Goal: Contribute content: Contribute content

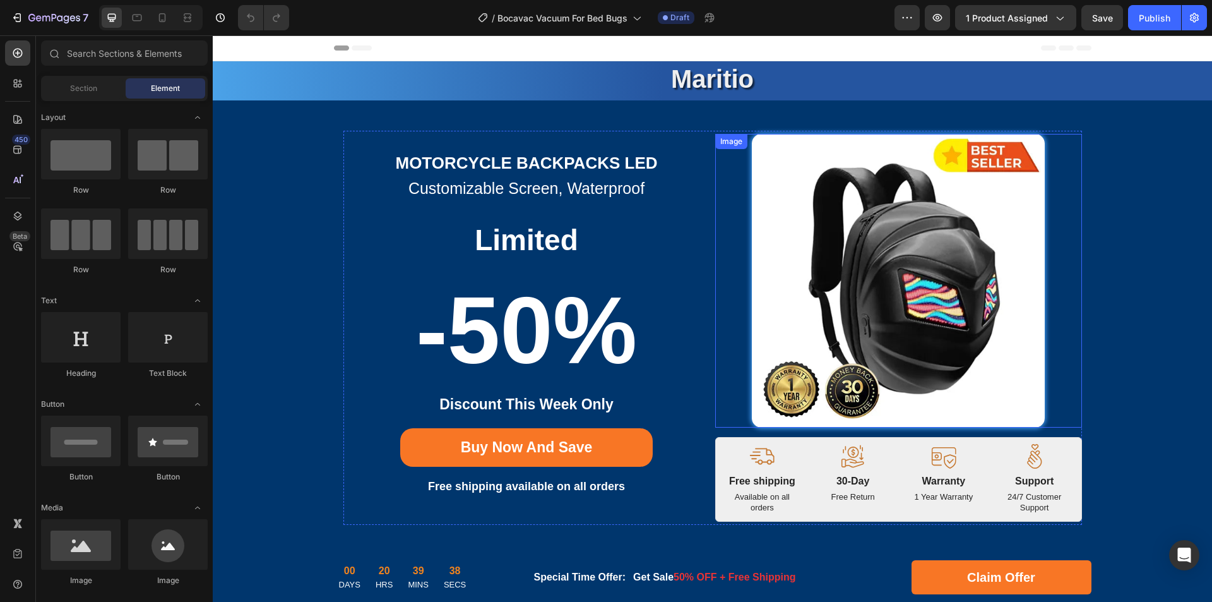
drag, startPoint x: 383, startPoint y: 36, endPoint x: 882, endPoint y: 261, distance: 546.9
click at [880, 258] on img at bounding box center [899, 281] width 294 height 294
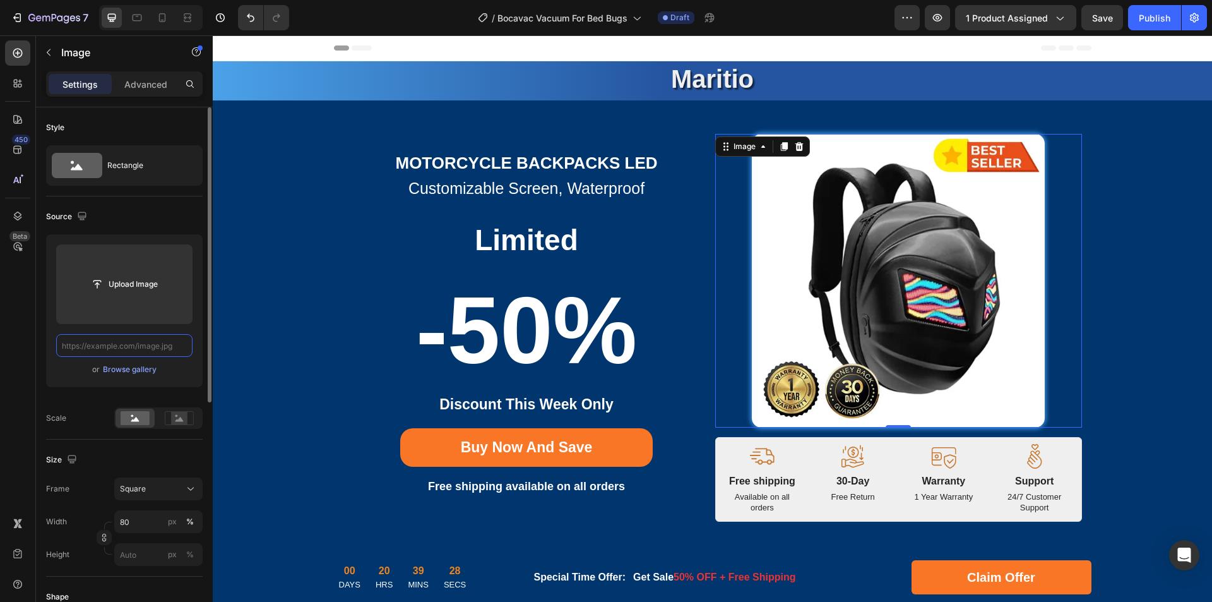
paste input "[URL][DOMAIN_NAME]"
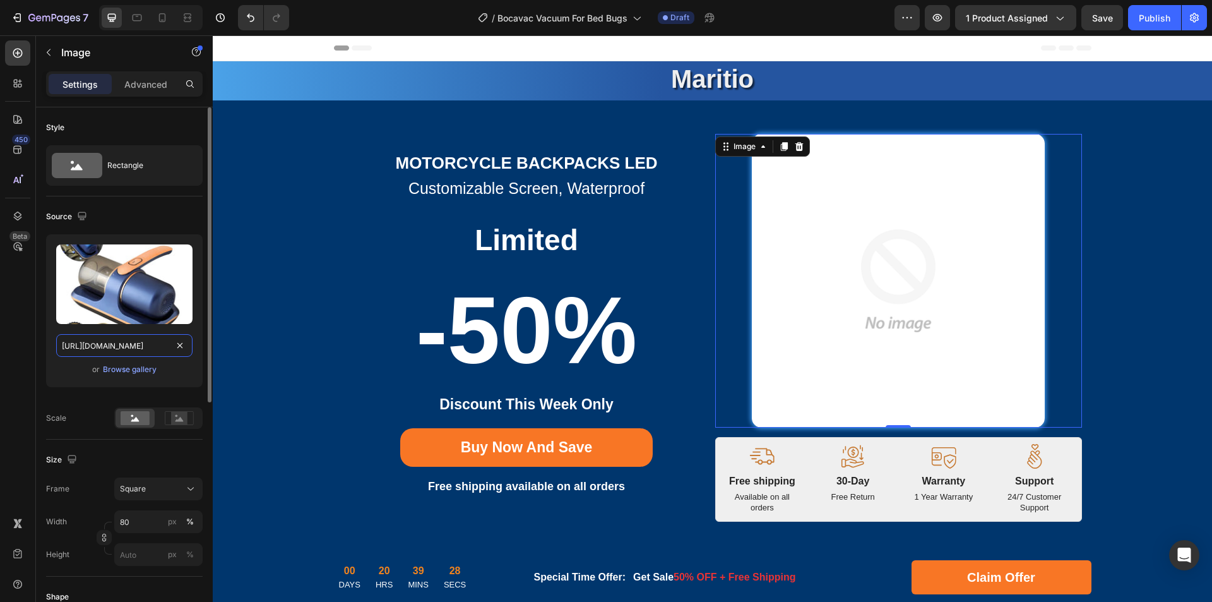
scroll to position [0, 238]
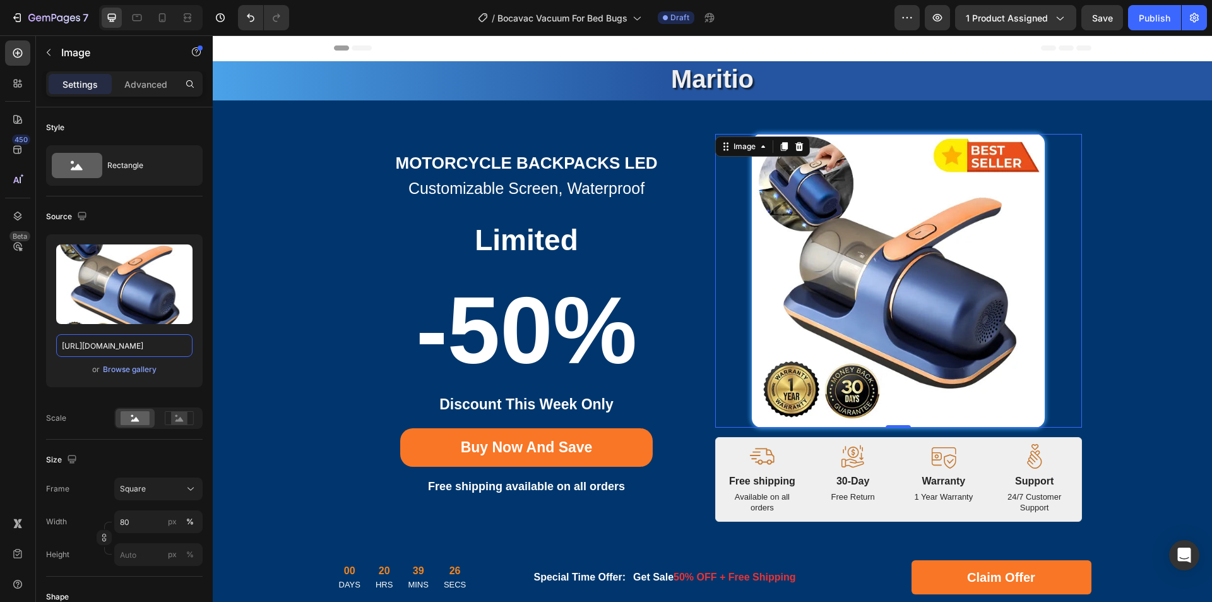
drag, startPoint x: 325, startPoint y: 382, endPoint x: 225, endPoint y: 344, distance: 106.7
type input "[URL][DOMAIN_NAME]"
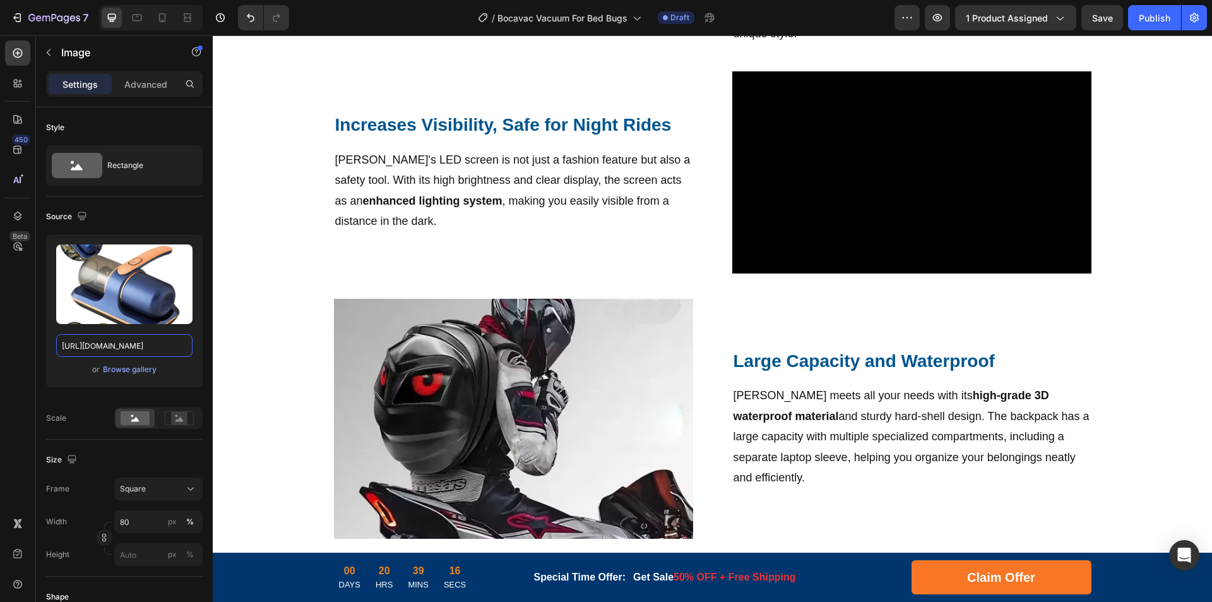
scroll to position [695, 0]
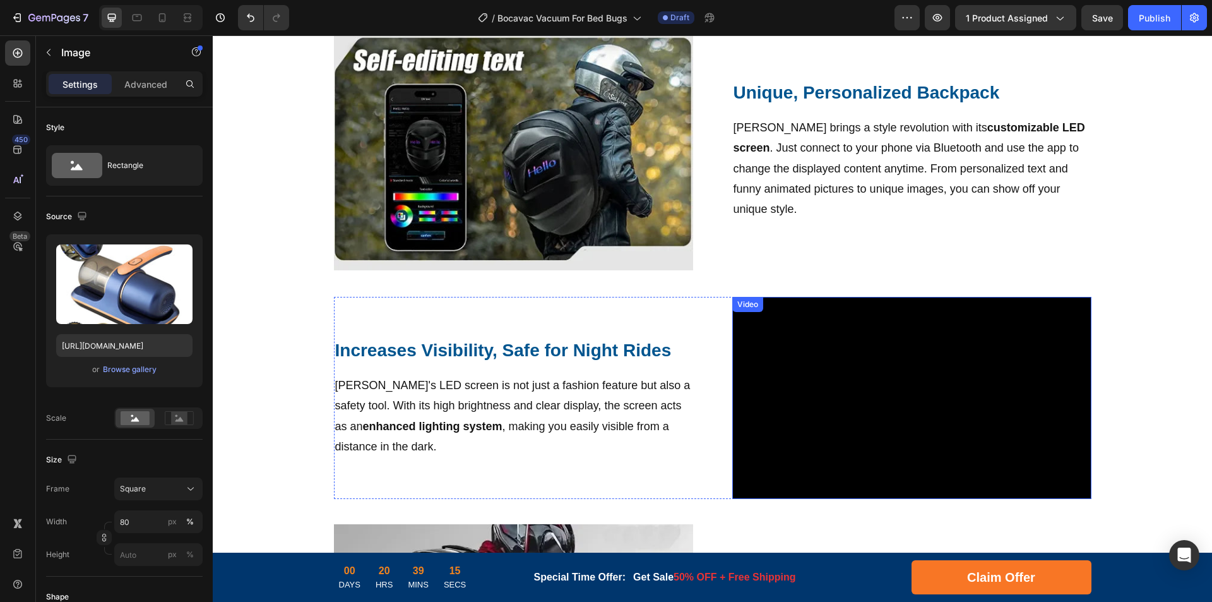
click at [839, 366] on video at bounding box center [912, 398] width 359 height 202
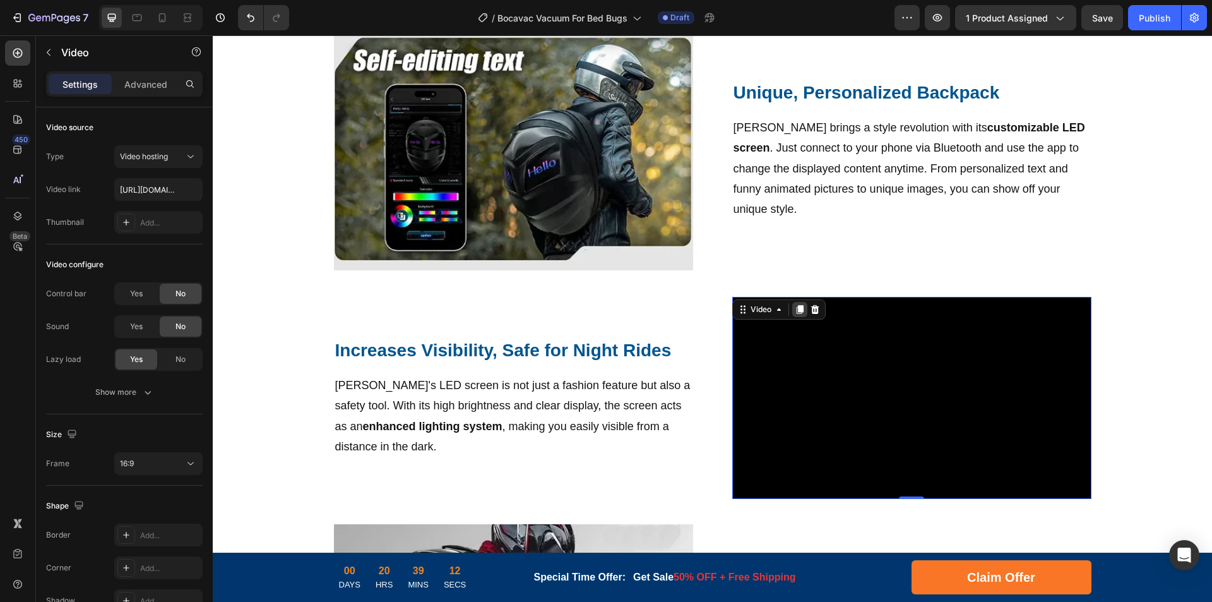
click at [797, 308] on icon at bounding box center [799, 310] width 7 height 9
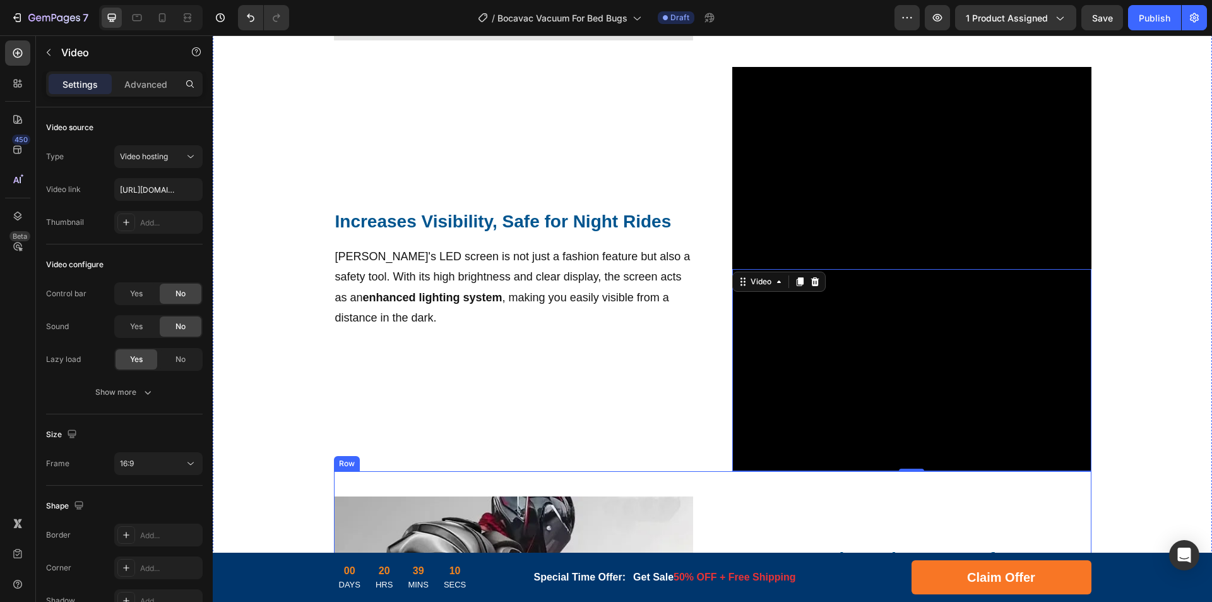
scroll to position [798, 0]
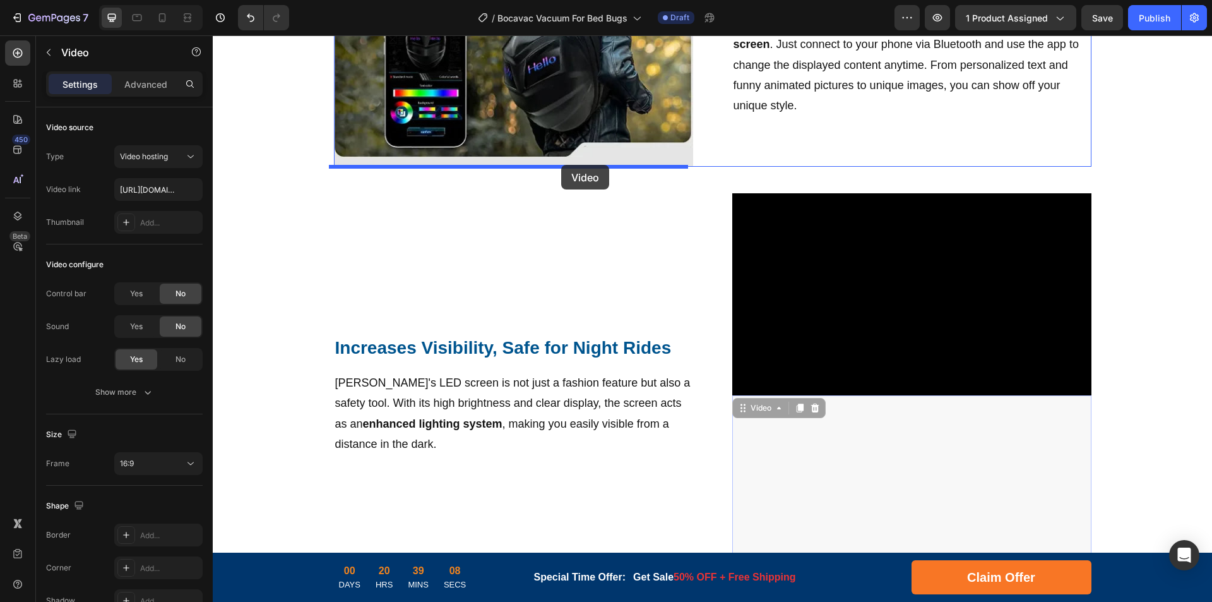
drag, startPoint x: 847, startPoint y: 426, endPoint x: 561, endPoint y: 165, distance: 387.1
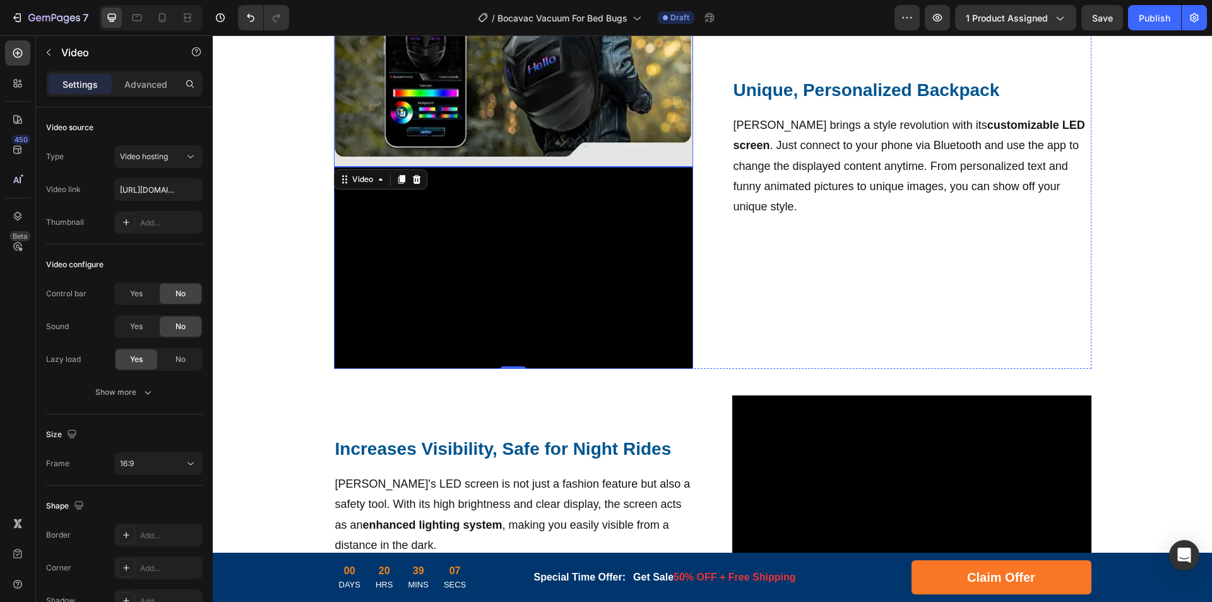
scroll to position [672, 0]
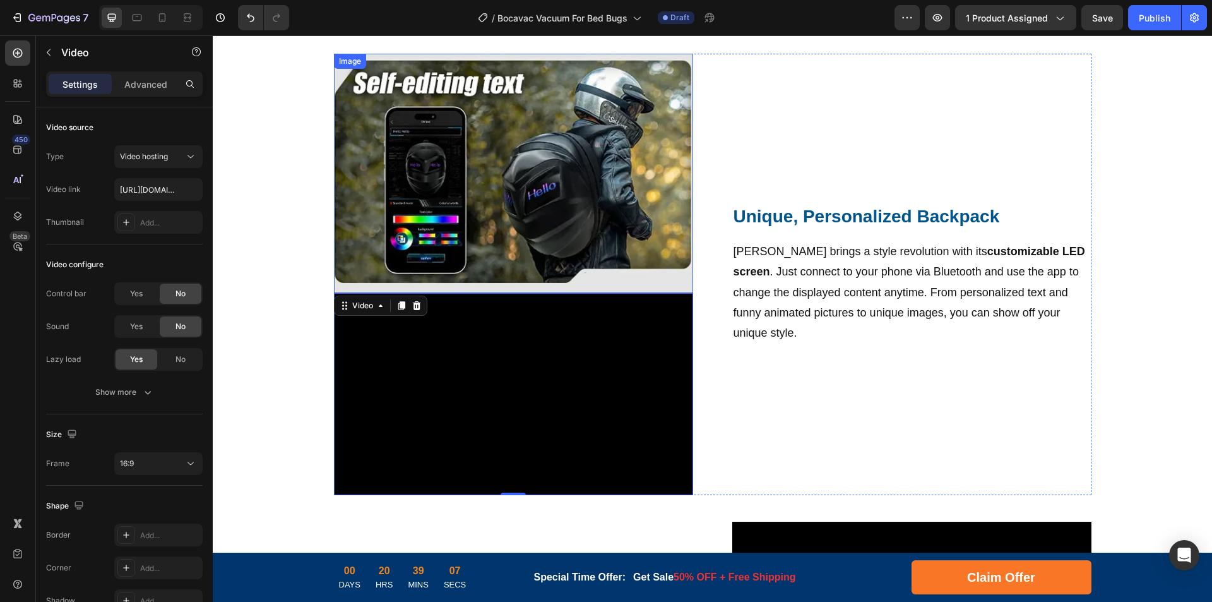
click at [570, 187] on img at bounding box center [513, 173] width 359 height 239
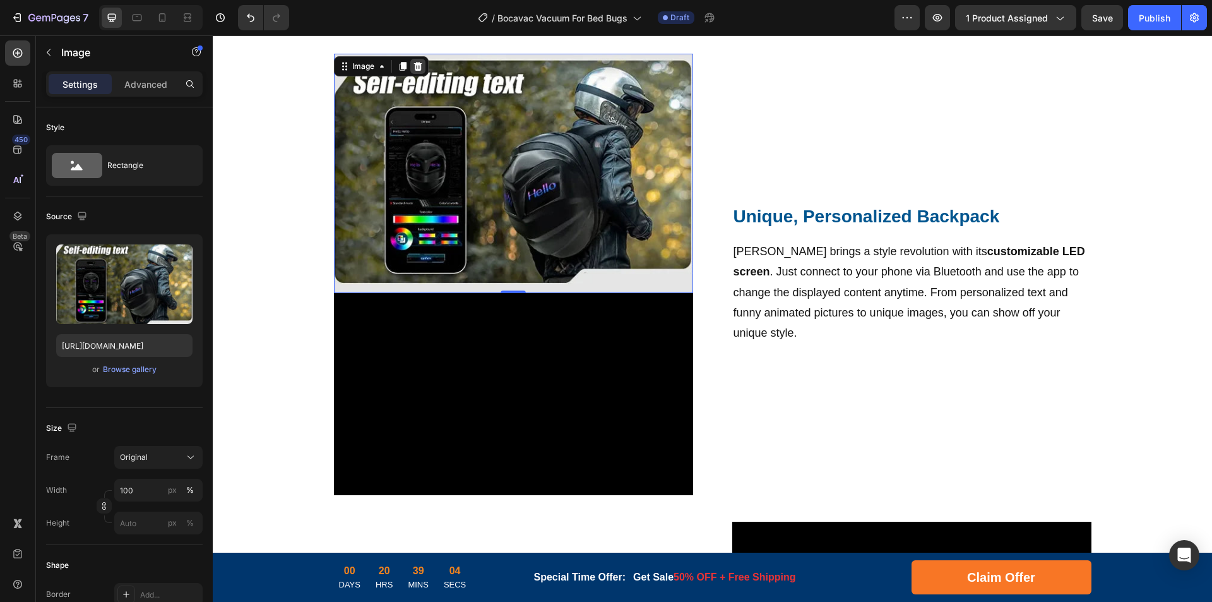
click at [413, 66] on icon at bounding box center [418, 66] width 10 height 10
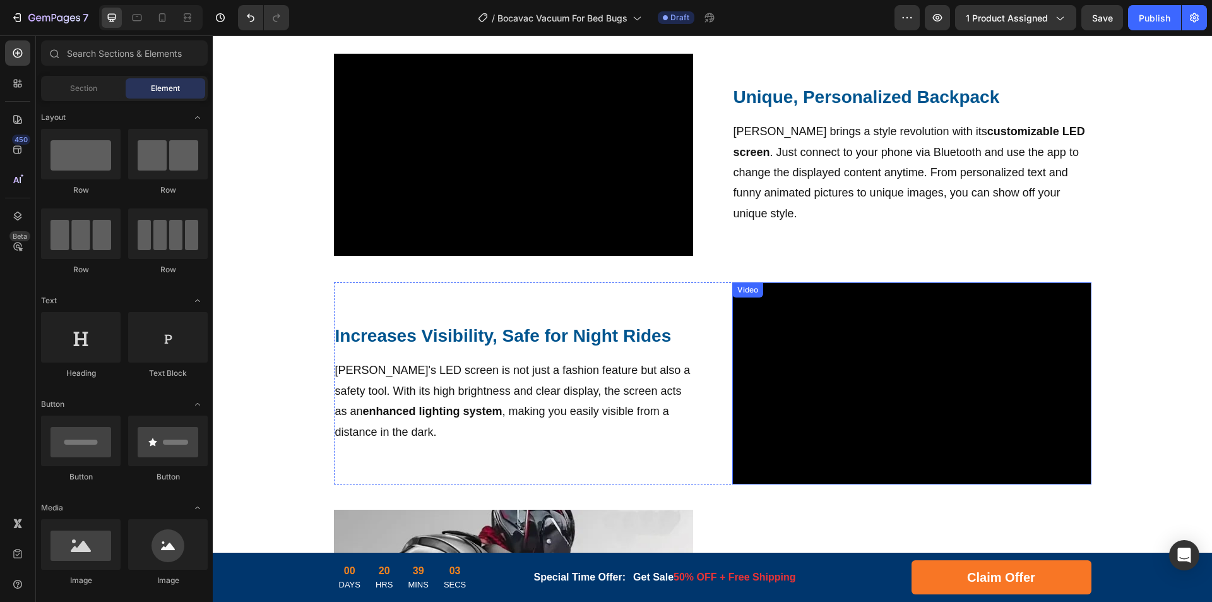
click at [897, 373] on video at bounding box center [912, 383] width 359 height 202
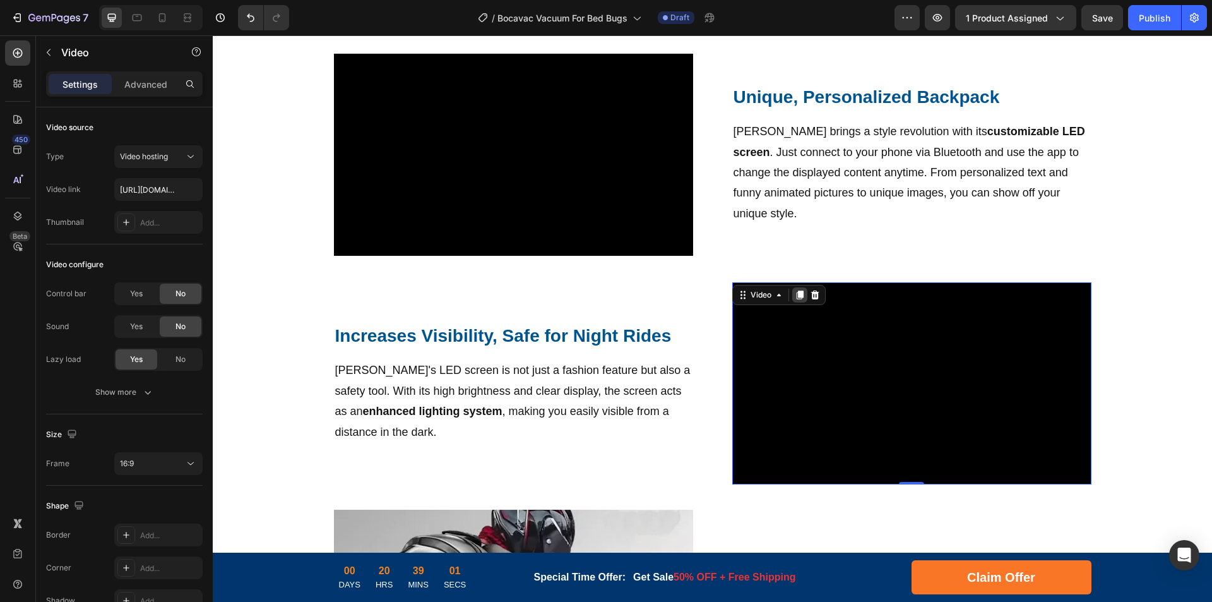
click at [796, 294] on icon at bounding box center [799, 294] width 7 height 9
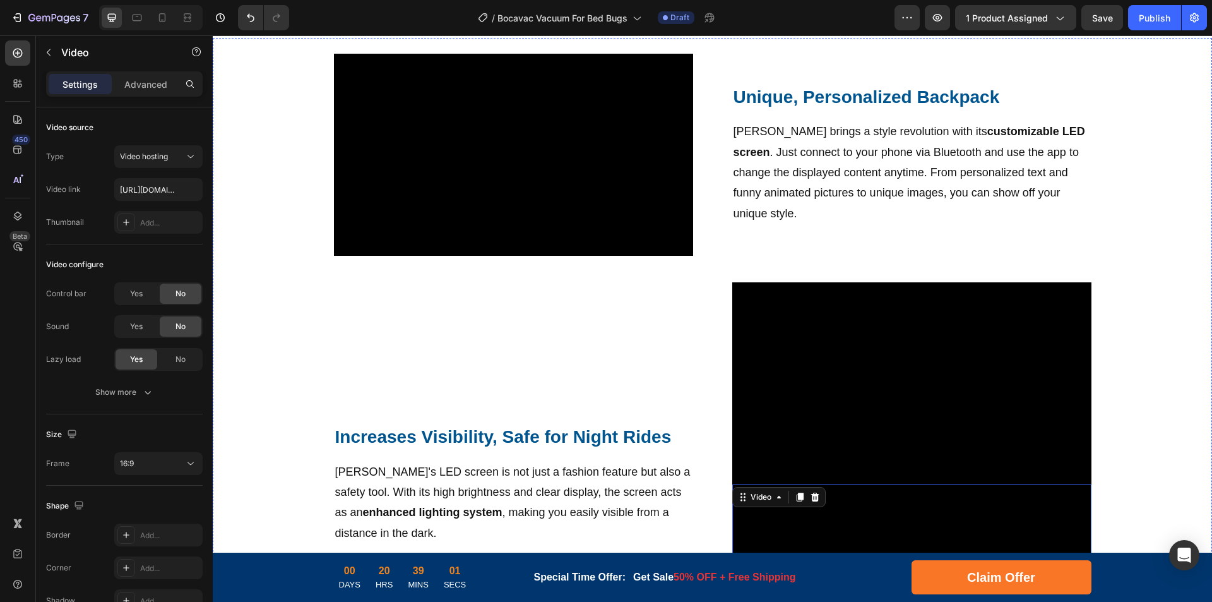
scroll to position [1077, 0]
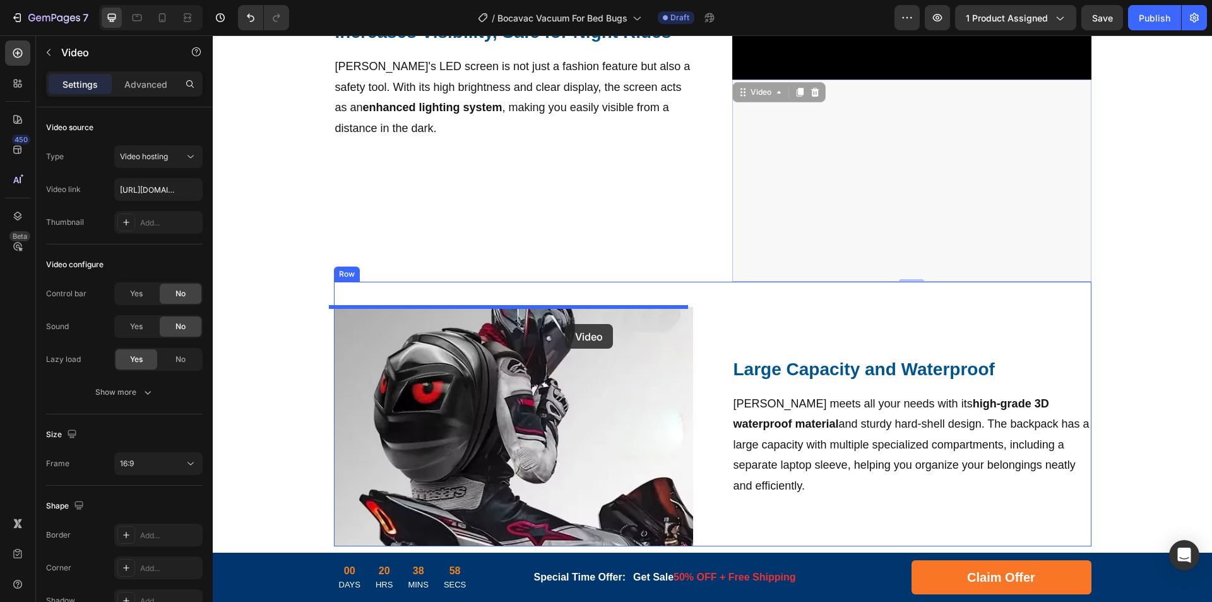
drag, startPoint x: 807, startPoint y: 228, endPoint x: 565, endPoint y: 324, distance: 260.2
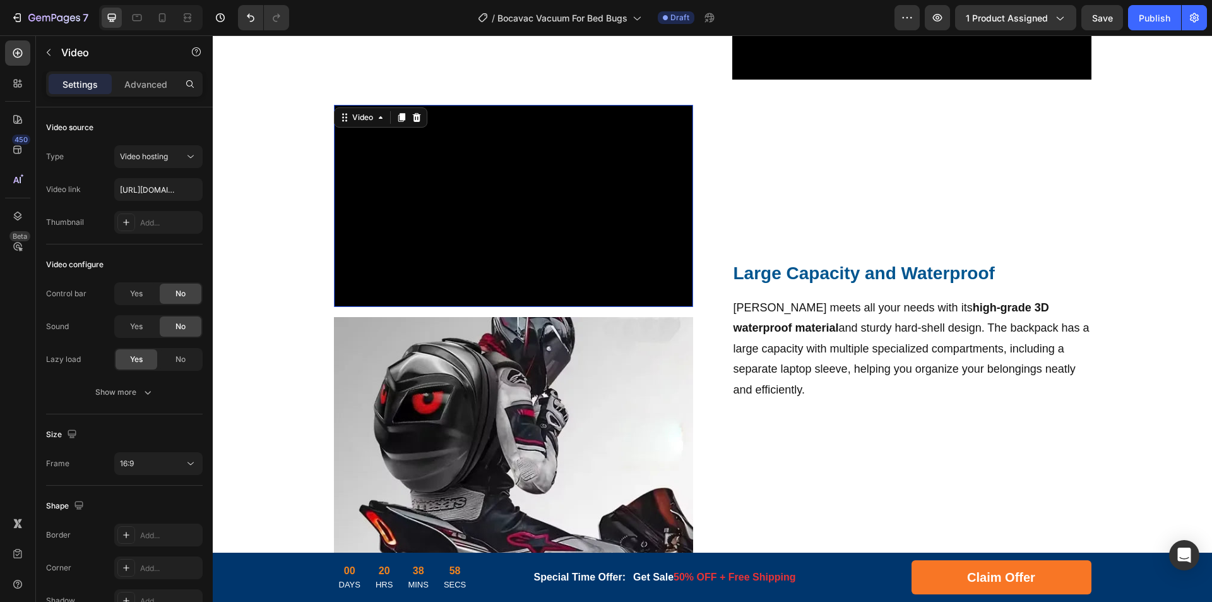
scroll to position [976, 0]
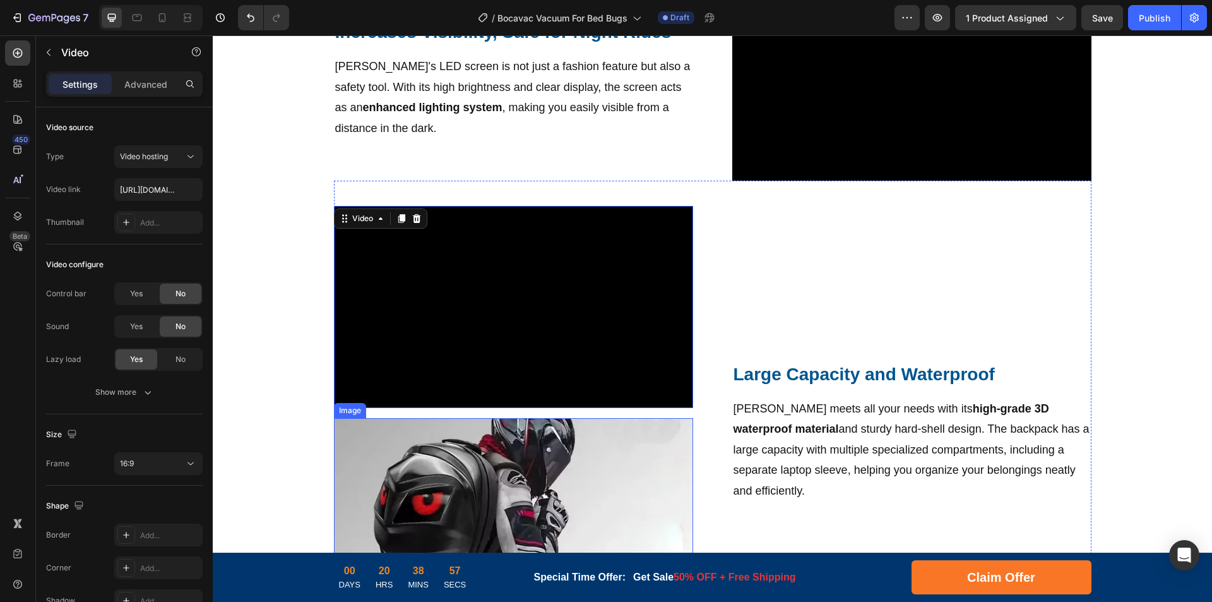
click at [477, 457] on img at bounding box center [513, 537] width 359 height 239
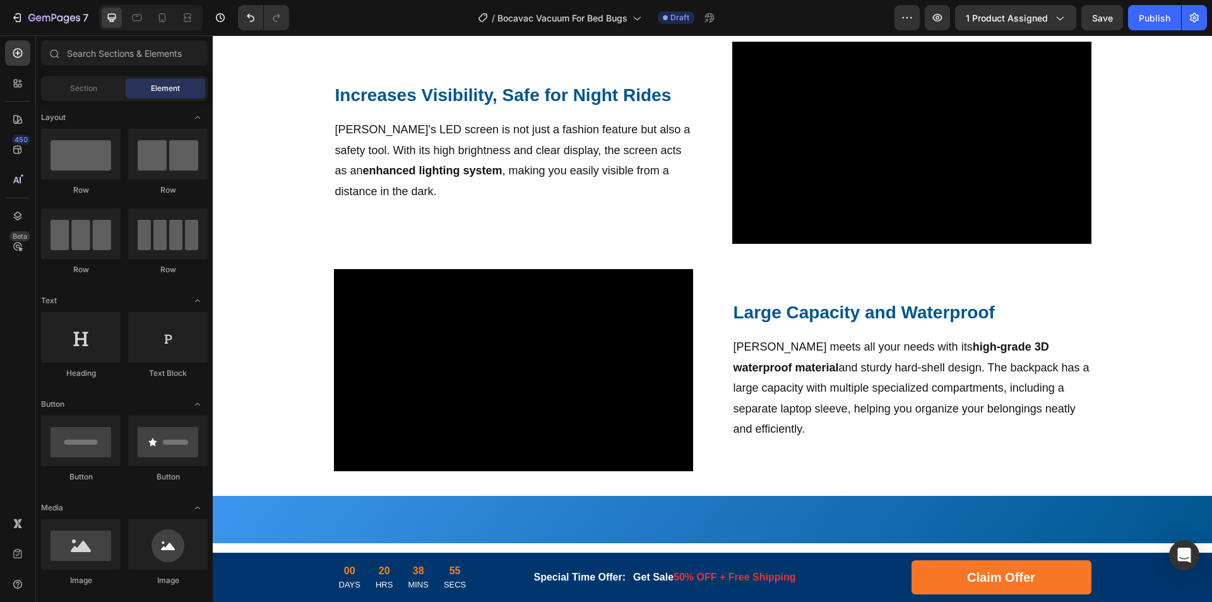
scroll to position [534, 0]
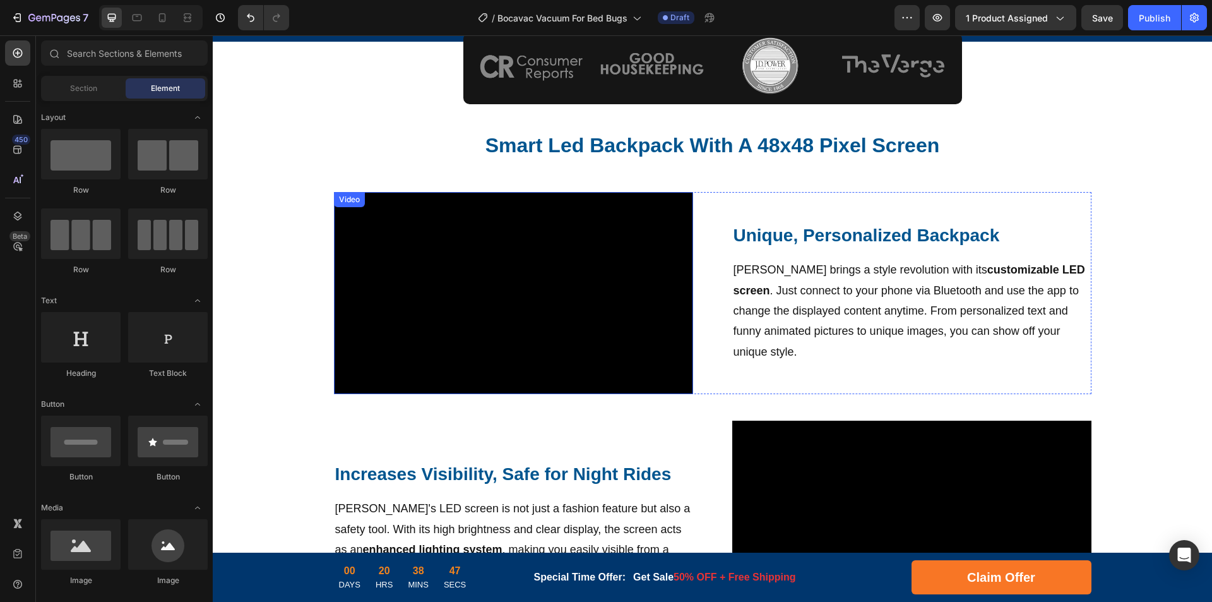
click at [462, 262] on video at bounding box center [513, 293] width 359 height 202
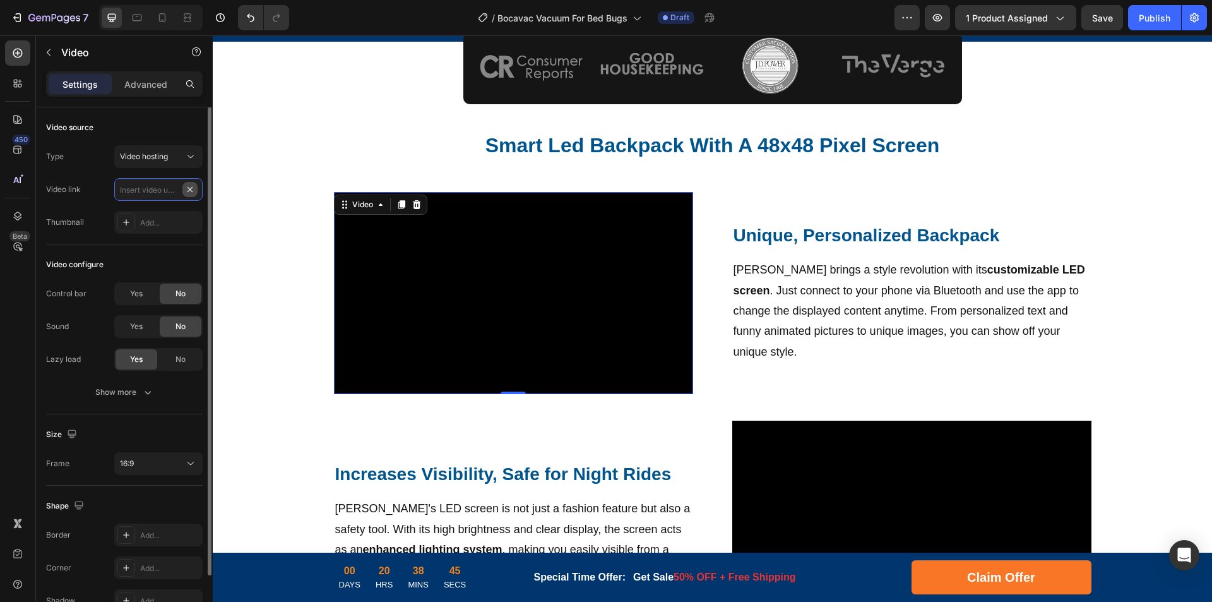
scroll to position [0, 0]
paste input "[URL][DOMAIN_NAME]"
type input "[URL][DOMAIN_NAME]"
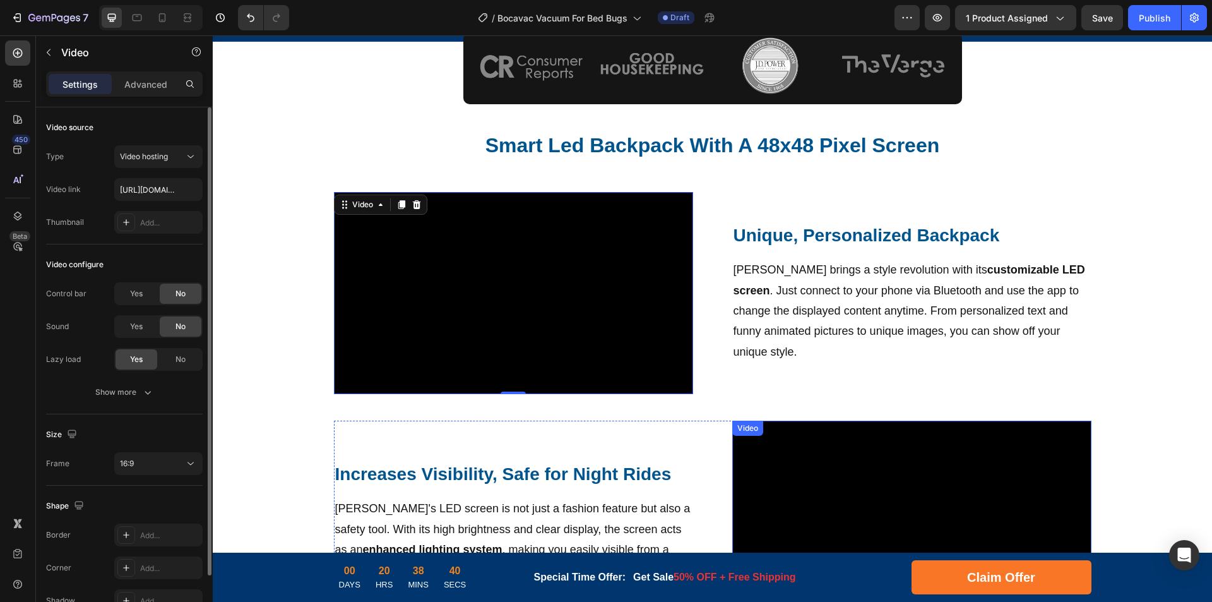
click at [831, 481] on video at bounding box center [912, 522] width 359 height 202
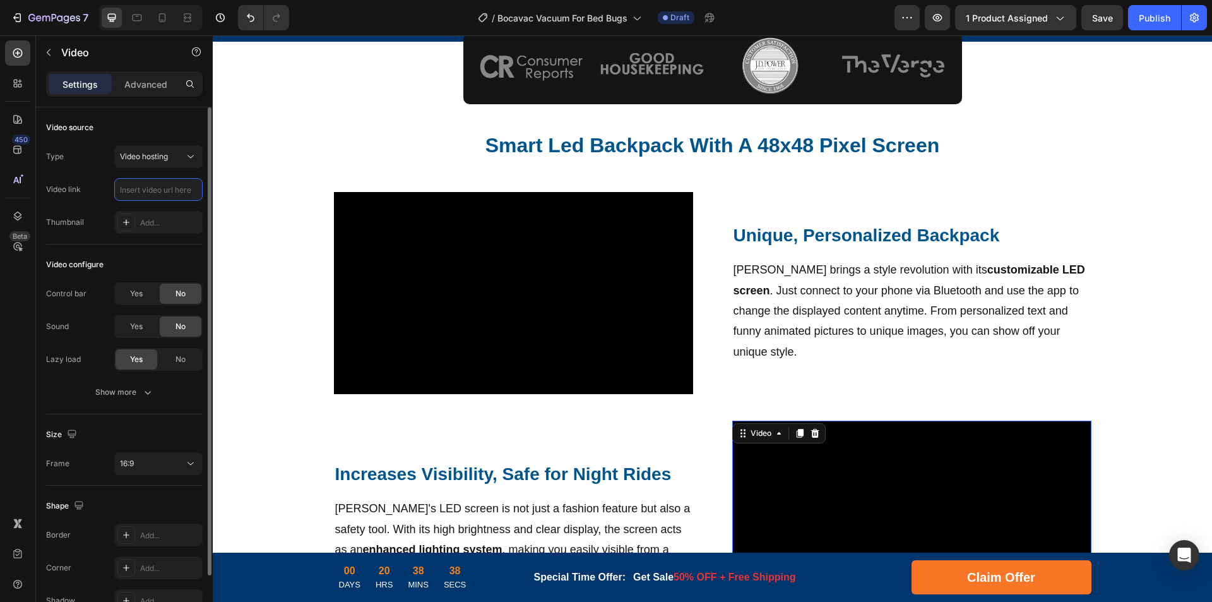
paste input "[URL][DOMAIN_NAME]"
type input "[URL][DOMAIN_NAME]"
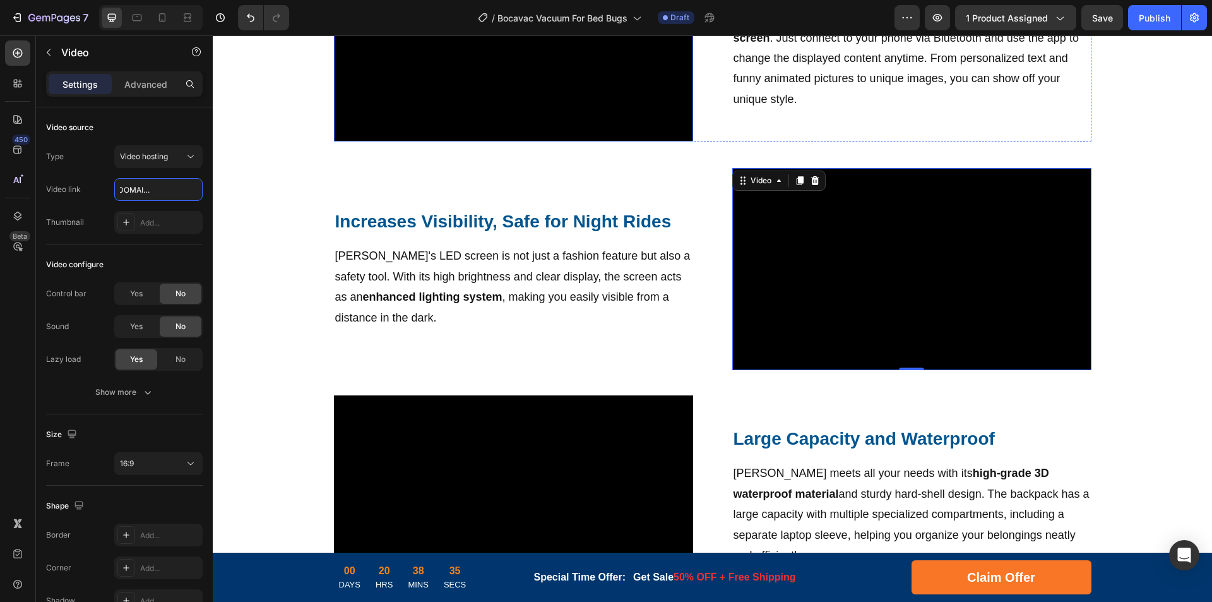
scroll to position [849, 0]
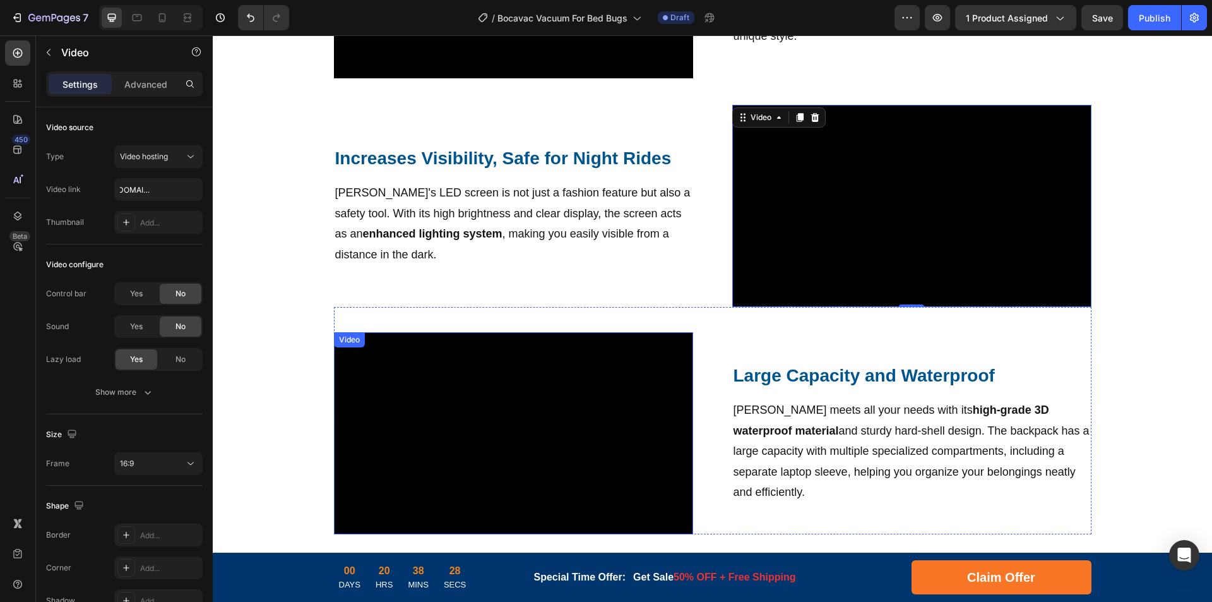
click at [482, 422] on video at bounding box center [513, 433] width 359 height 202
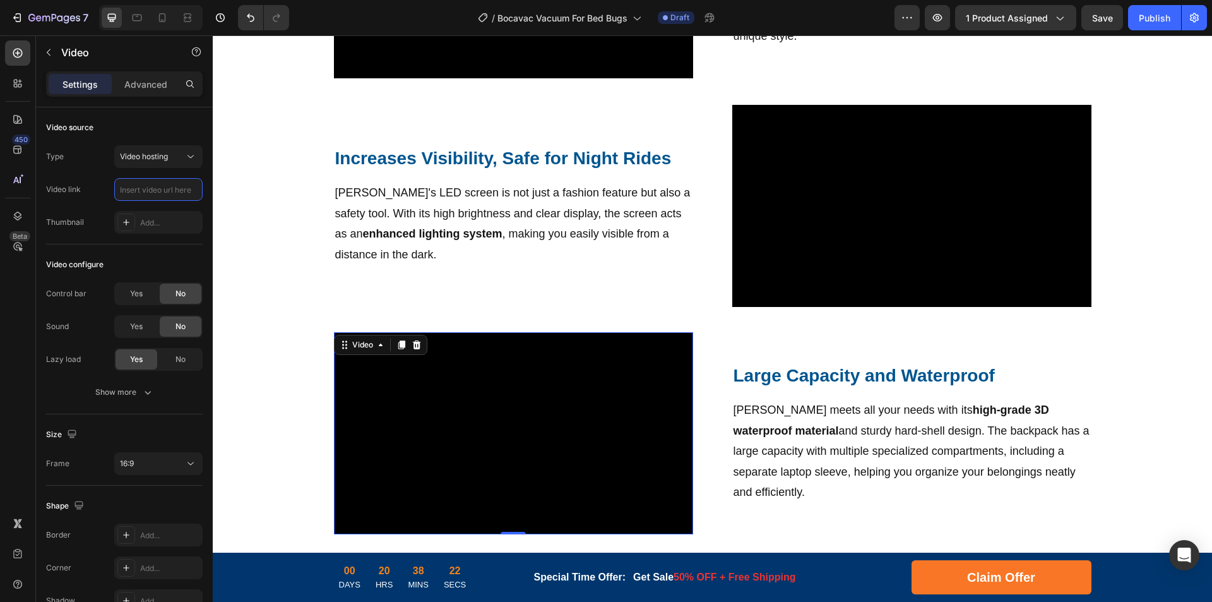
scroll to position [0, 0]
paste input "[URL][DOMAIN_NAME]"
type input "[URL][DOMAIN_NAME]"
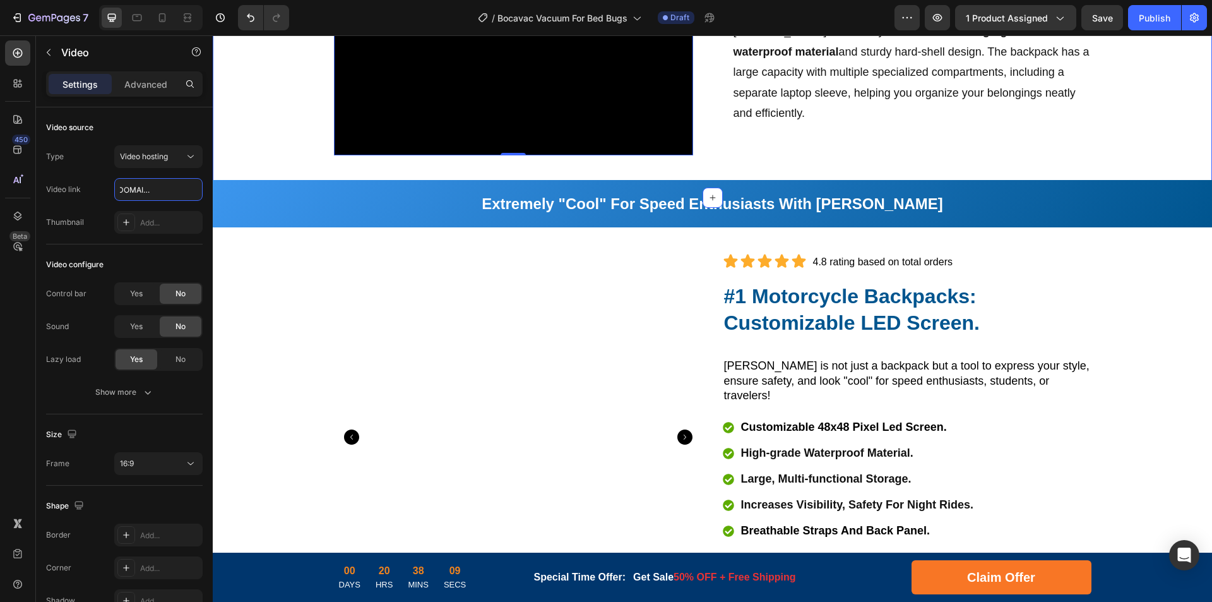
scroll to position [1418, 0]
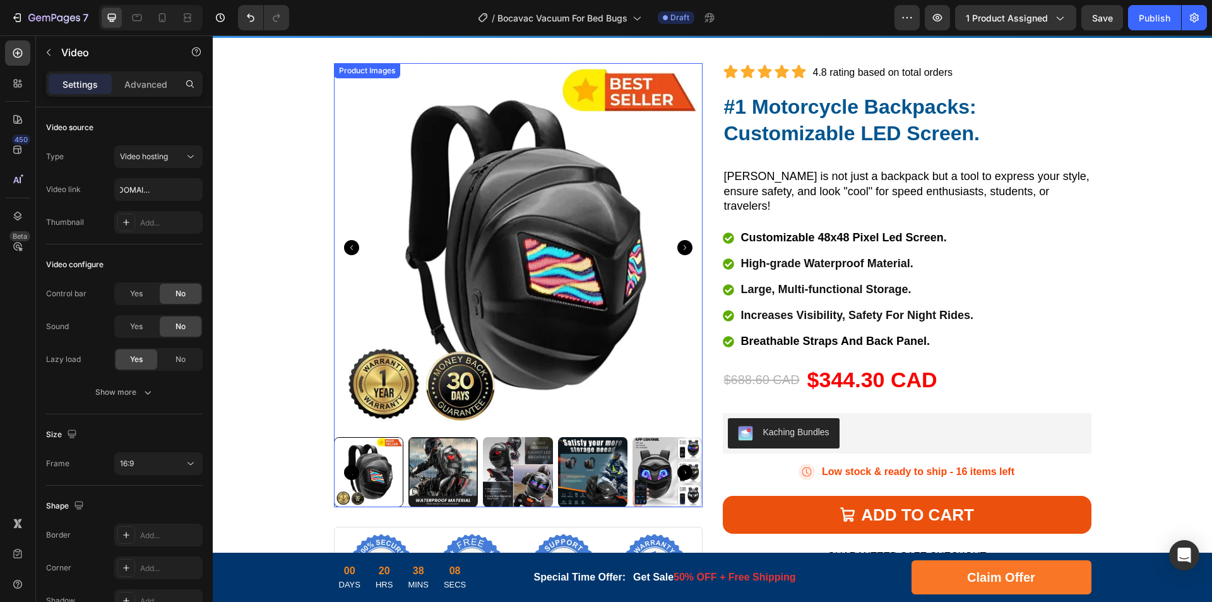
click at [358, 83] on div "Product Images" at bounding box center [518, 284] width 369 height 443
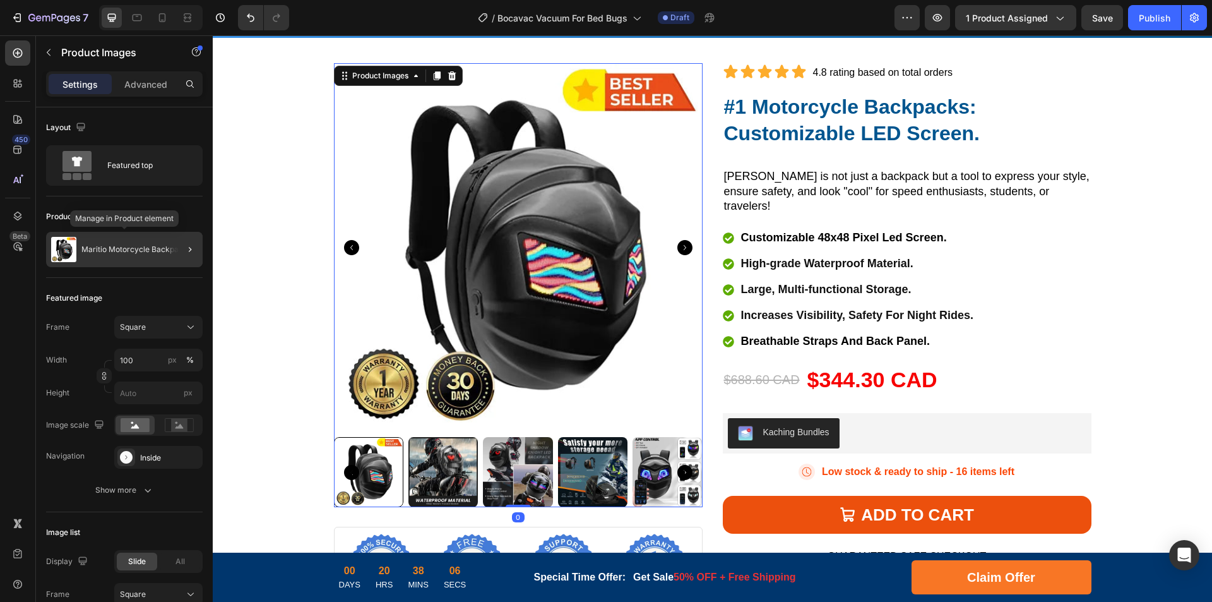
click at [129, 245] on p "Maritio Motorcycle Backpacks" at bounding box center [136, 249] width 110 height 9
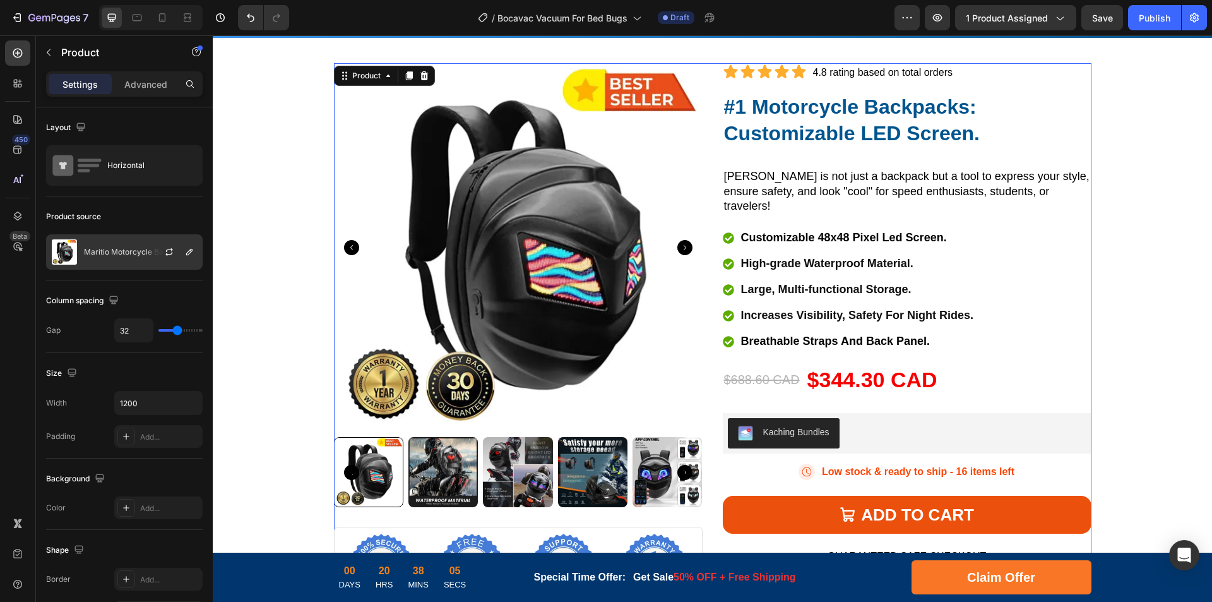
click at [130, 248] on p "Maritio Motorcycle Backpacks" at bounding box center [139, 252] width 110 height 9
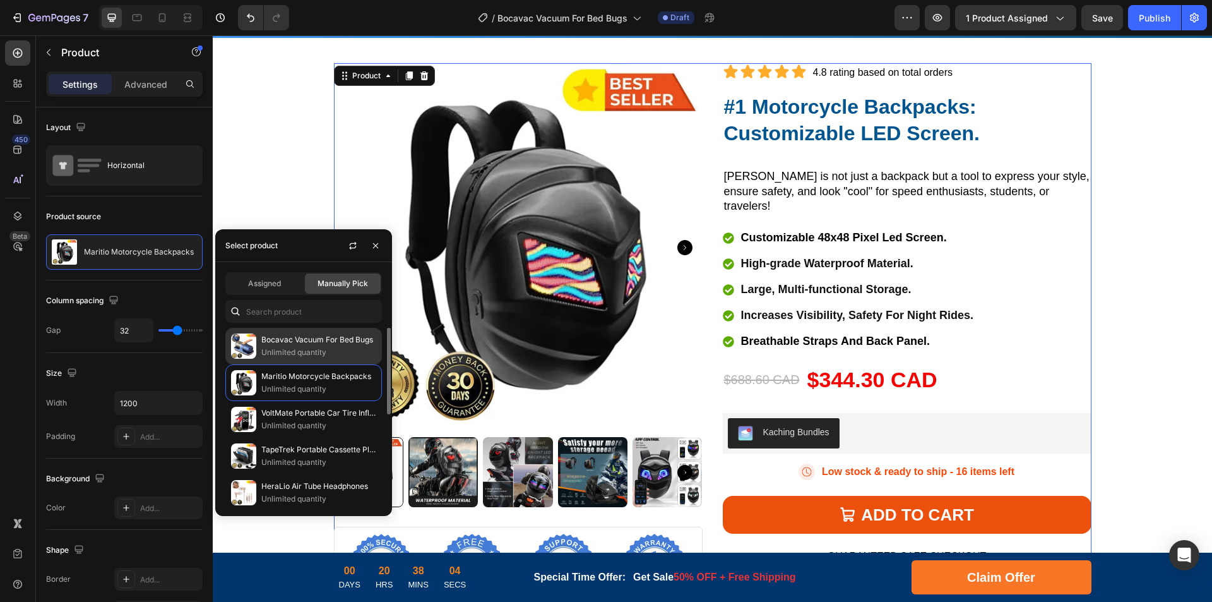
click at [285, 344] on p "Bocavac Vacuum For Bed Bugs" at bounding box center [318, 339] width 115 height 13
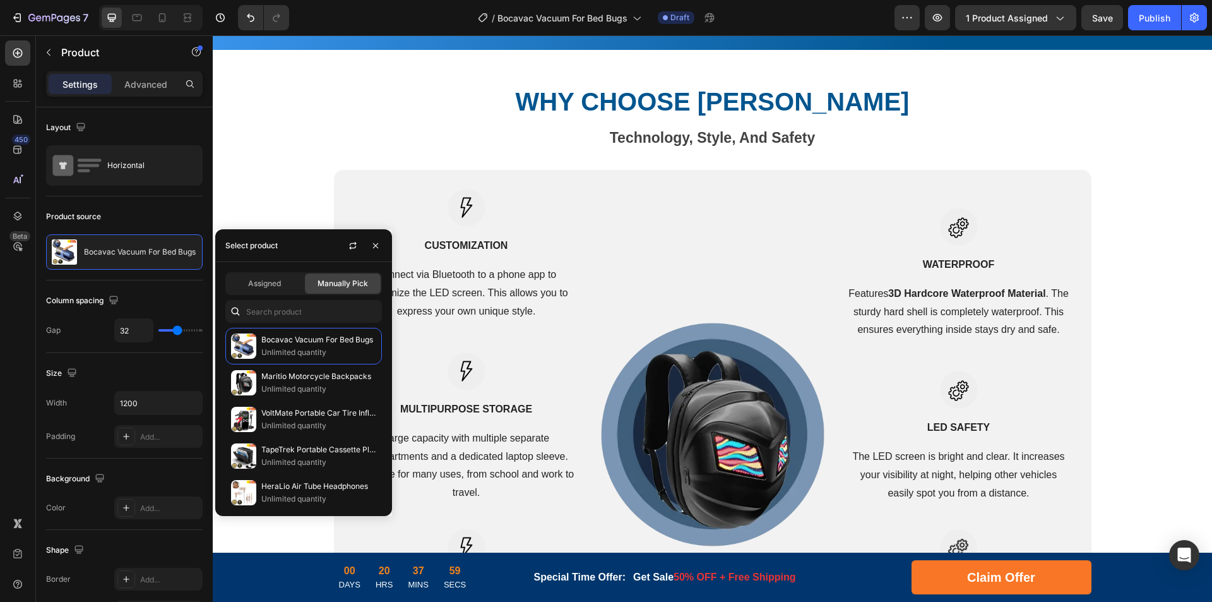
scroll to position [2302, 0]
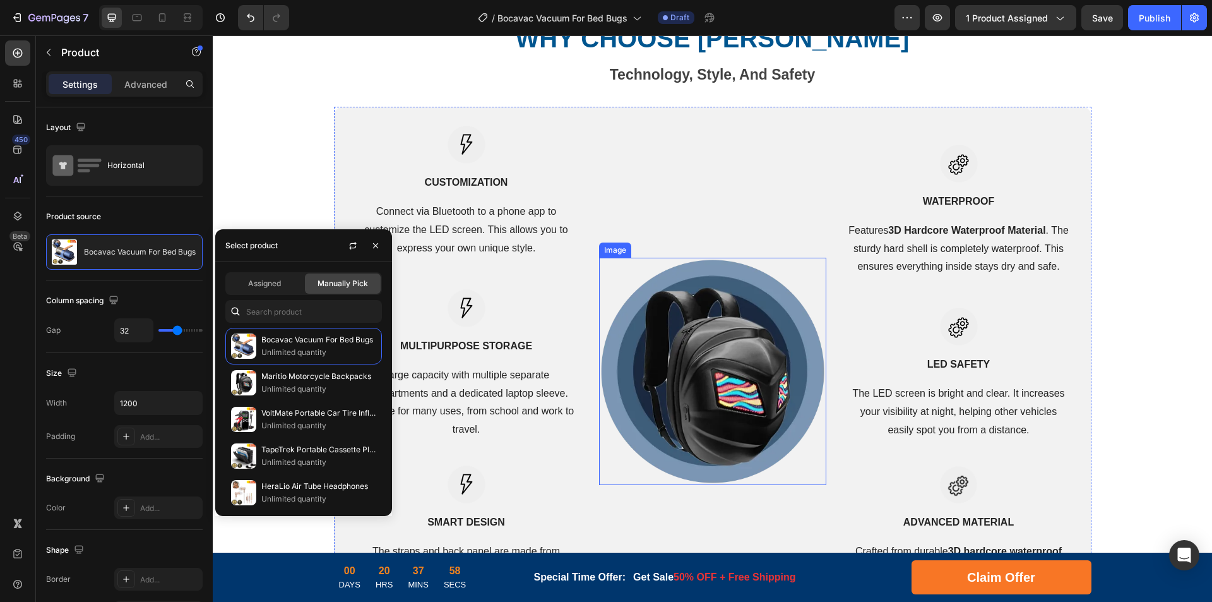
click at [726, 321] on img at bounding box center [712, 371] width 227 height 227
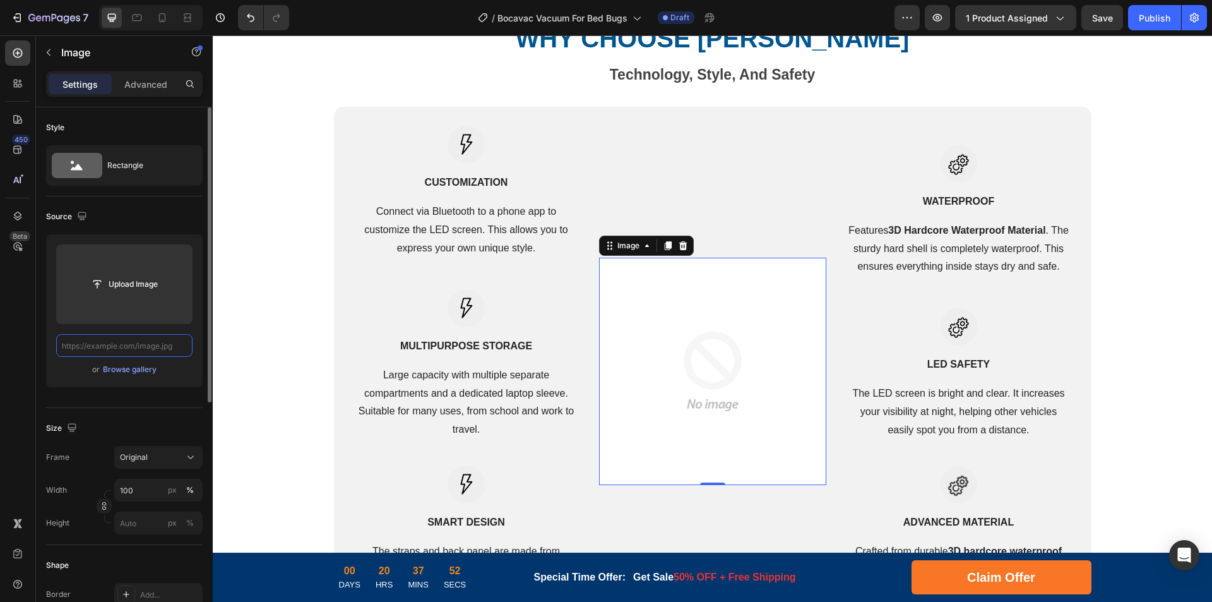
paste input "[URL][DOMAIN_NAME]"
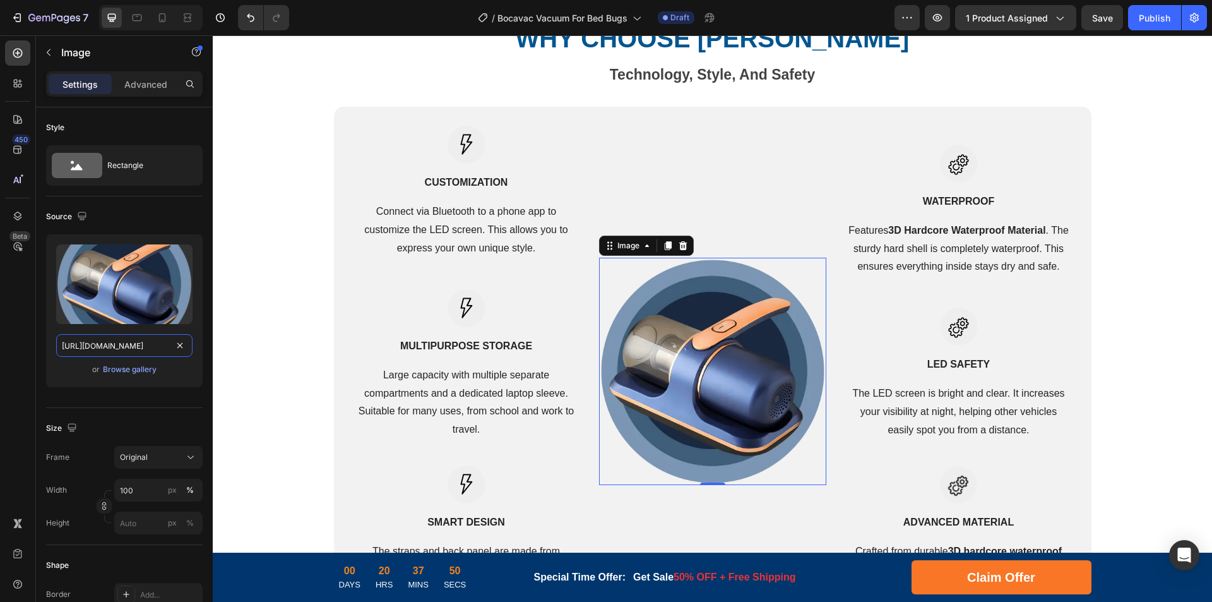
scroll to position [0, 240]
drag, startPoint x: 328, startPoint y: 380, endPoint x: 288, endPoint y: 342, distance: 55.4
type input "[URL][DOMAIN_NAME]"
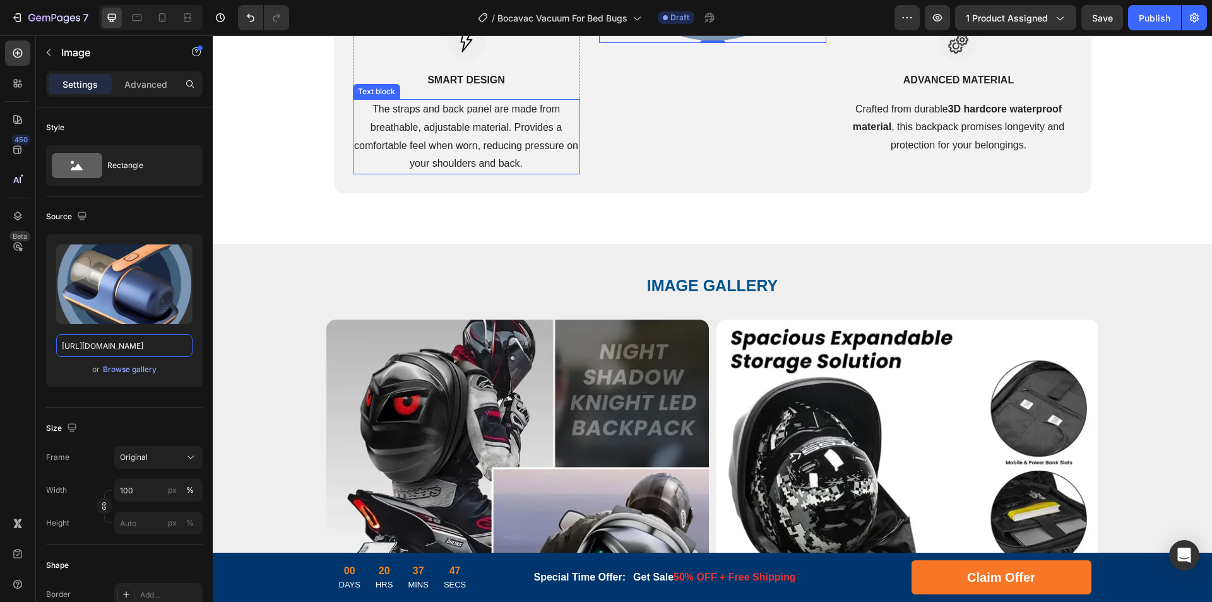
scroll to position [2870, 0]
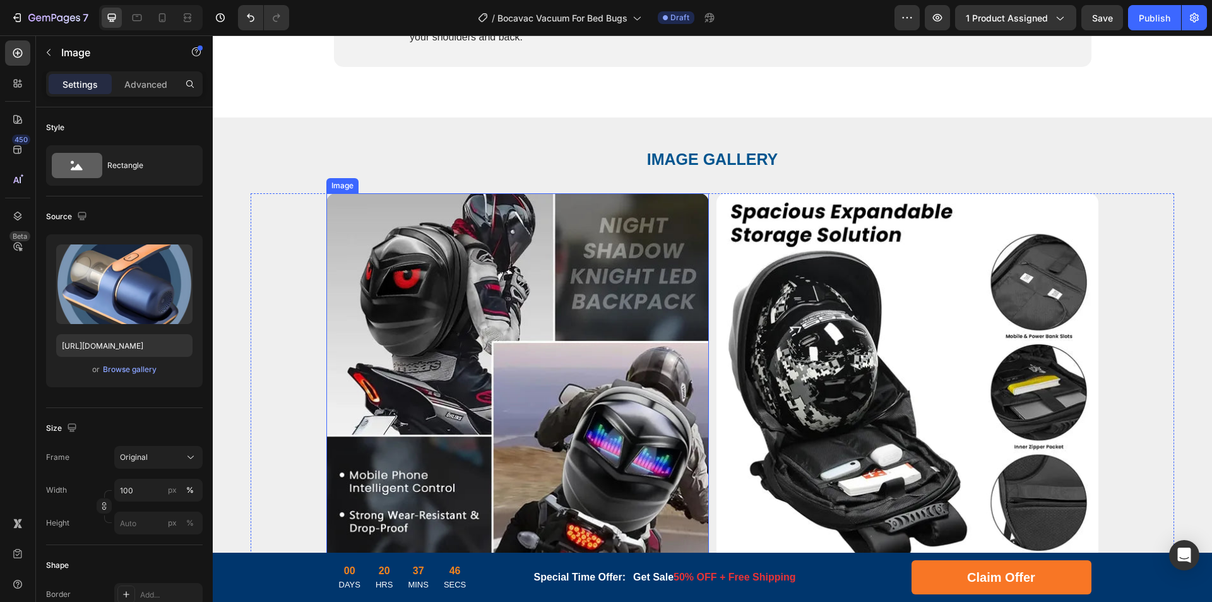
click at [536, 303] on img at bounding box center [517, 384] width 383 height 383
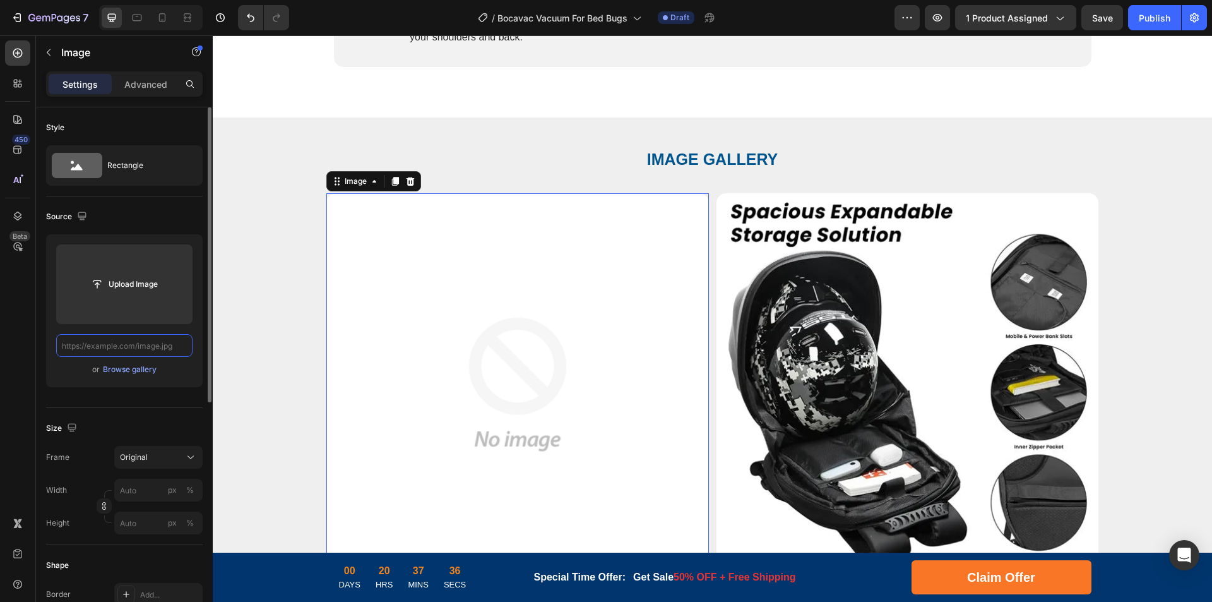
scroll to position [0, 0]
paste input "[URL][DOMAIN_NAME]"
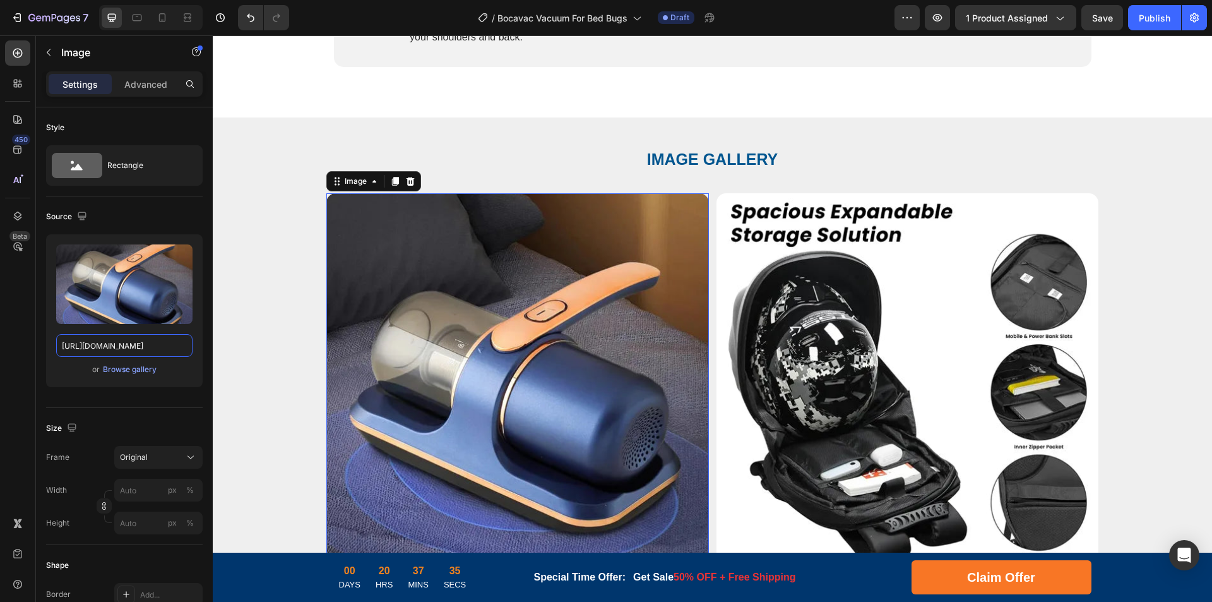
scroll to position [0, 240]
drag, startPoint x: 325, startPoint y: 380, endPoint x: 284, endPoint y: 349, distance: 50.9
type input "[URL][DOMAIN_NAME]"
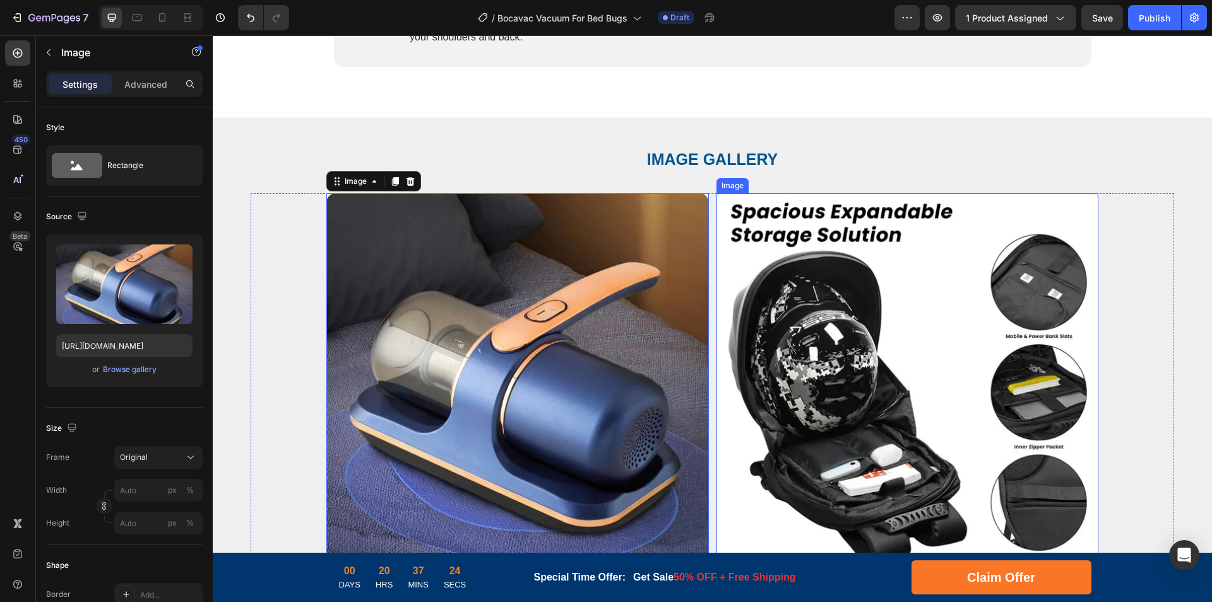
click at [797, 362] on img at bounding box center [908, 384] width 383 height 383
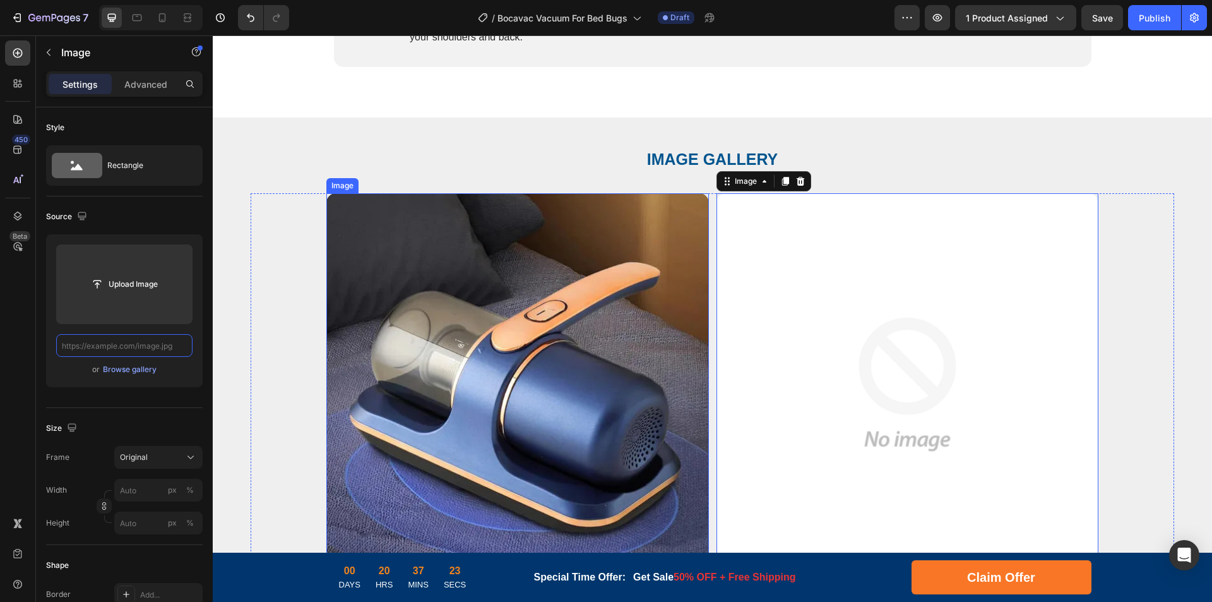
paste input "[URL][DOMAIN_NAME]"
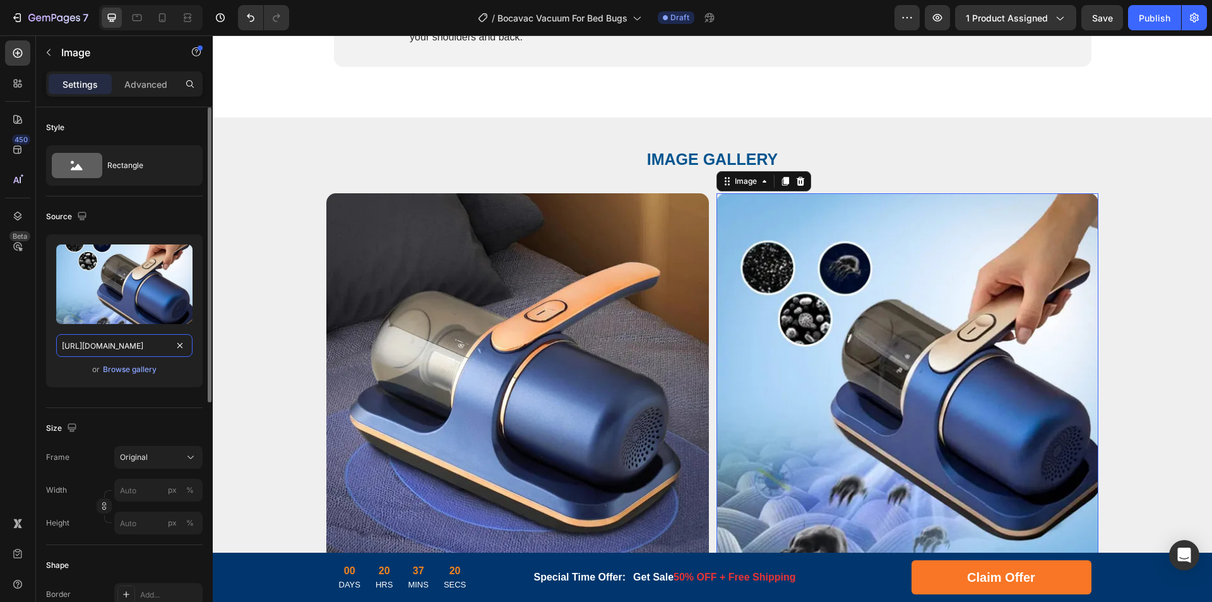
scroll to position [0, 240]
drag, startPoint x: 114, startPoint y: 348, endPoint x: 200, endPoint y: 350, distance: 86.5
click at [200, 350] on div "Upload Image [URL][DOMAIN_NAME] or Browse gallery" at bounding box center [124, 310] width 157 height 153
type input "[URL][DOMAIN_NAME]"
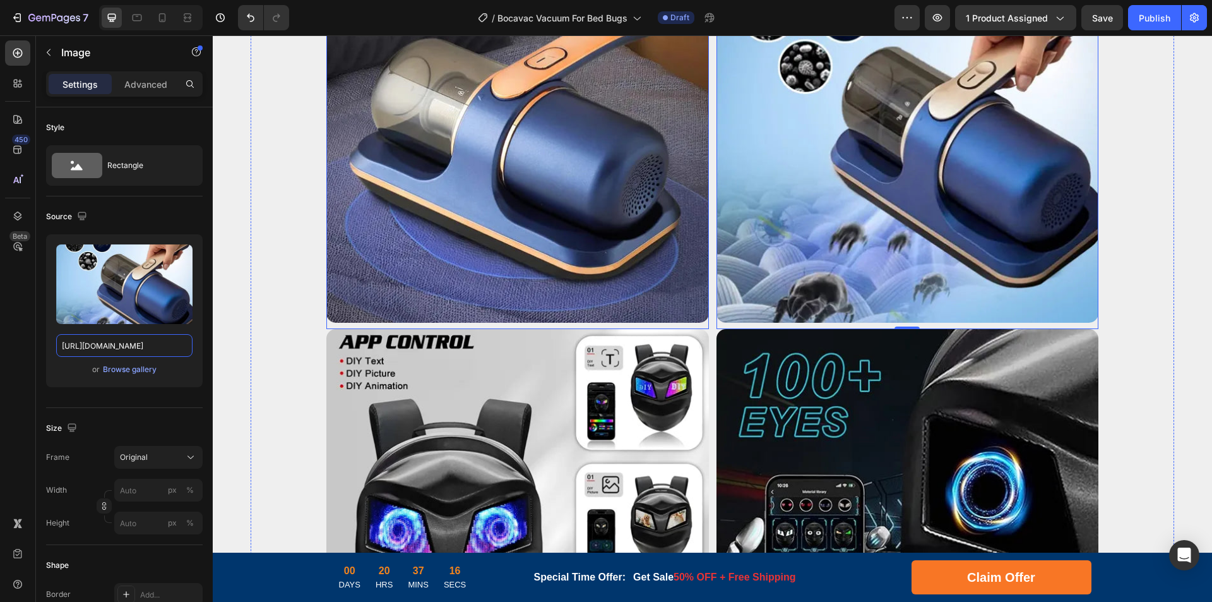
scroll to position [3312, 0]
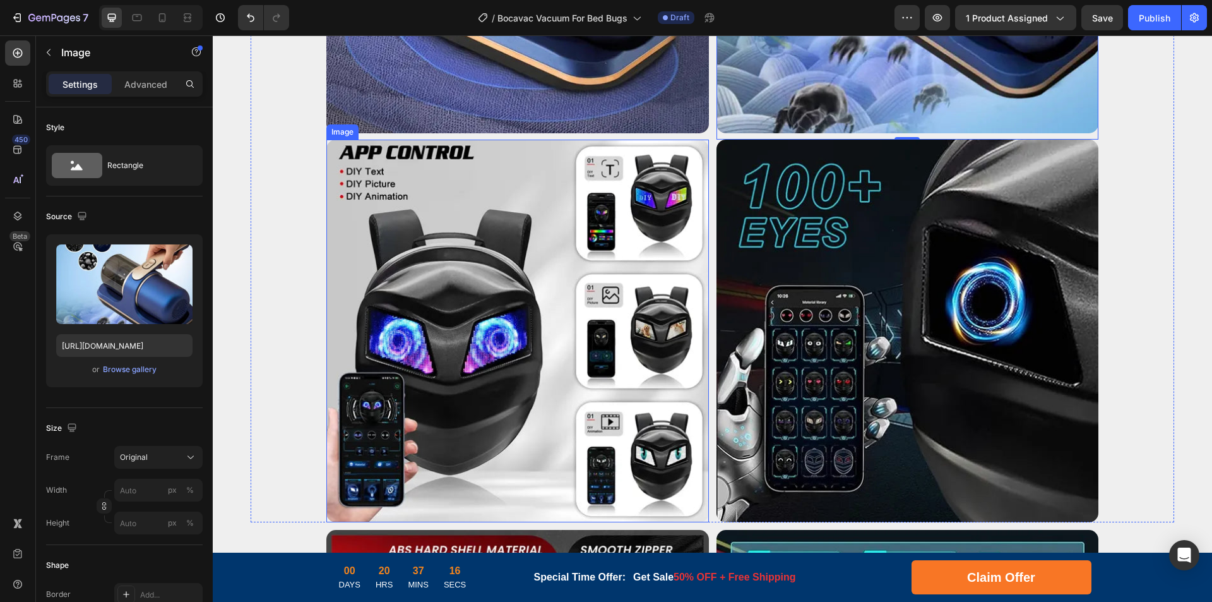
click at [505, 280] on img at bounding box center [517, 331] width 383 height 383
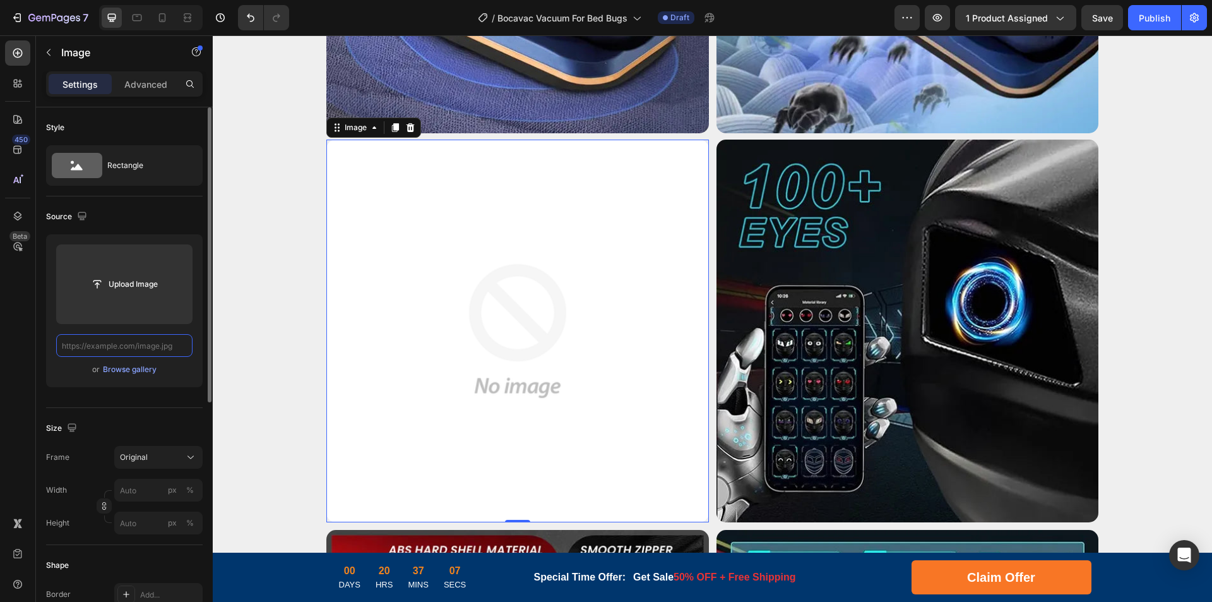
scroll to position [0, 0]
paste input "[URL][DOMAIN_NAME]"
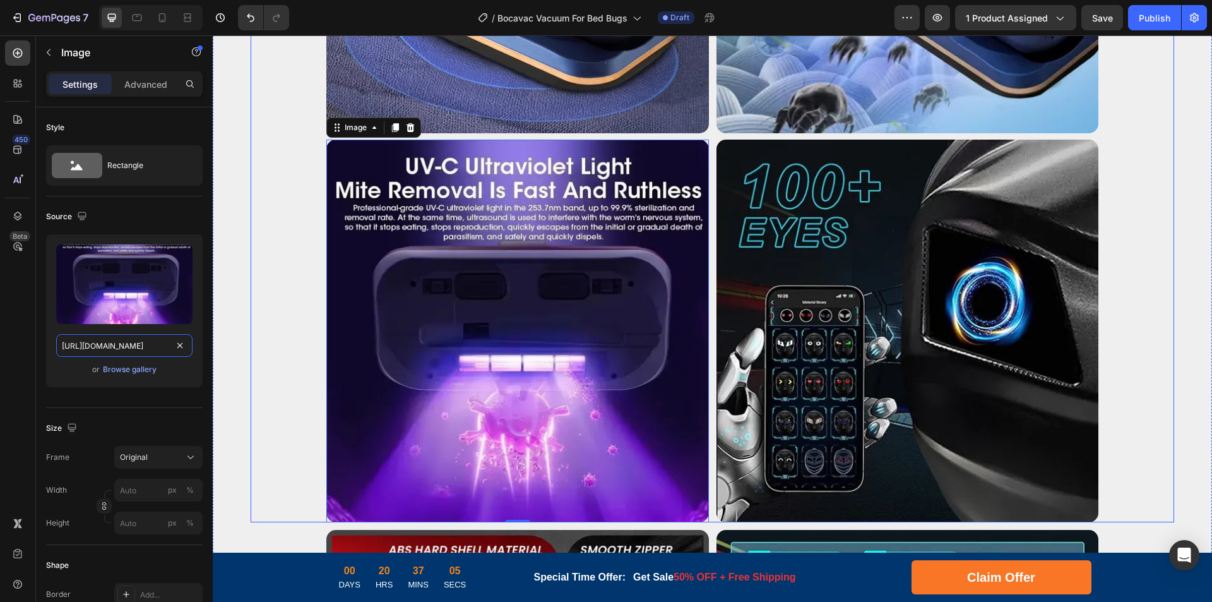
scroll to position [0, 243]
drag, startPoint x: 325, startPoint y: 381, endPoint x: 297, endPoint y: 340, distance: 49.0
type input "[URL][DOMAIN_NAME]"
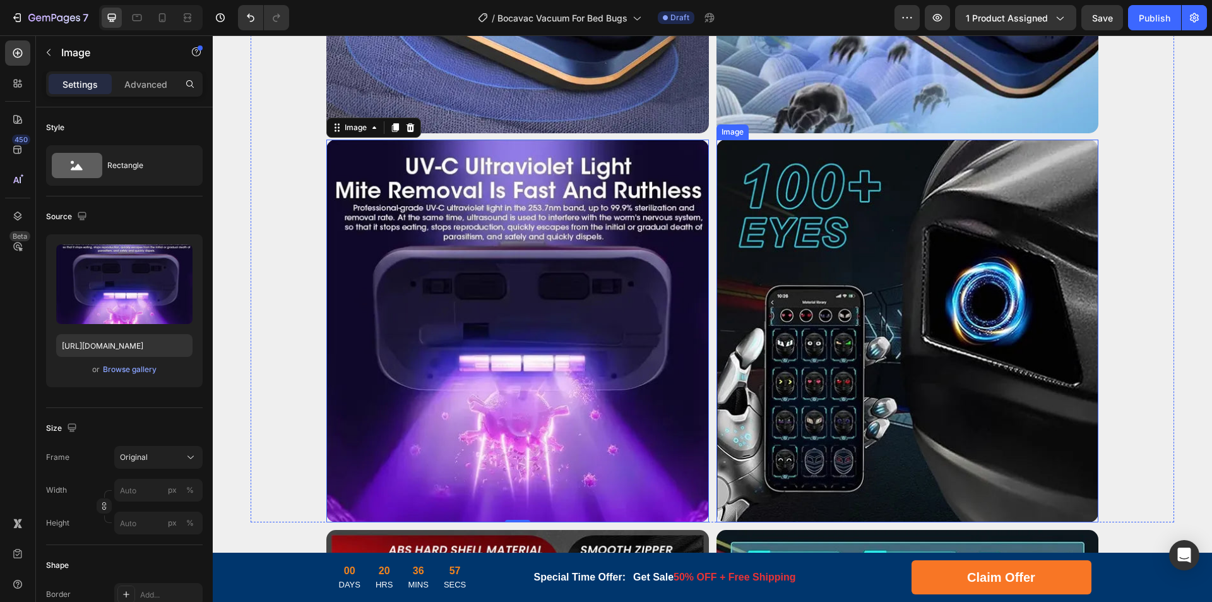
click at [804, 301] on img at bounding box center [908, 331] width 383 height 383
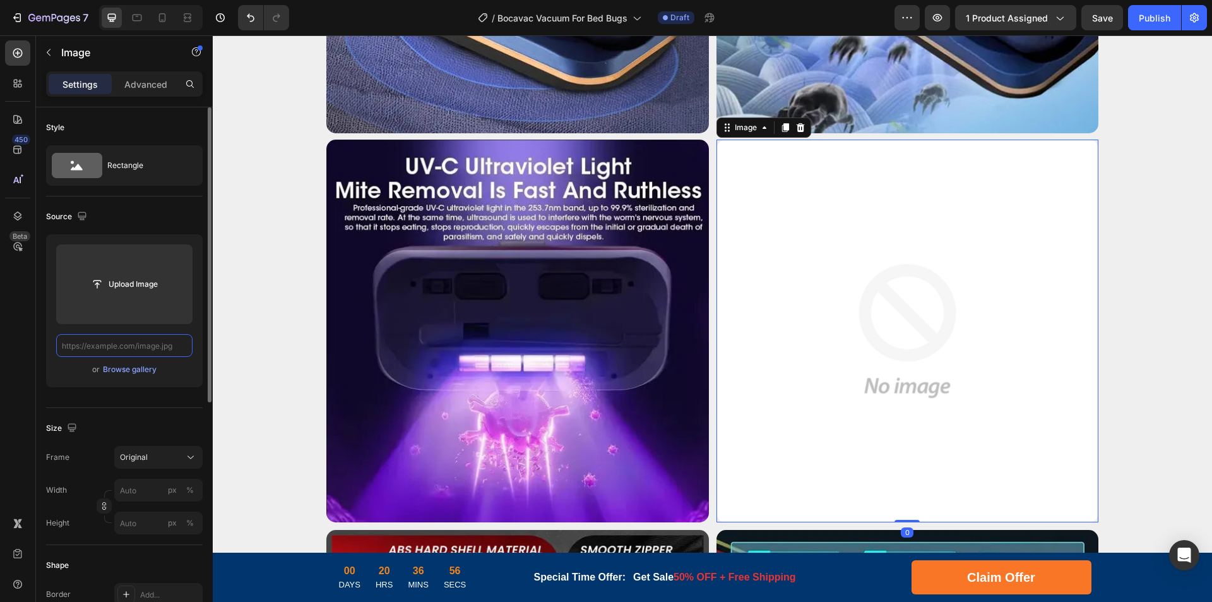
scroll to position [0, 239]
paste input "[URL][DOMAIN_NAME]"
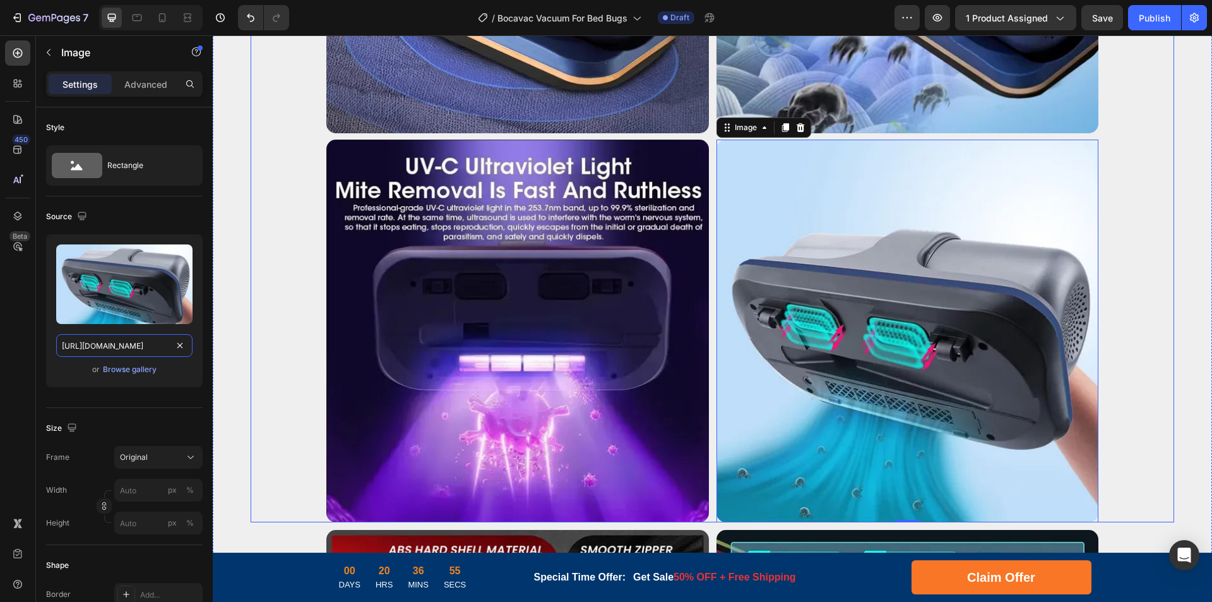
drag, startPoint x: 327, startPoint y: 382, endPoint x: 337, endPoint y: 353, distance: 30.8
type input "[URL][DOMAIN_NAME]"
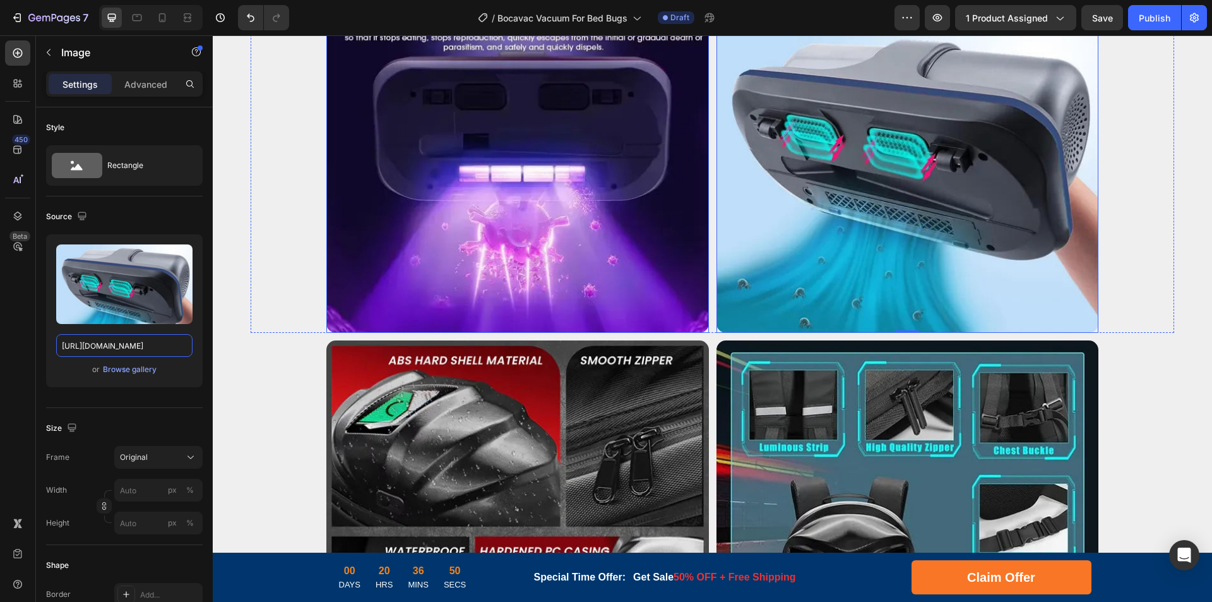
scroll to position [3628, 0]
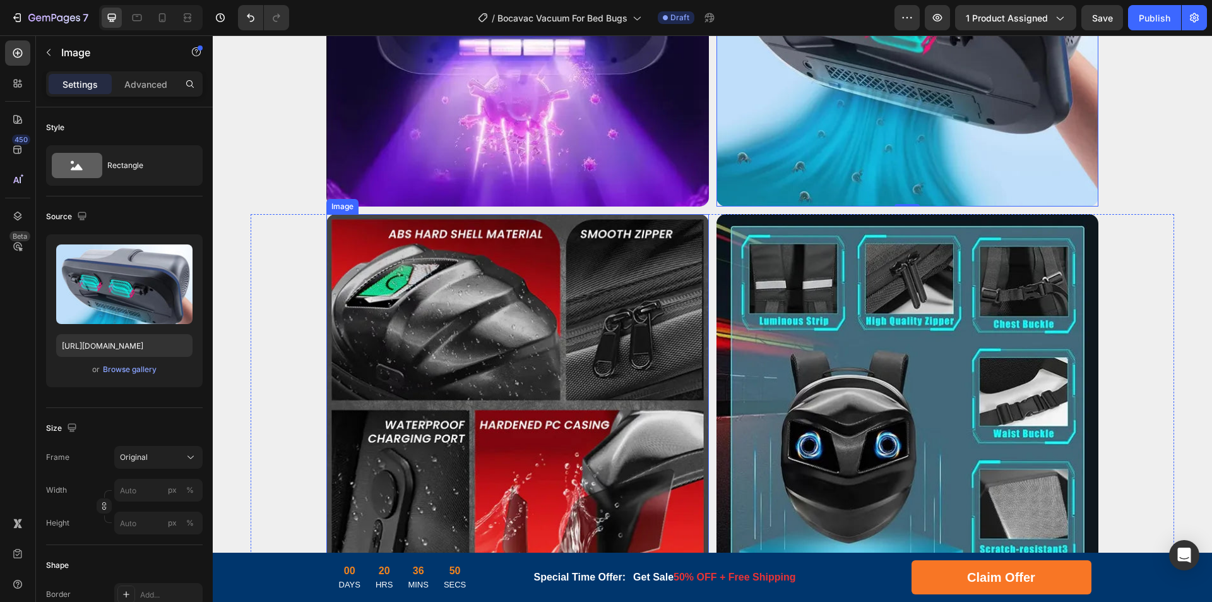
click at [558, 356] on img at bounding box center [517, 405] width 383 height 383
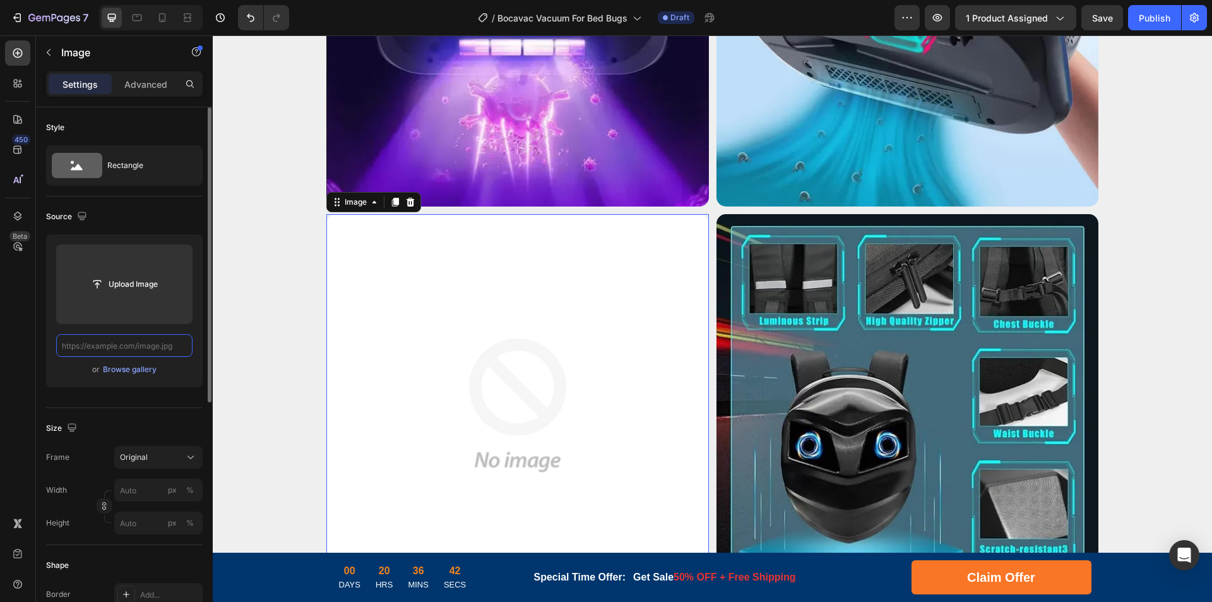
scroll to position [0, 0]
paste input "[URL][DOMAIN_NAME]"
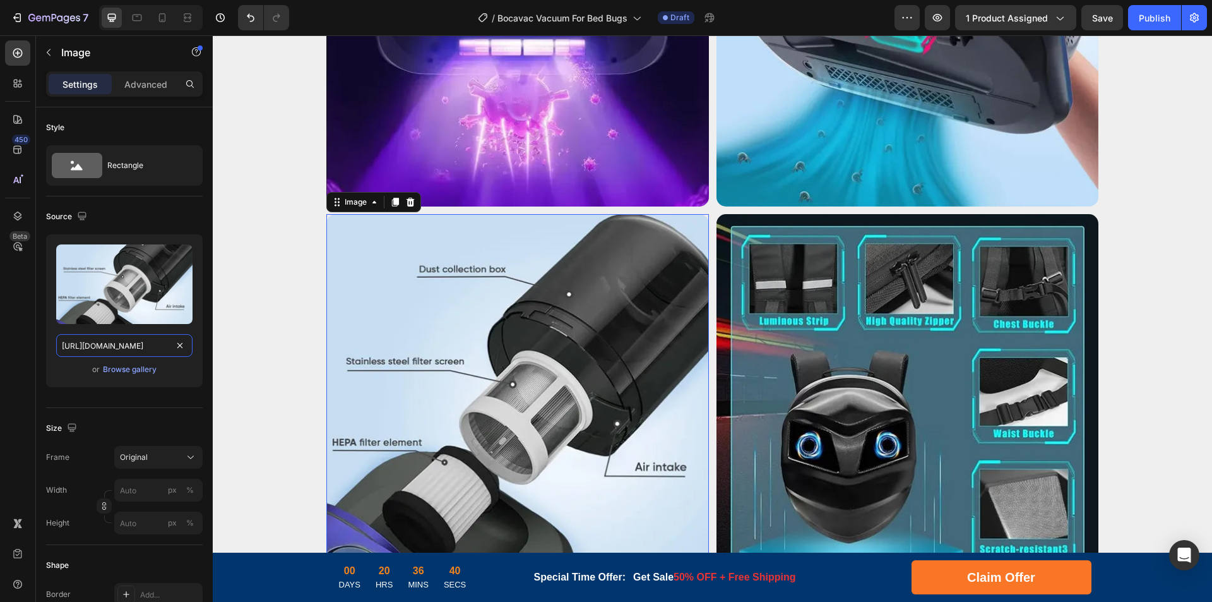
scroll to position [0, 239]
drag, startPoint x: 326, startPoint y: 381, endPoint x: 253, endPoint y: 344, distance: 81.6
type input "[URL][DOMAIN_NAME]"
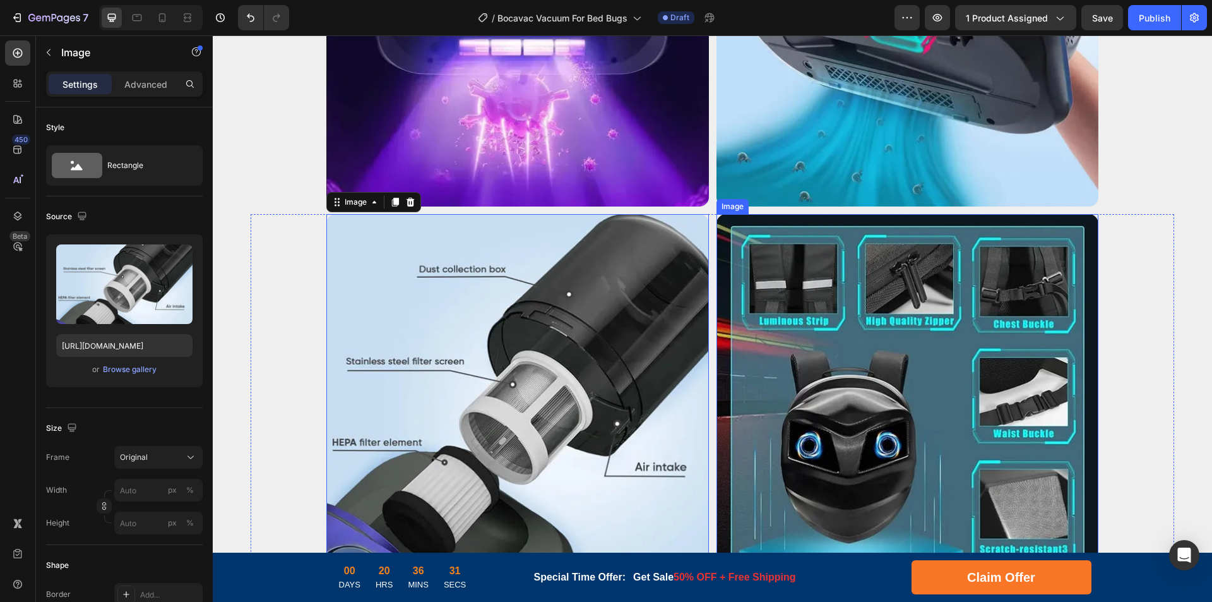
click at [755, 305] on img at bounding box center [908, 405] width 383 height 383
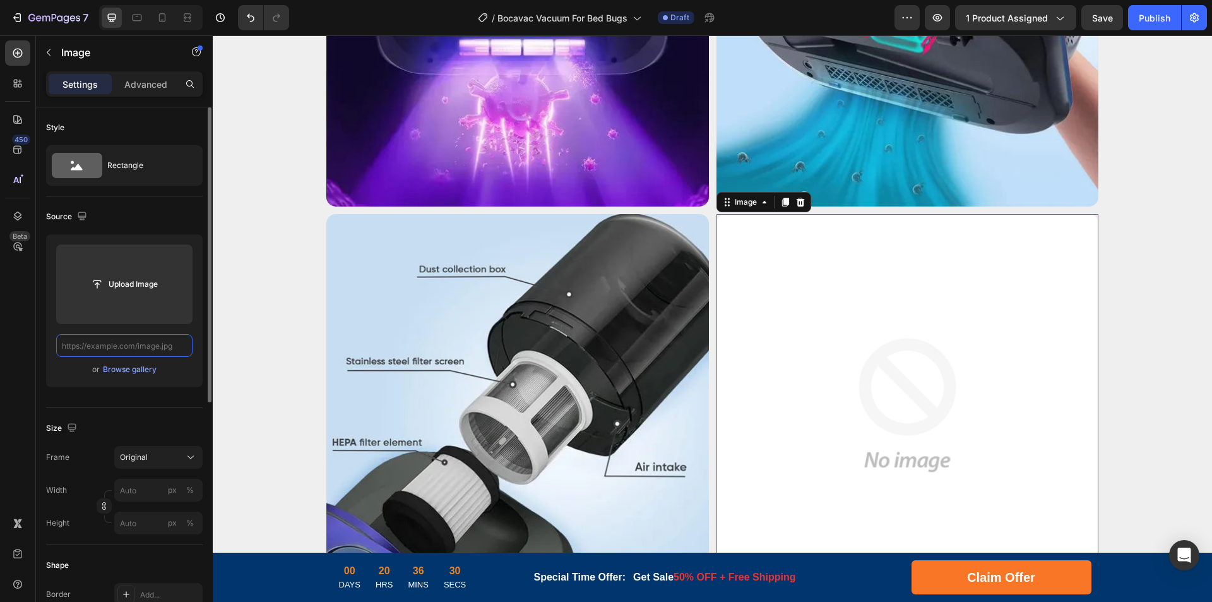
paste input "[URL][DOMAIN_NAME]"
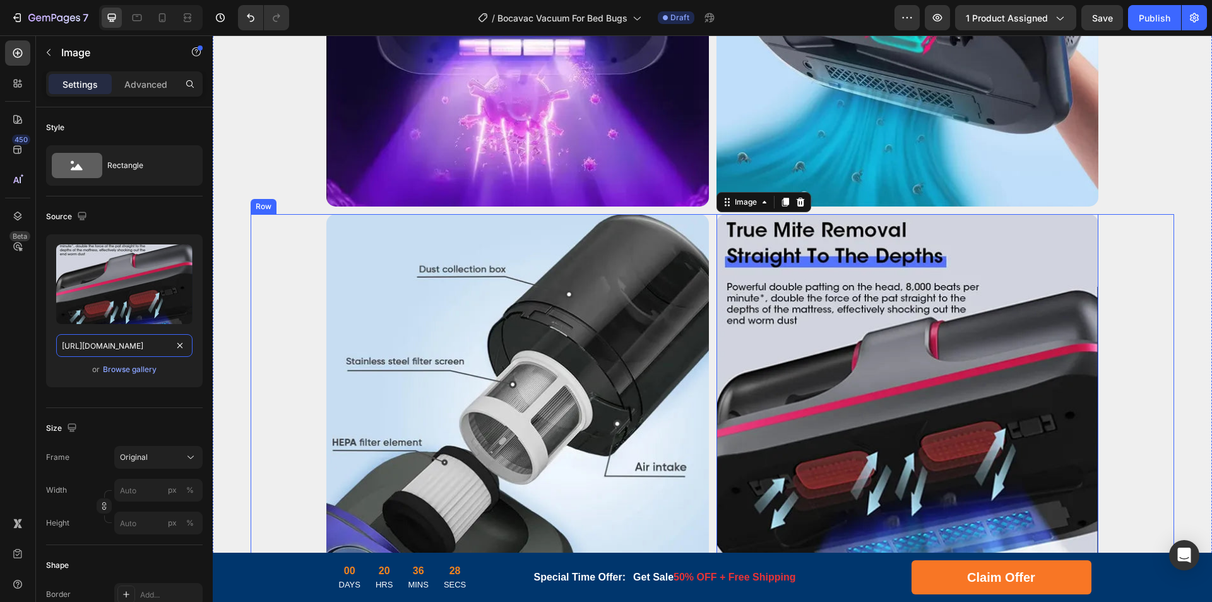
scroll to position [0, 243]
drag, startPoint x: 328, startPoint y: 383, endPoint x: 304, endPoint y: 350, distance: 40.7
type input "[URL][DOMAIN_NAME]"
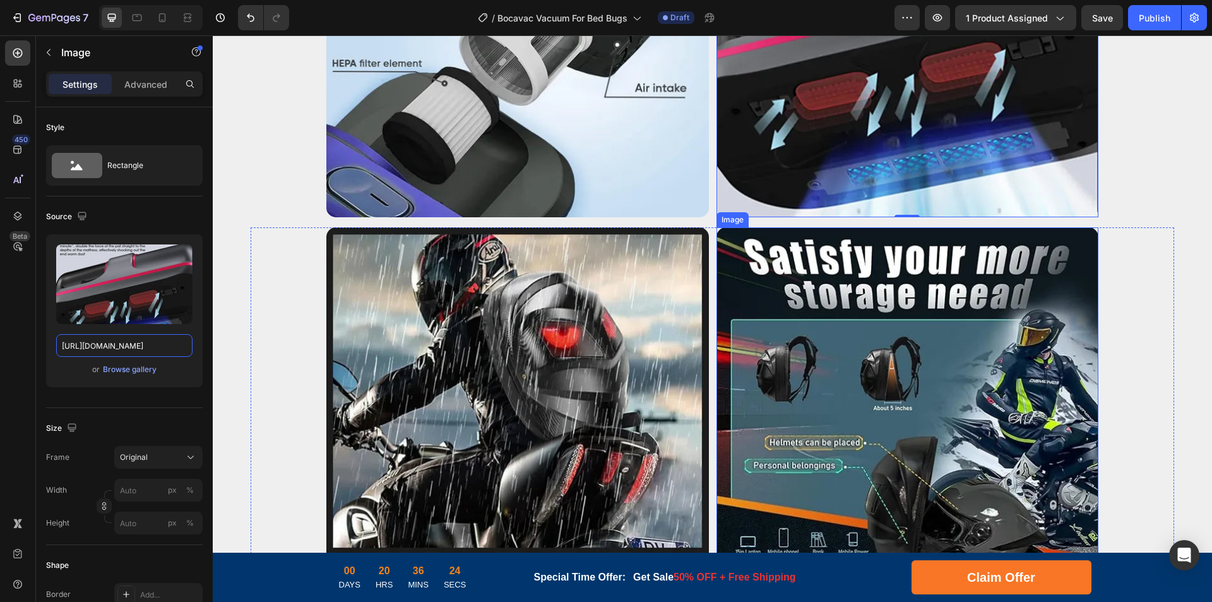
scroll to position [4196, 0]
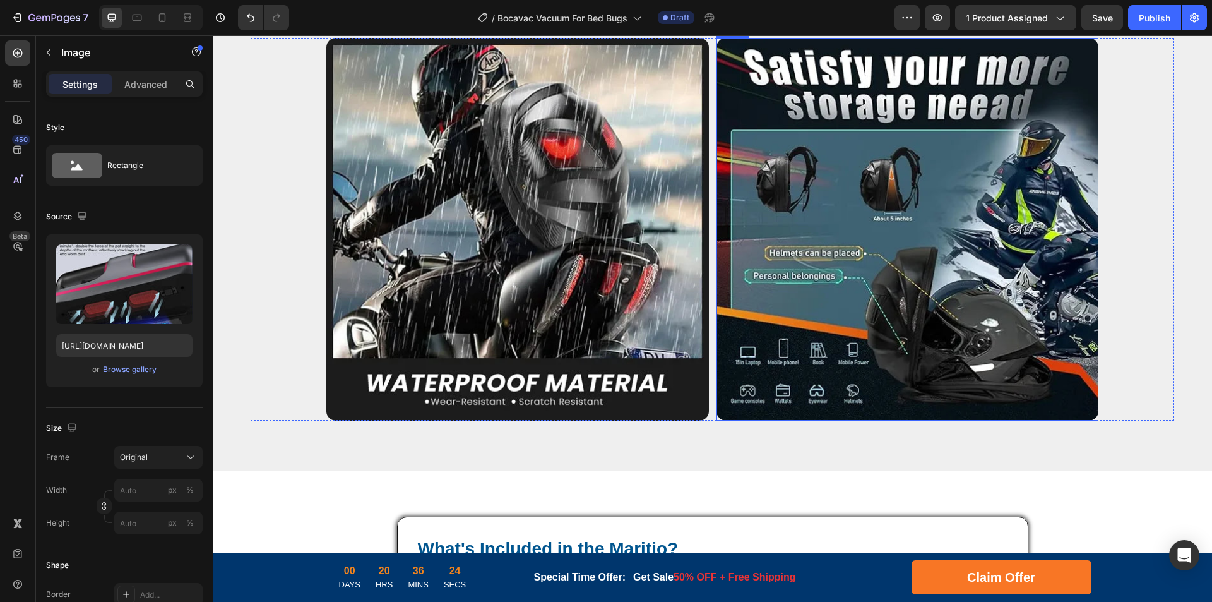
click at [511, 271] on img at bounding box center [517, 229] width 383 height 383
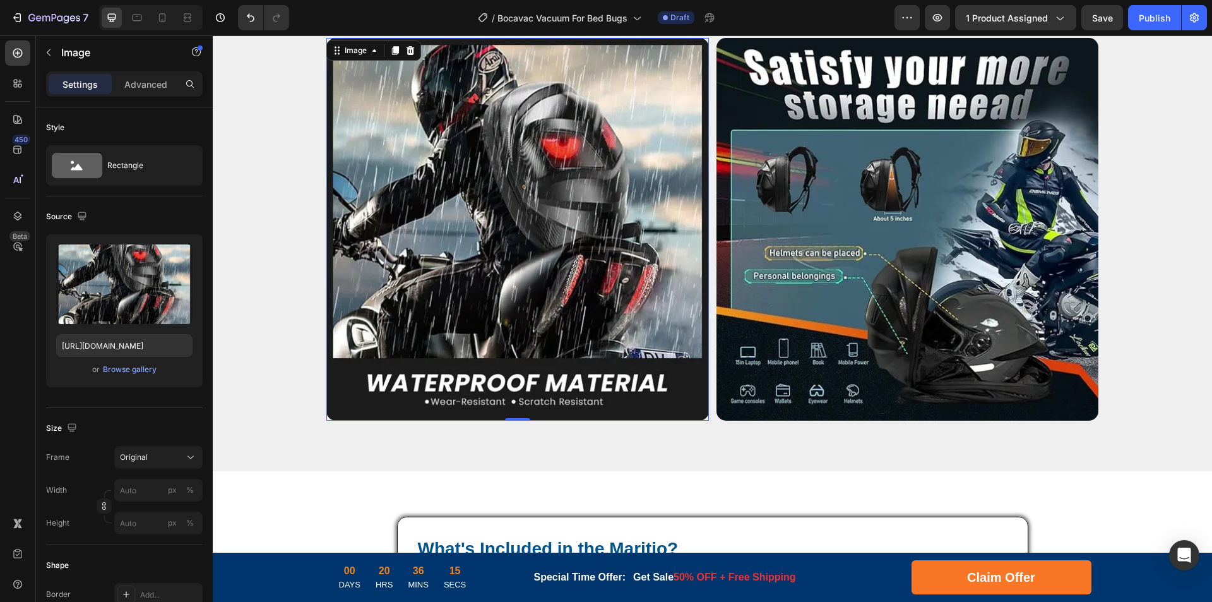
click at [565, 276] on img at bounding box center [517, 229] width 383 height 383
paste input "[URL][DOMAIN_NAME]"
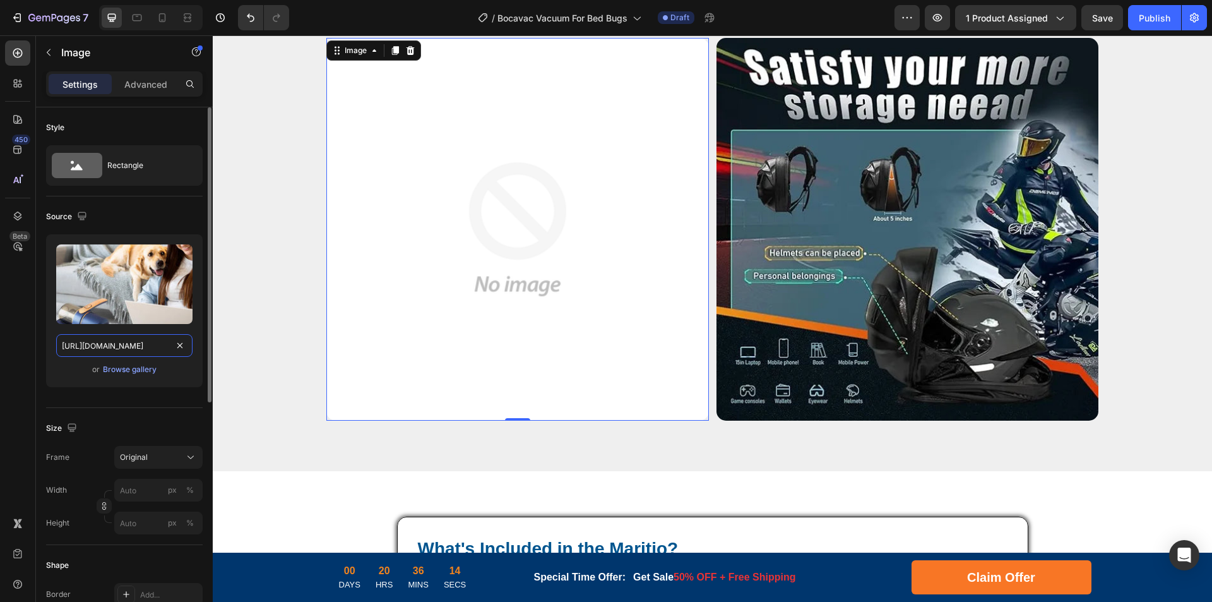
scroll to position [0, 244]
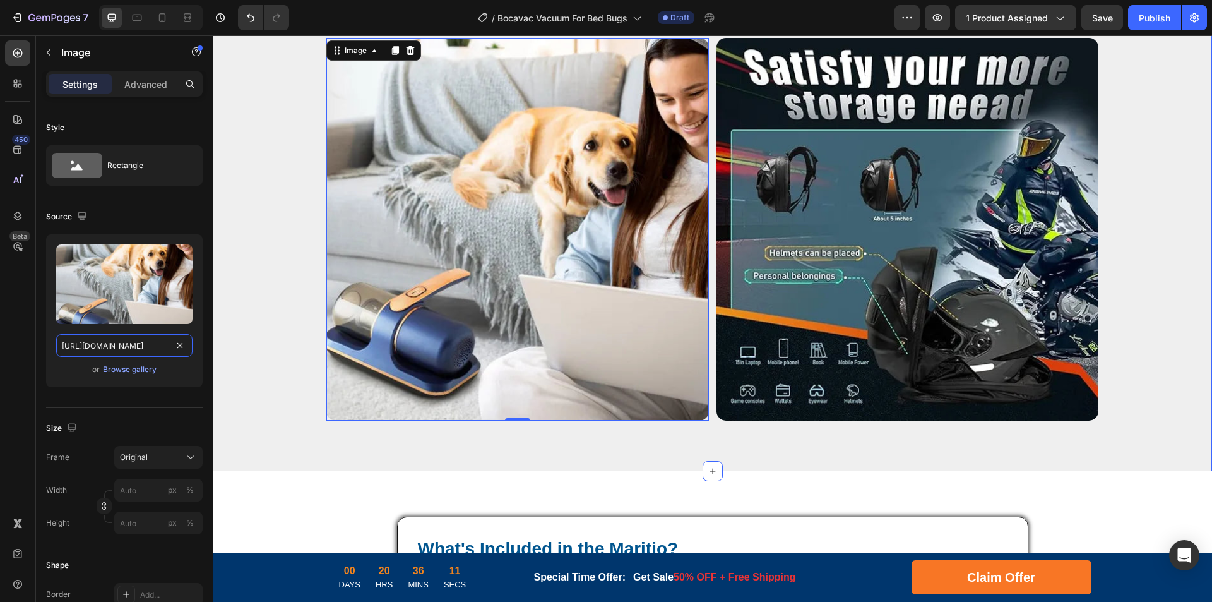
drag, startPoint x: 324, startPoint y: 382, endPoint x: 239, endPoint y: 340, distance: 94.3
type input "[URL][DOMAIN_NAME]"
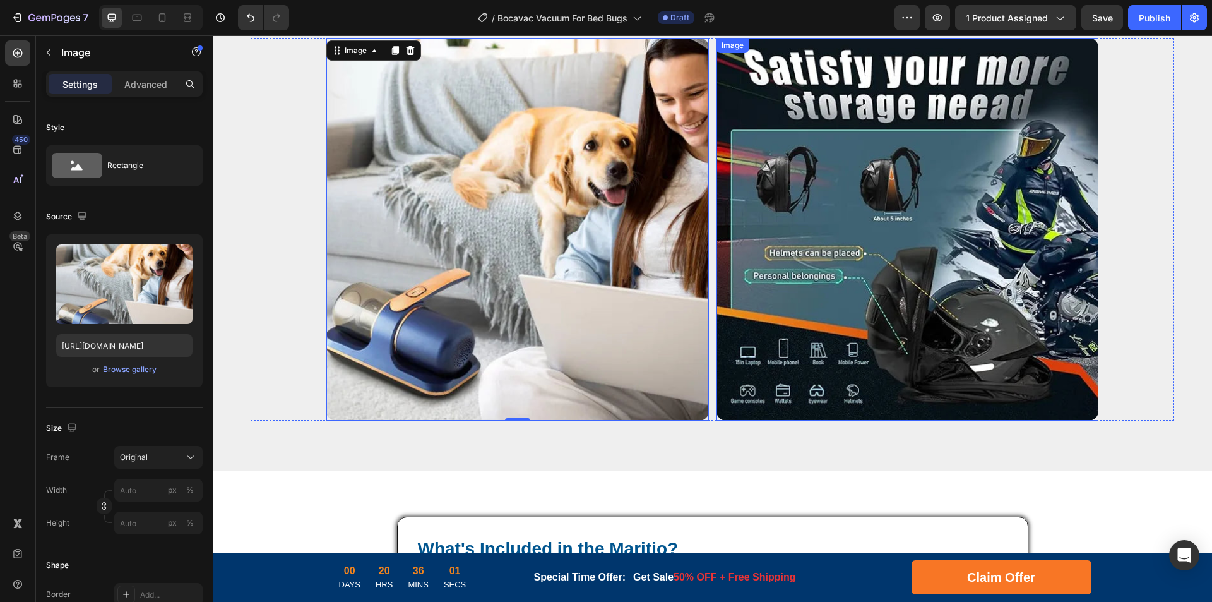
click at [829, 250] on img at bounding box center [908, 229] width 383 height 383
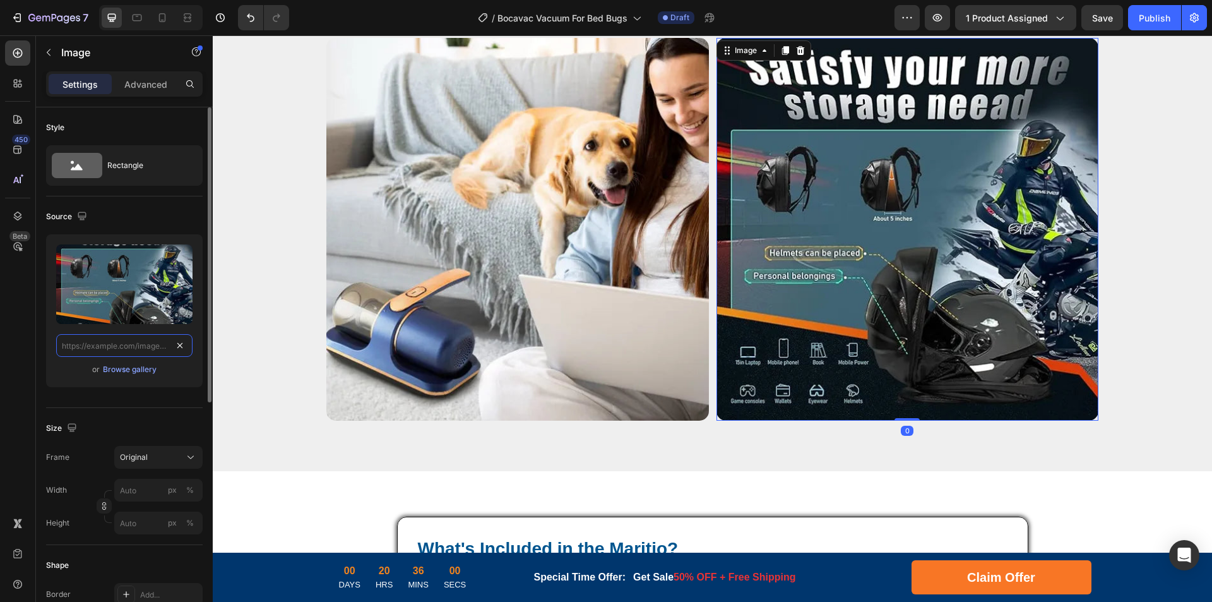
paste input "[URL][DOMAIN_NAME]"
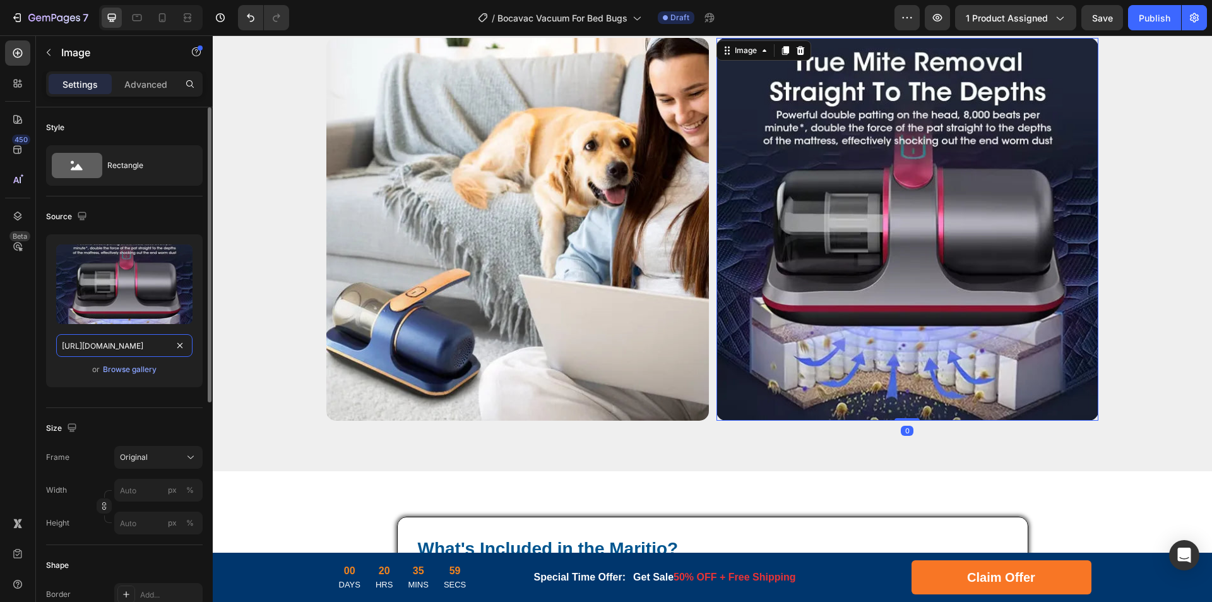
scroll to position [0, 241]
drag, startPoint x: 329, startPoint y: 383, endPoint x: 239, endPoint y: 343, distance: 98.7
type input "[URL][DOMAIN_NAME]"
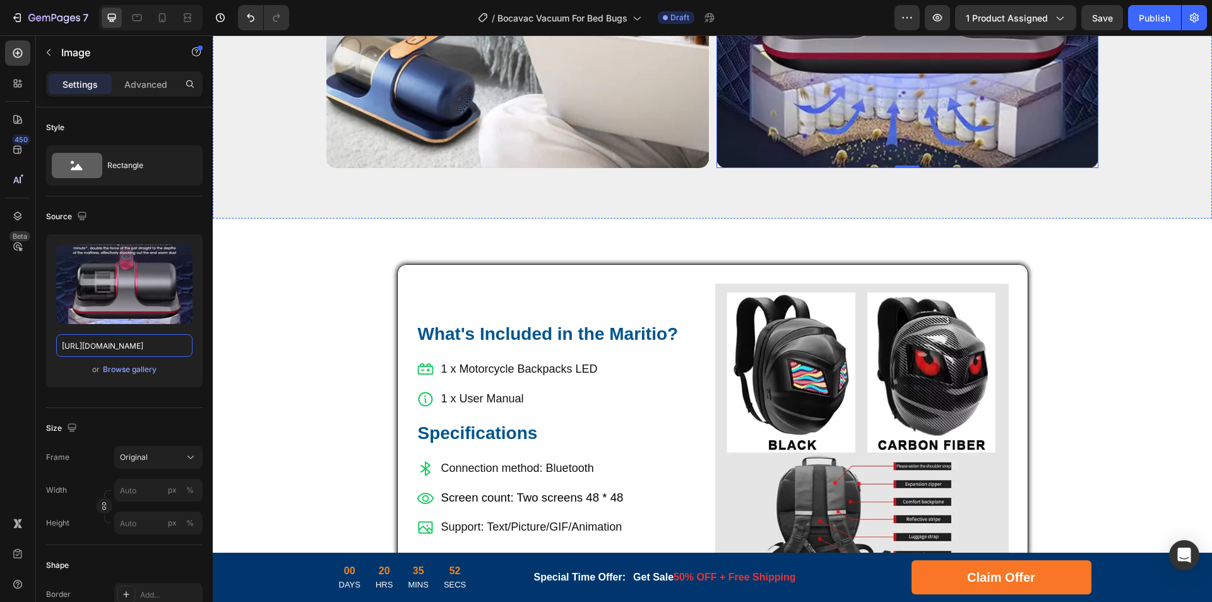
scroll to position [4638, 0]
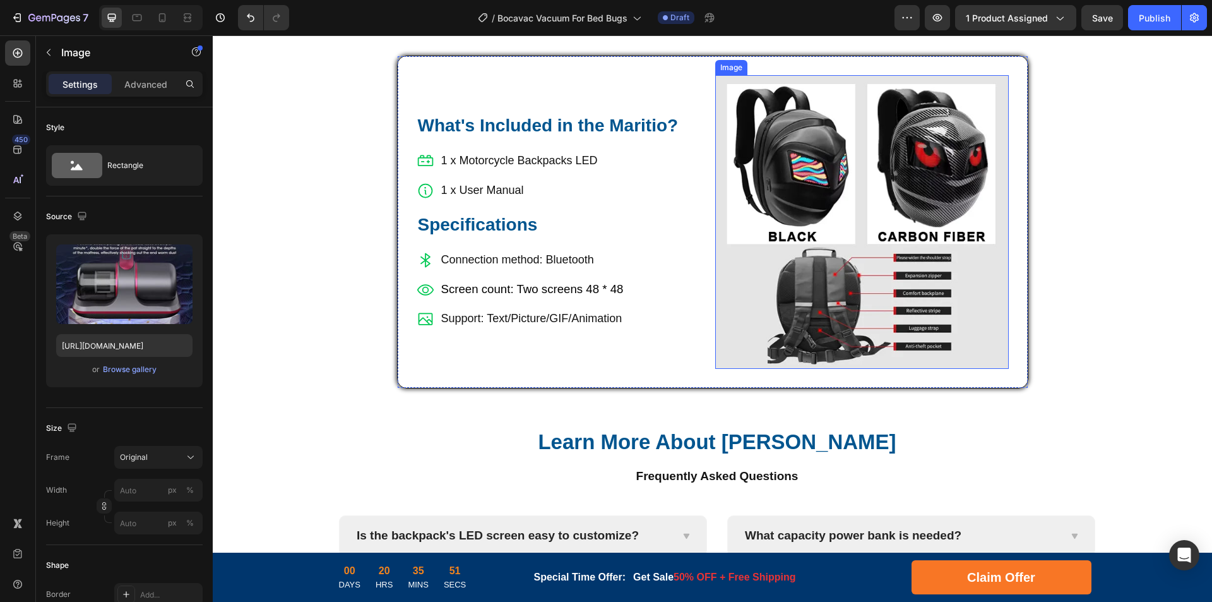
click at [786, 274] on img at bounding box center [862, 222] width 294 height 294
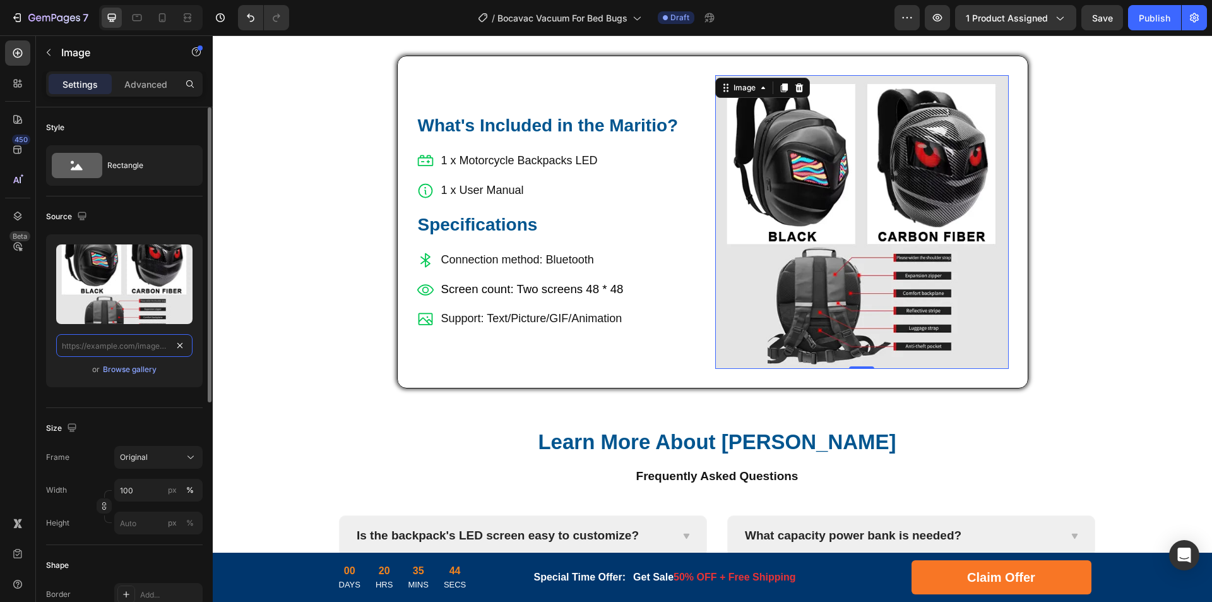
paste input "[URL][DOMAIN_NAME]"
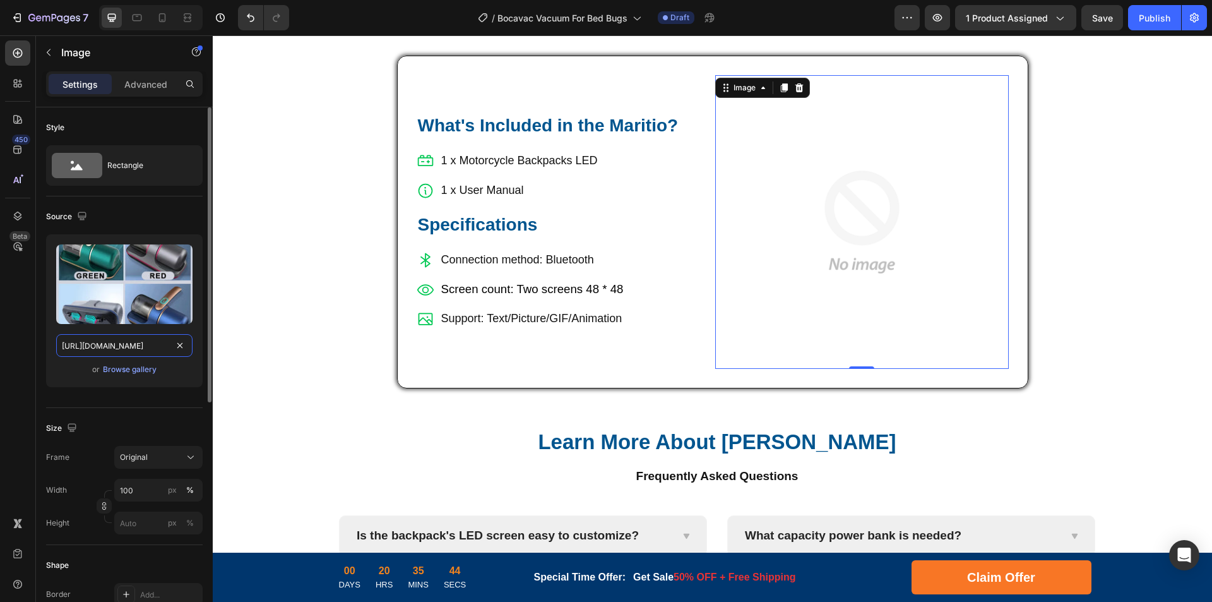
scroll to position [0, 242]
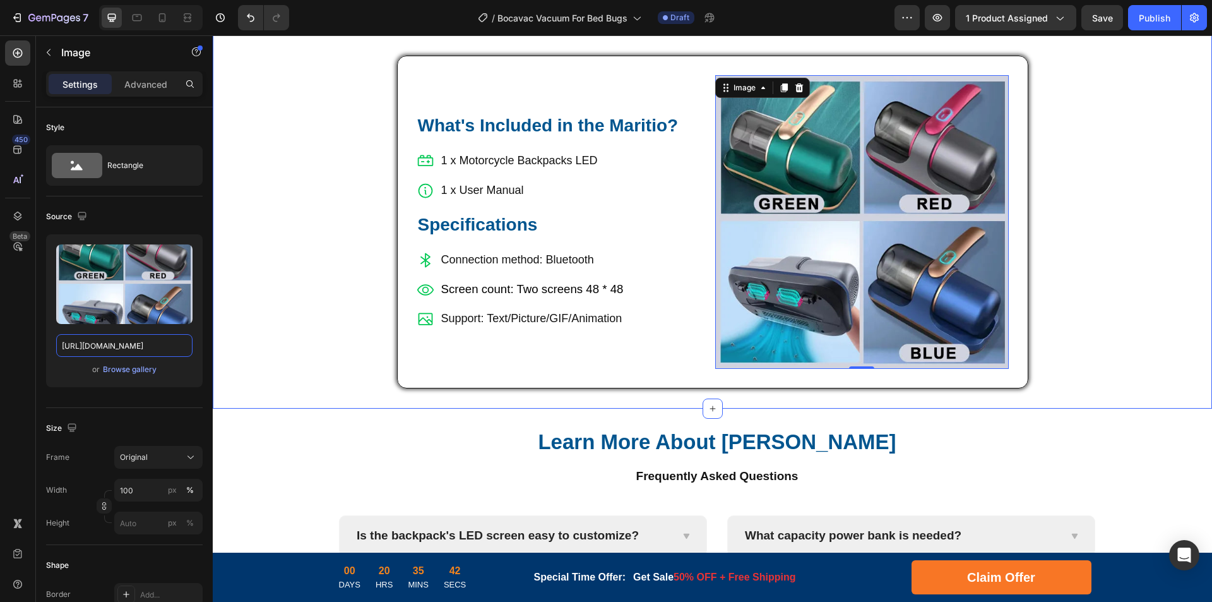
drag, startPoint x: 326, startPoint y: 381, endPoint x: 256, endPoint y: 344, distance: 79.4
type input "[URL][DOMAIN_NAME]"
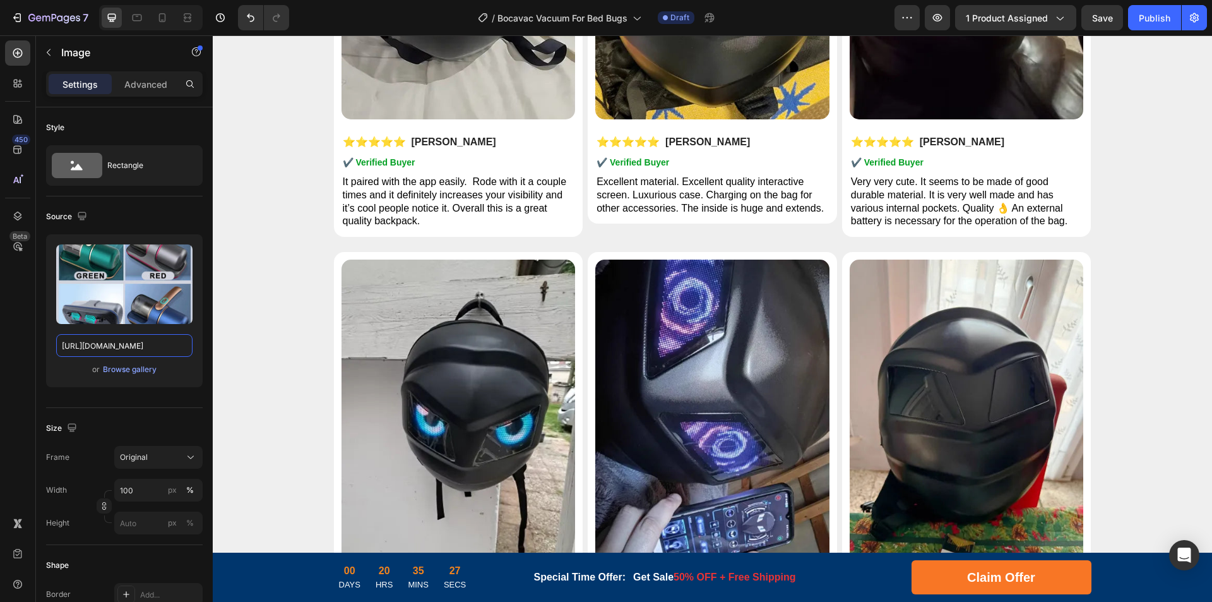
scroll to position [5712, 0]
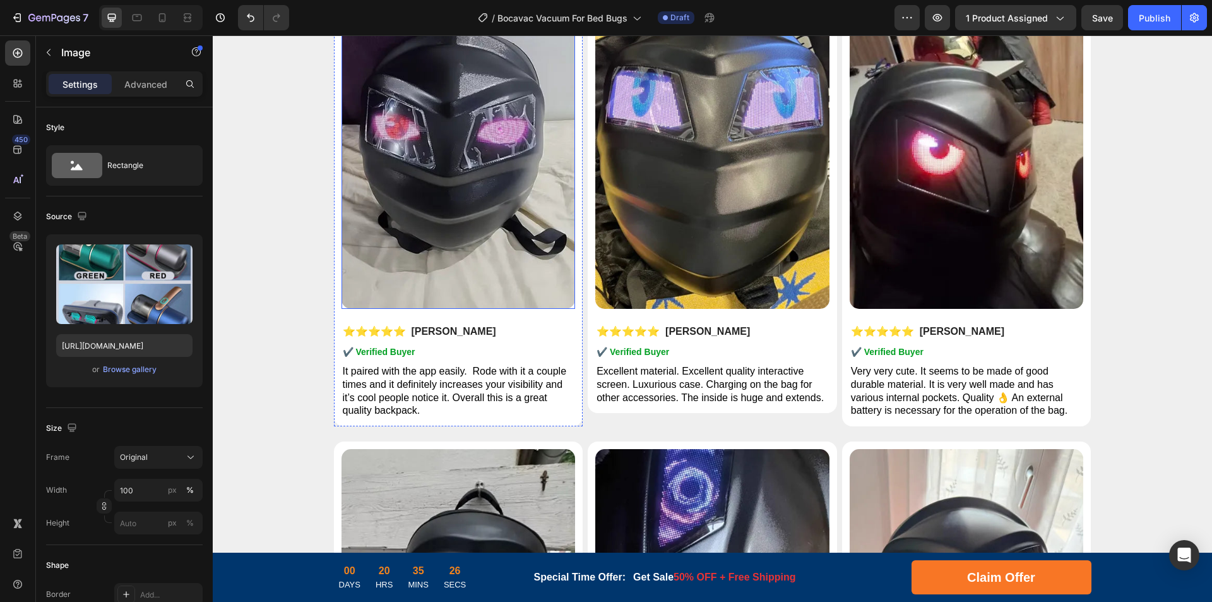
click at [407, 177] on img at bounding box center [459, 153] width 234 height 312
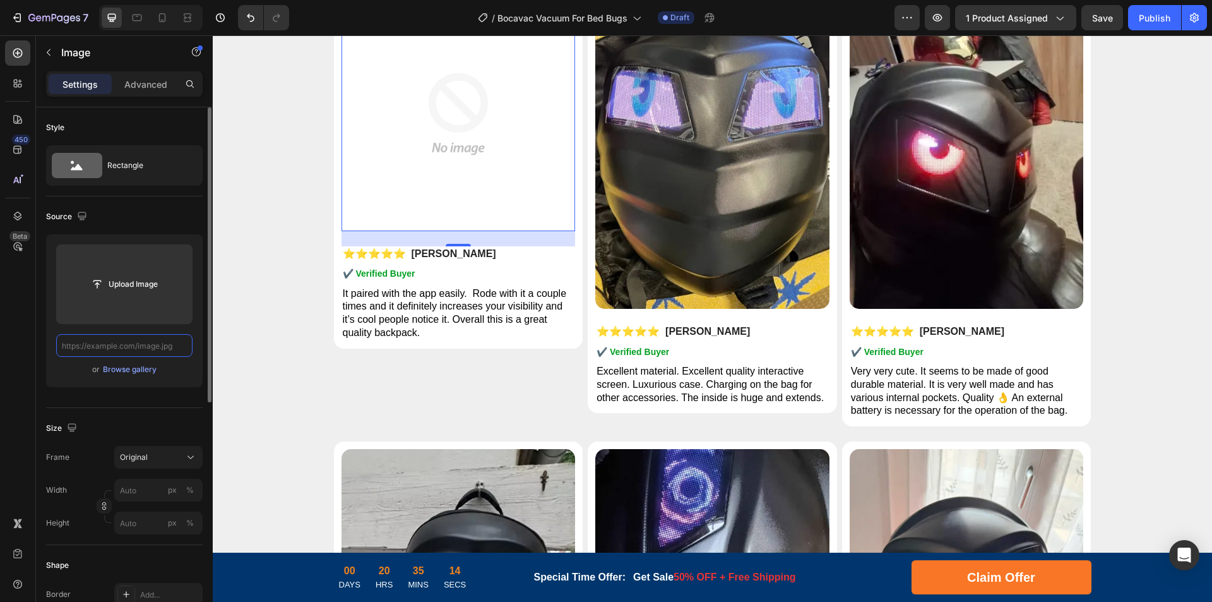
scroll to position [0, 0]
paste input "[URL][DOMAIN_NAME]"
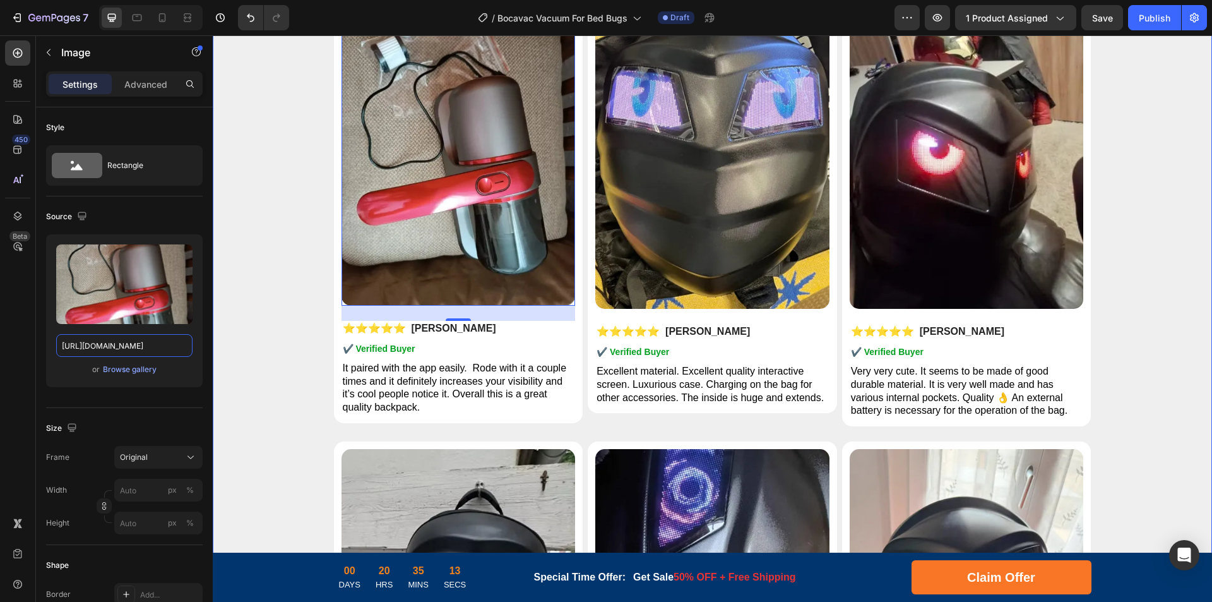
drag, startPoint x: 326, startPoint y: 381, endPoint x: 248, endPoint y: 342, distance: 88.1
type input "[URL][DOMAIN_NAME]"
click at [673, 213] on img at bounding box center [712, 153] width 234 height 312
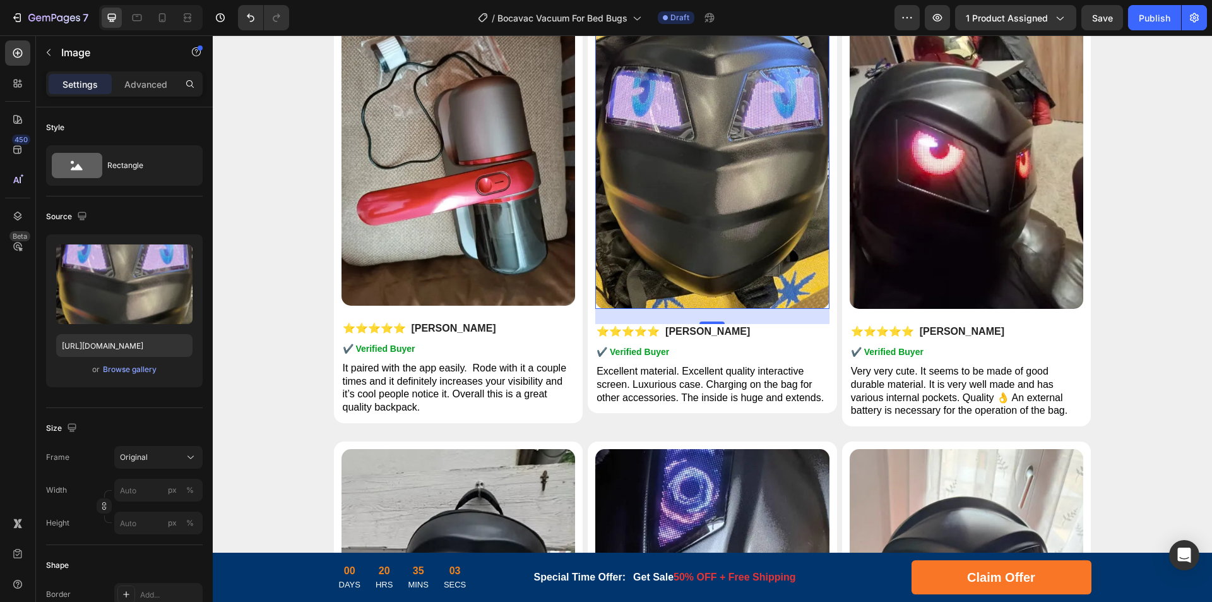
click at [738, 245] on img at bounding box center [712, 153] width 234 height 312
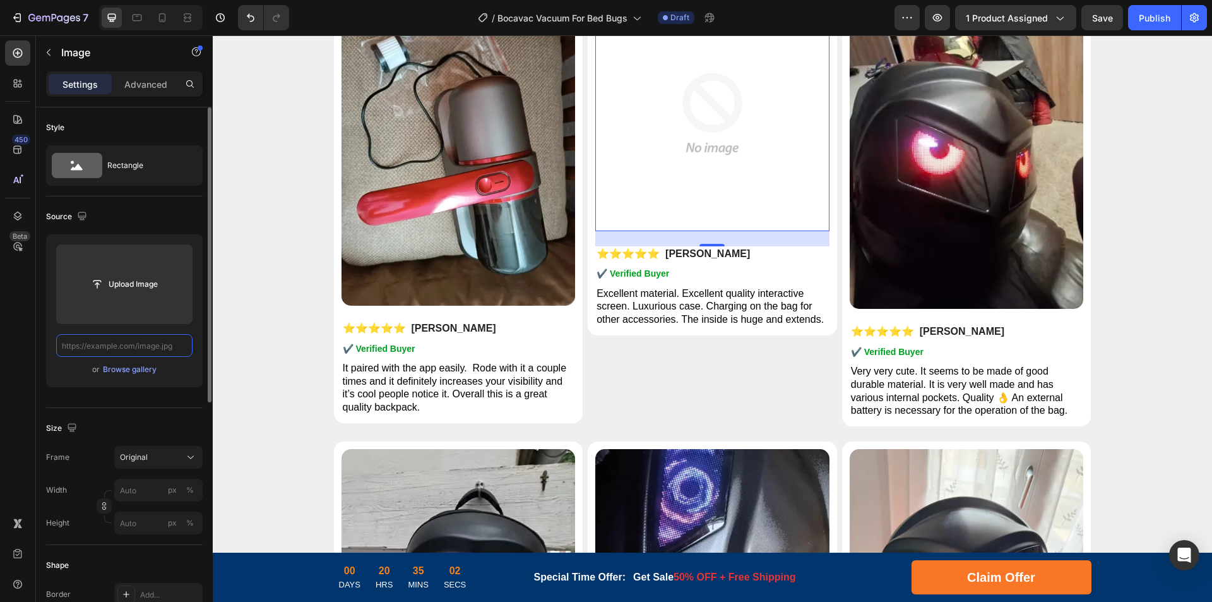
scroll to position [0, 0]
paste input "[URL][DOMAIN_NAME]"
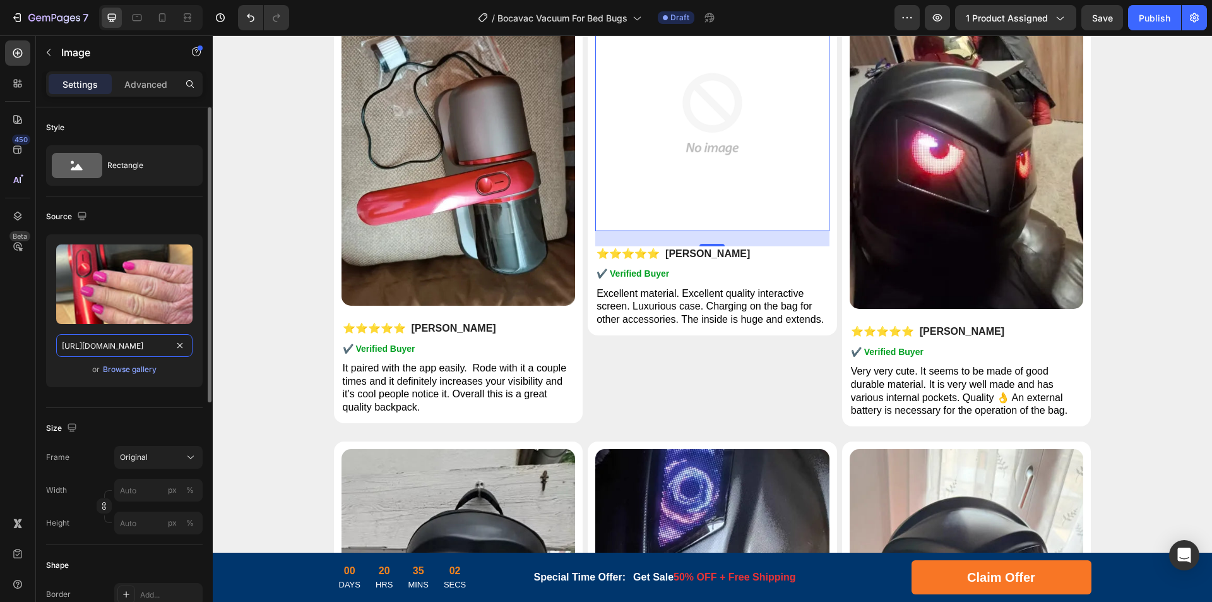
scroll to position [0, 268]
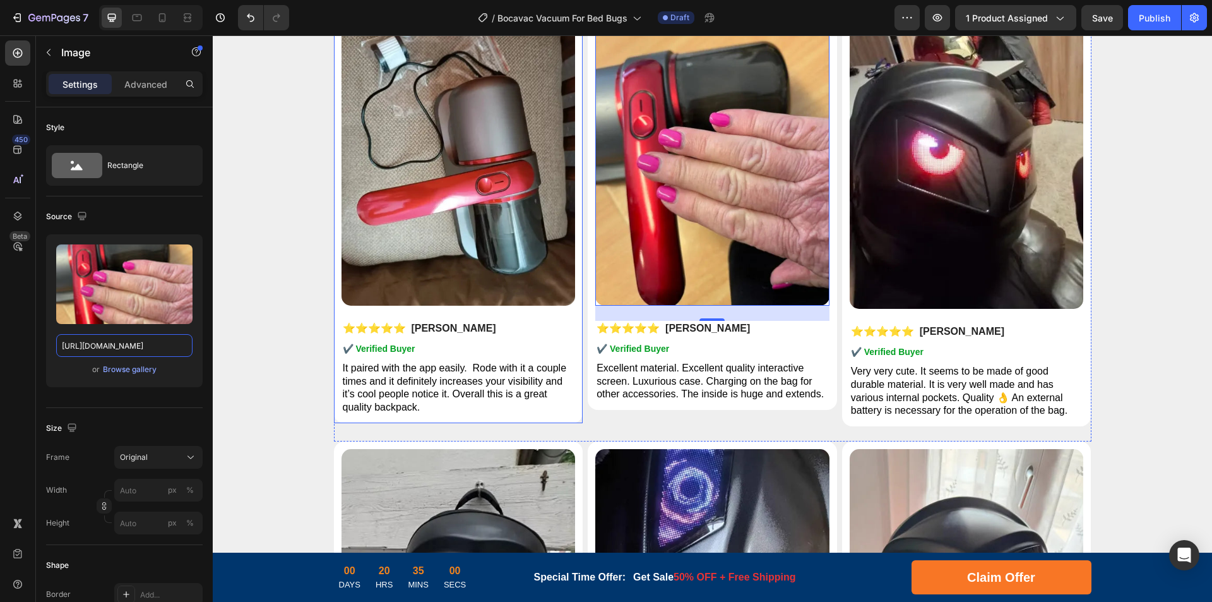
drag, startPoint x: 324, startPoint y: 383, endPoint x: 342, endPoint y: 343, distance: 43.8
type input "[URL][DOMAIN_NAME]"
click at [967, 229] on img at bounding box center [967, 153] width 234 height 312
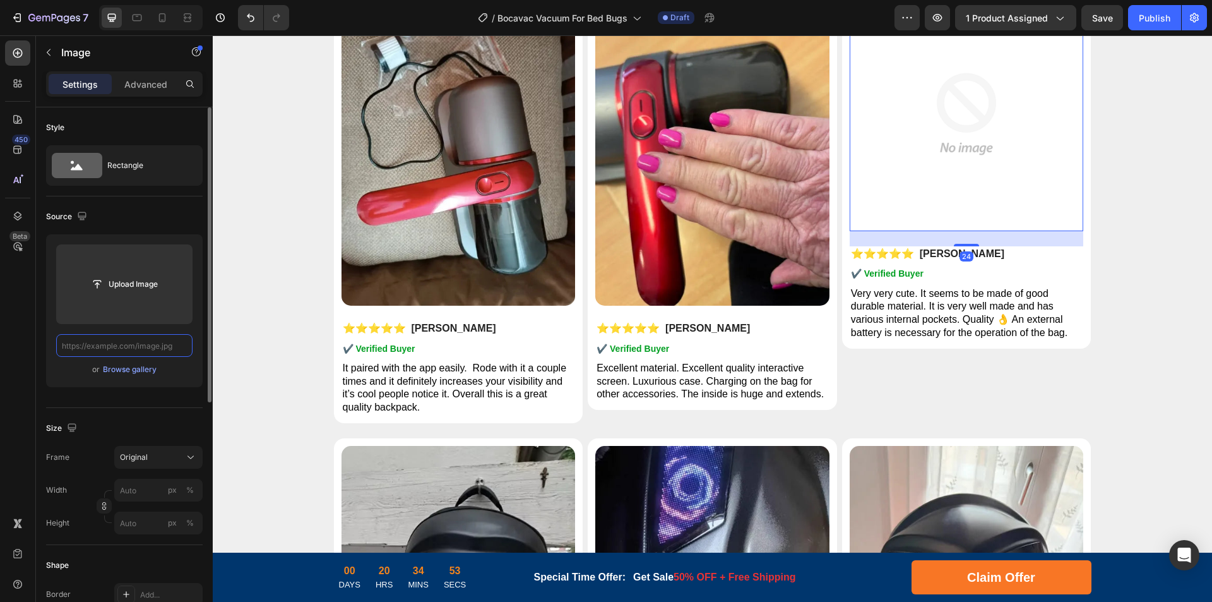
scroll to position [0, 0]
paste input "[URL][DOMAIN_NAME]"
type input "[URL][DOMAIN_NAME]"
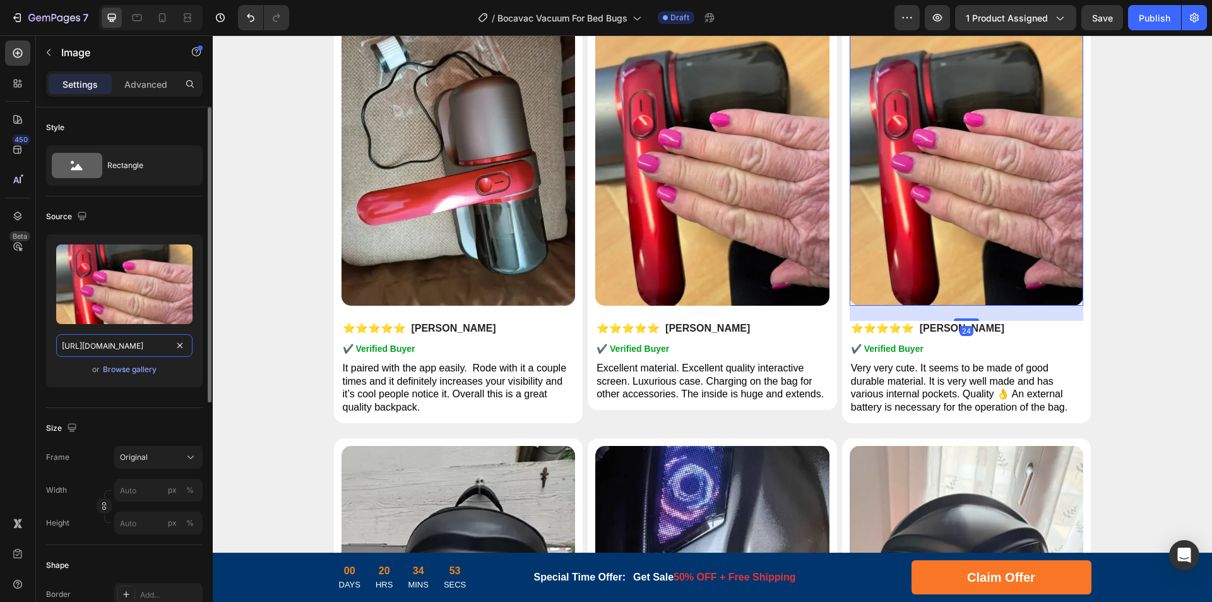
scroll to position [0, 212]
click at [694, 247] on img at bounding box center [712, 151] width 234 height 309
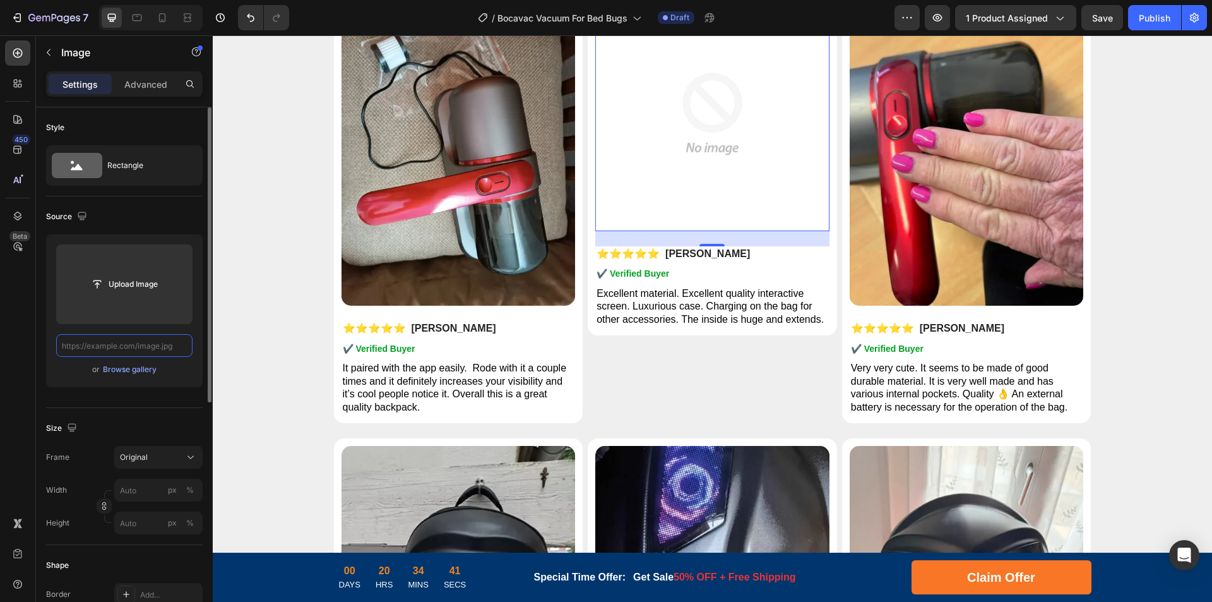
scroll to position [0, 0]
paste input "[URL][DOMAIN_NAME]"
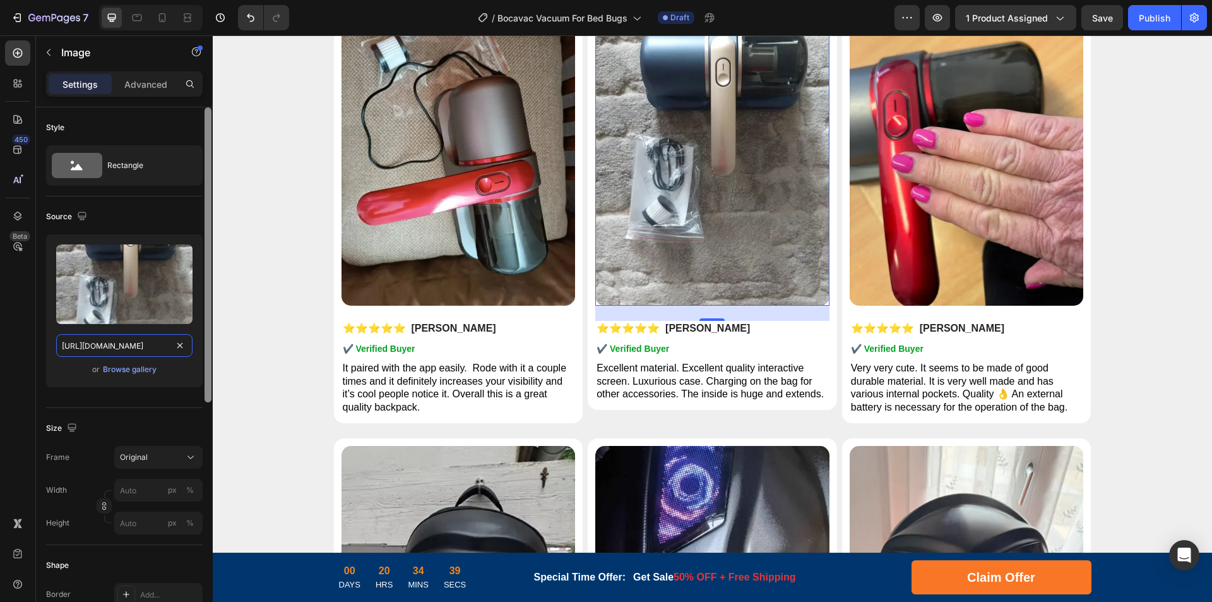
scroll to position [0, 268]
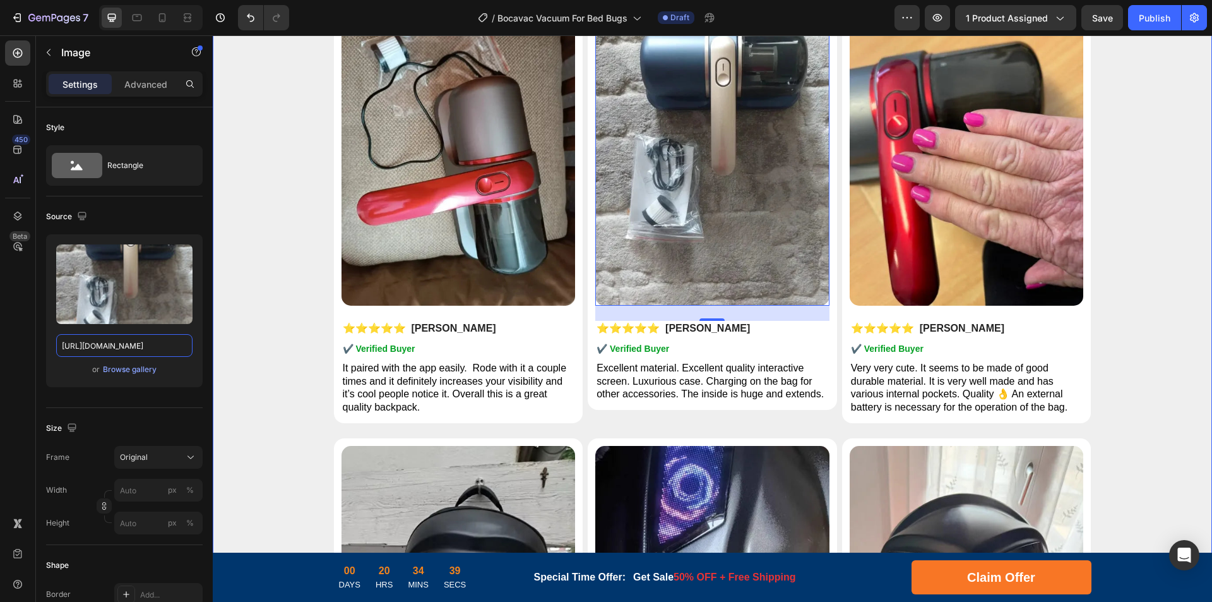
drag, startPoint x: 326, startPoint y: 381, endPoint x: 256, endPoint y: 346, distance: 78.5
type input "[URL][DOMAIN_NAME]"
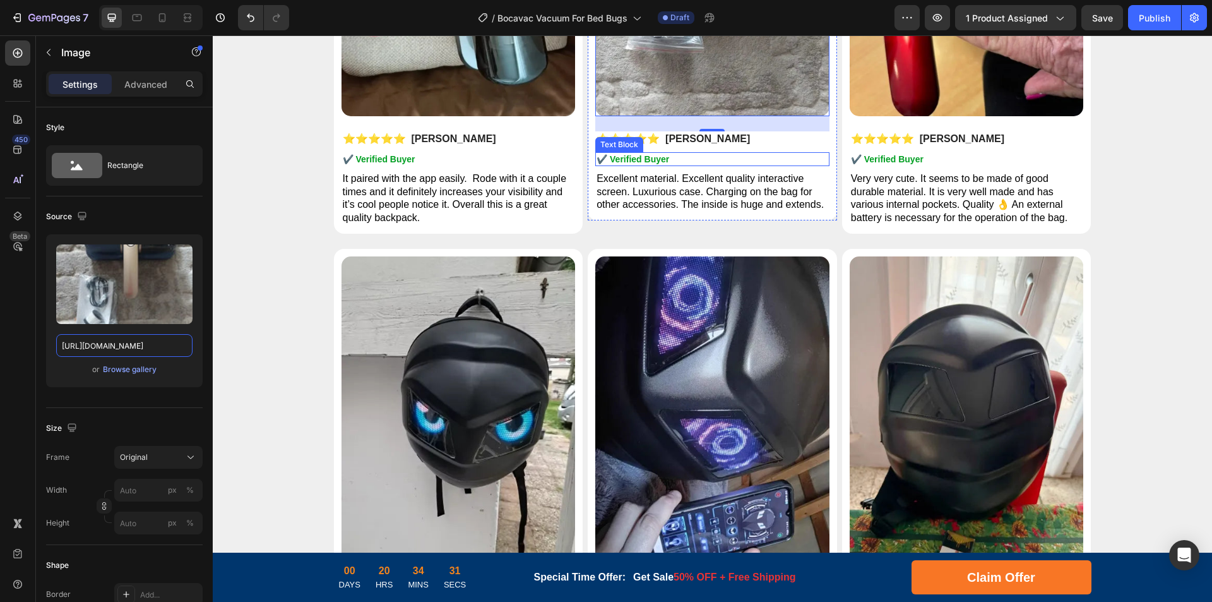
scroll to position [5964, 0]
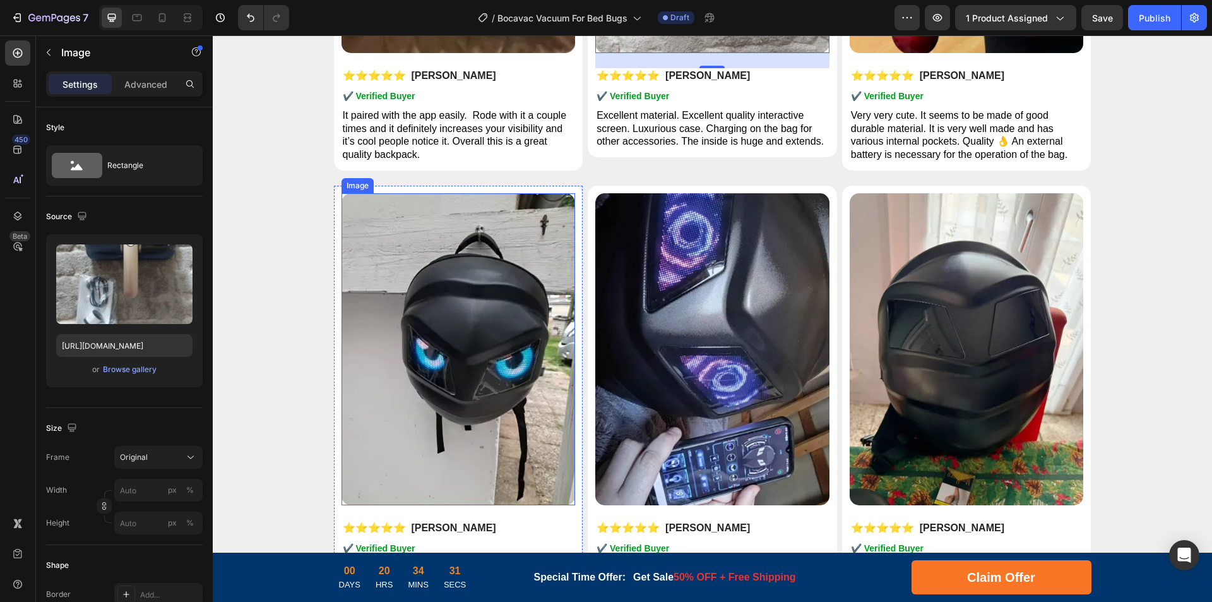
click at [436, 348] on img at bounding box center [459, 349] width 234 height 312
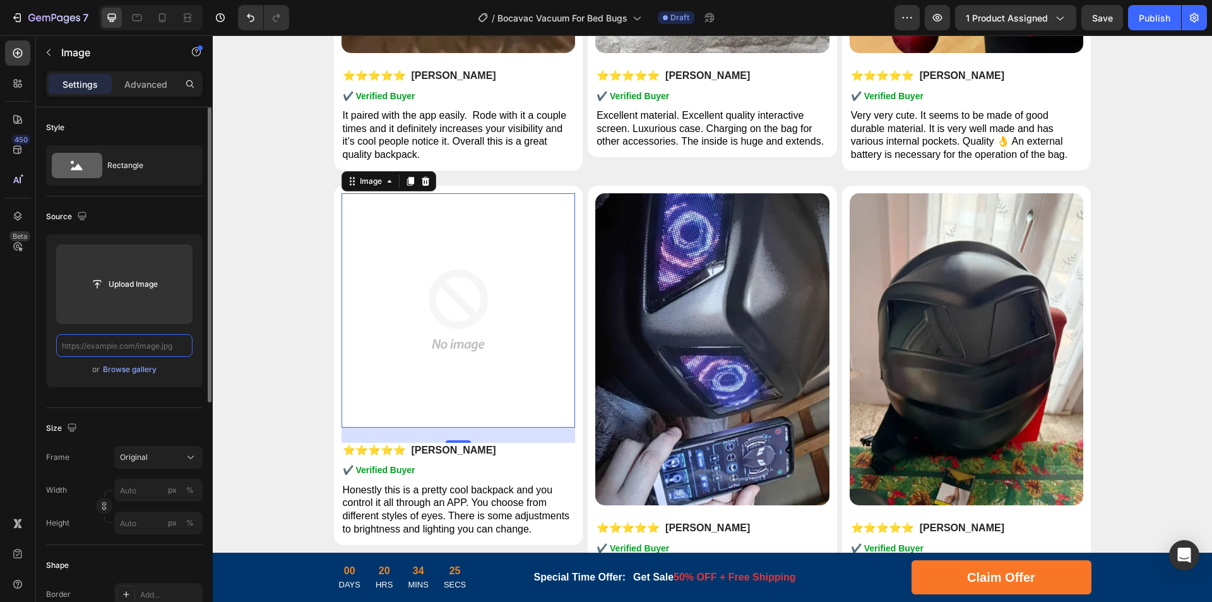
scroll to position [0, 0]
paste input "[URL][DOMAIN_NAME]"
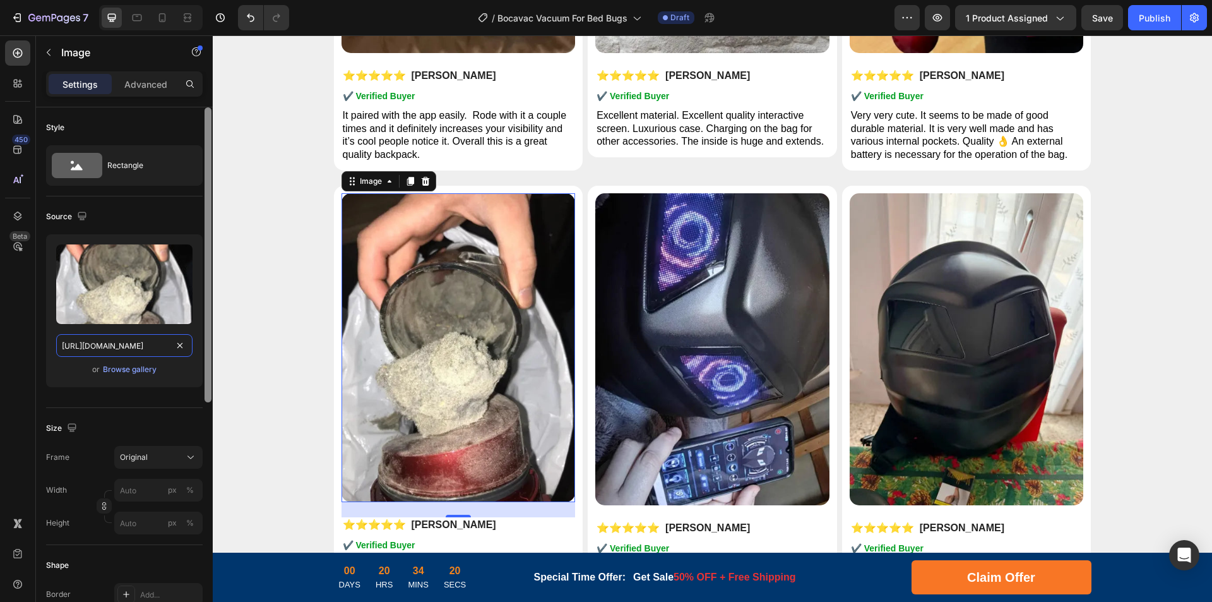
scroll to position [0, 266]
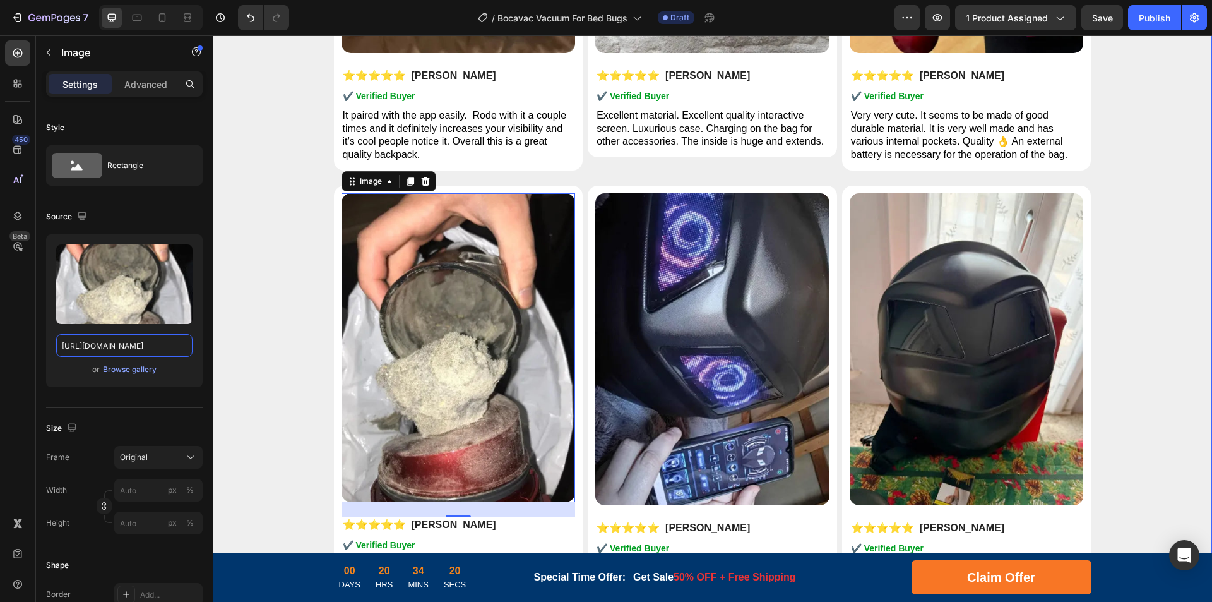
drag, startPoint x: 326, startPoint y: 382, endPoint x: 288, endPoint y: 350, distance: 50.2
type input "[URL][DOMAIN_NAME]"
click at [667, 318] on img at bounding box center [712, 349] width 234 height 312
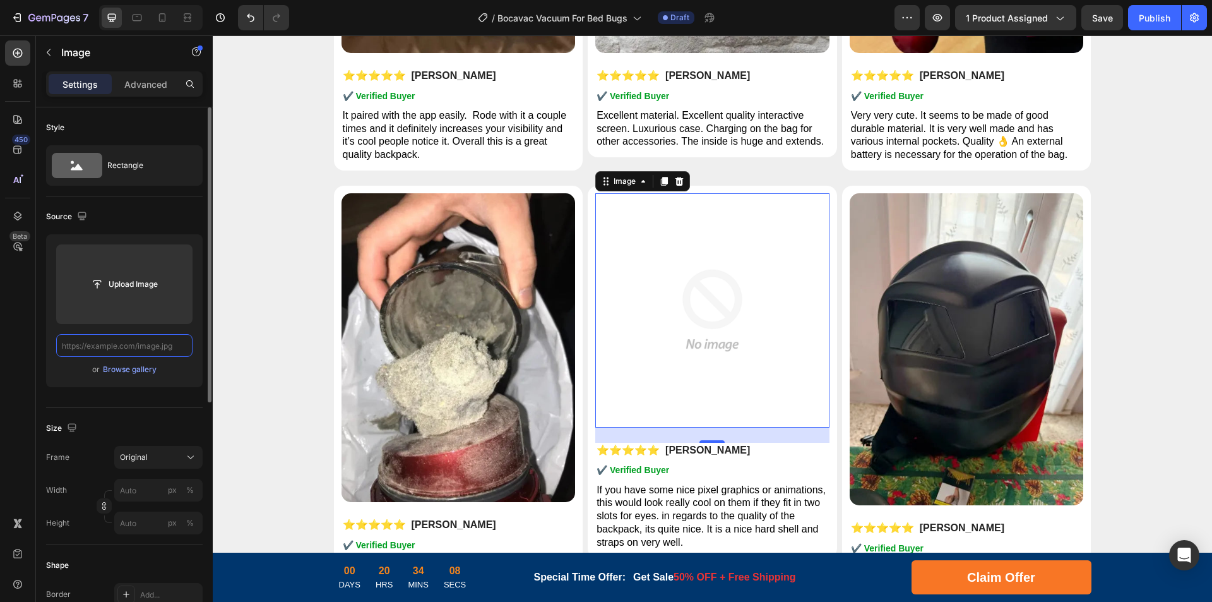
scroll to position [0, 0]
paste input "[URL][DOMAIN_NAME]"
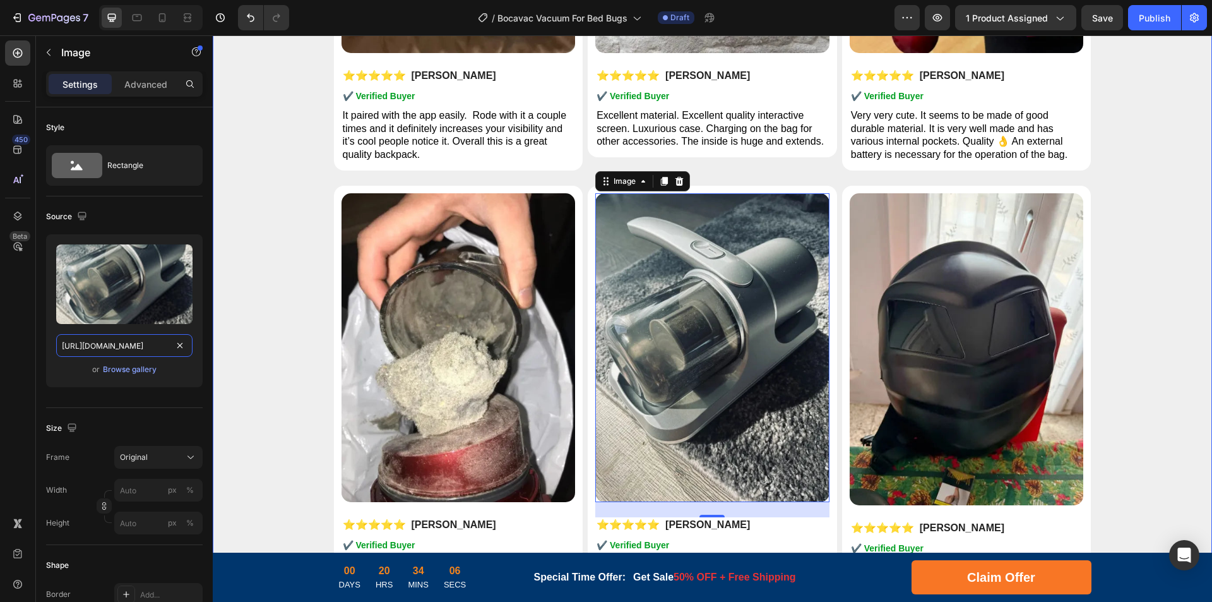
scroll to position [0, 268]
drag, startPoint x: 326, startPoint y: 382, endPoint x: 262, endPoint y: 347, distance: 73.2
type input "[URL][DOMAIN_NAME]"
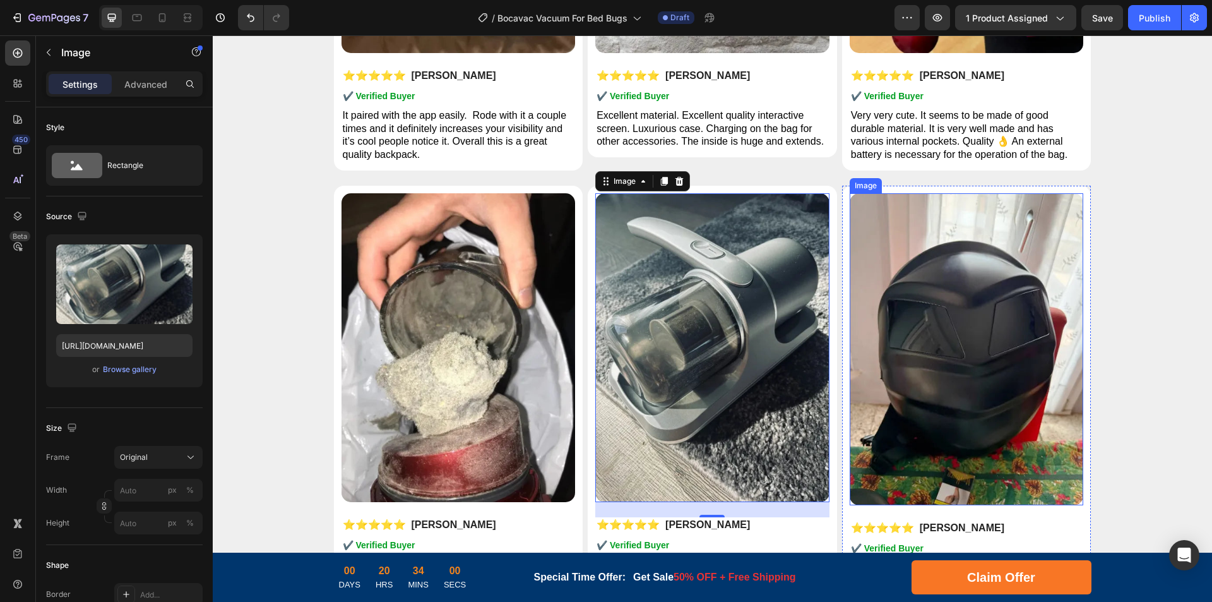
click at [913, 368] on img at bounding box center [967, 349] width 234 height 312
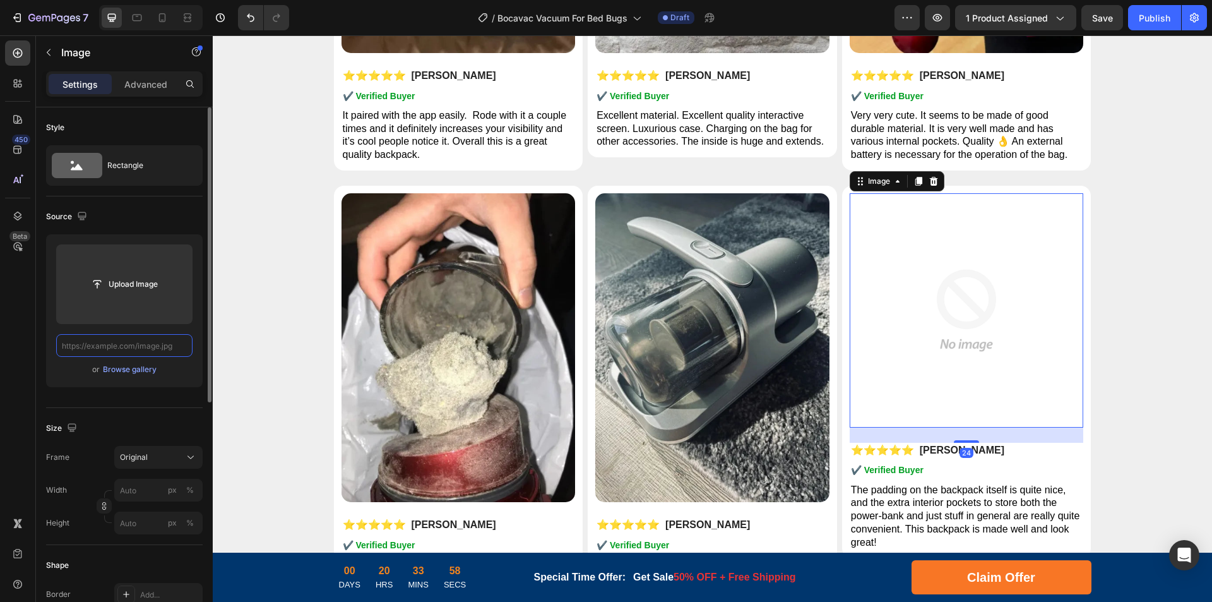
paste input "[URL][DOMAIN_NAME]"
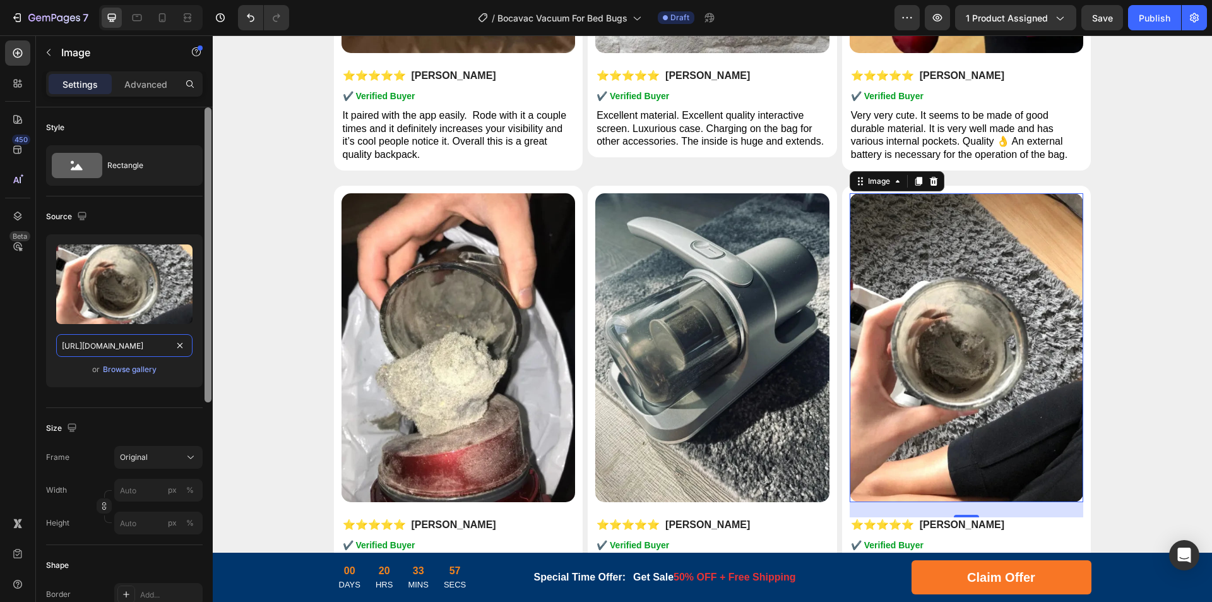
scroll to position [0, 268]
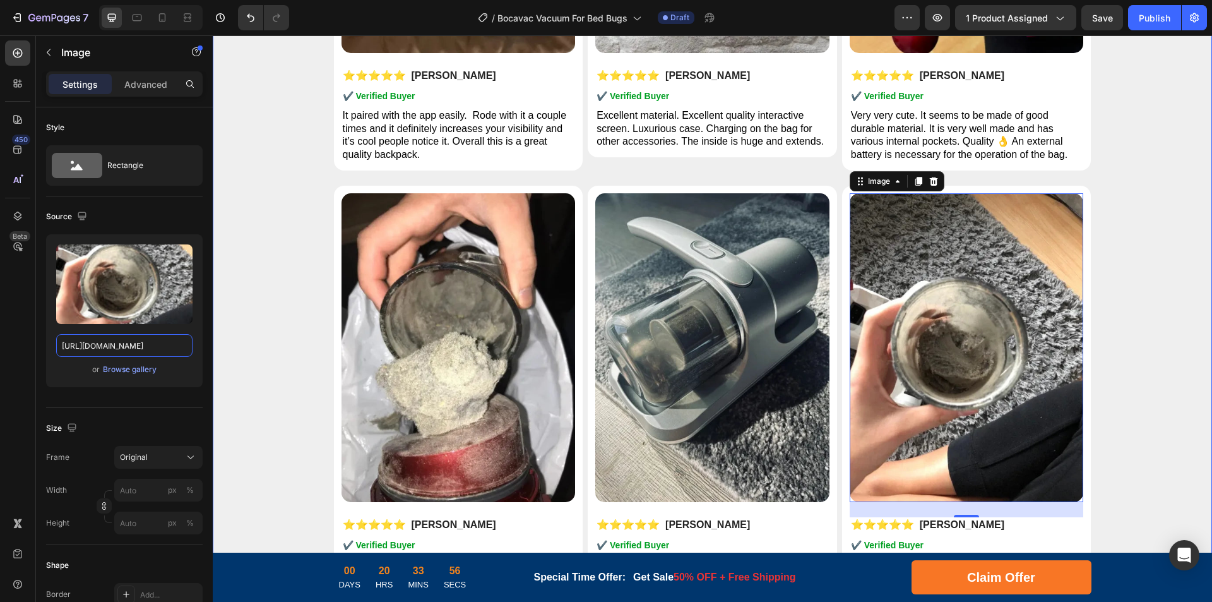
drag, startPoint x: 325, startPoint y: 381, endPoint x: 249, endPoint y: 350, distance: 82.4
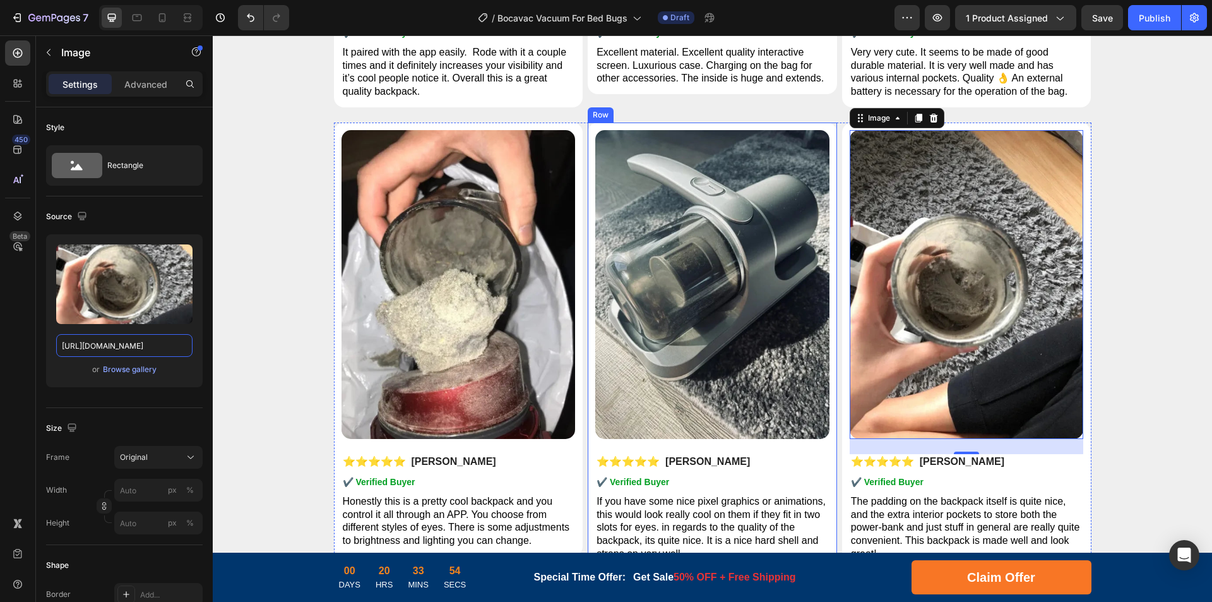
type input "[URL][DOMAIN_NAME]"
click at [690, 404] on img at bounding box center [712, 284] width 234 height 309
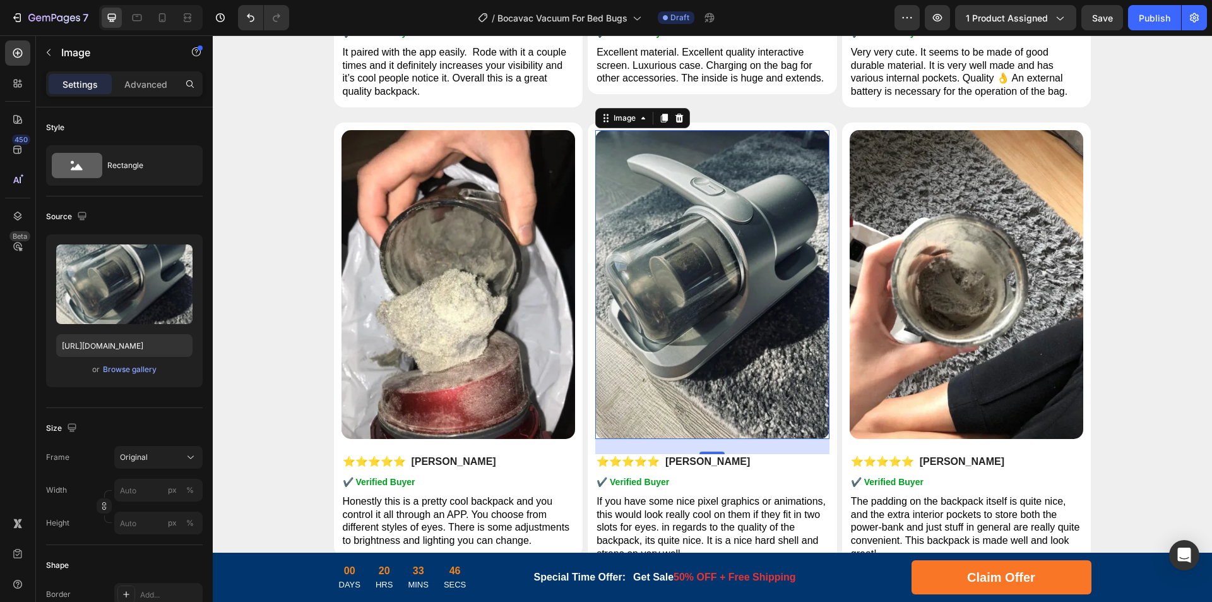
click at [703, 401] on img at bounding box center [712, 284] width 234 height 309
click at [144, 344] on input "[URL][DOMAIN_NAME]" at bounding box center [124, 345] width 136 height 23
click at [916, 387] on img at bounding box center [967, 284] width 234 height 309
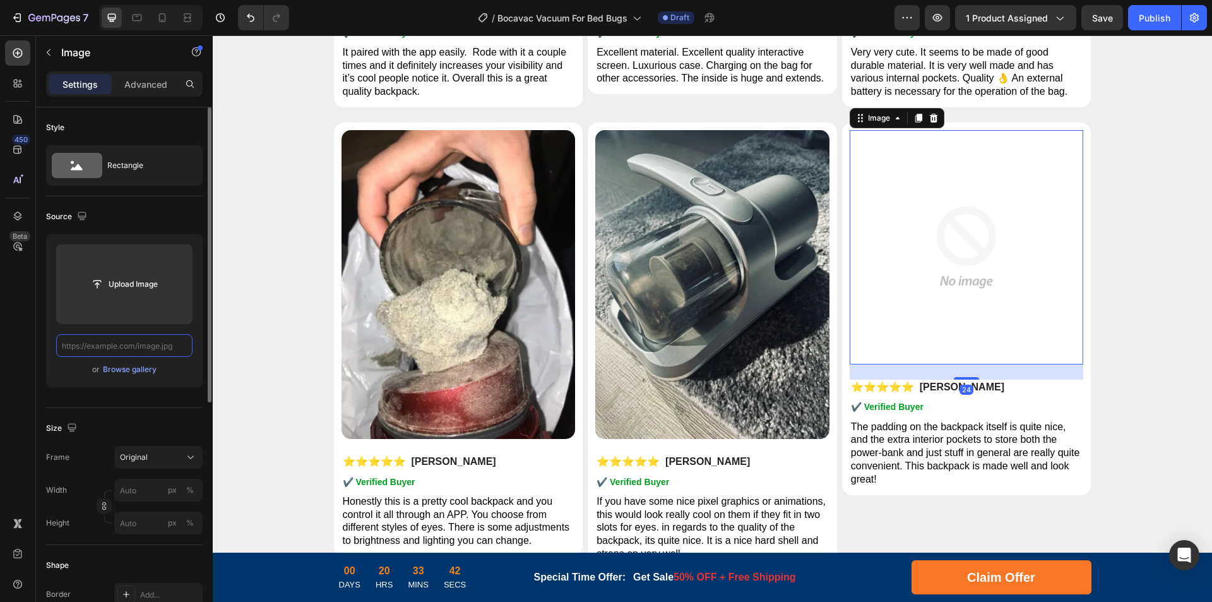
scroll to position [0, 0]
paste input "[URL][DOMAIN_NAME]"
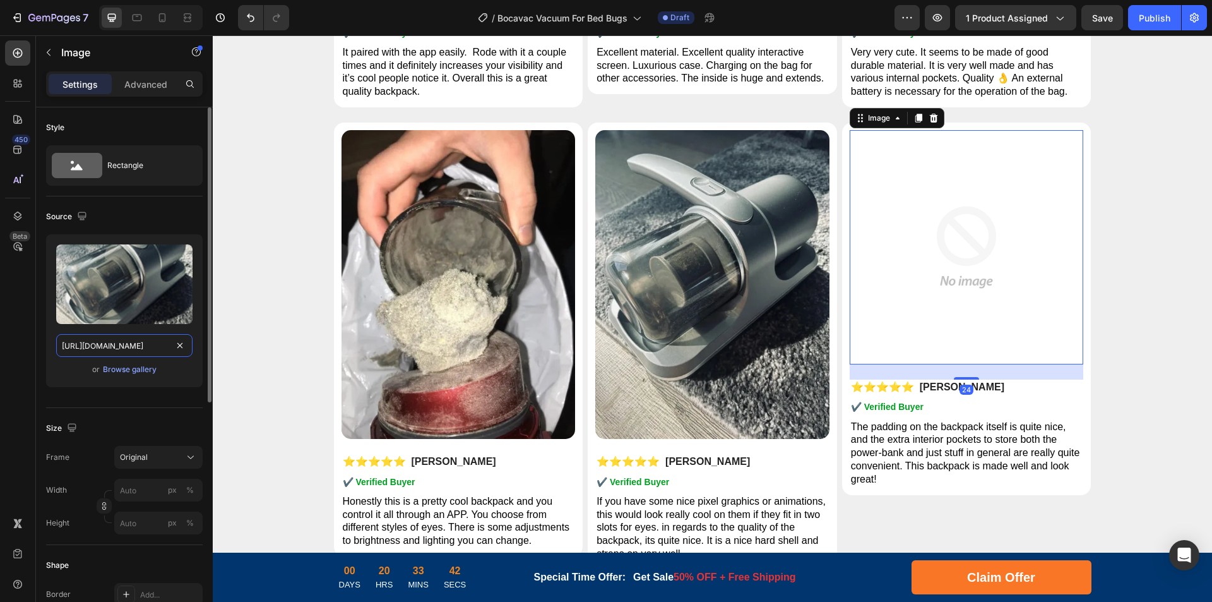
scroll to position [0, 212]
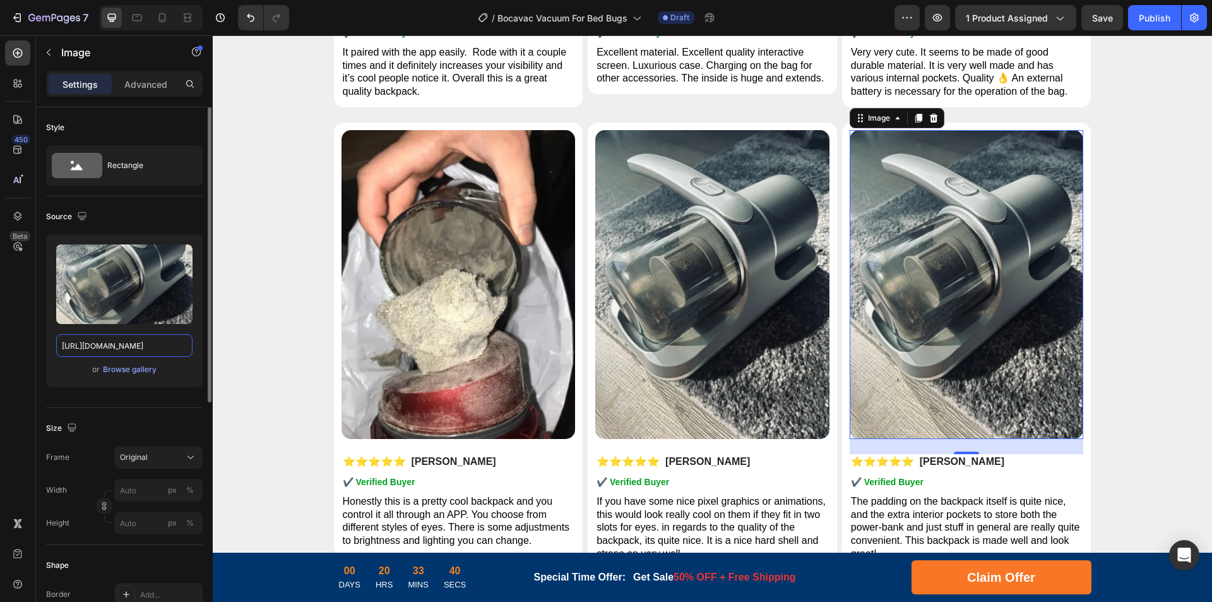
type input "[URL][DOMAIN_NAME]"
click at [706, 396] on img at bounding box center [712, 284] width 234 height 309
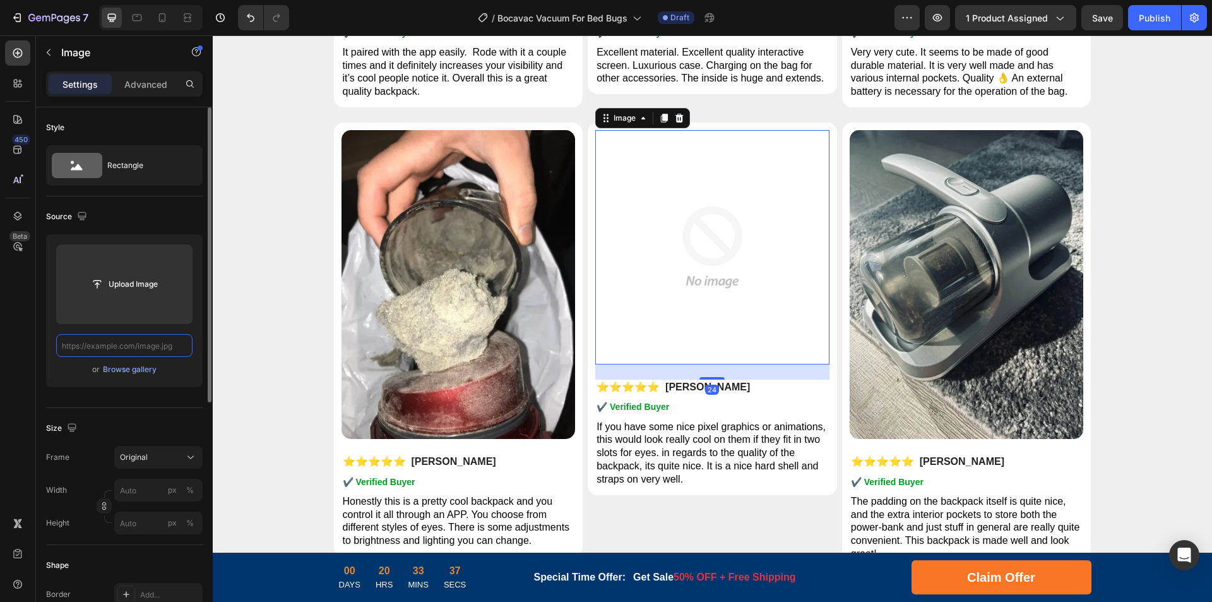
paste input "[URL][DOMAIN_NAME]"
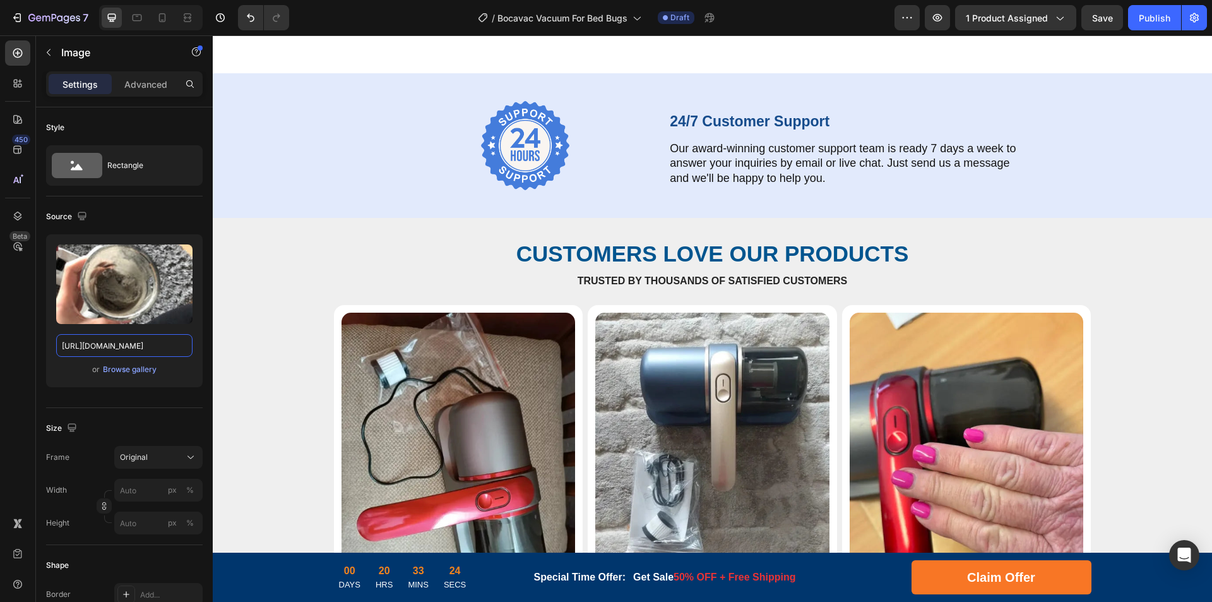
scroll to position [5585, 0]
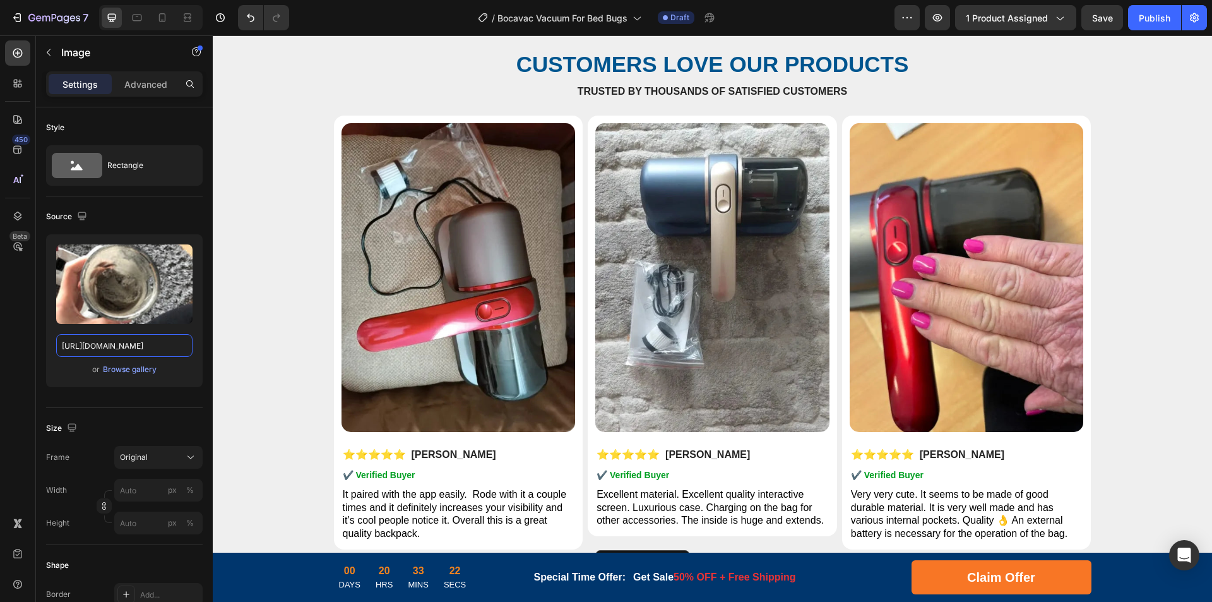
type input "[URL][DOMAIN_NAME]"
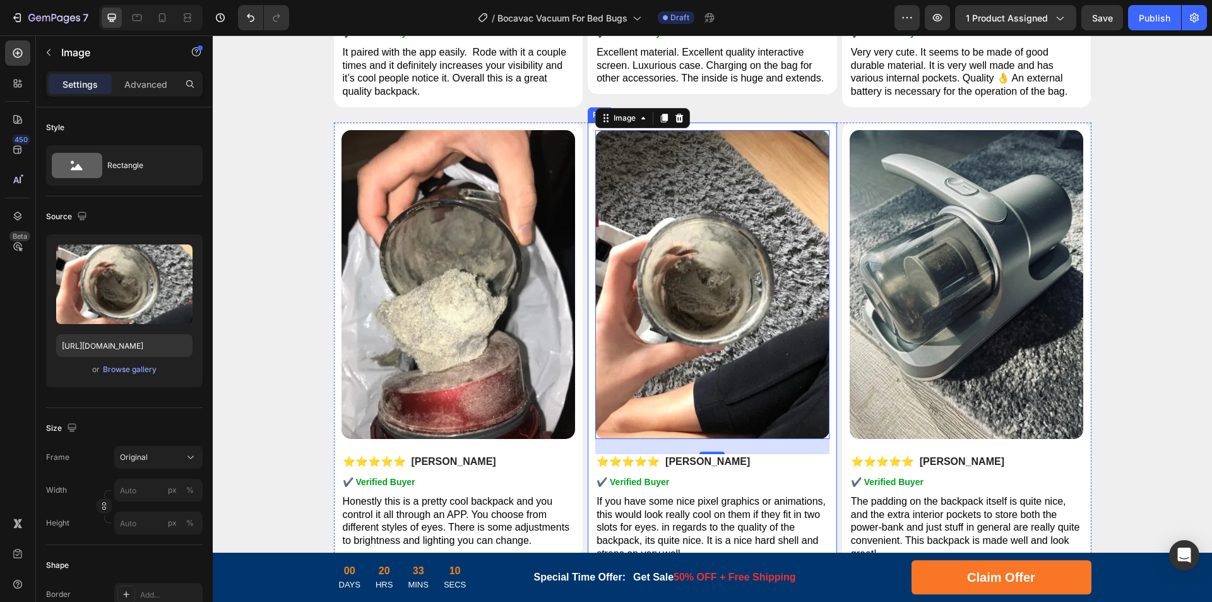
scroll to position [6091, 0]
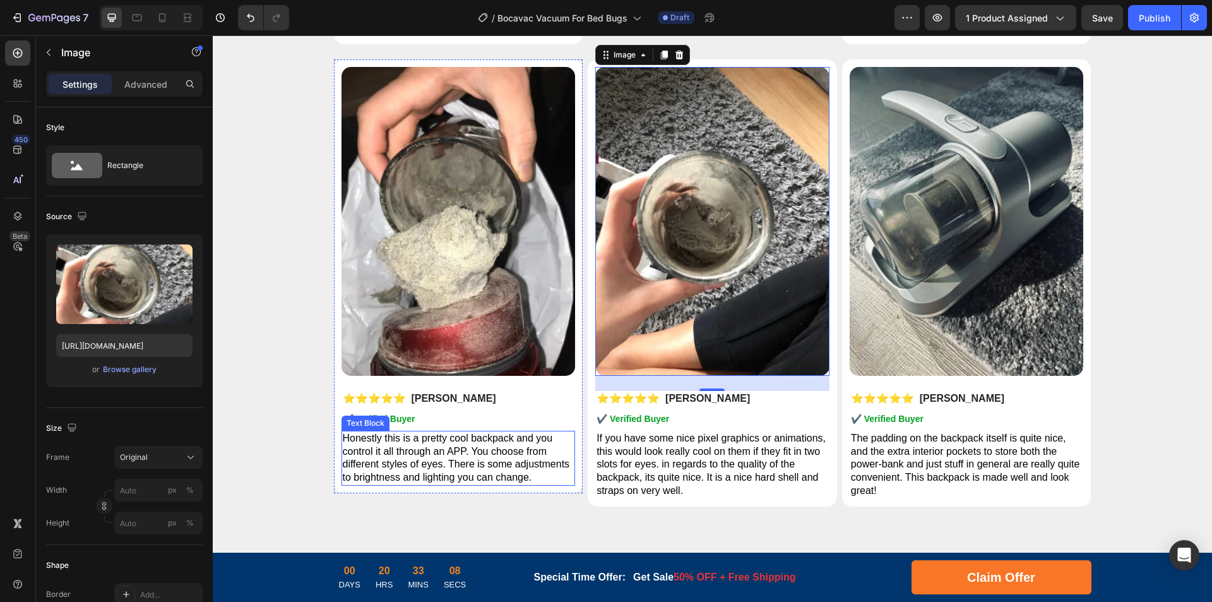
drag, startPoint x: 457, startPoint y: 458, endPoint x: 493, endPoint y: 451, distance: 36.8
click at [457, 458] on span "Honestly this is a pretty cool backpack and you control it all through an APP. …" at bounding box center [456, 458] width 227 height 50
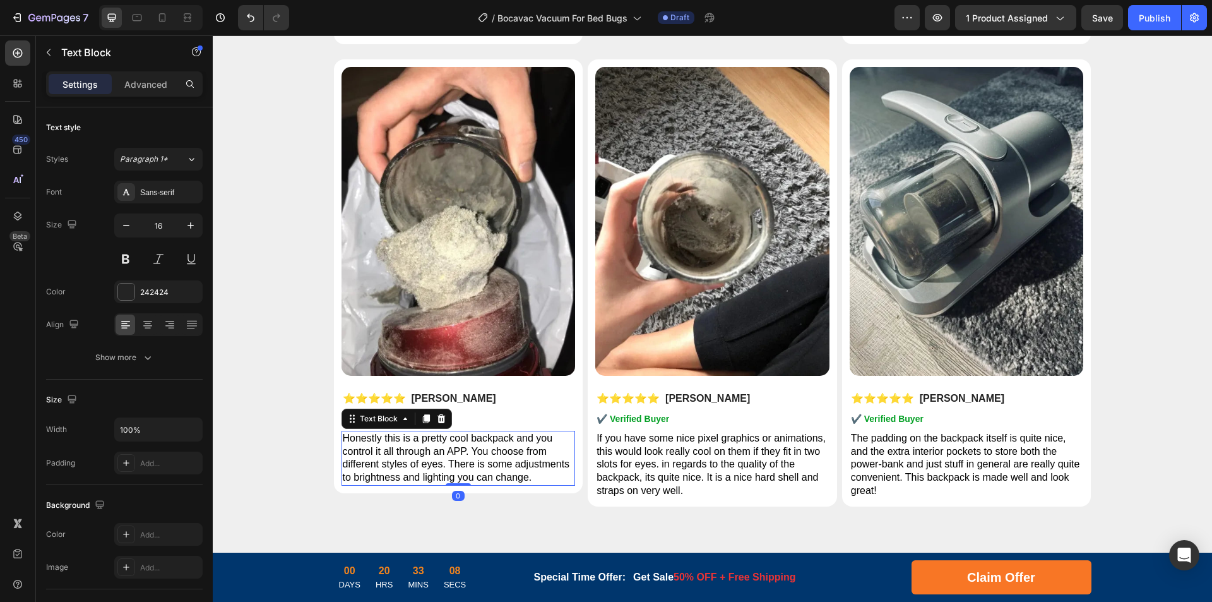
click at [494, 451] on span "Honestly this is a pretty cool backpack and you control it all through an APP. …" at bounding box center [456, 458] width 227 height 50
click at [482, 455] on span "Honestly this is a pretty cool backpack and you control it all through an APP. …" at bounding box center [456, 458] width 227 height 50
drag, startPoint x: 683, startPoint y: 457, endPoint x: 717, endPoint y: 451, distance: 34.6
click at [683, 457] on p "If you have some nice pixel graphics or animations, this would look really cool…" at bounding box center [713, 465] width 232 height 66
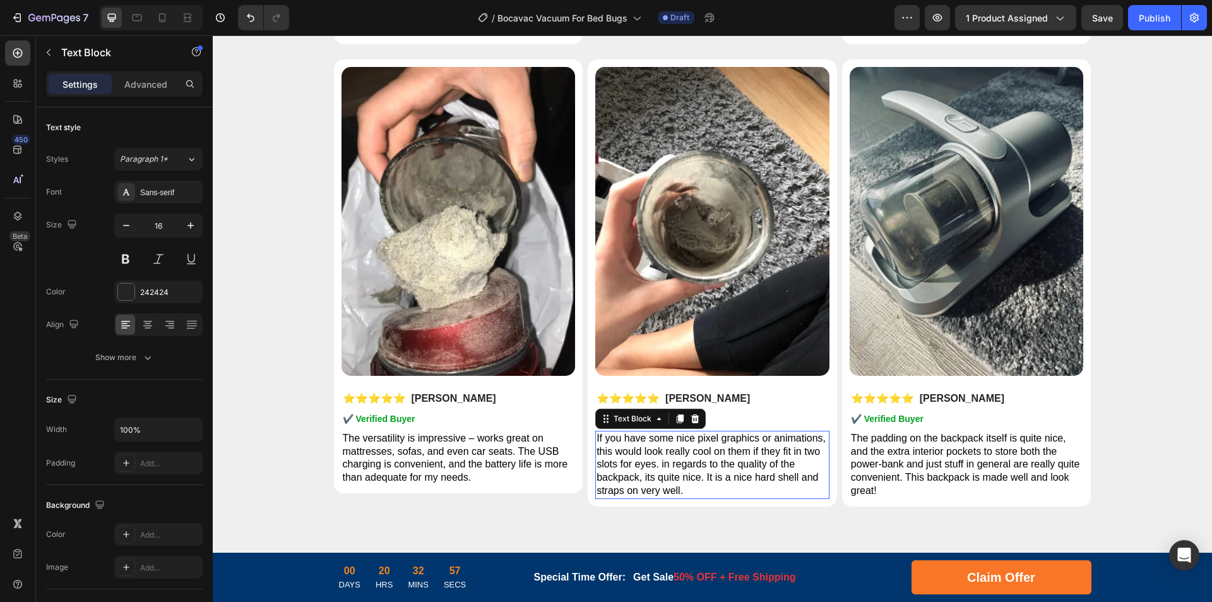
click at [717, 451] on span "If you have some nice pixel graphics or animations, this would look really cool…" at bounding box center [711, 464] width 229 height 63
click at [765, 455] on span "If you have some nice pixel graphics or animations, this would look really cool…" at bounding box center [711, 464] width 229 height 63
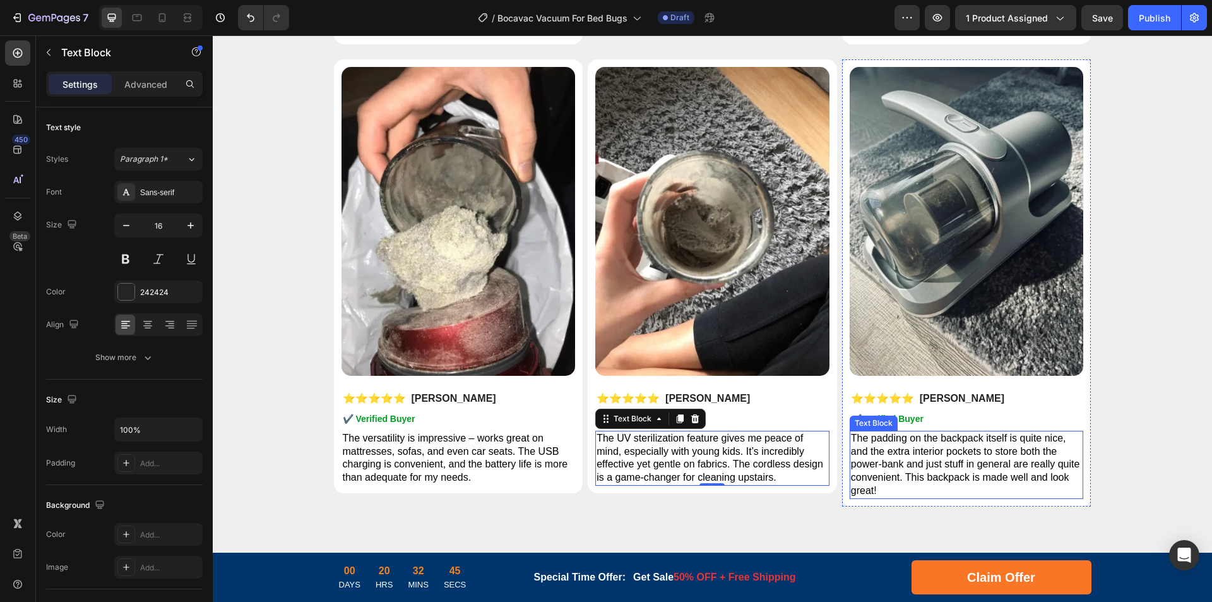
click at [933, 465] on span "The padding on the backpack itself is quite nice, and the extra interior pocket…" at bounding box center [965, 464] width 229 height 63
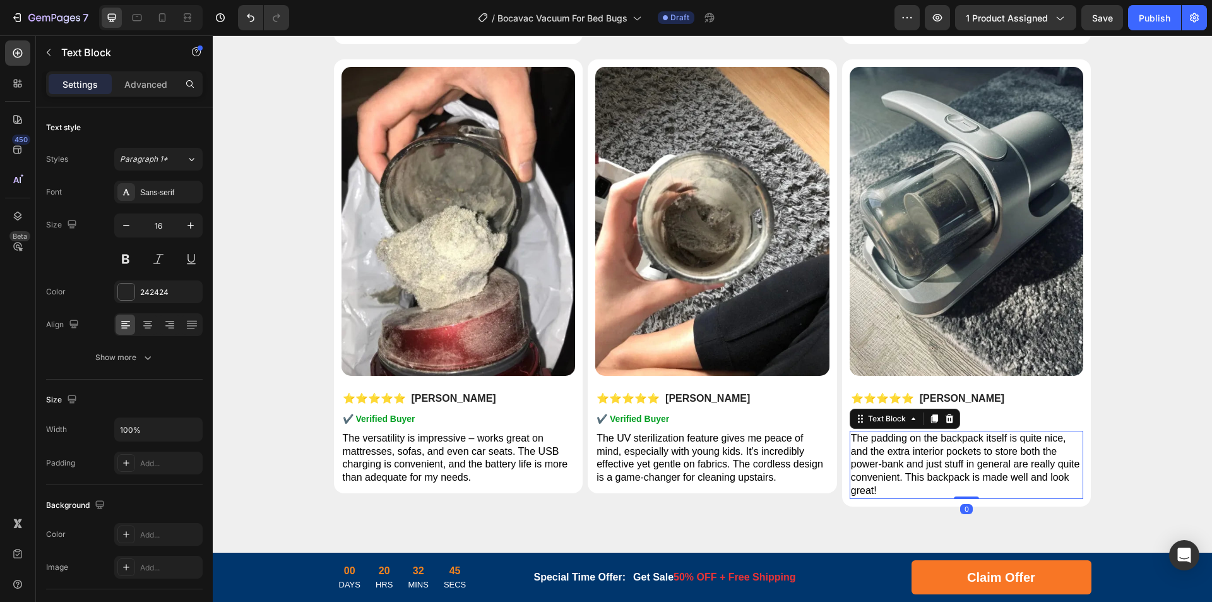
click at [952, 457] on p "The padding on the backpack itself is quite nice, and the extra interior pocket…" at bounding box center [967, 465] width 232 height 66
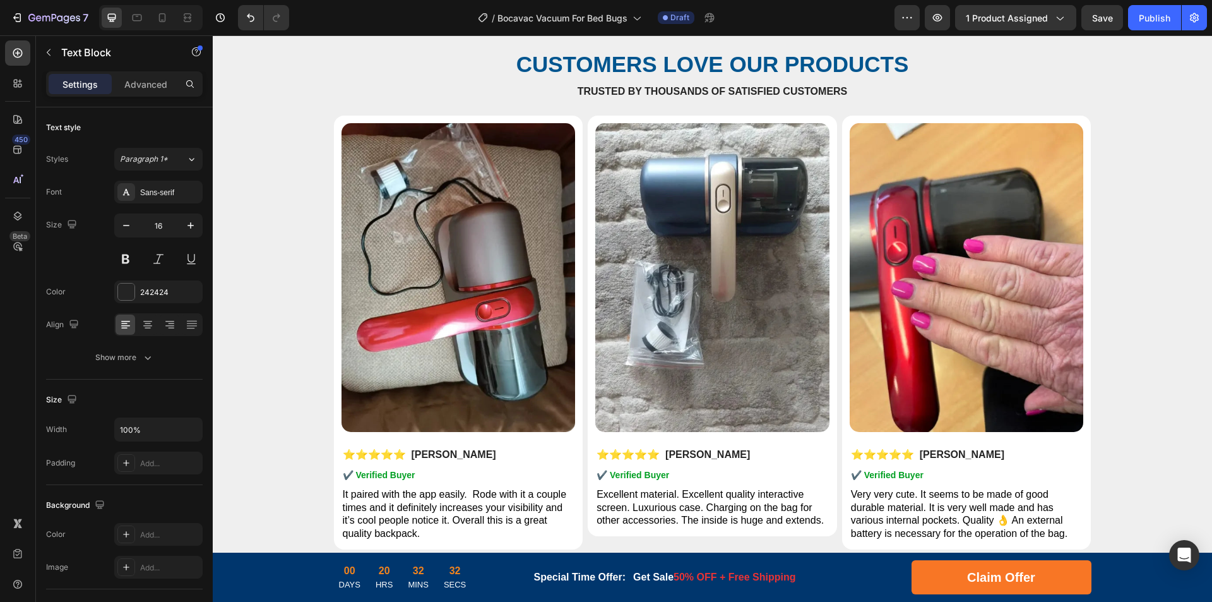
scroll to position [5649, 0]
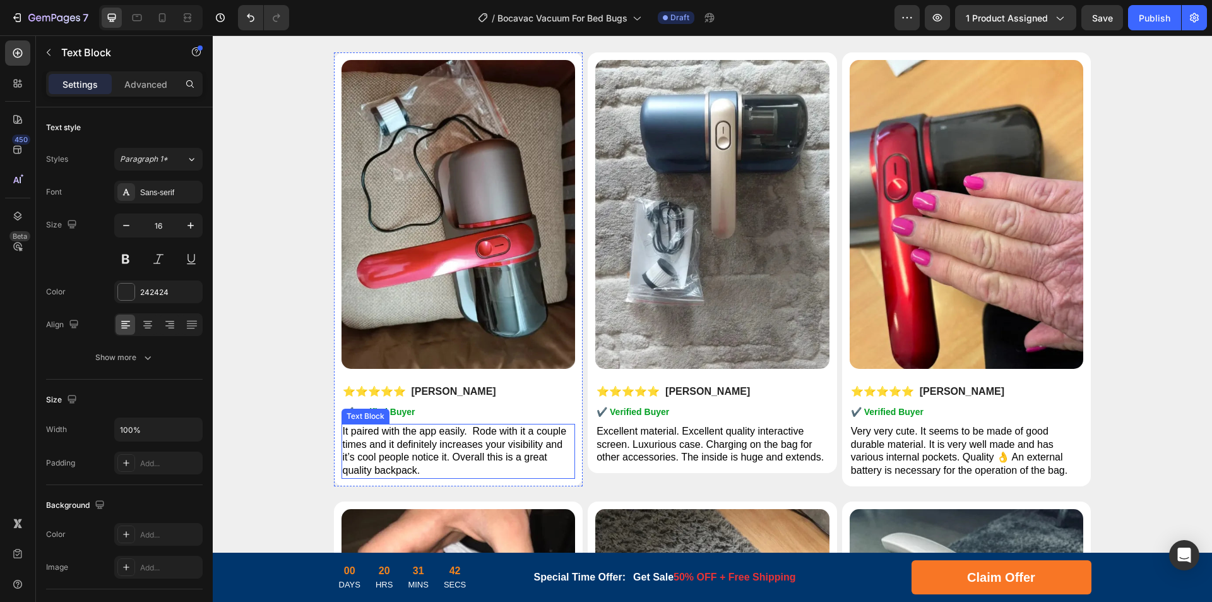
drag, startPoint x: 410, startPoint y: 442, endPoint x: 488, endPoint y: 450, distance: 78.1
click at [410, 442] on span "It paired with the app easily. Rode with it a couple times and it definitely in…" at bounding box center [455, 451] width 224 height 50
click at [488, 450] on p "It paired with the app easily. Rode with it a couple times and it definitely in…" at bounding box center [459, 451] width 232 height 52
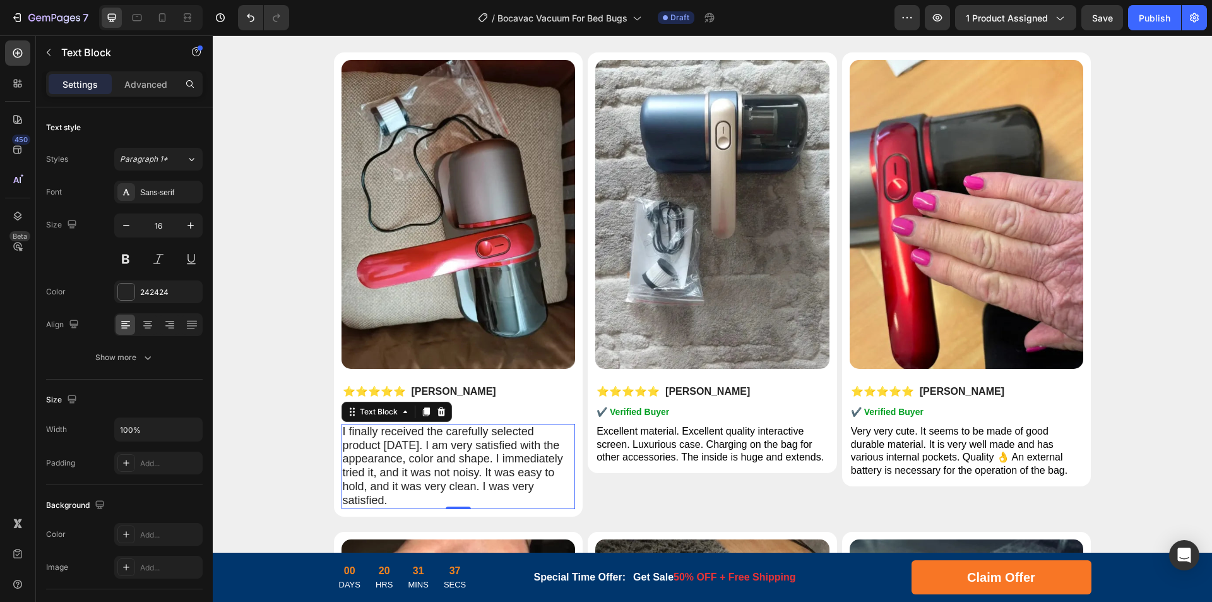
click at [452, 465] on span "I finally received the carefully selected product [DATE]. I am very satisfied w…" at bounding box center [453, 465] width 220 height 81
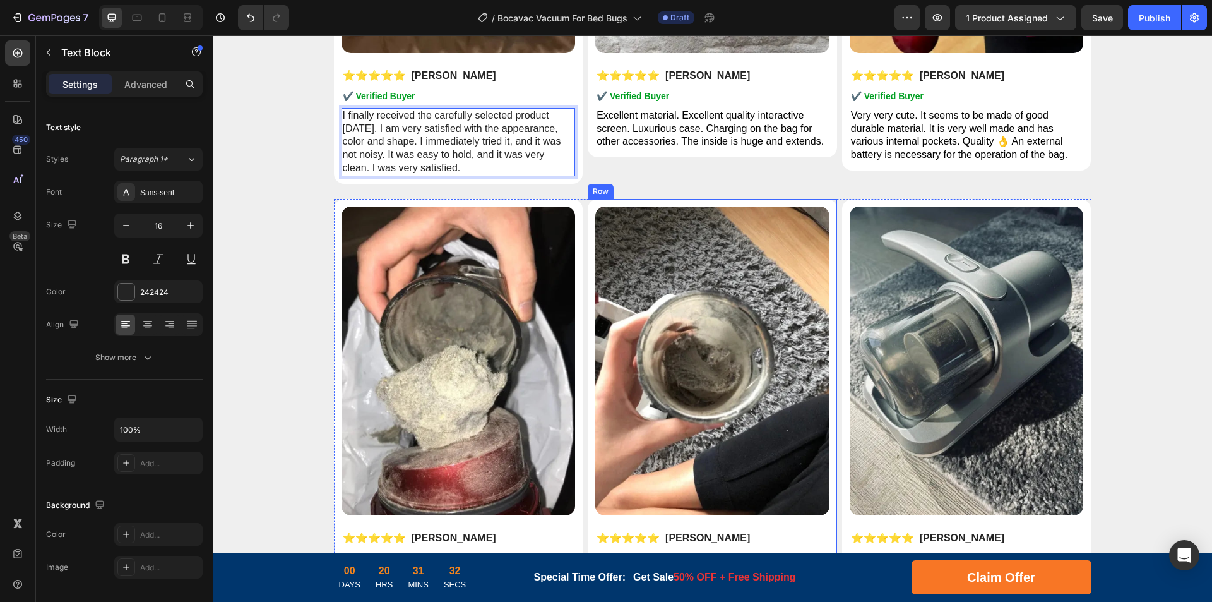
scroll to position [5712, 0]
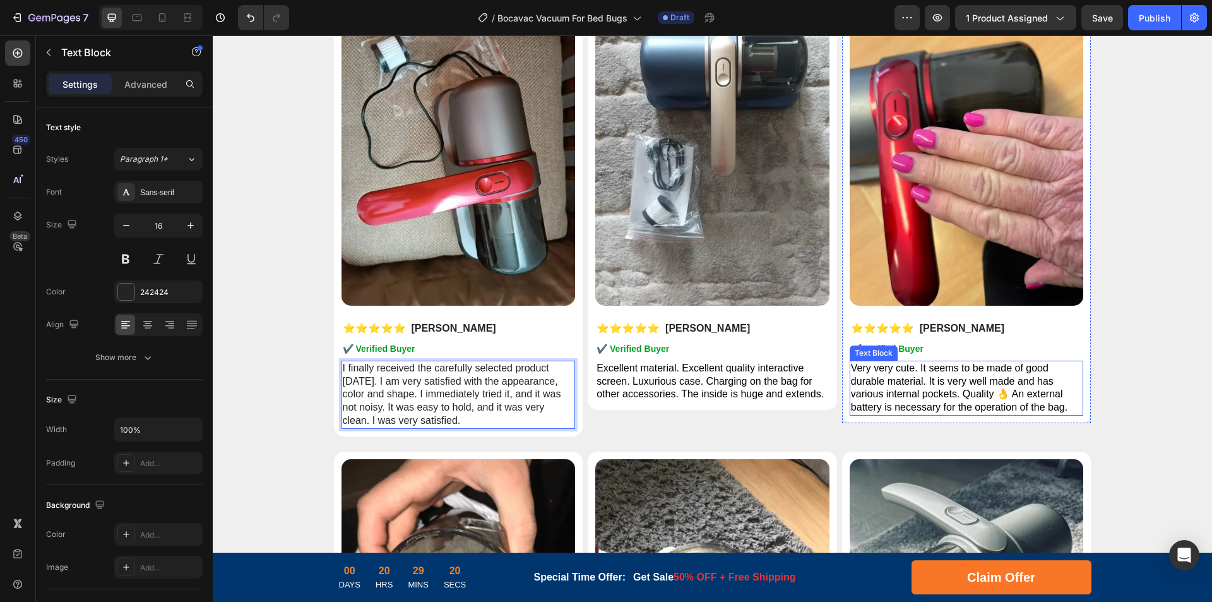
click at [965, 398] on span "Very very cute. It seems to be made of good durable material. It is very well m…" at bounding box center [959, 387] width 217 height 50
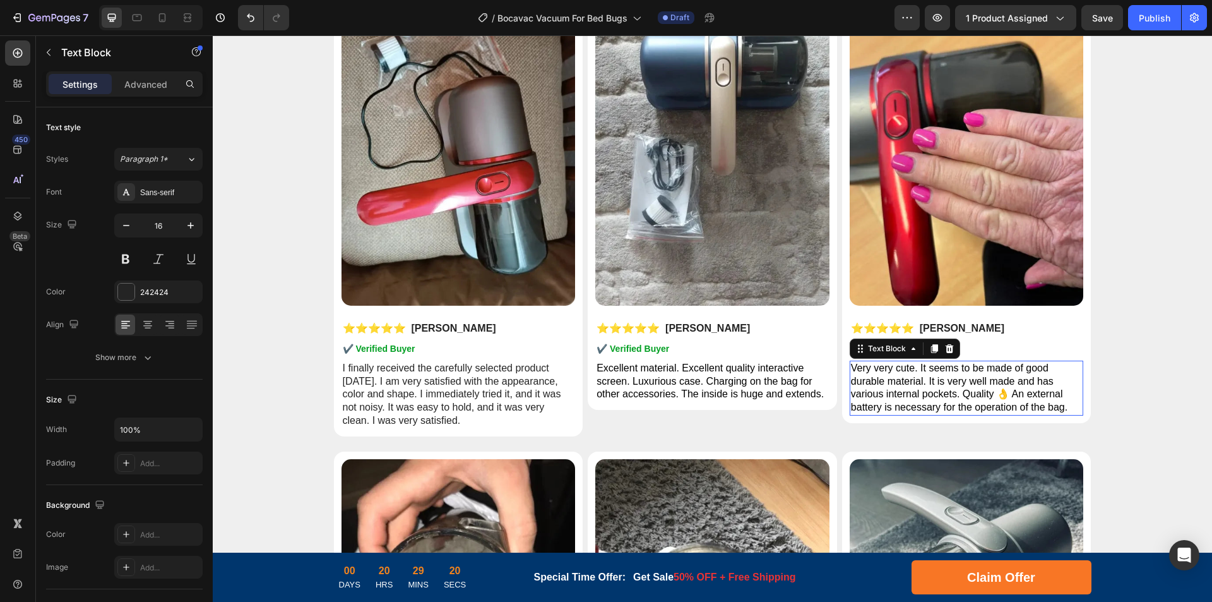
click at [993, 388] on span "Very very cute. It seems to be made of good durable material. It is very well m…" at bounding box center [959, 387] width 217 height 50
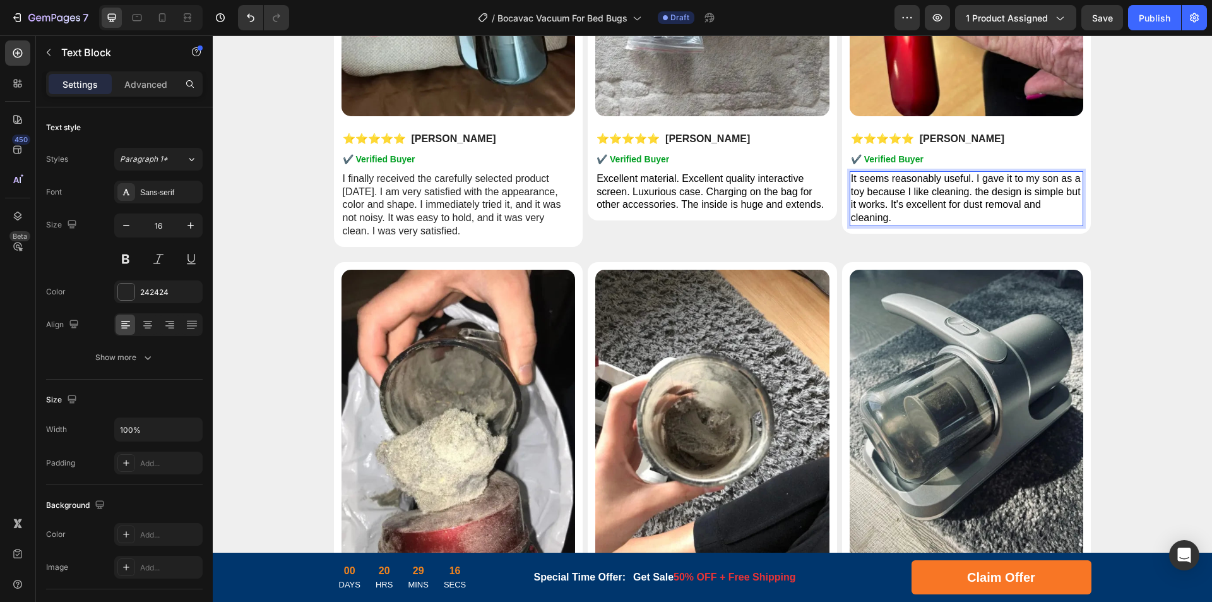
scroll to position [5775, 0]
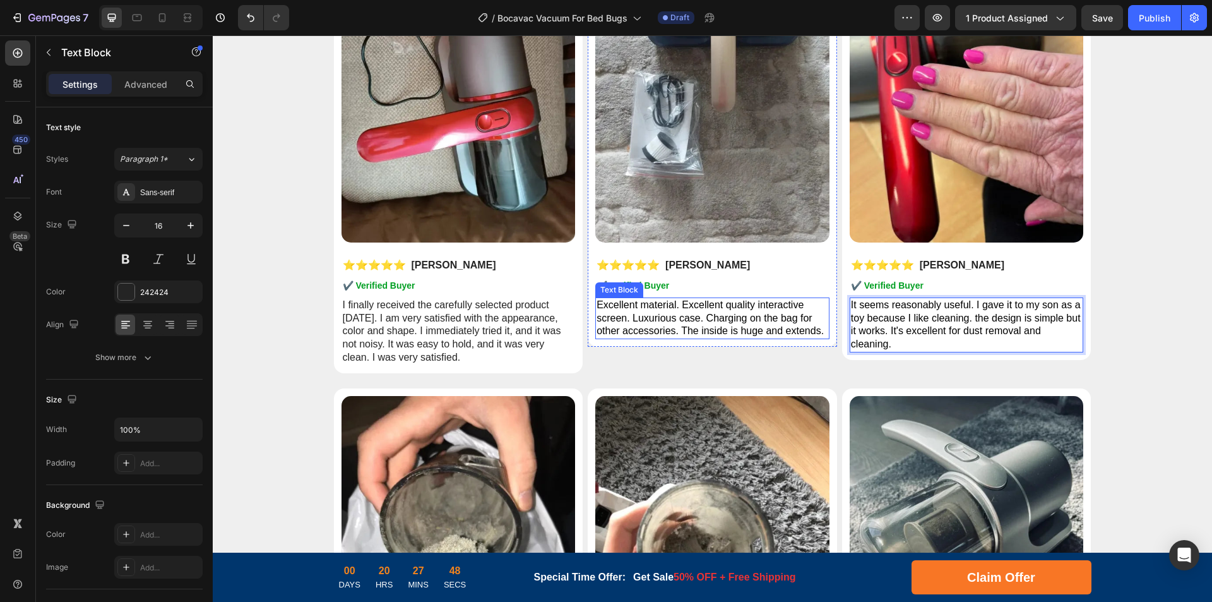
click at [757, 311] on p "Excellent material. Excellent quality interactive screen. Luxurious case. Charg…" at bounding box center [713, 318] width 232 height 39
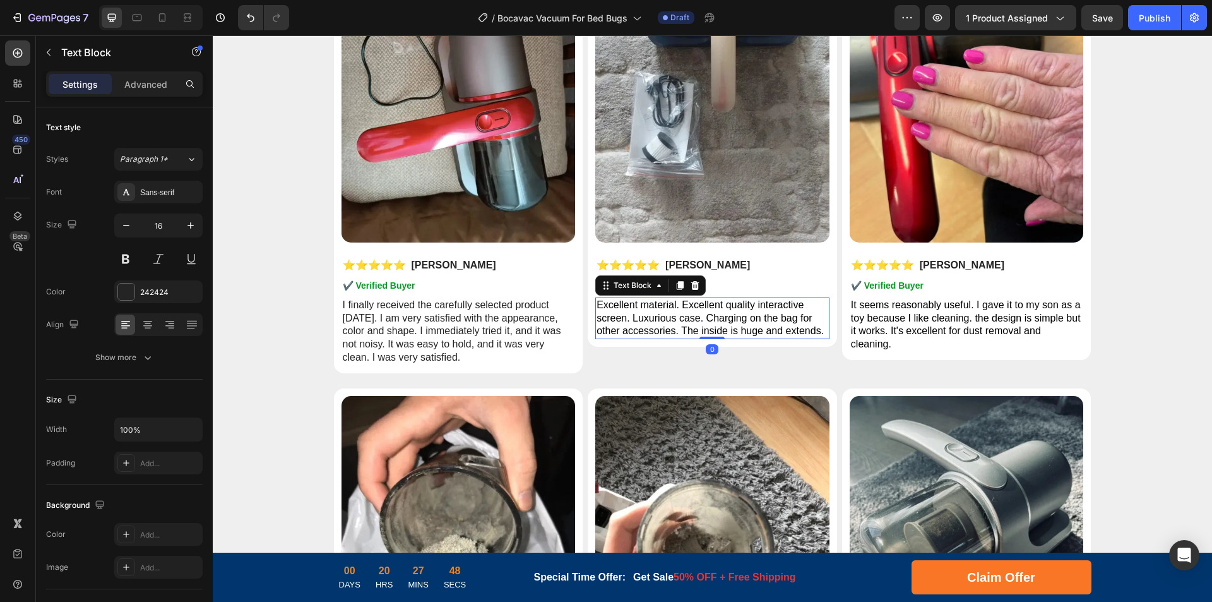
click at [697, 315] on span "Excellent material. Excellent quality interactive screen. Luxurious case. Charg…" at bounding box center [710, 317] width 227 height 37
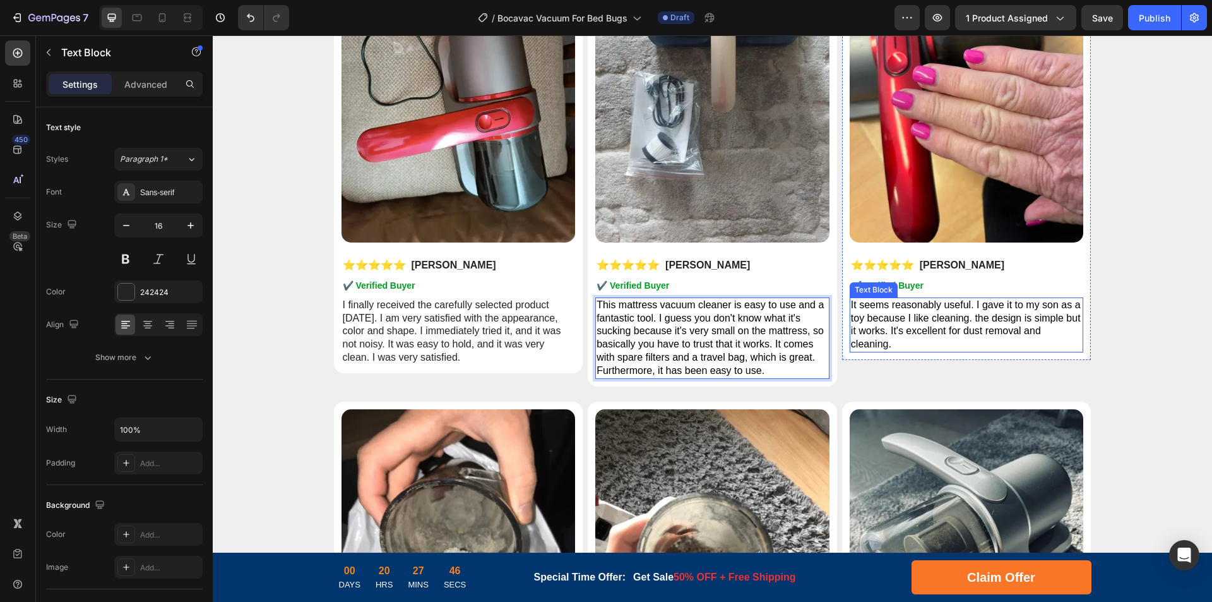
click at [907, 321] on span "It seems reasonably useful. I gave it to my son as a toy because I like cleanin…" at bounding box center [966, 324] width 230 height 50
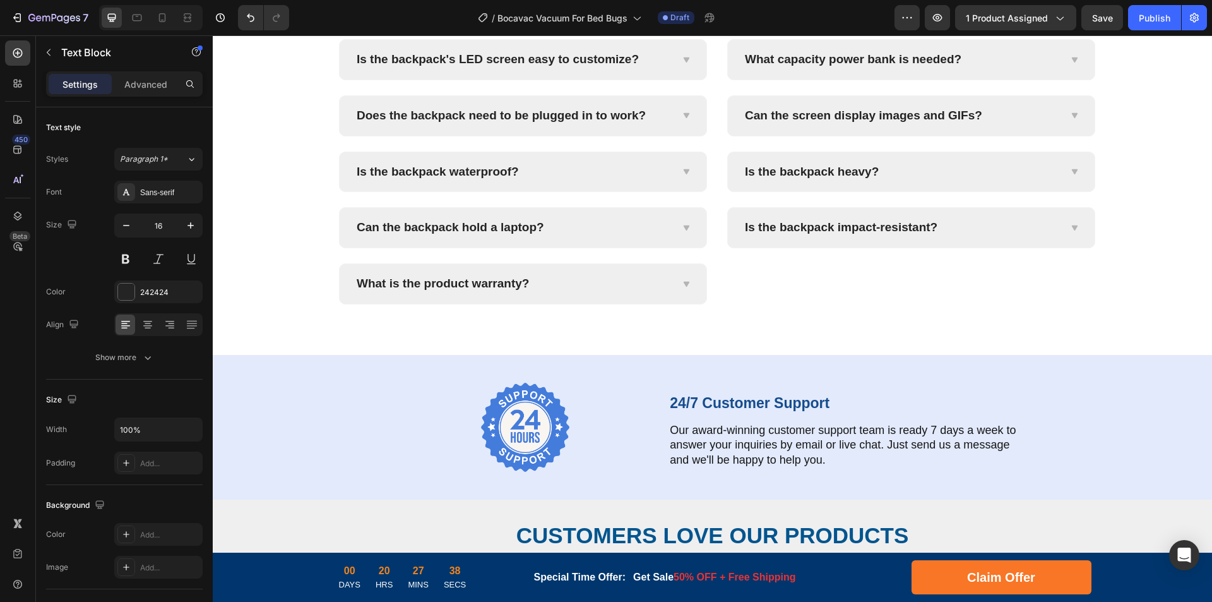
scroll to position [4988, 0]
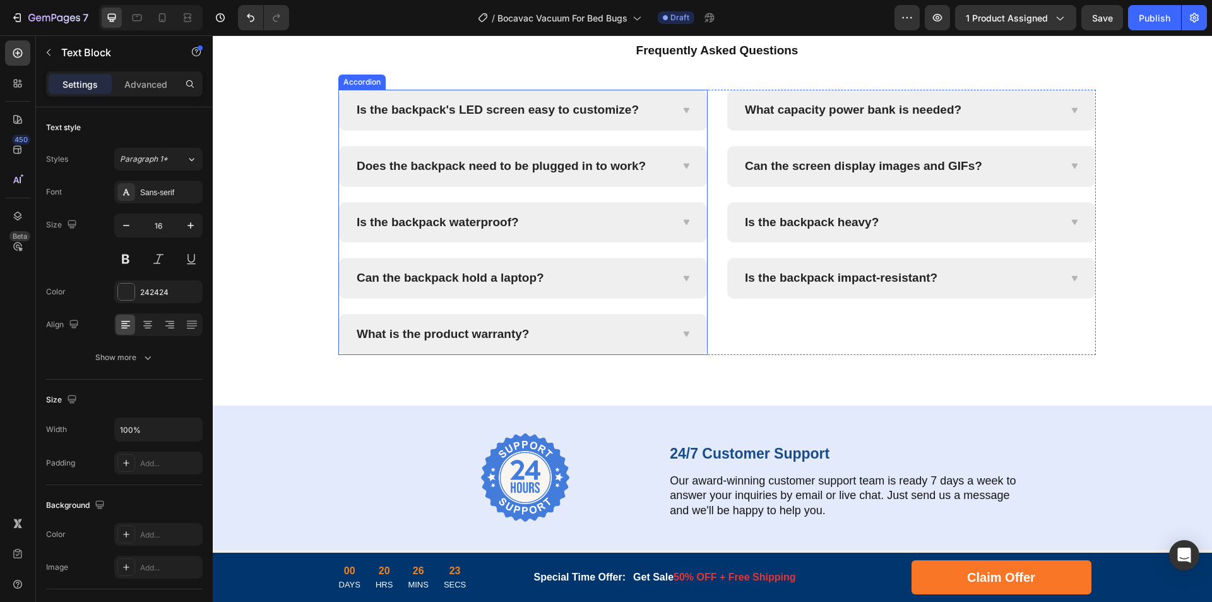
click at [489, 109] on p "Is the backpack's LED screen easy to customize?" at bounding box center [498, 110] width 282 height 16
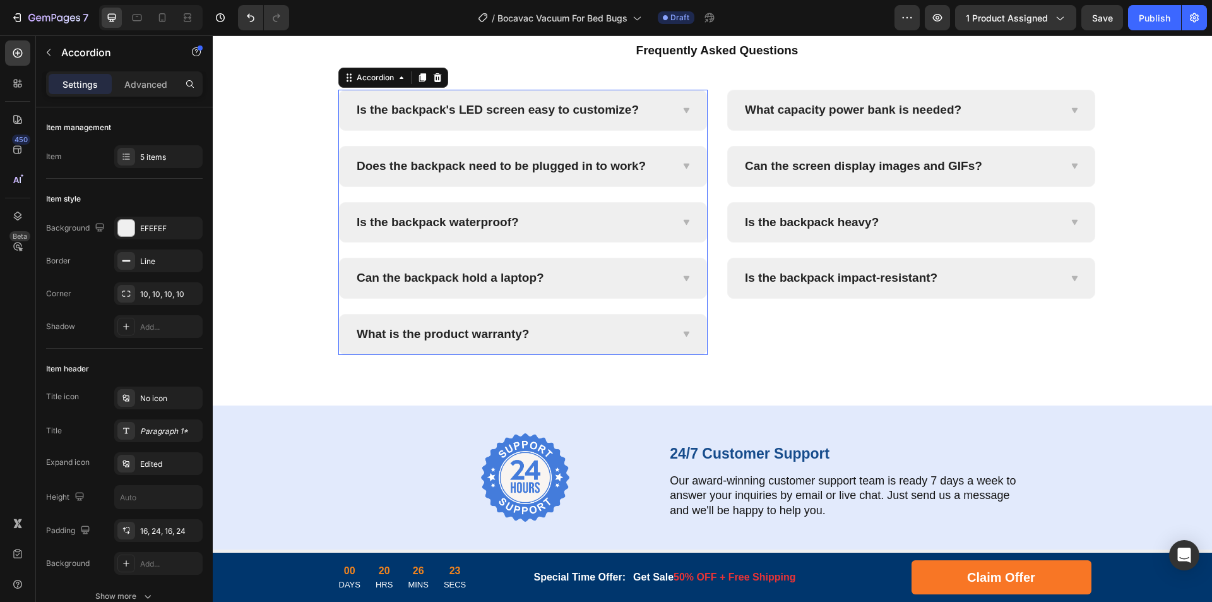
drag, startPoint x: 517, startPoint y: 107, endPoint x: 537, endPoint y: 109, distance: 19.6
click at [518, 107] on p "Is the backpack's LED screen easy to customize?" at bounding box center [498, 110] width 282 height 16
click at [537, 109] on p "Is the backpack's LED screen easy to customize?" at bounding box center [498, 110] width 282 height 16
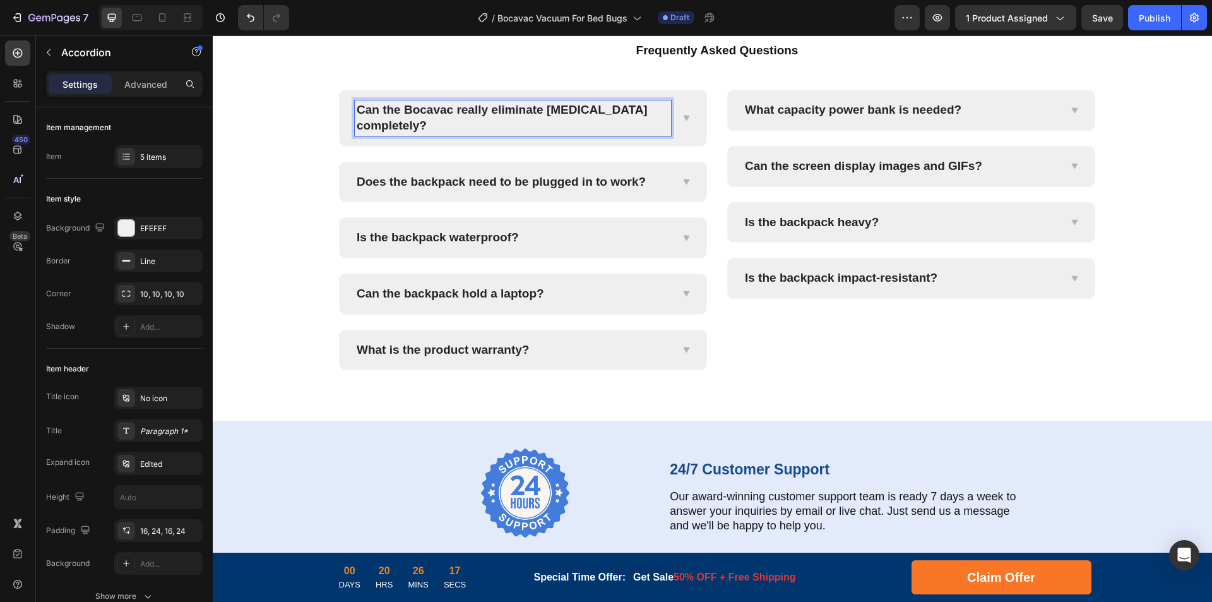
click at [686, 113] on icon at bounding box center [685, 118] width 9 height 10
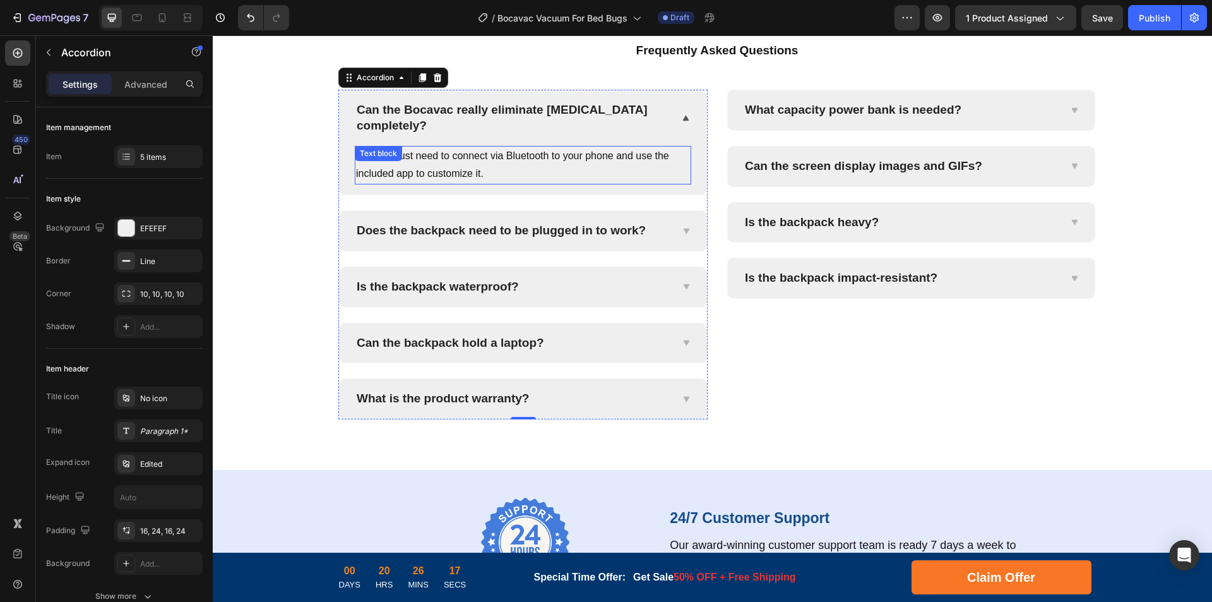
click at [530, 158] on p "Yes, you just need to connect via Bluetooth to your phone and use the included …" at bounding box center [523, 165] width 334 height 37
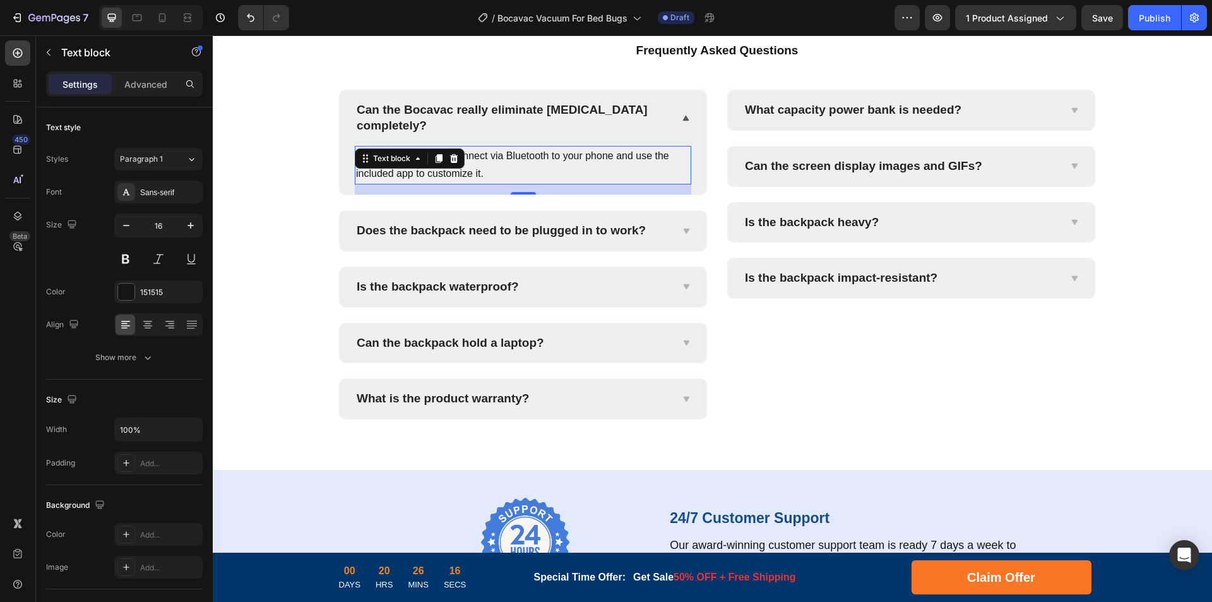
click at [575, 159] on p "Yes, you just need to connect via Bluetooth to your phone and use the included …" at bounding box center [523, 165] width 334 height 37
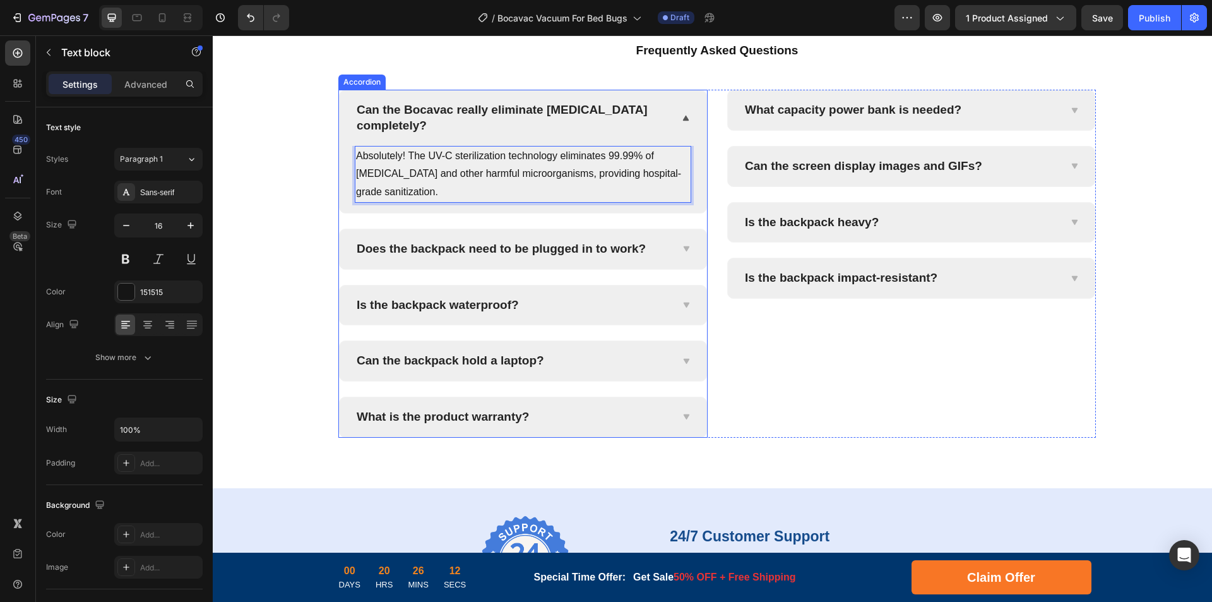
click at [592, 246] on p "Does the backpack need to be plugged in to work?" at bounding box center [501, 249] width 289 height 16
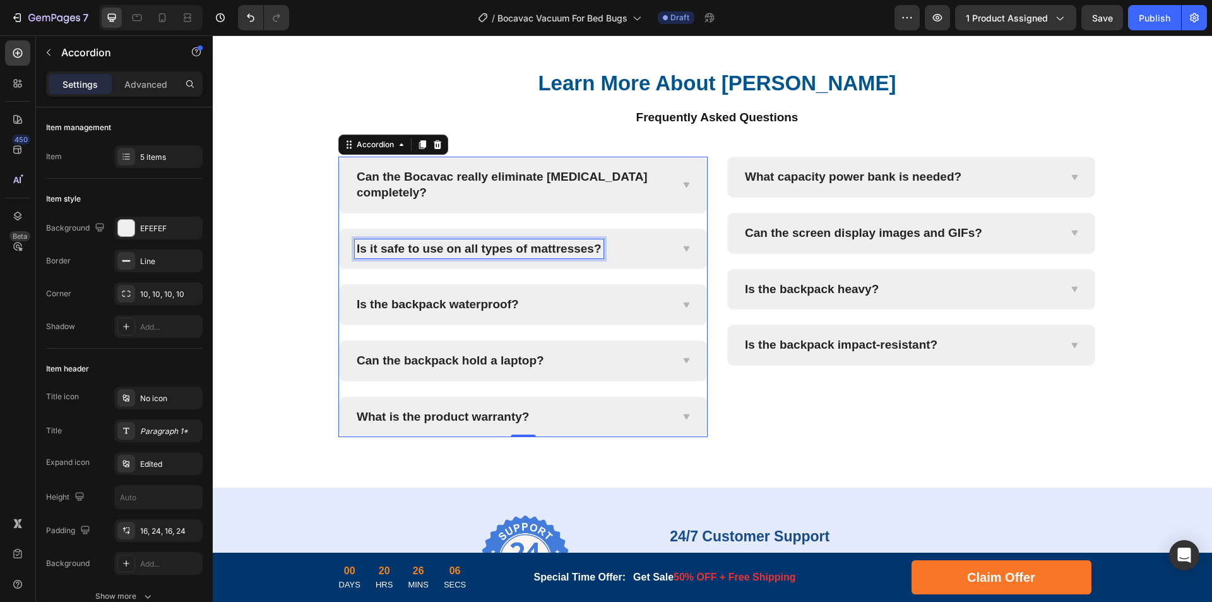
scroll to position [4997, 0]
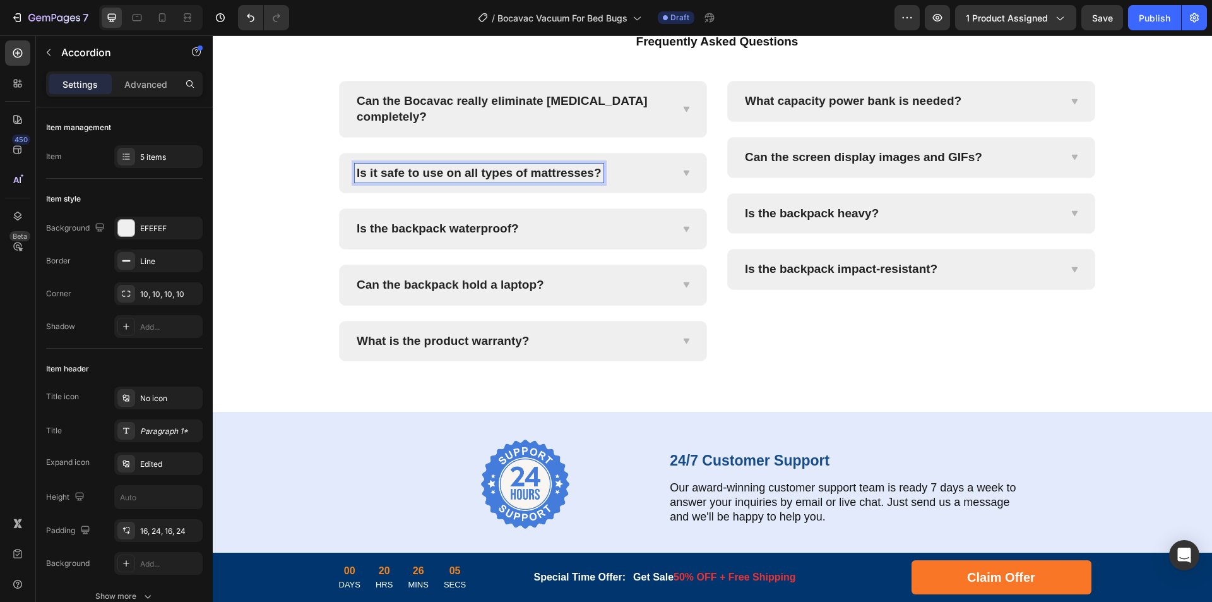
click at [643, 183] on div "Is it safe to use on all types of mattresses?" at bounding box center [513, 174] width 316 height 20
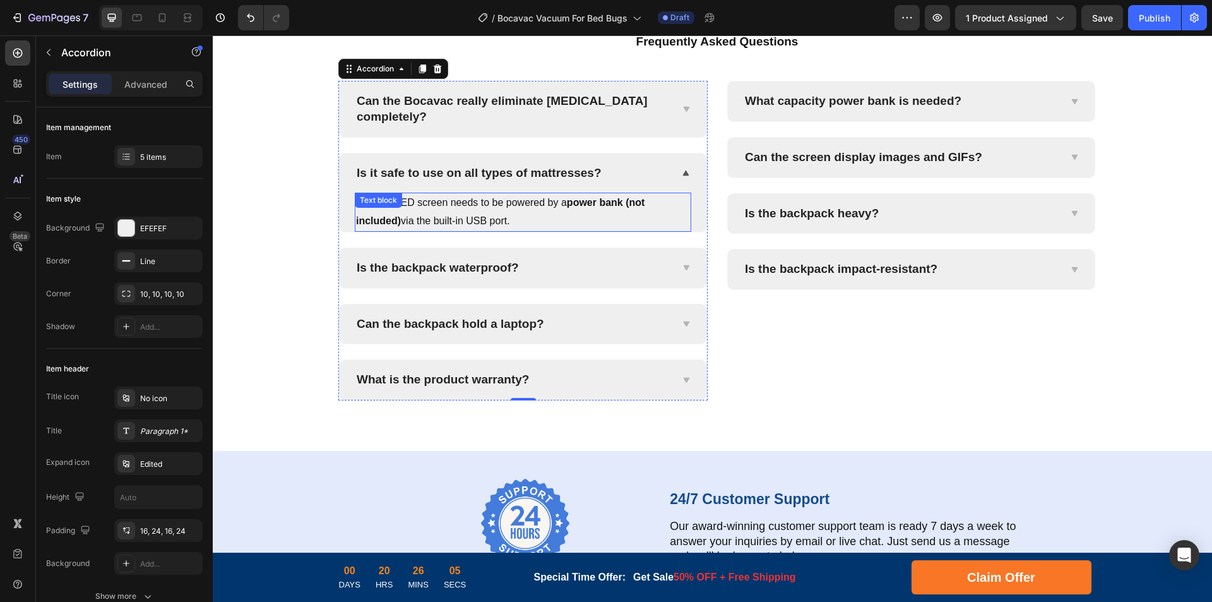
click at [560, 230] on p "Yes, the LED screen needs to be powered by a power bank (not included) via the …" at bounding box center [523, 212] width 334 height 37
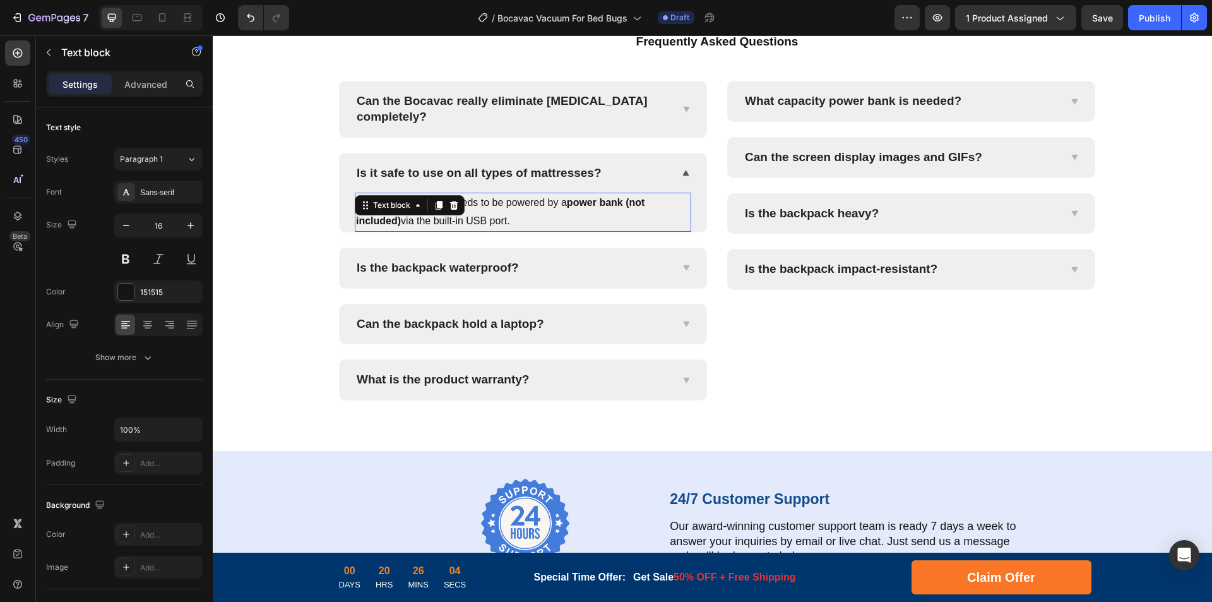
click at [607, 230] on p "Yes, the LED screen needs to be powered by a power bank (not included) via the …" at bounding box center [523, 212] width 334 height 37
click at [615, 230] on p "Yes, the LED screen needs to be powered by a power bank (not included) via the …" at bounding box center [523, 212] width 334 height 37
click at [477, 276] on p "Is the backpack waterproof?" at bounding box center [438, 268] width 162 height 16
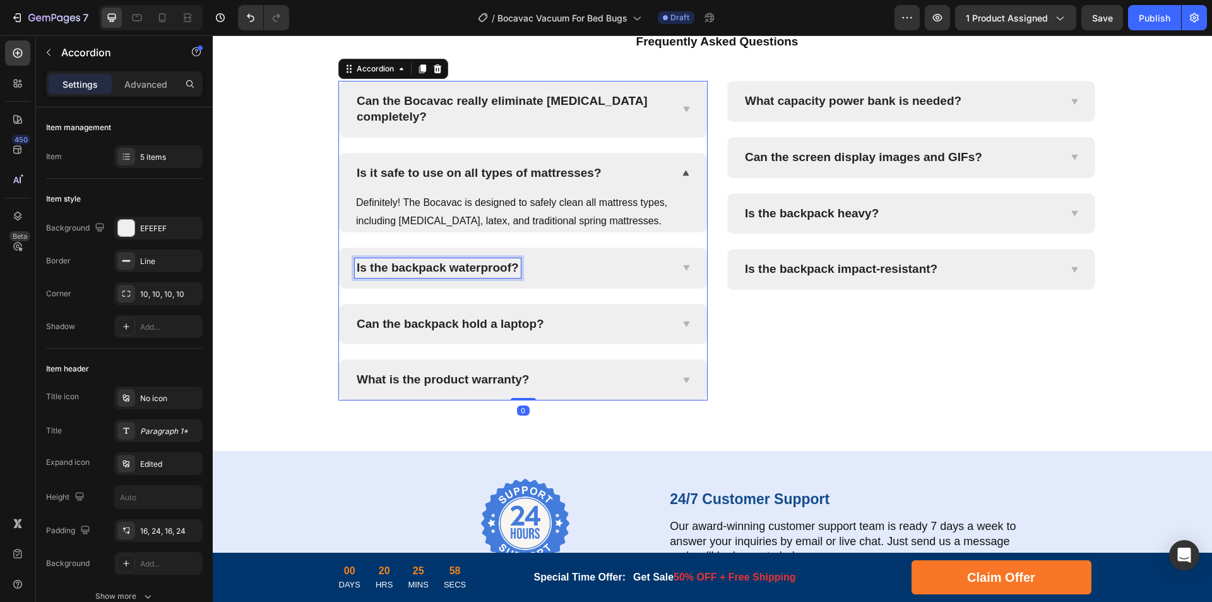
click at [464, 276] on p "Is the backpack waterproof?" at bounding box center [438, 268] width 162 height 16
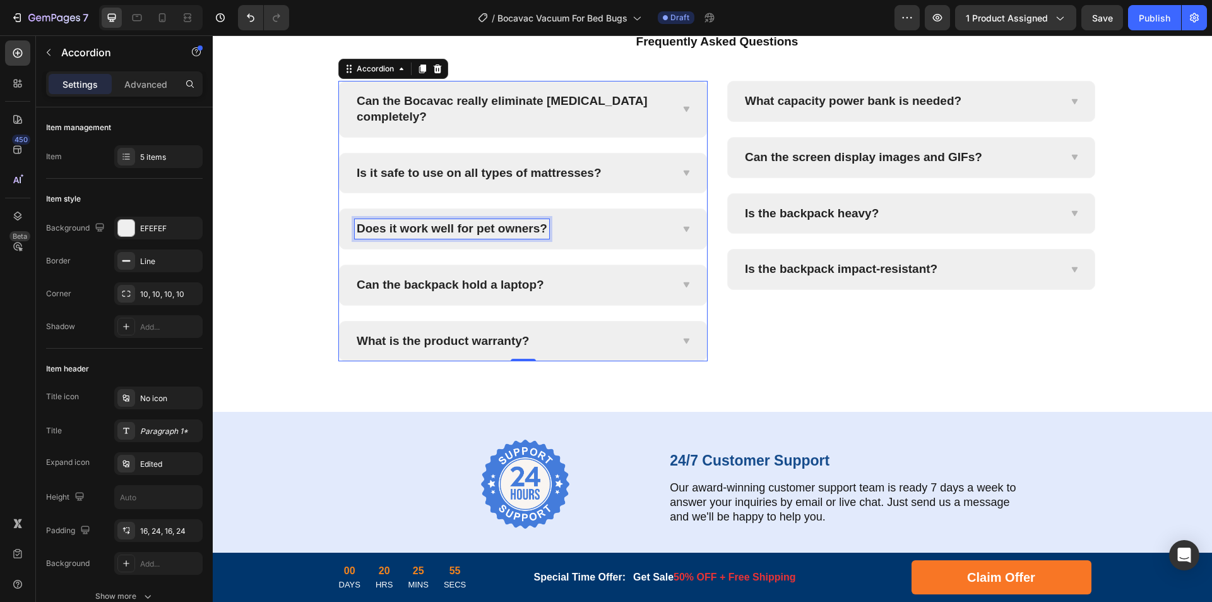
scroll to position [4958, 0]
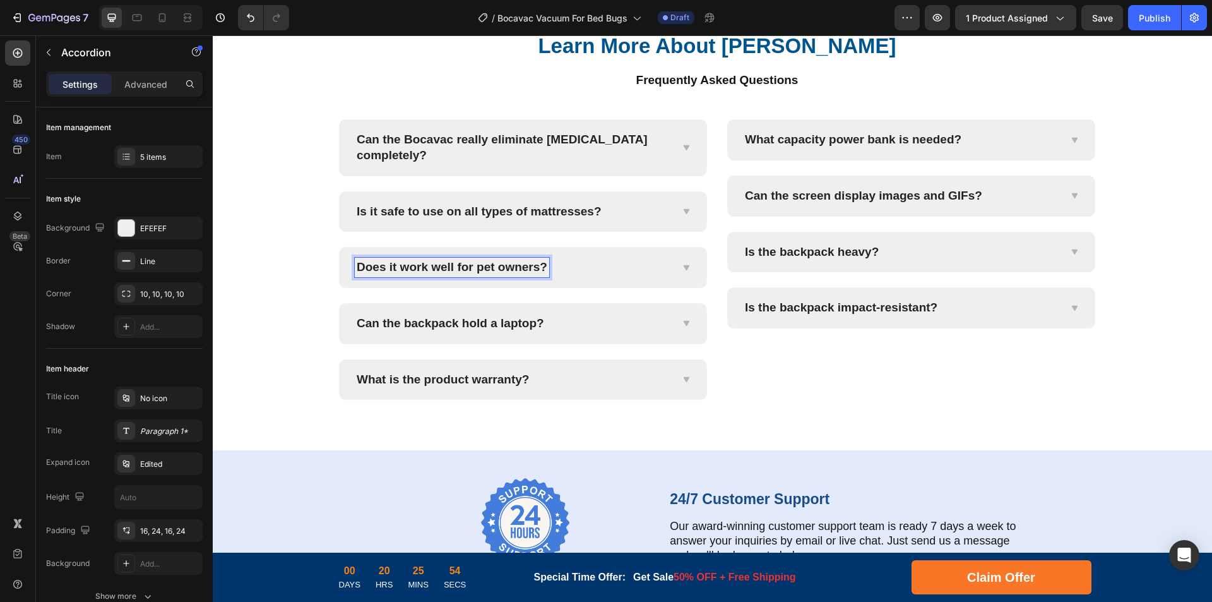
click at [599, 277] on div "Does it work well for pet owners?" at bounding box center [513, 268] width 316 height 20
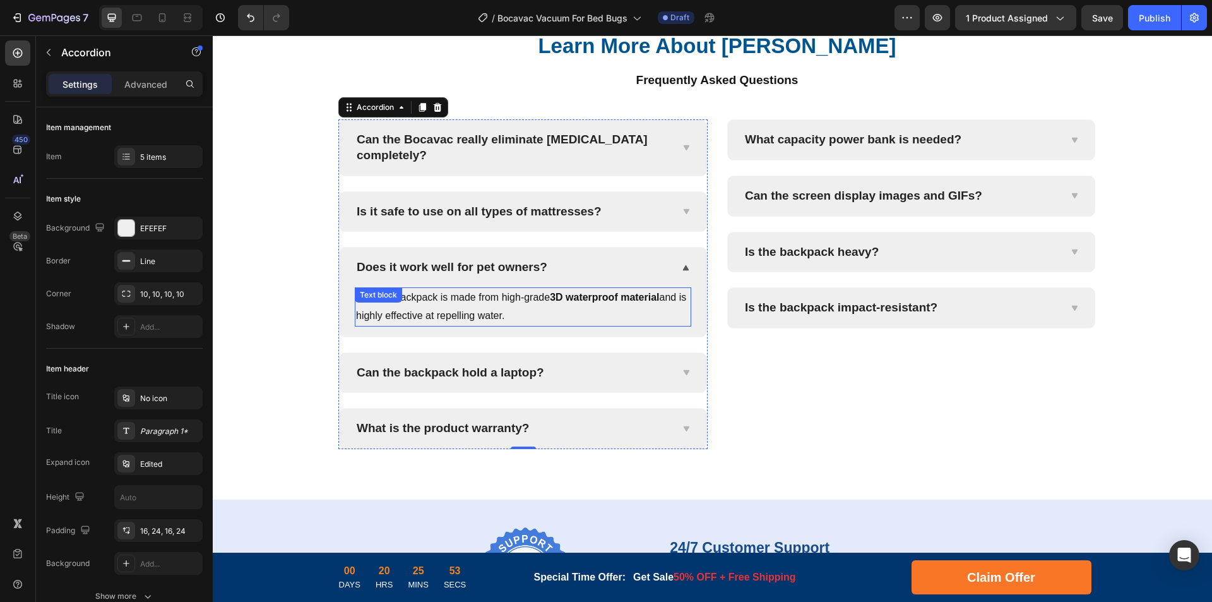
click at [491, 325] on p "Yes, the backpack is made from high-grade 3D waterproof material and is highly …" at bounding box center [523, 307] width 334 height 37
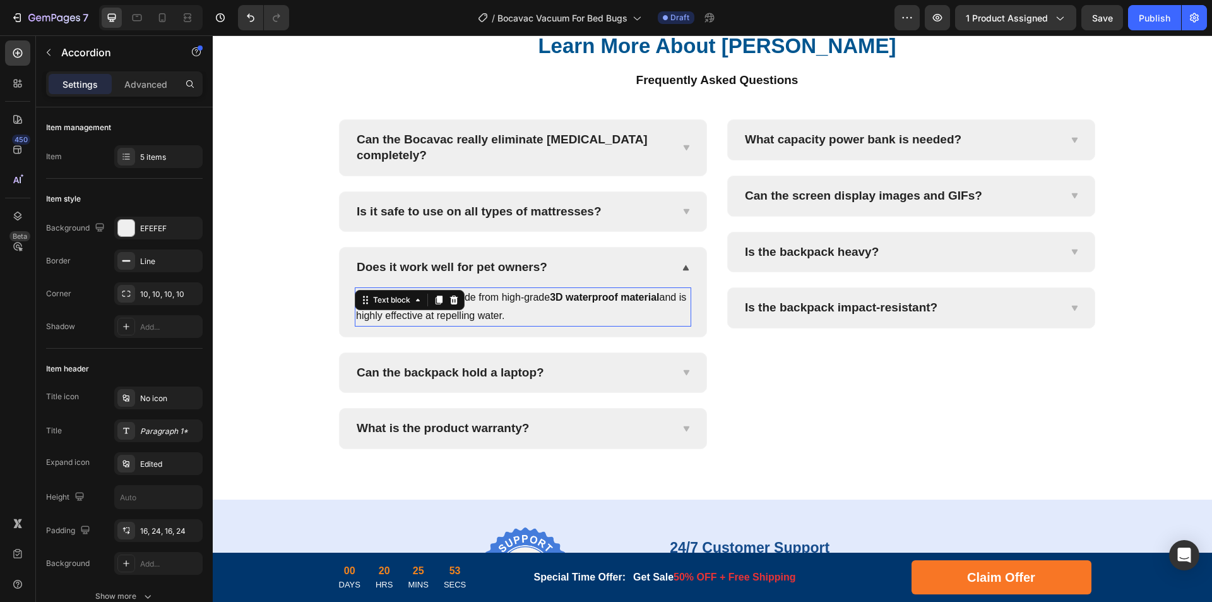
click at [569, 325] on p "Yes, the backpack is made from high-grade 3D waterproof material and is highly …" at bounding box center [523, 307] width 334 height 37
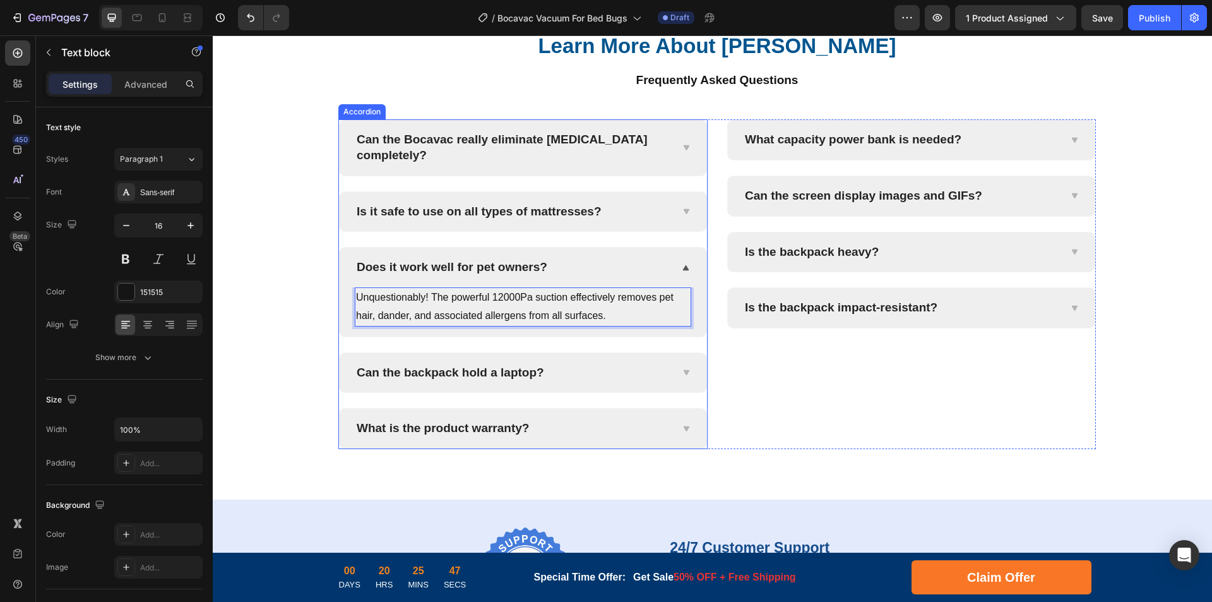
click at [439, 381] on p "Can the backpack hold a laptop?" at bounding box center [451, 373] width 188 height 16
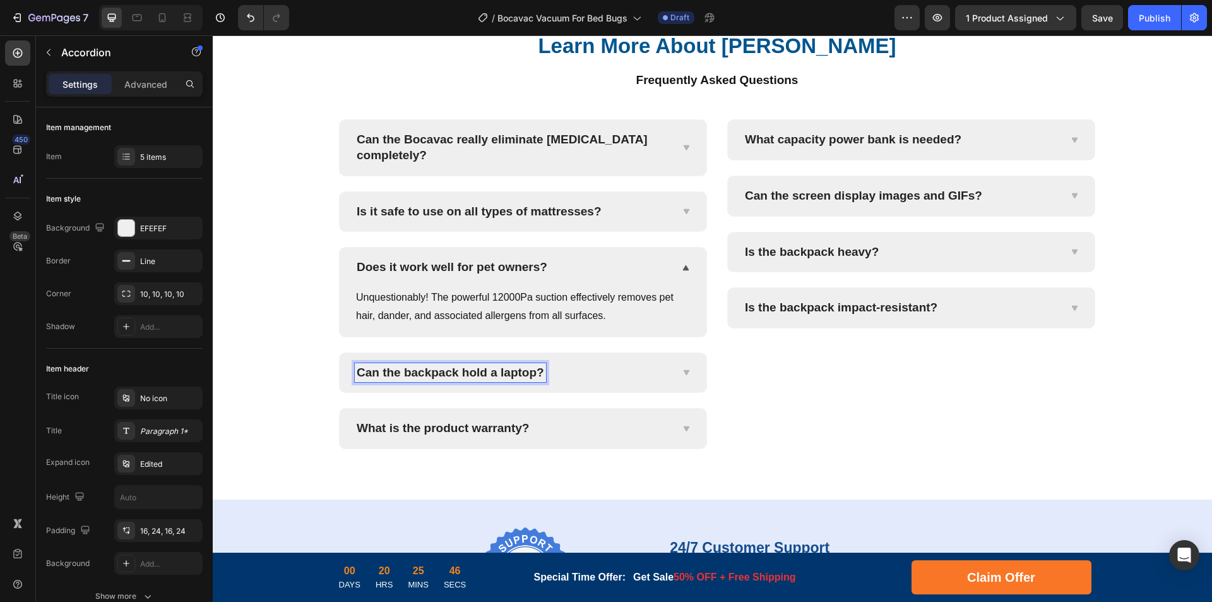
click at [479, 381] on p "Can the backpack hold a laptop?" at bounding box center [451, 373] width 188 height 16
drag, startPoint x: 632, startPoint y: 445, endPoint x: 849, endPoint y: 35, distance: 463.3
click at [632, 383] on div "How long does the battery last?" at bounding box center [513, 373] width 316 height 20
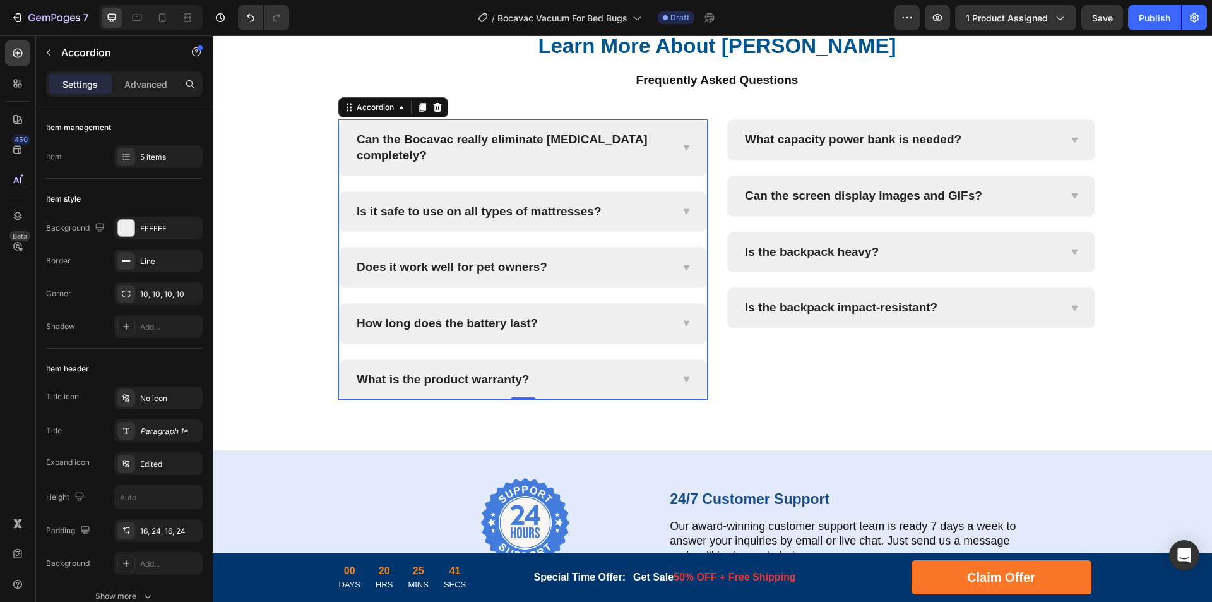
click at [587, 333] on div "How long does the battery last?" at bounding box center [513, 324] width 316 height 20
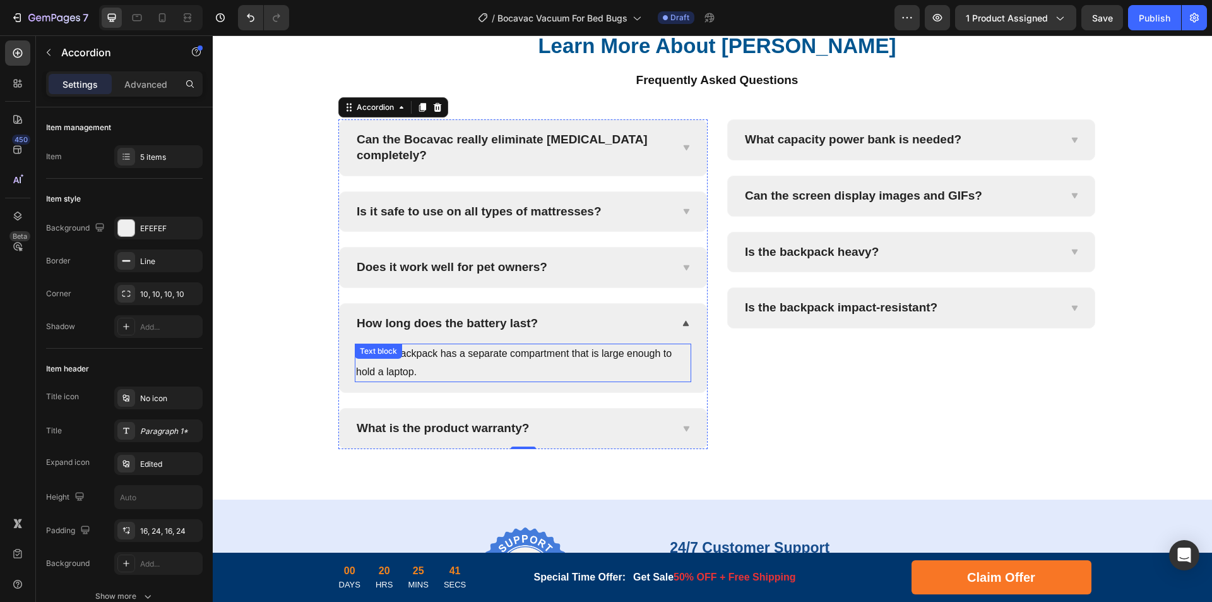
click at [513, 381] on p "Yes, the backpack has a separate compartment that is large enough to hold a lap…" at bounding box center [523, 363] width 334 height 37
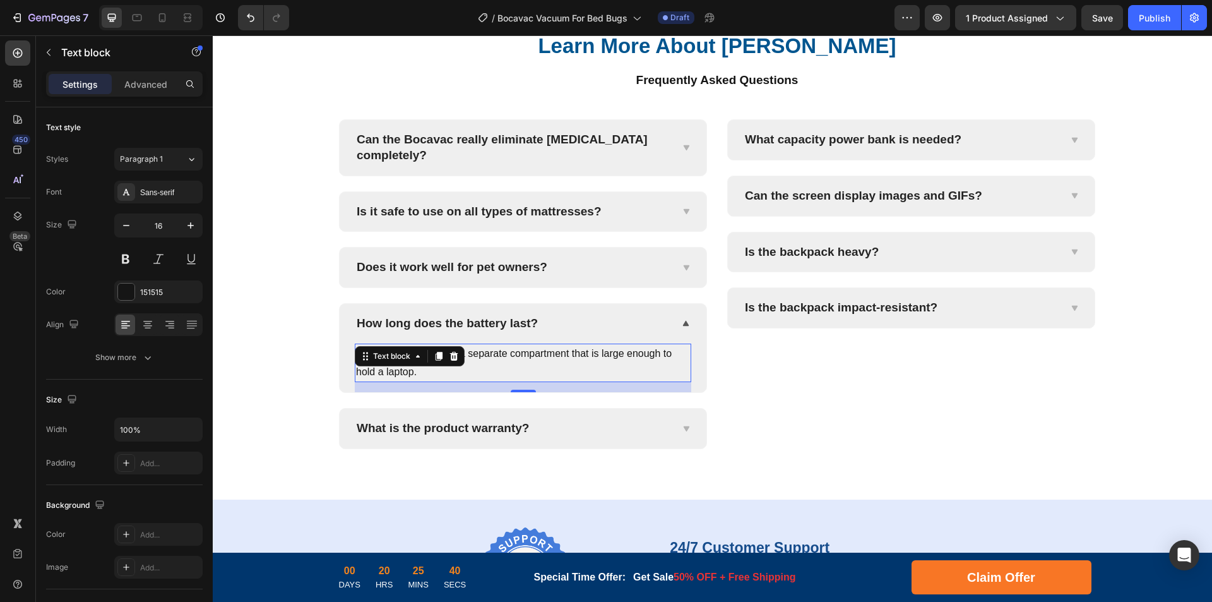
click at [559, 381] on p "Yes, the backpack has a separate compartment that is large enough to hold a lap…" at bounding box center [523, 363] width 334 height 37
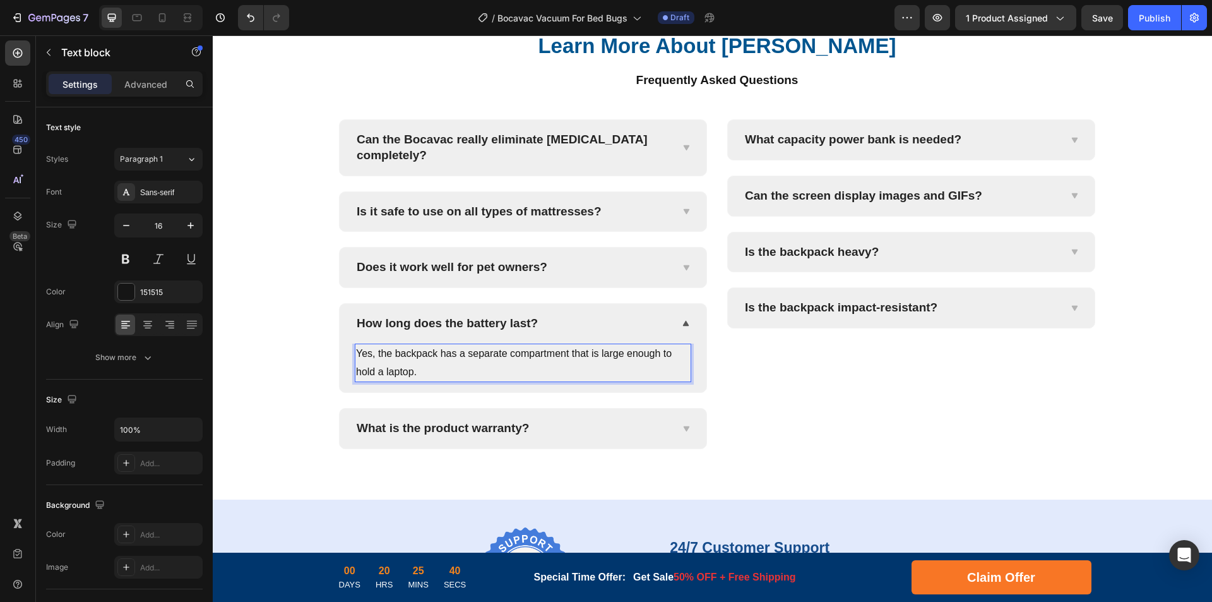
click at [582, 381] on p "Yes, the backpack has a separate compartment that is large enough to hold a lap…" at bounding box center [523, 363] width 334 height 37
click at [820, 148] on p "What capacity power bank is needed?" at bounding box center [853, 140] width 217 height 16
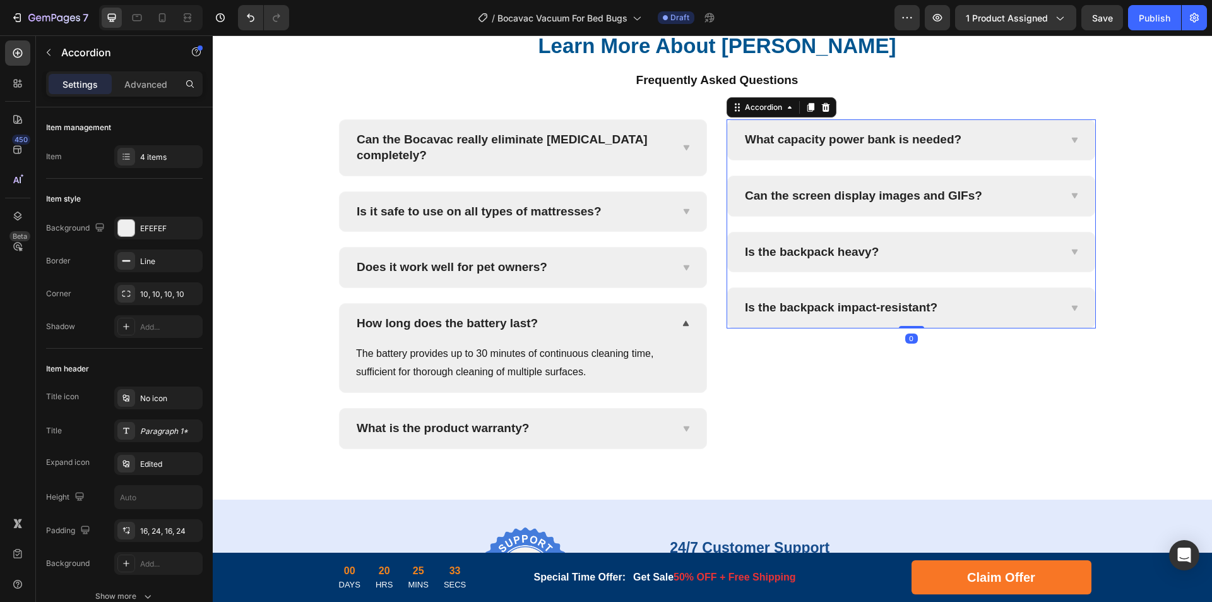
click at [878, 148] on p "What capacity power bank is needed?" at bounding box center [853, 140] width 217 height 16
click at [903, 148] on p "What capacity power bank is needed?" at bounding box center [853, 140] width 217 height 16
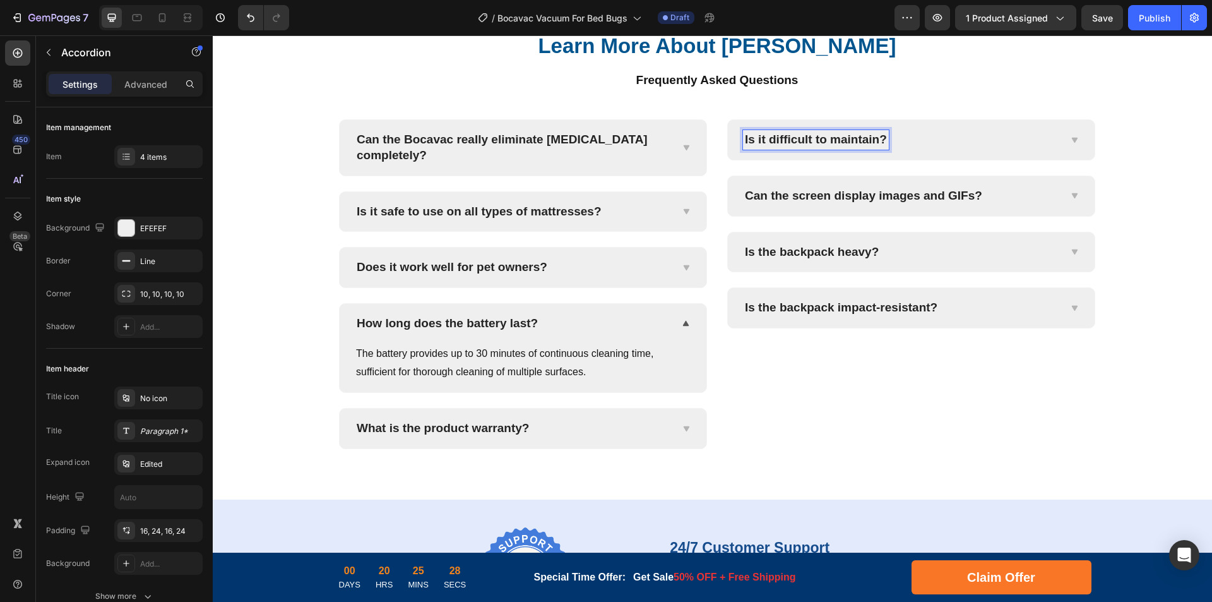
click at [968, 150] on div "Is it difficult to maintain?" at bounding box center [901, 140] width 316 height 20
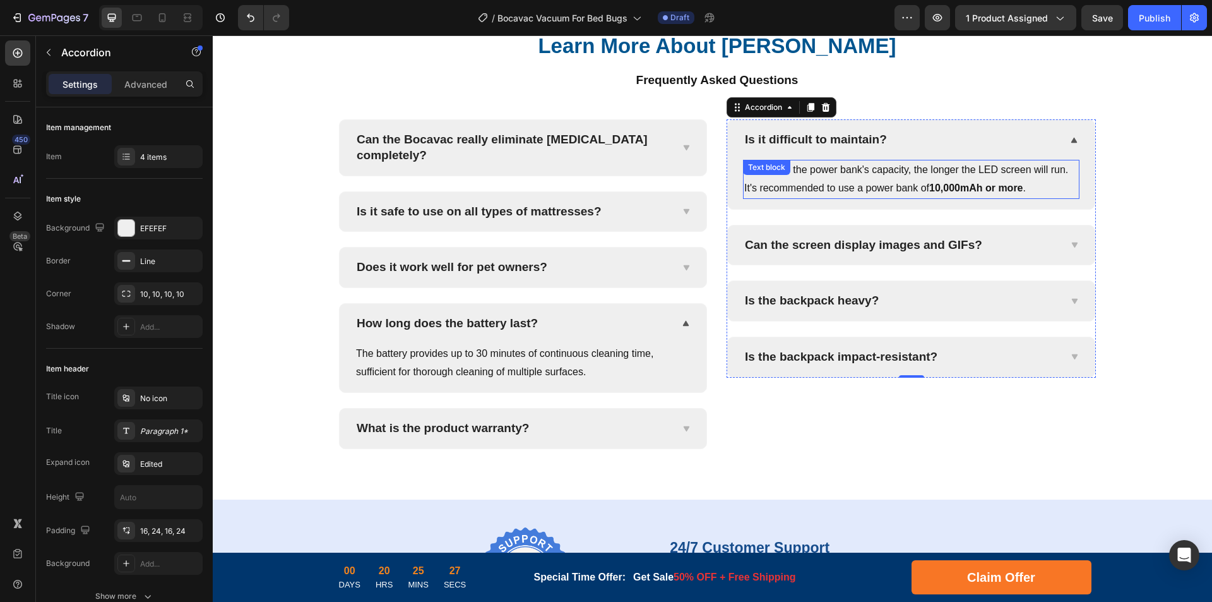
click at [899, 198] on p "The larger the power bank's capacity, the longer the LED screen will run. It's …" at bounding box center [912, 179] width 334 height 37
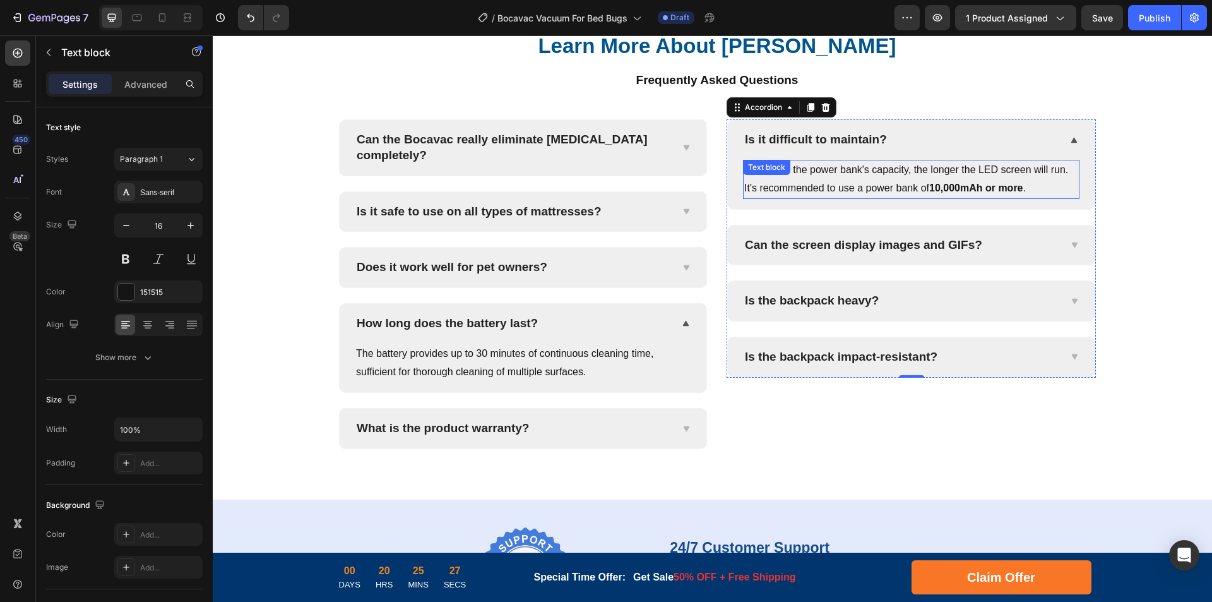
click at [978, 198] on p "The larger the power bank's capacity, the longer the LED screen will run. It's …" at bounding box center [912, 179] width 334 height 37
click at [915, 253] on p "Can the screen display images and GIFs?" at bounding box center [863, 245] width 237 height 16
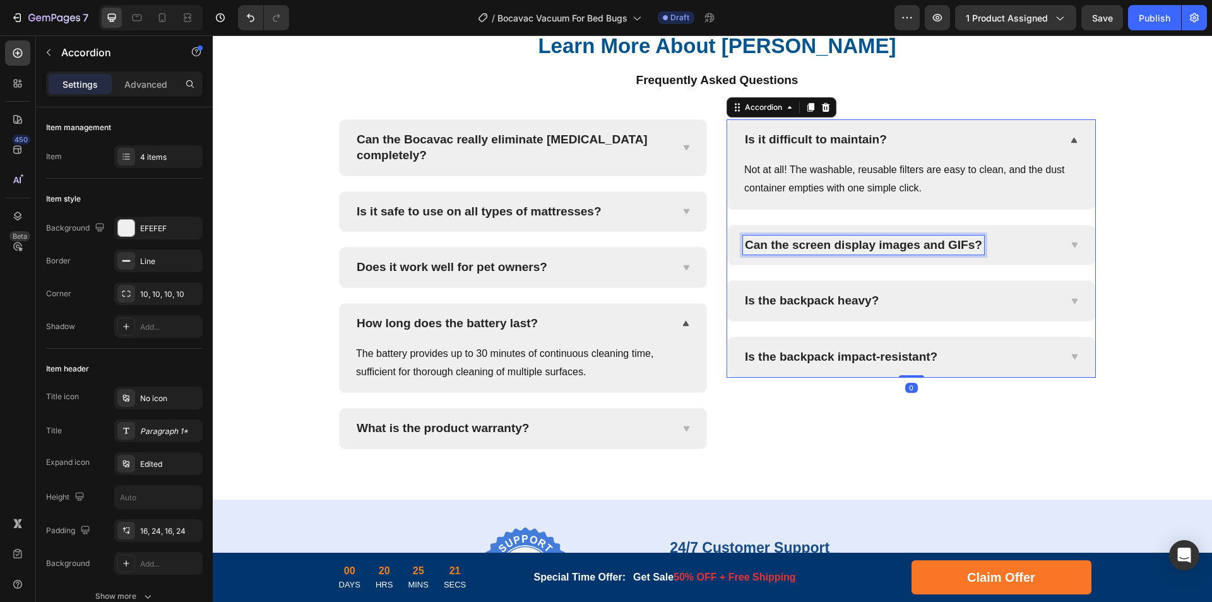
click at [910, 253] on p "Can the screen display images and GIFs?" at bounding box center [863, 245] width 237 height 16
click at [1014, 255] on div "Will it damage delicate fabrics?" at bounding box center [901, 246] width 316 height 20
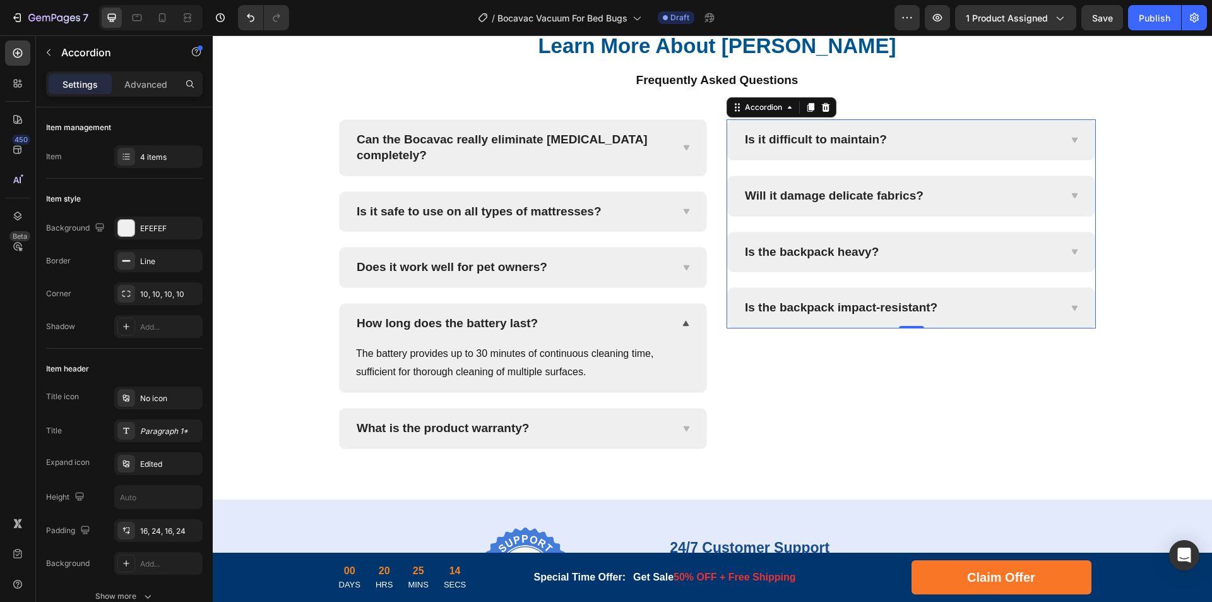
click at [1000, 206] on div "Will it damage delicate fabrics?" at bounding box center [901, 196] width 316 height 20
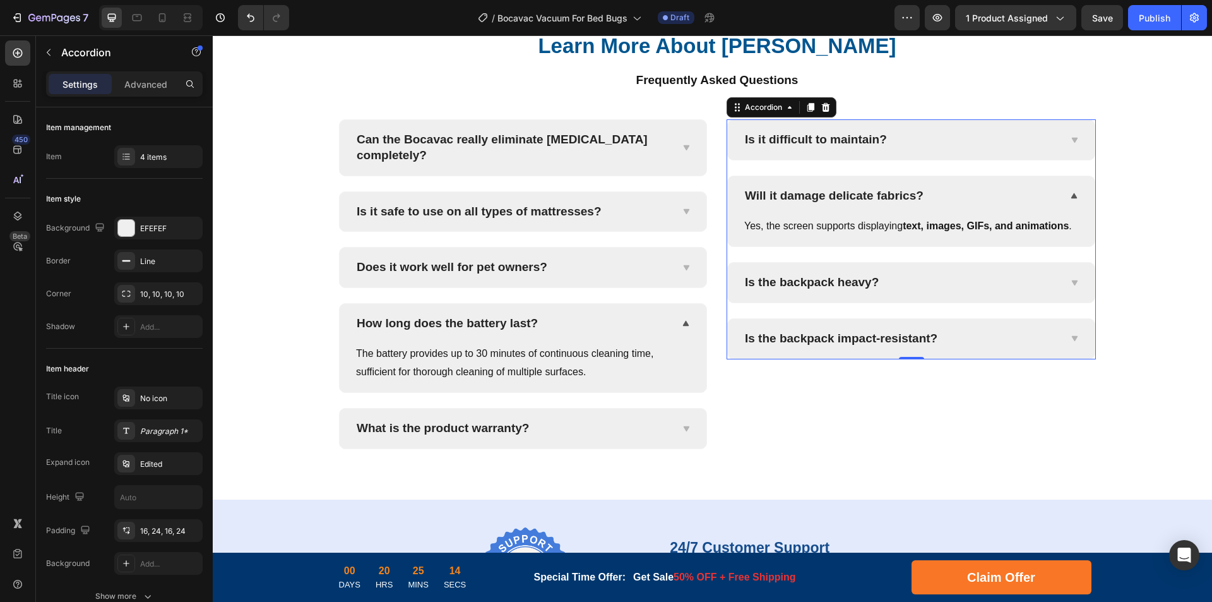
click at [895, 236] on p "Yes, the screen supports displaying text, images, GIFs, and animations ." at bounding box center [912, 226] width 334 height 18
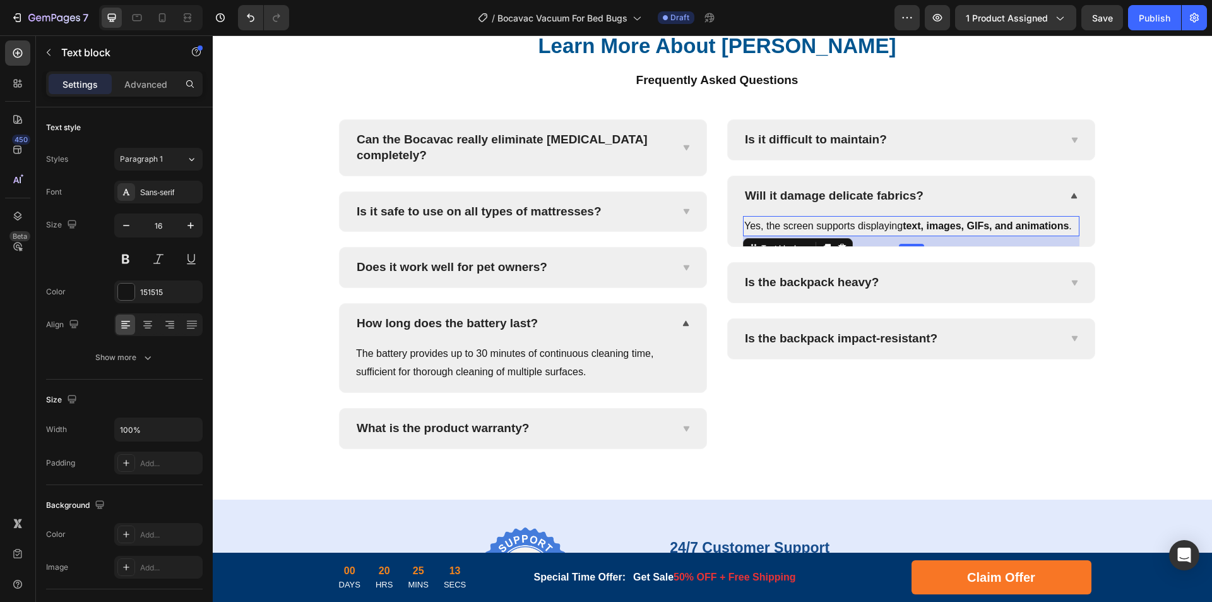
click at [955, 231] on strong "text, images, GIFs, and animations" at bounding box center [986, 225] width 166 height 11
click at [1005, 231] on strong "text, images, GIFs, and animations" at bounding box center [986, 225] width 166 height 11
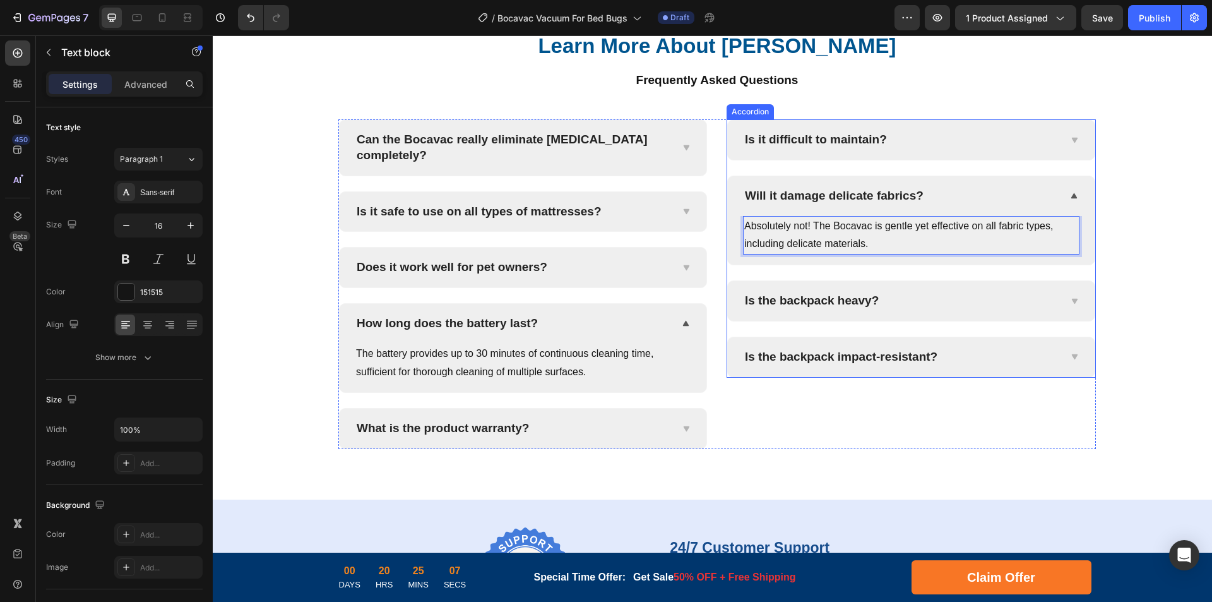
click at [832, 309] on p "Is the backpack heavy?" at bounding box center [812, 301] width 134 height 16
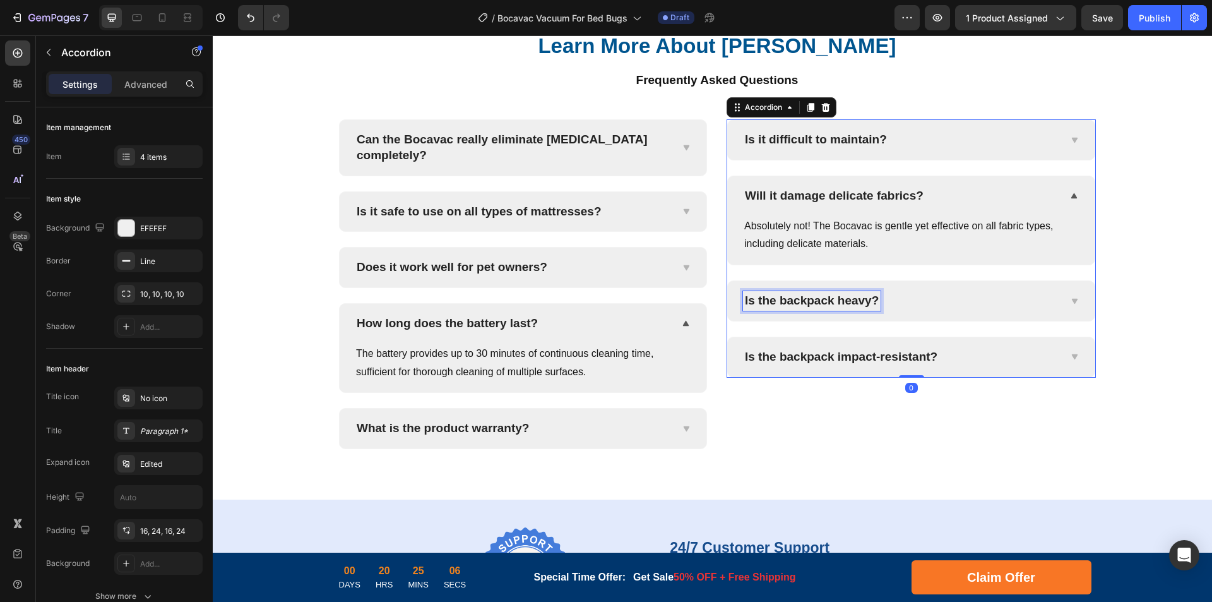
click at [815, 309] on p "Is the backpack heavy?" at bounding box center [812, 301] width 134 height 16
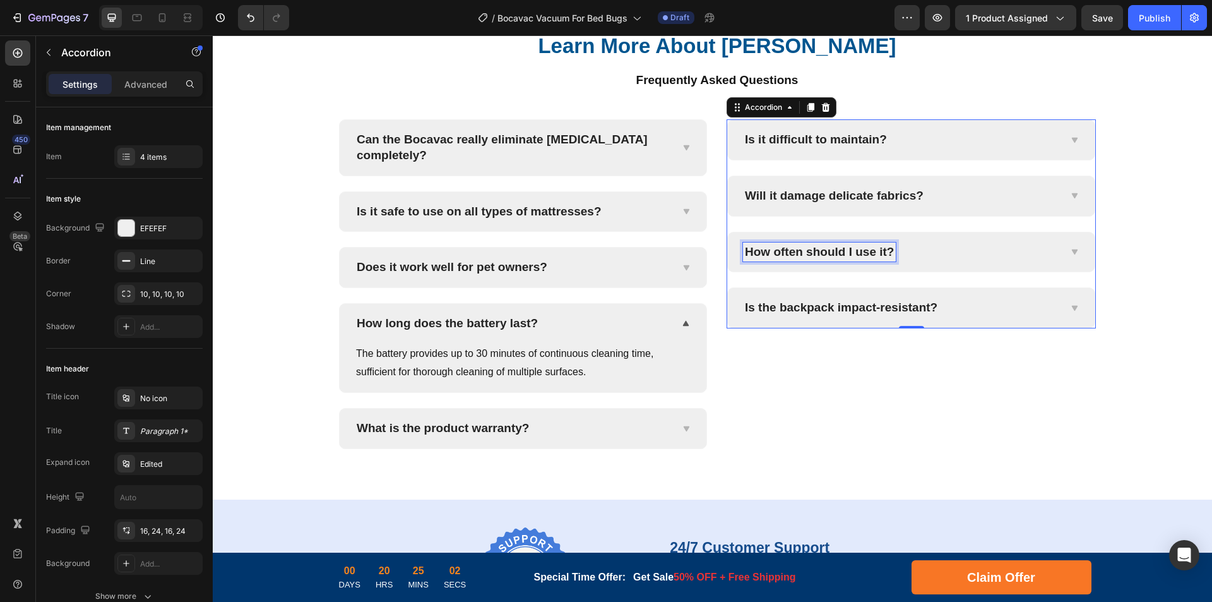
scroll to position [4910, 0]
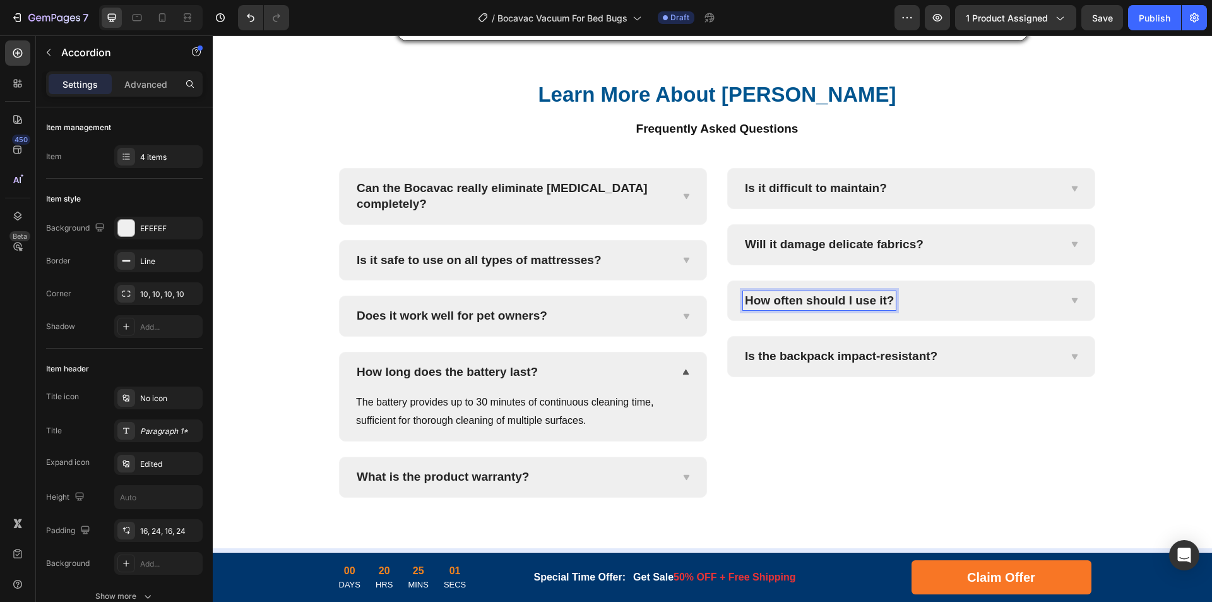
click at [993, 311] on div "How often should I use it?" at bounding box center [901, 301] width 316 height 20
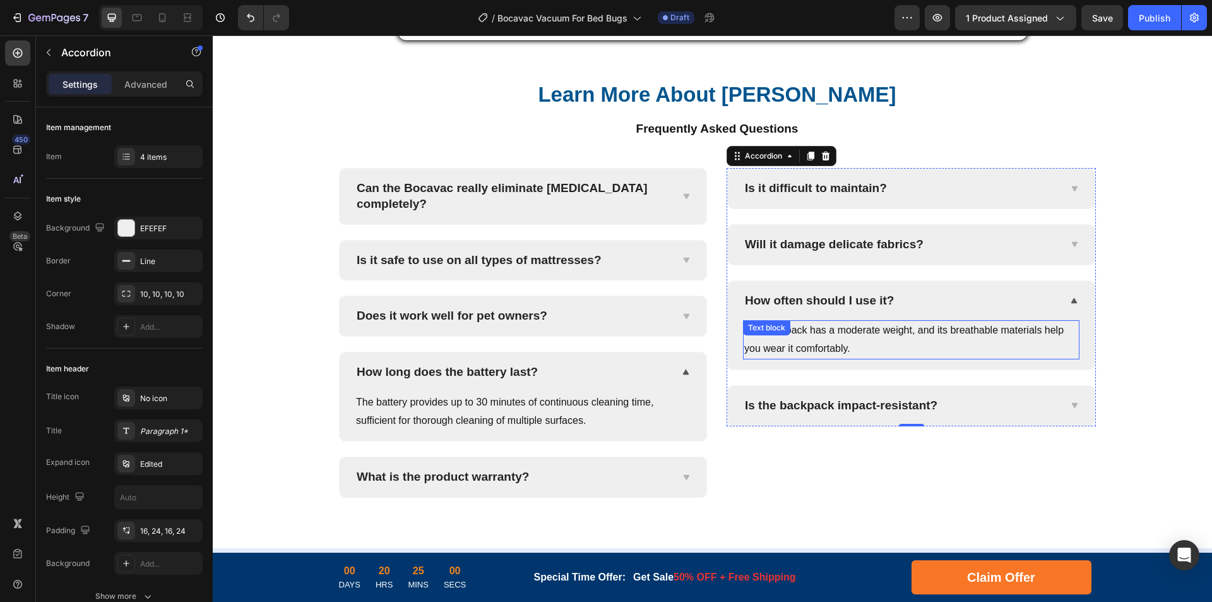
click at [851, 358] on p "The backpack has a moderate weight, and its breathable materials help you wear …" at bounding box center [912, 339] width 334 height 37
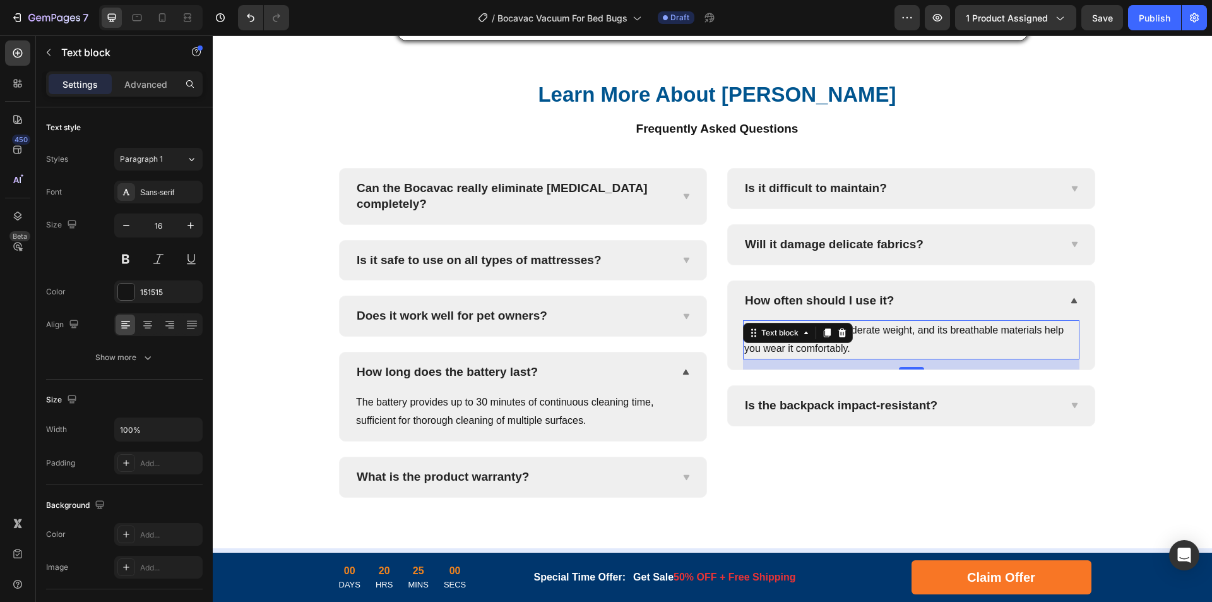
click at [908, 358] on p "The backpack has a moderate weight, and its breathable materials help you wear …" at bounding box center [912, 339] width 334 height 37
click at [944, 358] on p "The backpack has a moderate weight, and its breathable materials help you wear …" at bounding box center [912, 339] width 334 height 37
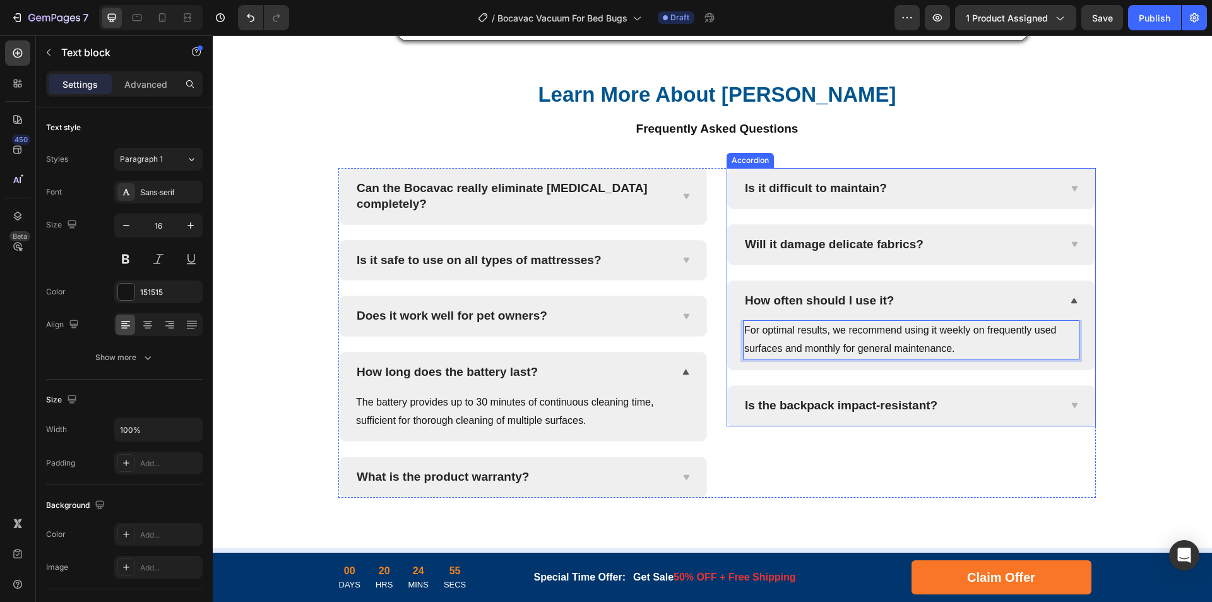
click at [826, 414] on p "Is the backpack impact-resistant?" at bounding box center [841, 406] width 193 height 16
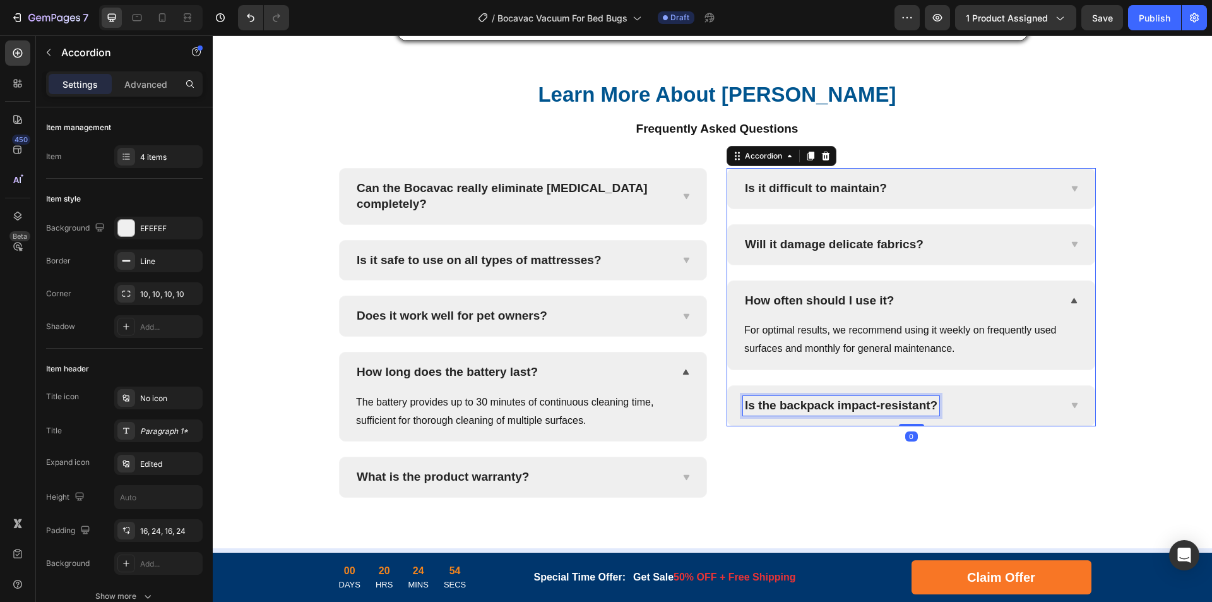
click at [893, 414] on p "Is the backpack impact-resistant?" at bounding box center [841, 406] width 193 height 16
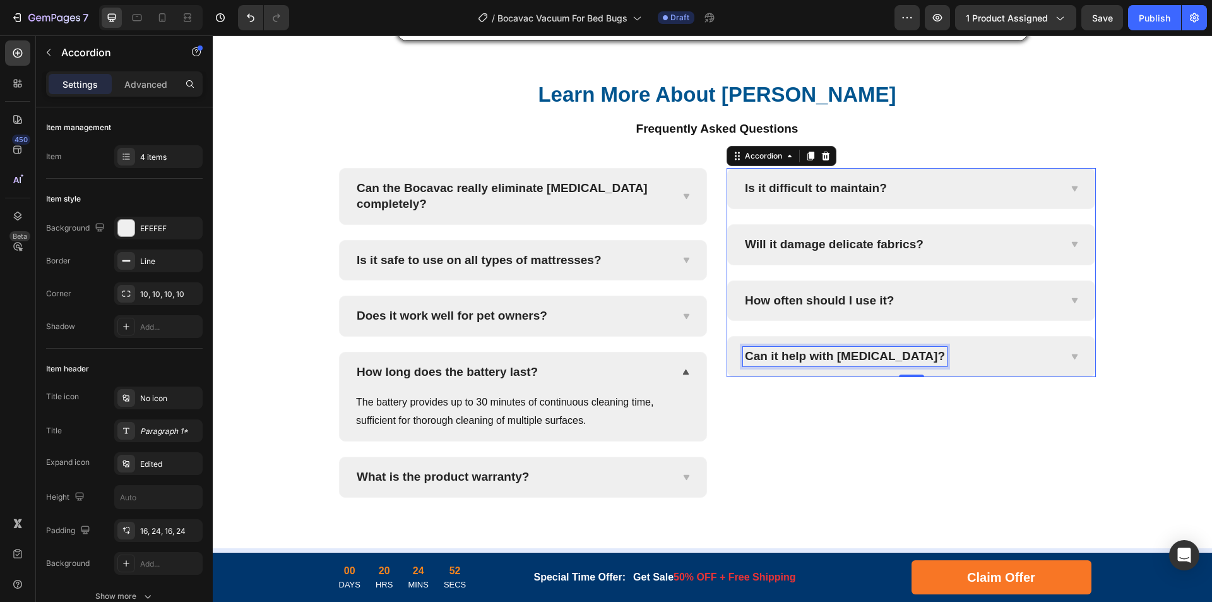
scroll to position [4861, 0]
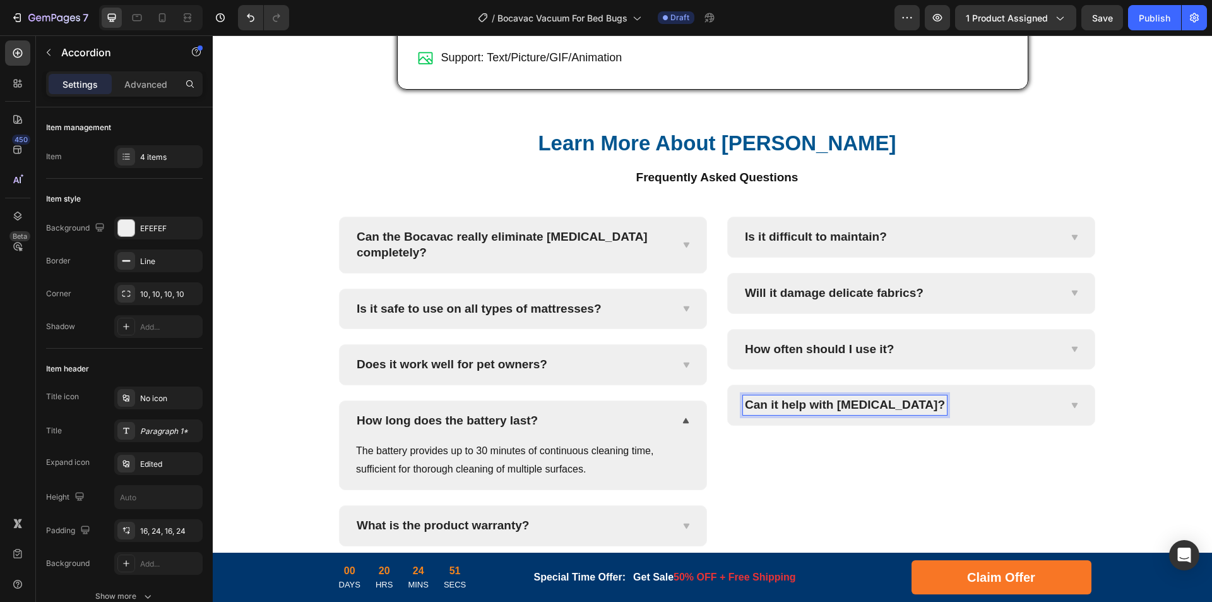
click at [935, 415] on div "Can it help with [MEDICAL_DATA]?" at bounding box center [901, 405] width 316 height 20
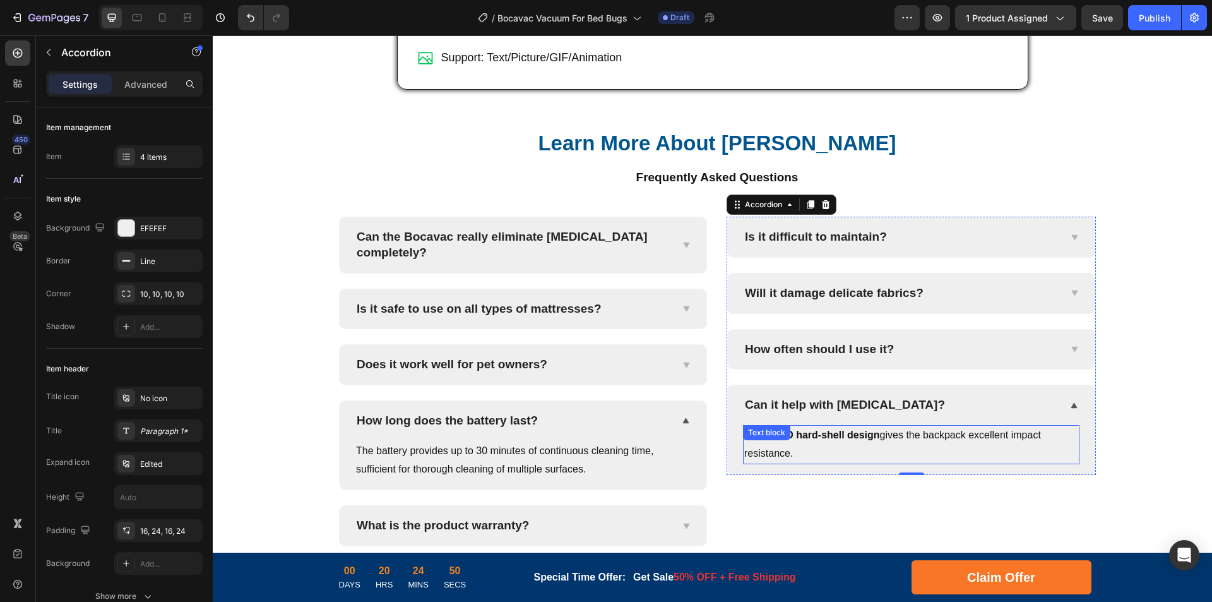
click at [887, 463] on p "Yes, the 3D hard-shell design gives the backpack excellent impact resistance." at bounding box center [912, 444] width 334 height 37
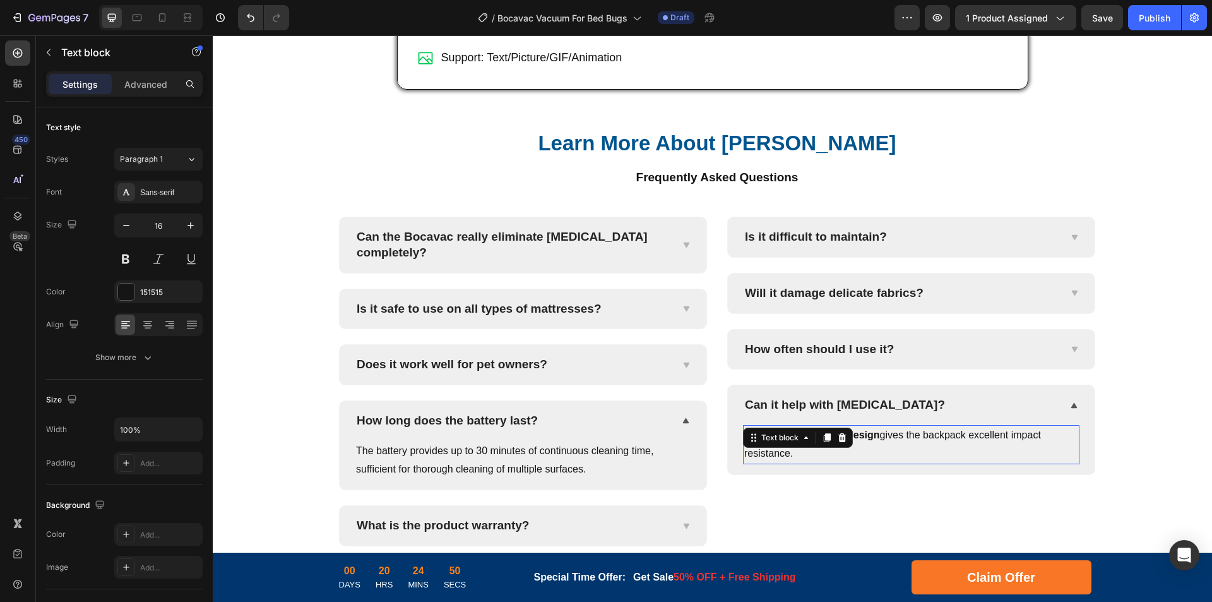
click at [935, 463] on p "Yes, the 3D hard-shell design gives the backpack excellent impact resistance." at bounding box center [912, 444] width 334 height 37
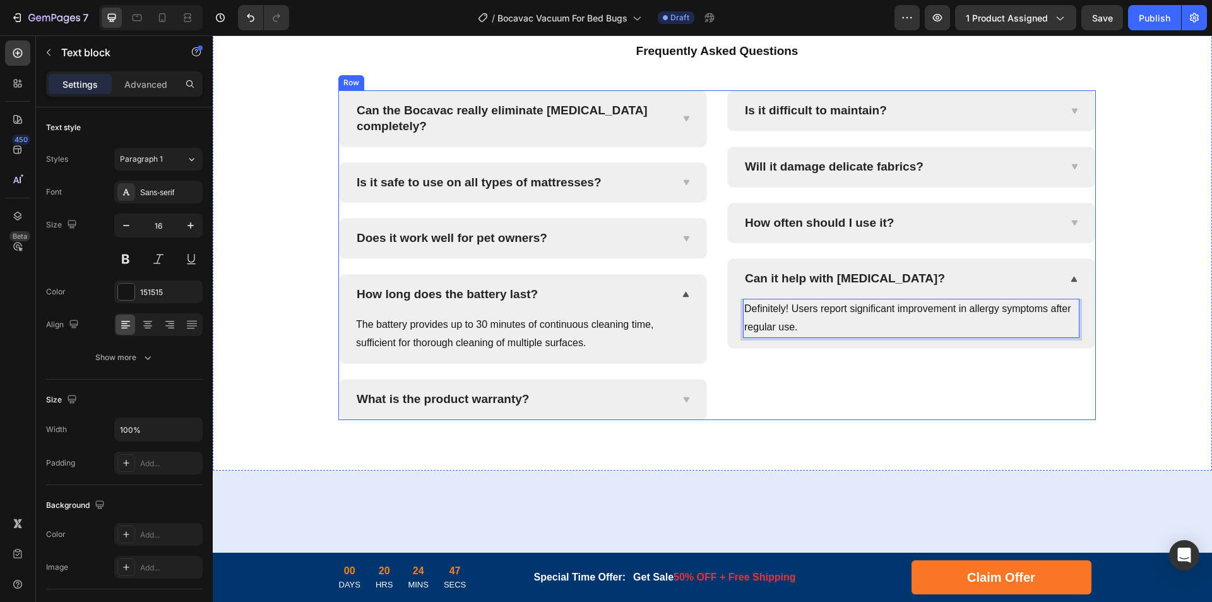
scroll to position [4924, 0]
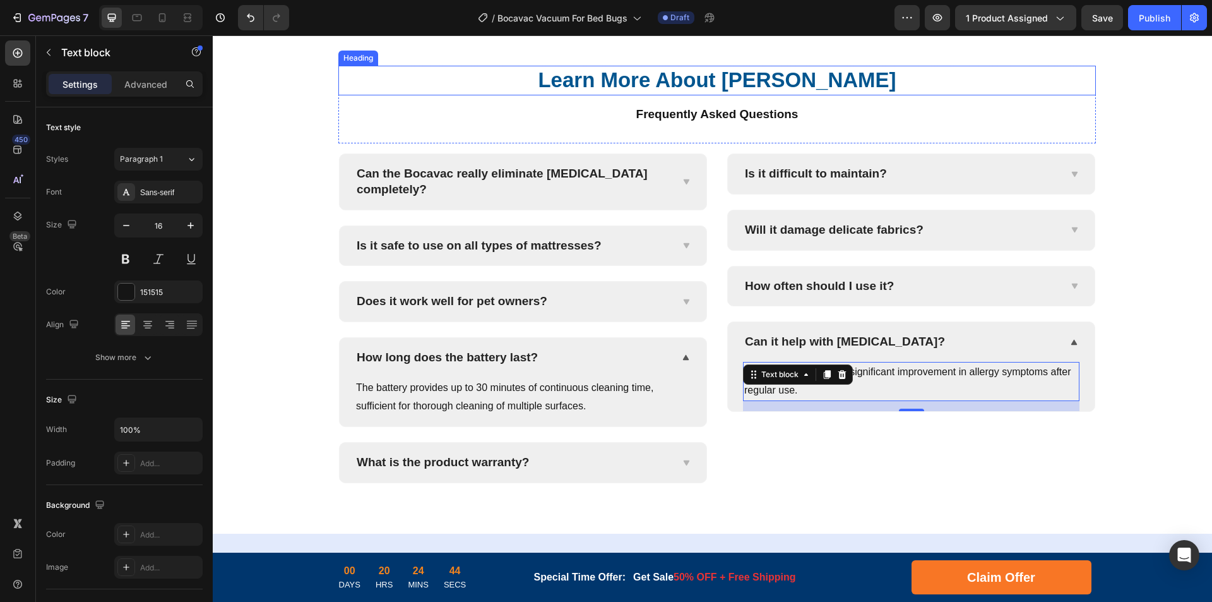
click at [783, 95] on h2 "Learn More About [PERSON_NAME]" at bounding box center [717, 81] width 758 height 30
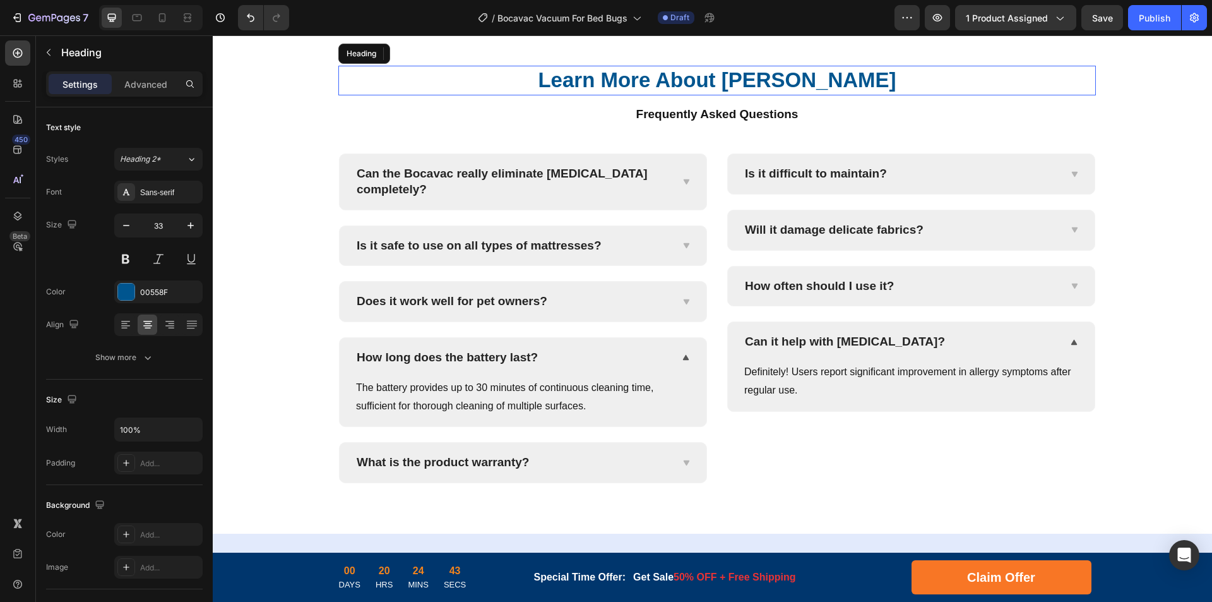
click at [793, 95] on h2 "Learn More About [PERSON_NAME]" at bounding box center [717, 81] width 758 height 30
click at [808, 94] on p "Learn More About [PERSON_NAME]" at bounding box center [717, 80] width 755 height 27
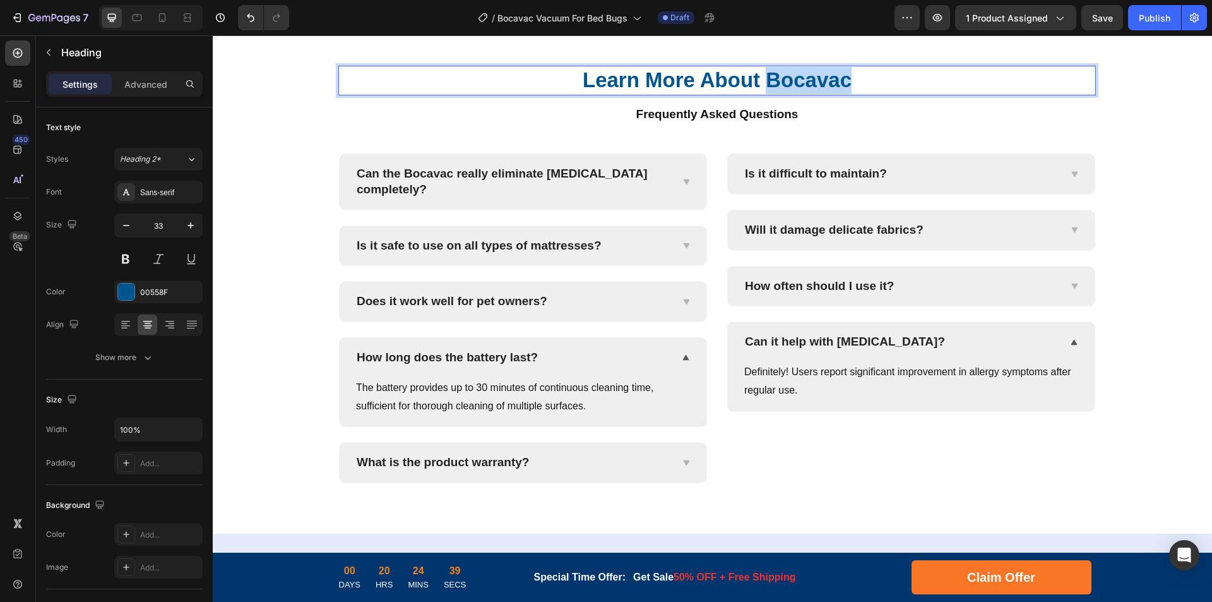
drag, startPoint x: 767, startPoint y: 155, endPoint x: 856, endPoint y: 155, distance: 89.7
click at [856, 94] on p "Learn More About Bocavac" at bounding box center [717, 80] width 755 height 27
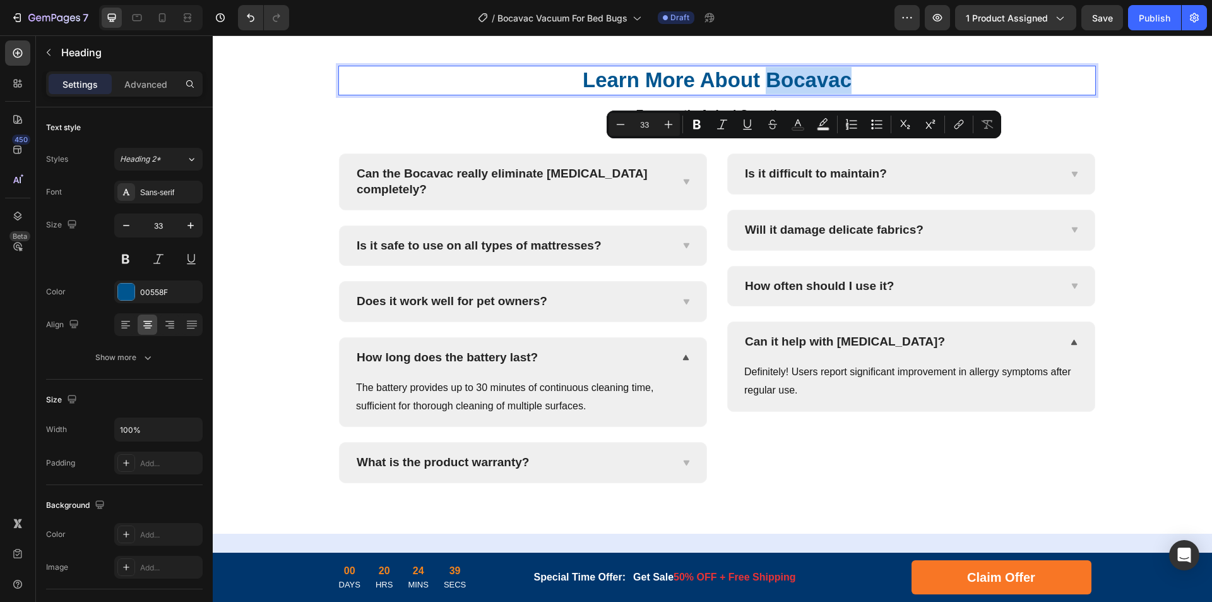
copy p "Bocavac"
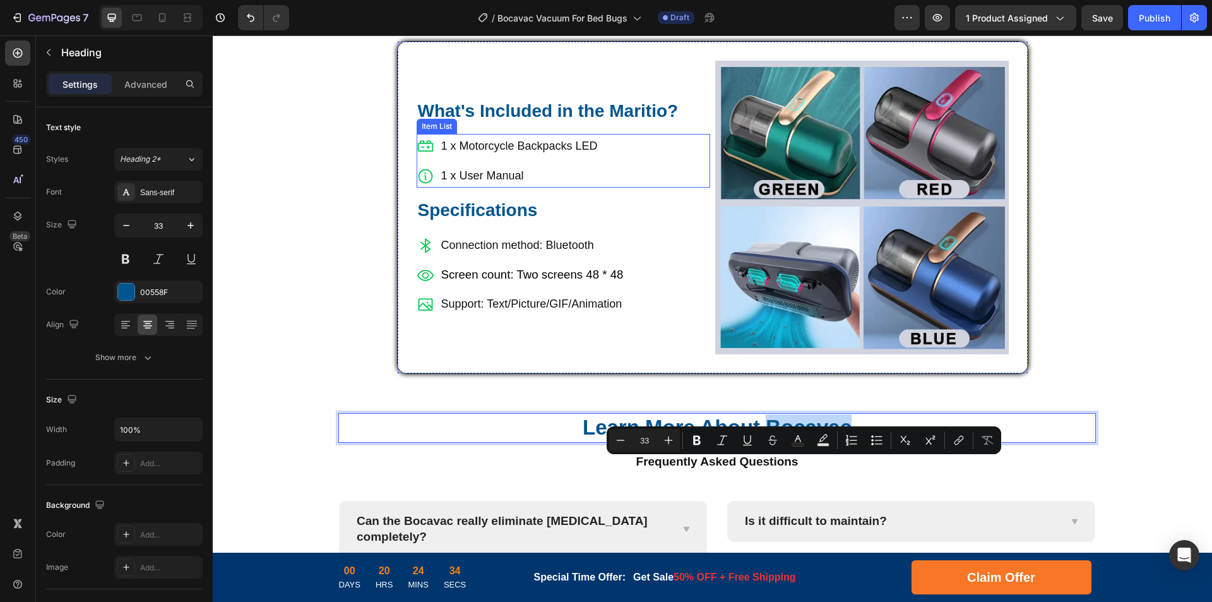
scroll to position [4609, 0]
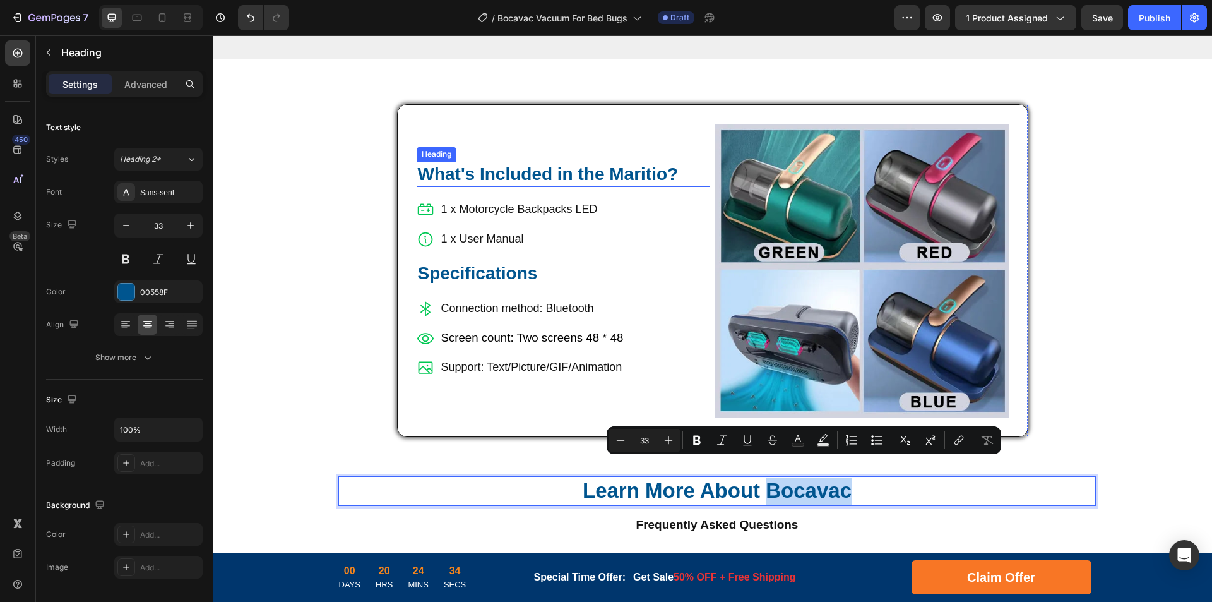
click at [625, 162] on h2 "What's Included in the Maritio?" at bounding box center [564, 174] width 294 height 25
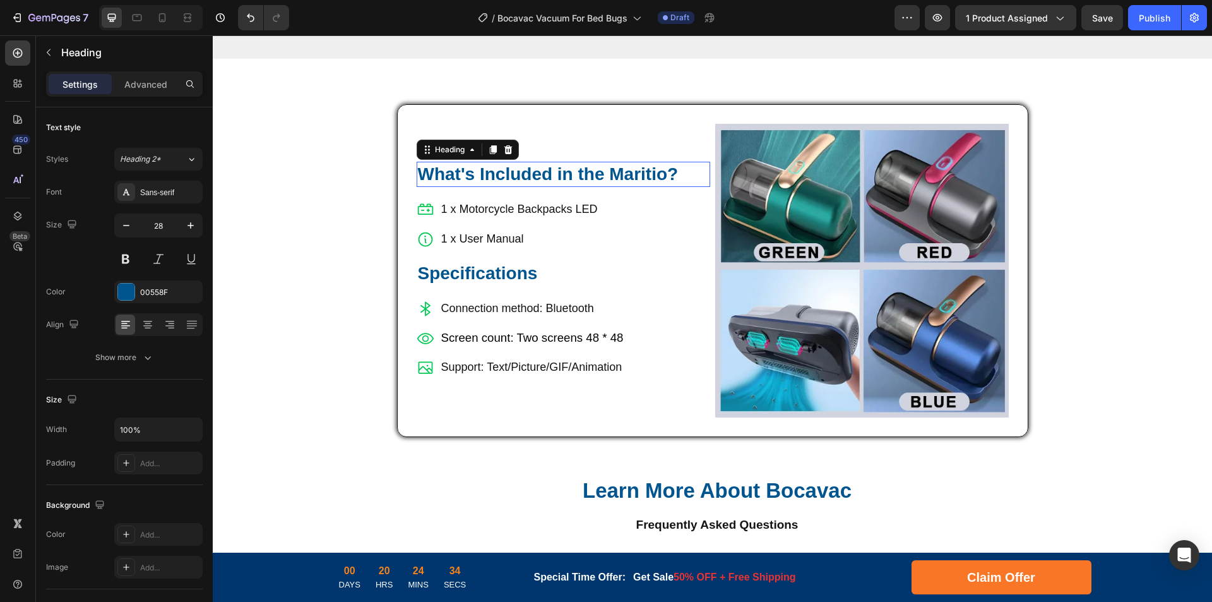
click at [634, 162] on h2 "What's Included in the Maritio?" at bounding box center [564, 174] width 294 height 25
click at [628, 163] on p "What's Included in the Maritio?" at bounding box center [563, 174] width 291 height 23
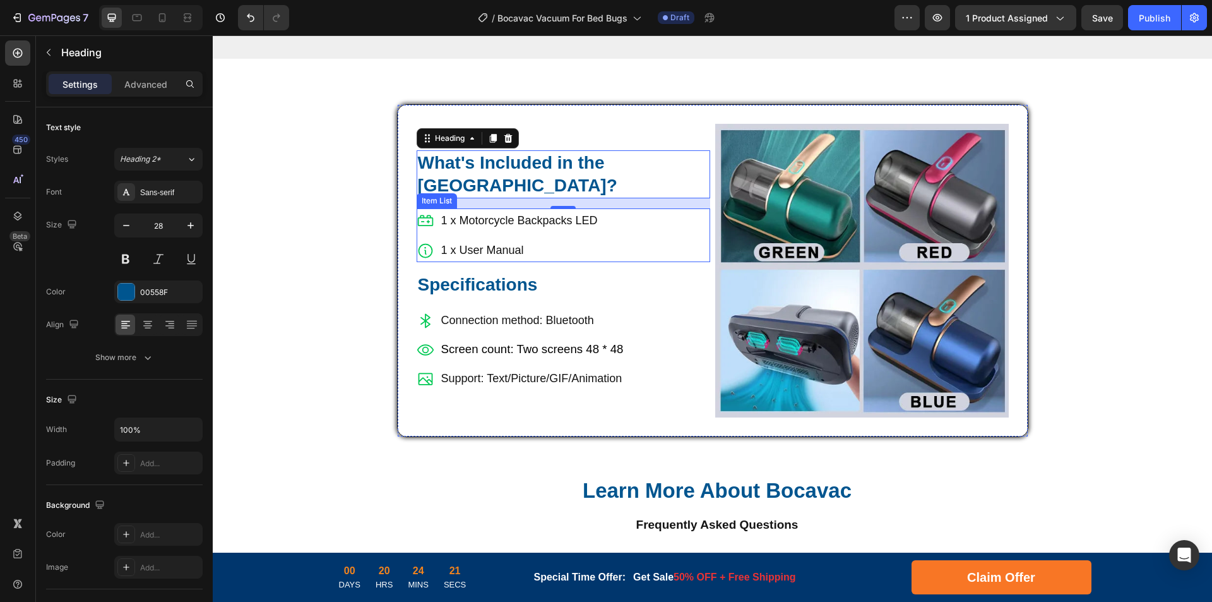
click at [520, 210] on p "1 x Motorcycle Backpacks LED" at bounding box center [519, 220] width 157 height 20
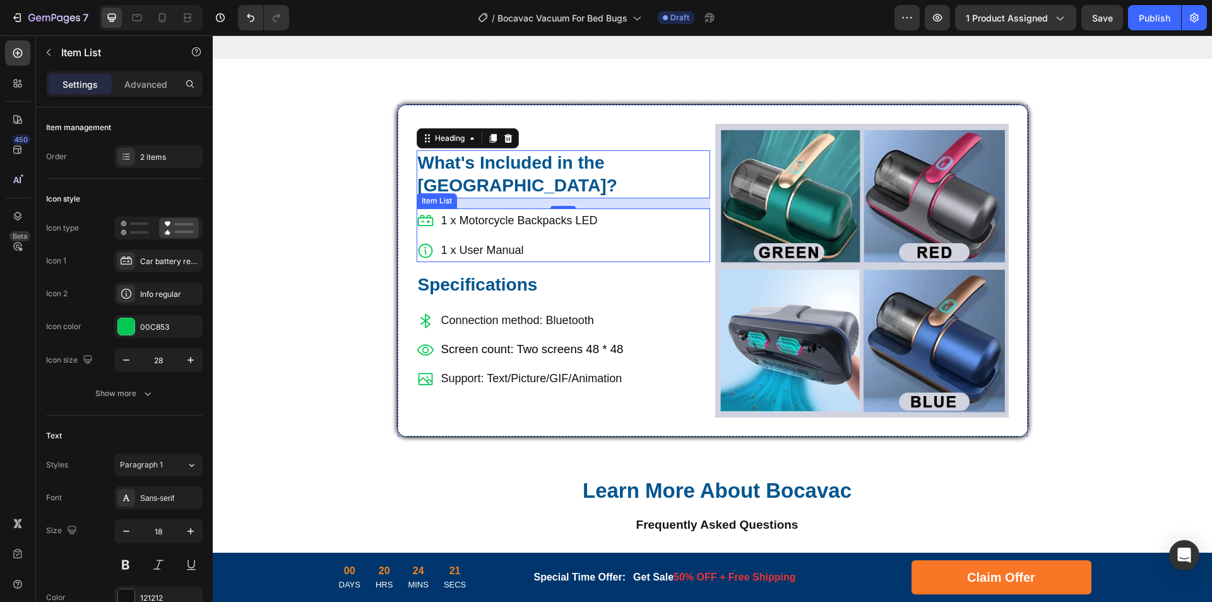
click at [453, 210] on p "1 x Motorcycle Backpacks LED" at bounding box center [519, 220] width 157 height 20
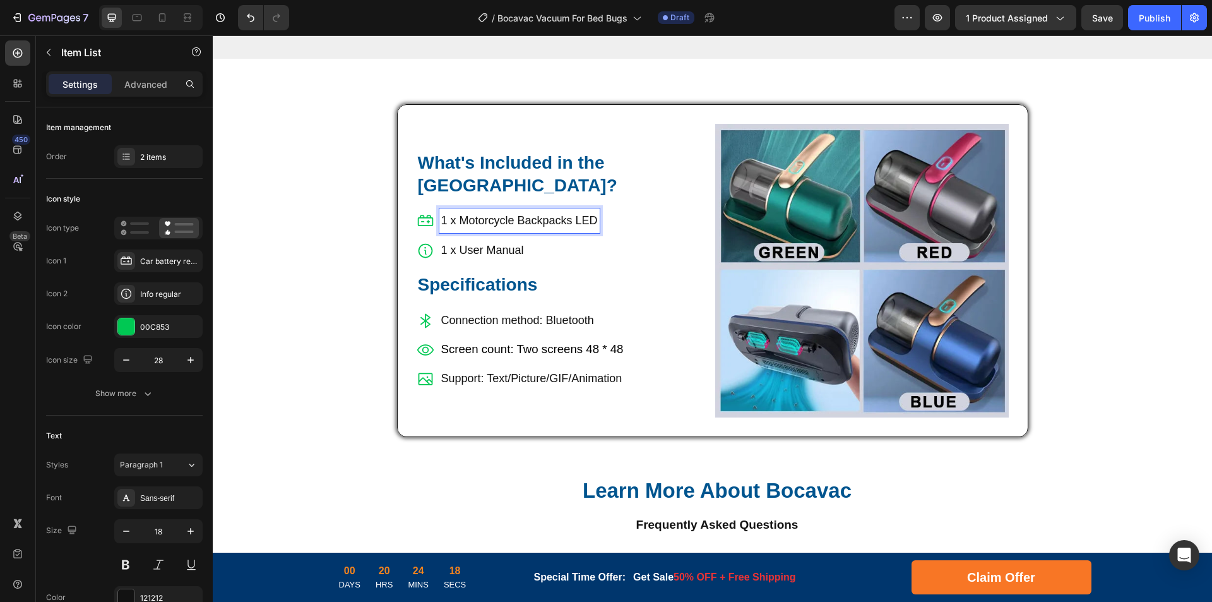
drag, startPoint x: 457, startPoint y: 192, endPoint x: 620, endPoint y: 191, distance: 163.6
click at [620, 208] on div "1 x Motorcycle Backpacks LED 1 x User Manual" at bounding box center [564, 235] width 294 height 54
click at [431, 238] on div "1 x User Manual" at bounding box center [497, 250] width 160 height 24
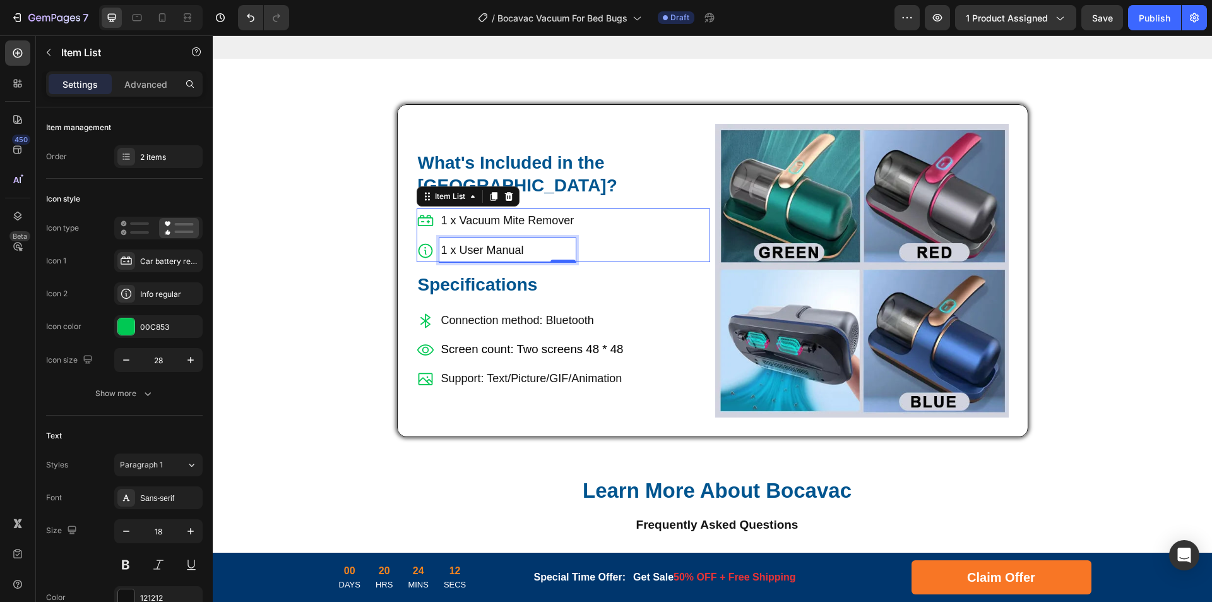
click at [462, 240] on p "1 x User Manual" at bounding box center [507, 250] width 133 height 20
click at [464, 240] on p "1 x User Manual" at bounding box center [507, 250] width 133 height 20
click at [460, 240] on p "1 x User Manual" at bounding box center [507, 250] width 133 height 20
drag, startPoint x: 456, startPoint y: 222, endPoint x: 564, endPoint y: 227, distance: 108.1
click at [564, 240] on p "1 x User Manual" at bounding box center [507, 250] width 133 height 20
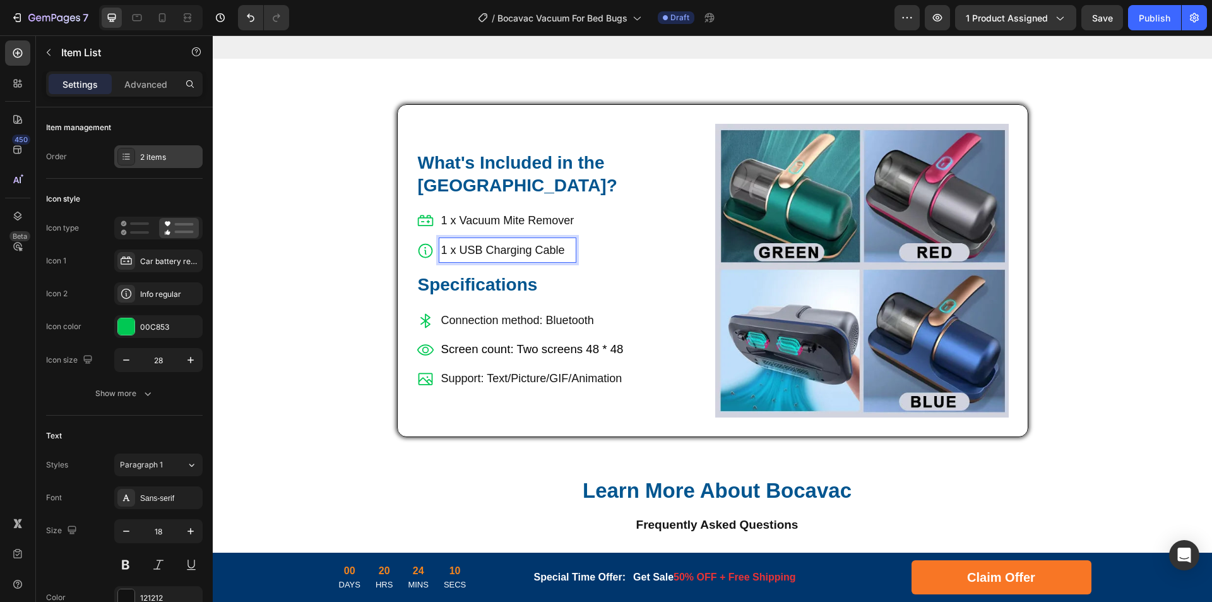
click at [157, 157] on div "2 items" at bounding box center [169, 157] width 59 height 11
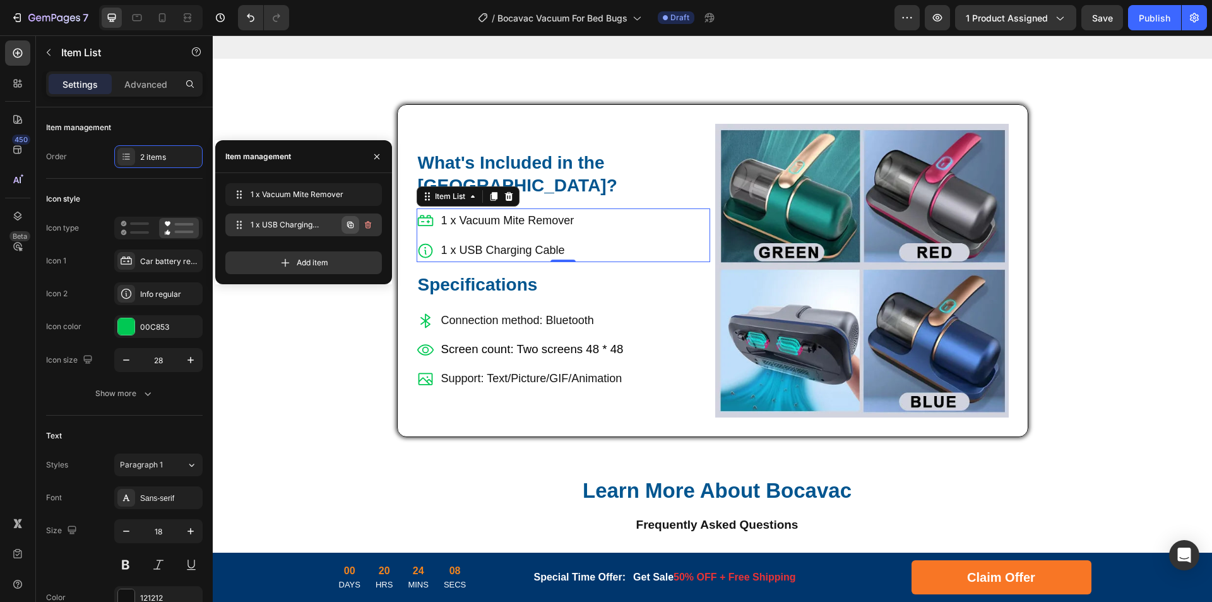
click at [345, 225] on icon "button" at bounding box center [350, 225] width 10 height 10
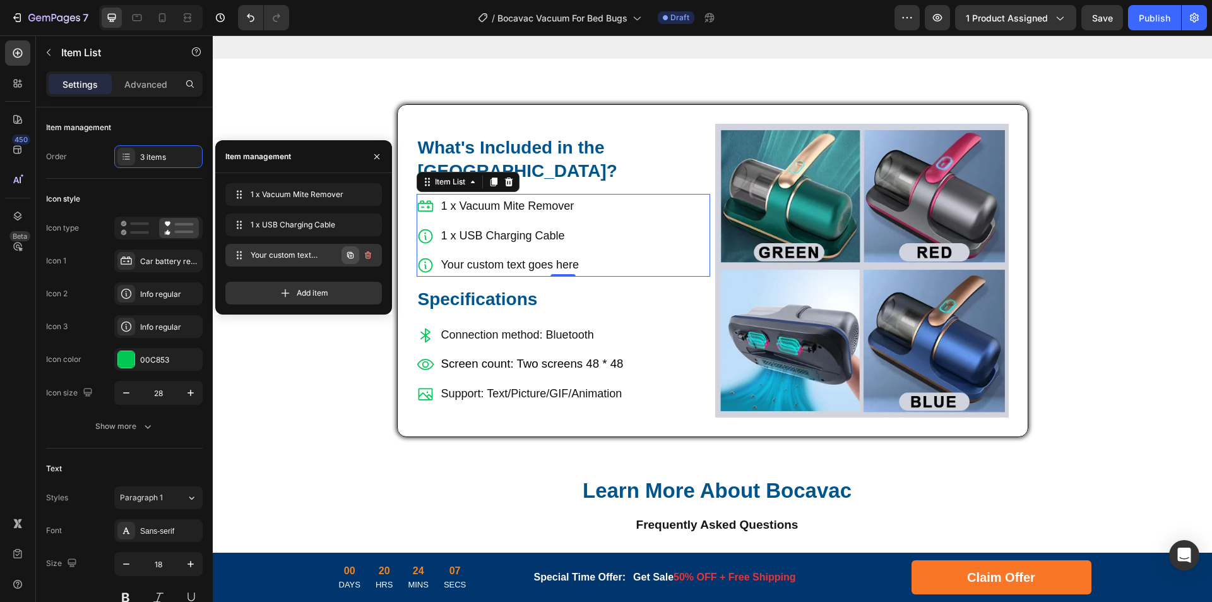
click at [348, 251] on icon "button" at bounding box center [350, 255] width 10 height 10
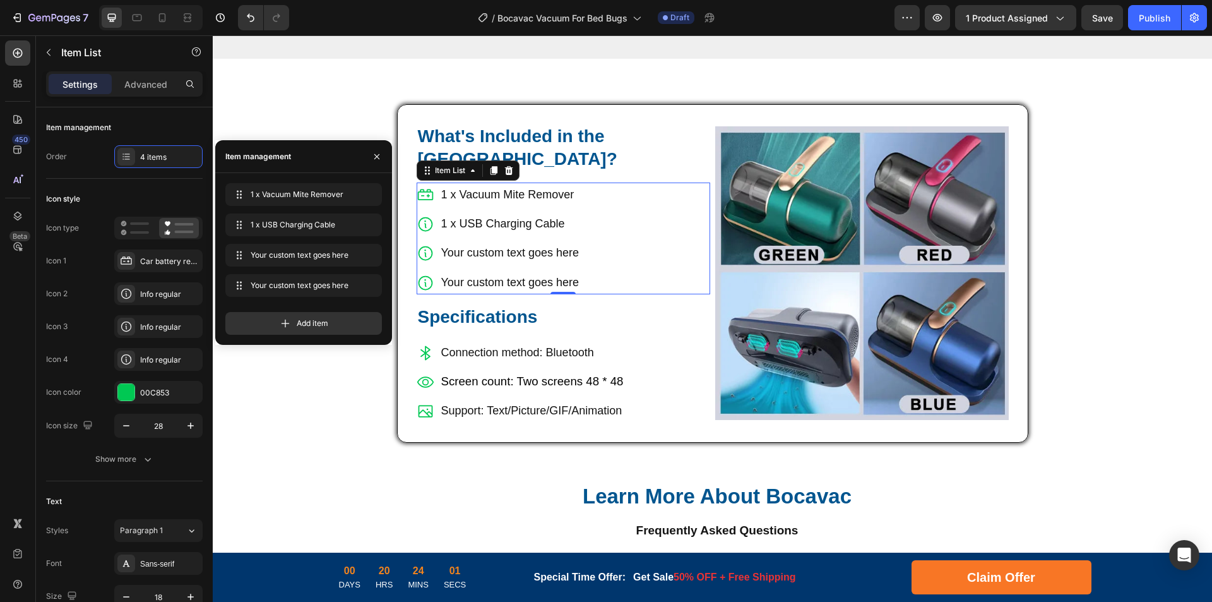
click at [461, 241] on div "Your custom text goes here" at bounding box center [510, 253] width 141 height 24
click at [493, 242] on p "Your custom text goes here" at bounding box center [510, 252] width 138 height 20
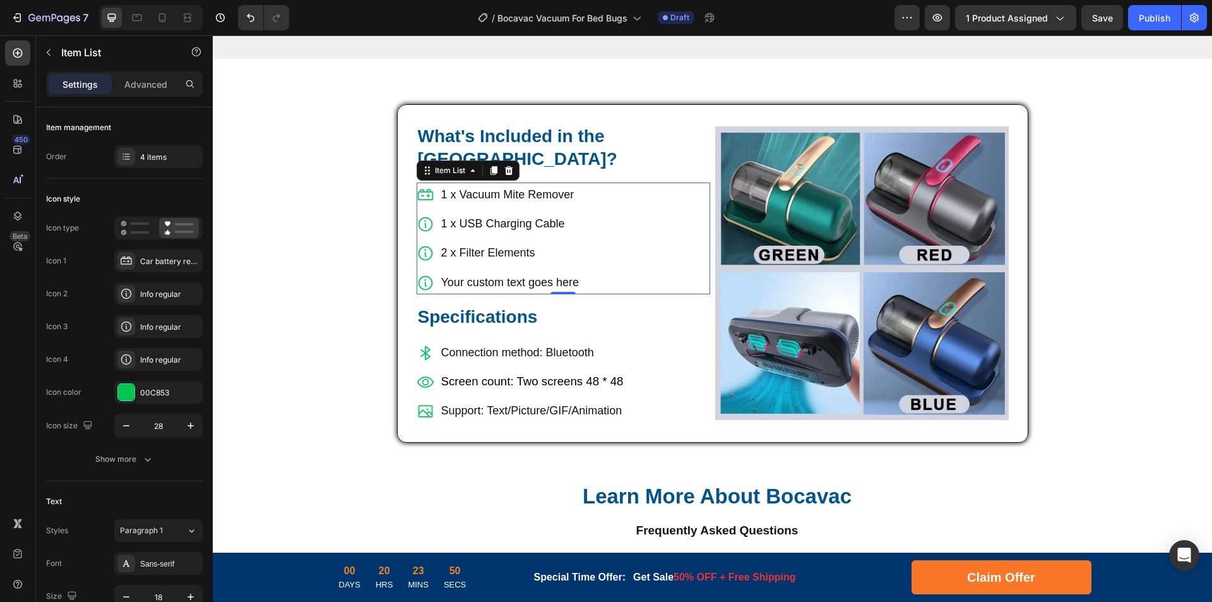
click at [458, 272] on p "Your custom text goes here" at bounding box center [510, 282] width 138 height 20
click at [453, 272] on p "1 xUser Manual" at bounding box center [507, 282] width 133 height 20
click at [469, 342] on p "Connection method: Bluetooth" at bounding box center [532, 352] width 182 height 20
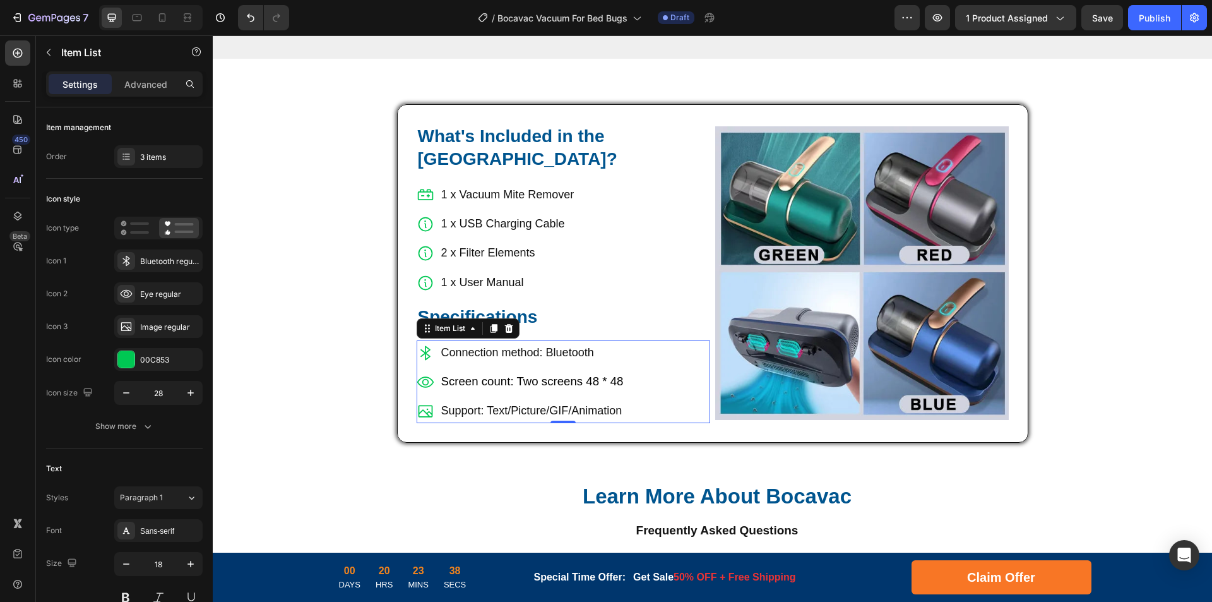
click at [470, 374] on span "Screen count: Two screens 48 * 48" at bounding box center [532, 380] width 182 height 13
click at [515, 374] on span "Screen count: Two screens 48 * 48" at bounding box center [532, 380] width 182 height 13
click at [488, 342] on p "Connection method: Bluetooth" at bounding box center [531, 352] width 181 height 20
click at [565, 342] on p "Connection method: Bluetooth" at bounding box center [531, 352] width 181 height 20
click at [501, 400] on p "Support: Text/Picture/GIF/Animation" at bounding box center [531, 410] width 181 height 20
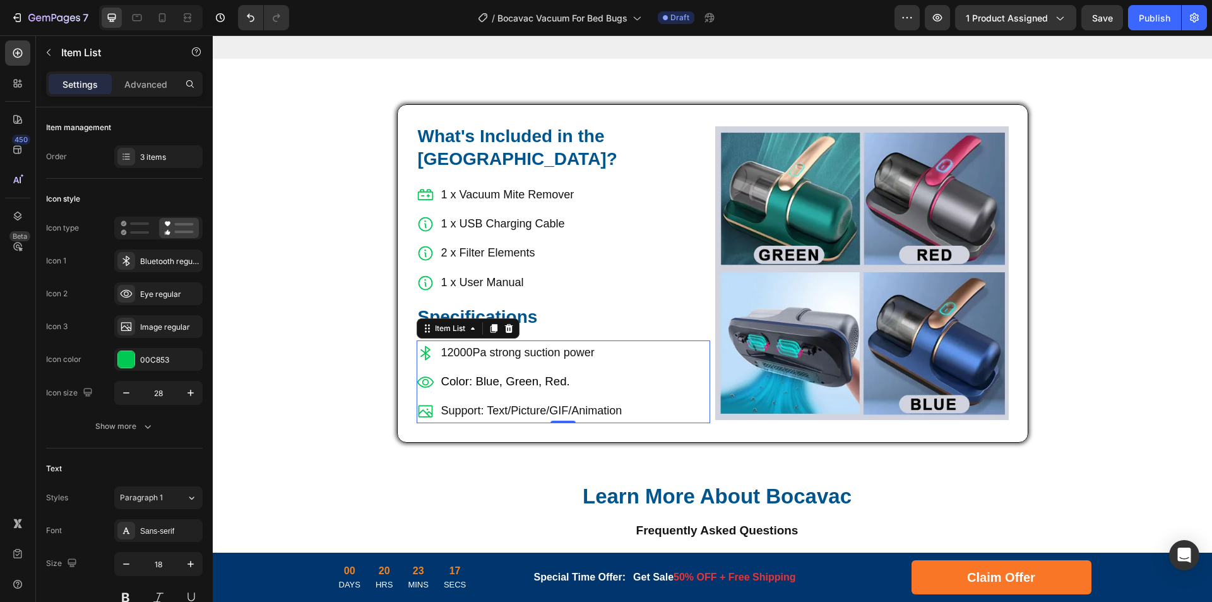
click at [452, 400] on p "Support: Text/Picture/GIF/Animation" at bounding box center [531, 410] width 181 height 20
click at [492, 400] on p "Support: Text/Picture/GIF/Animation" at bounding box center [531, 410] width 181 height 20
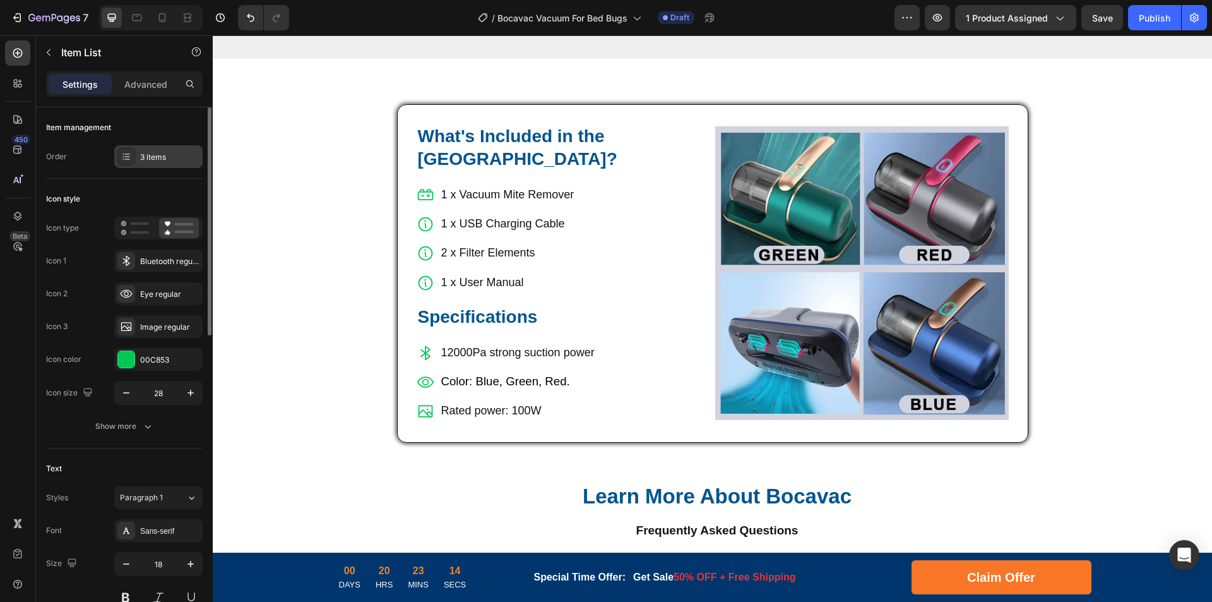
click at [136, 159] on div "3 items" at bounding box center [158, 156] width 88 height 23
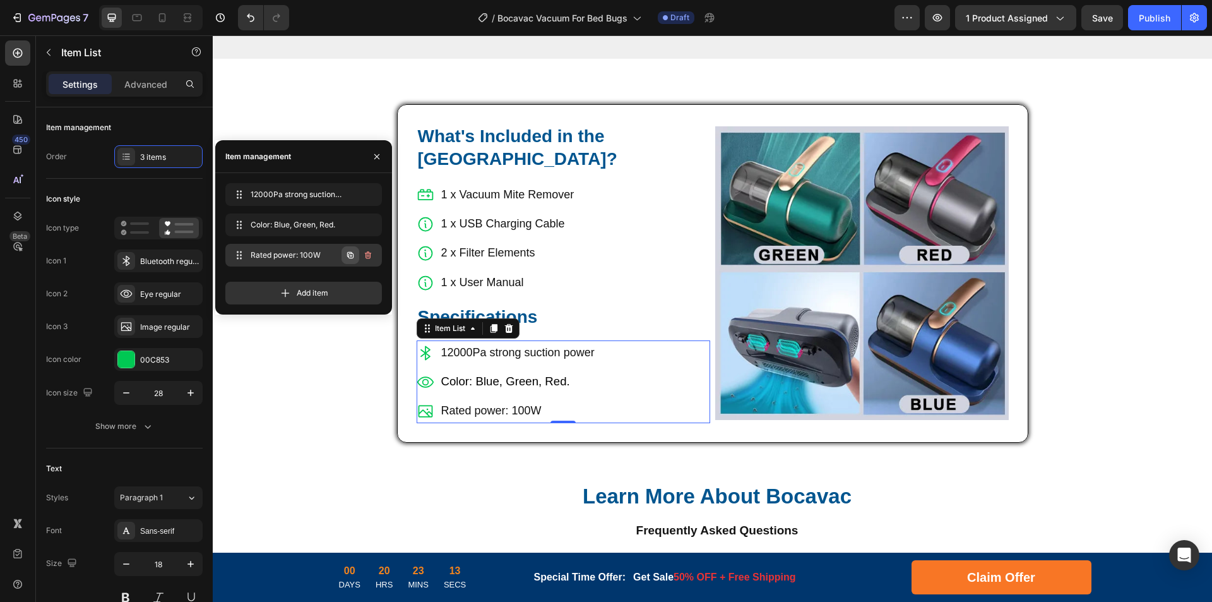
click at [349, 253] on icon "button" at bounding box center [350, 255] width 10 height 10
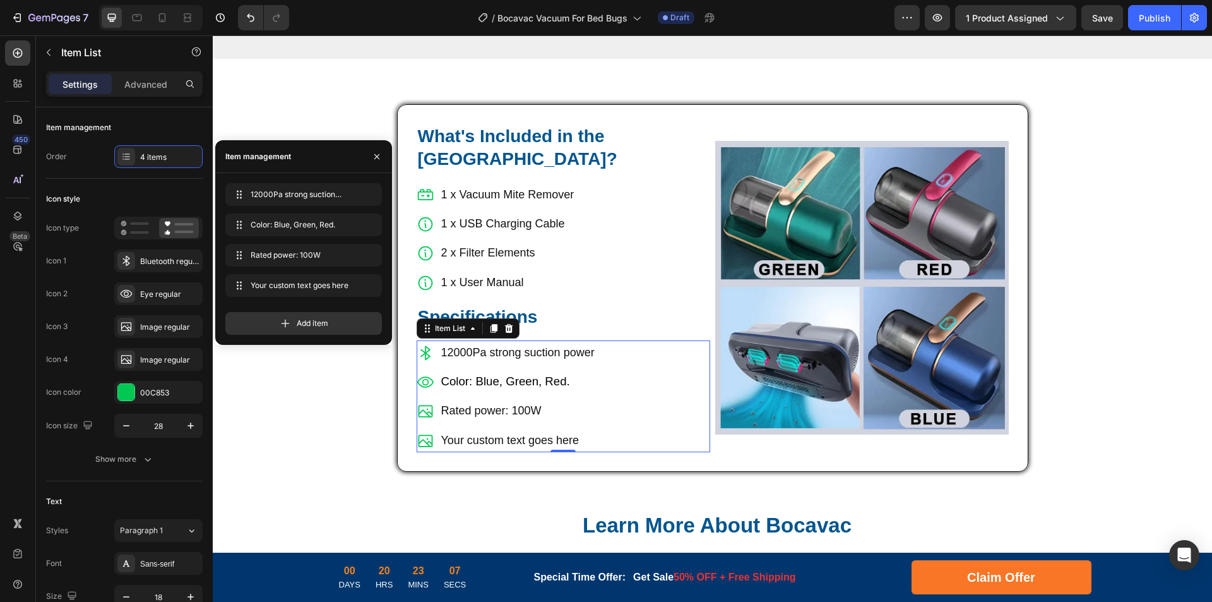
click at [481, 428] on div "Your custom text goes here" at bounding box center [518, 440] width 157 height 24
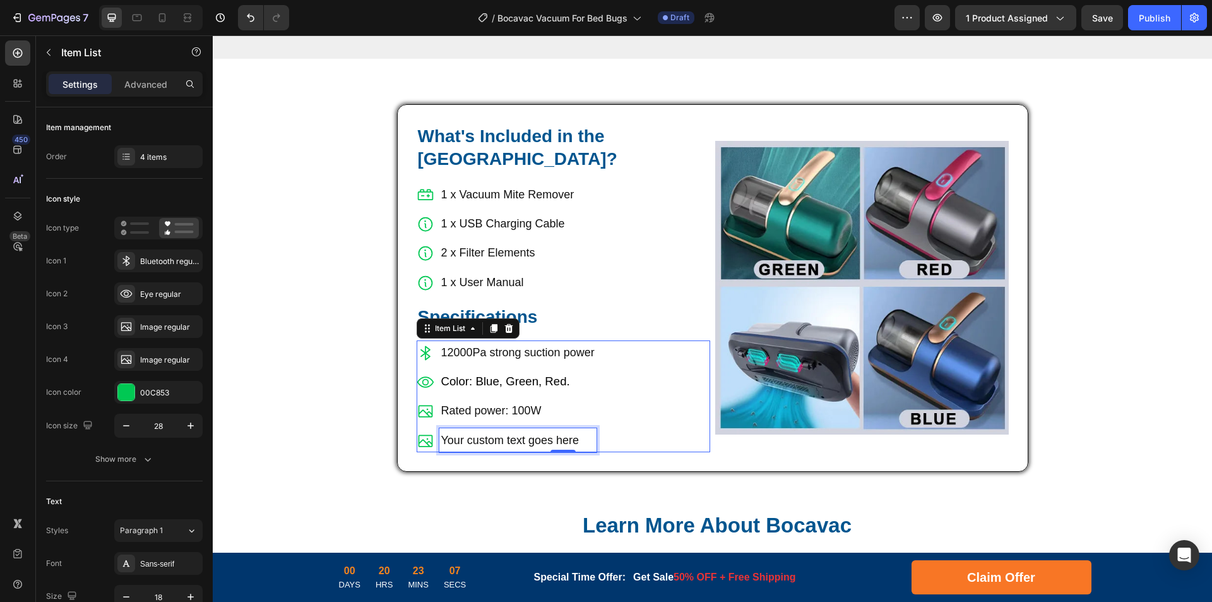
click at [503, 430] on p "Your custom text goes here" at bounding box center [517, 440] width 153 height 20
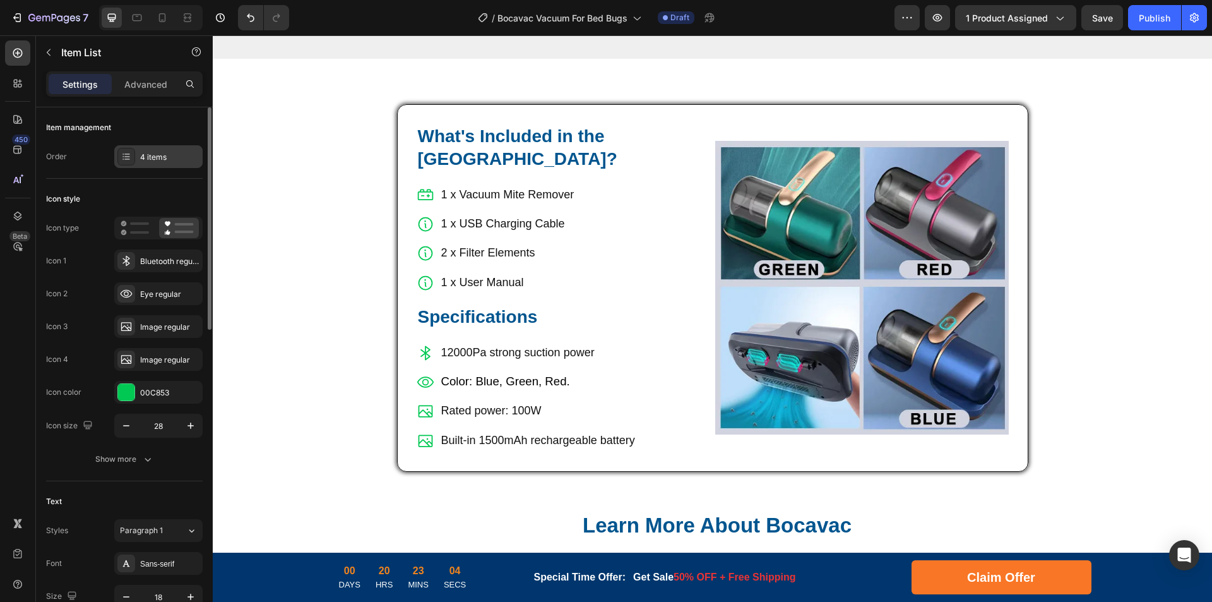
click at [146, 158] on div "4 items" at bounding box center [169, 157] width 59 height 11
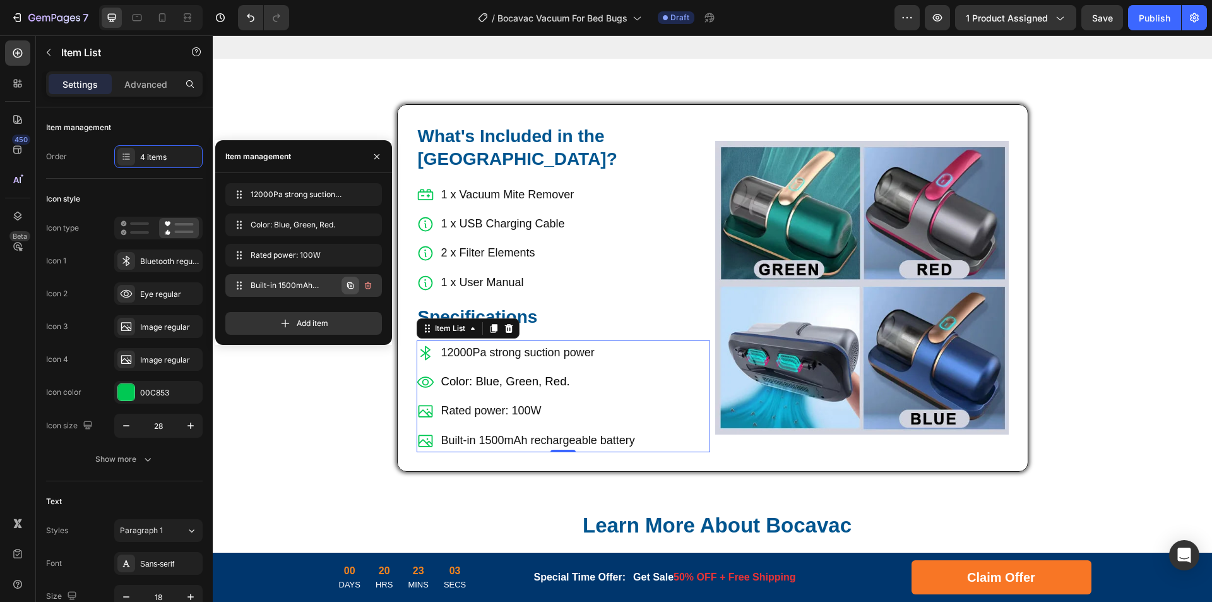
click at [352, 287] on icon "button" at bounding box center [350, 285] width 10 height 10
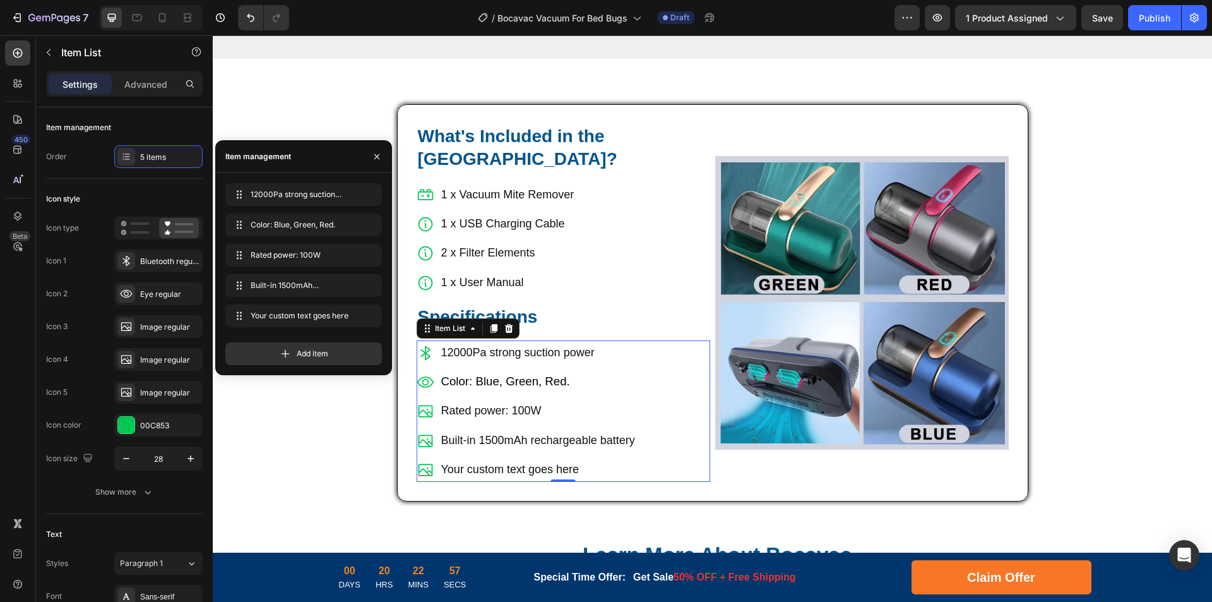
click at [489, 457] on div "Your custom text goes here" at bounding box center [539, 469] width 198 height 24
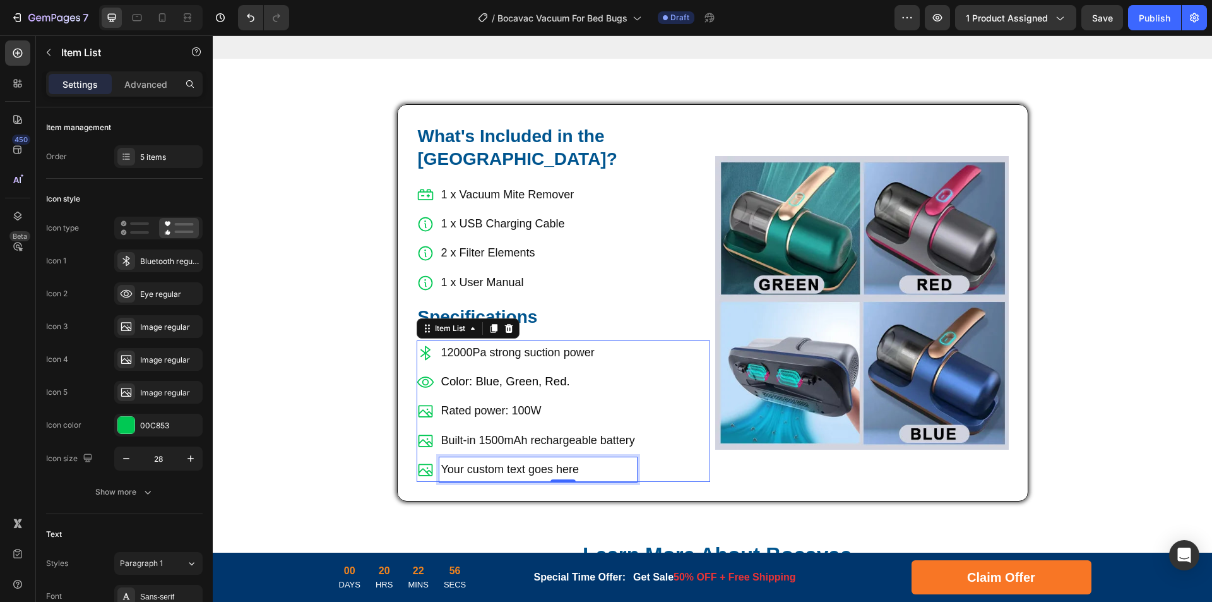
click at [542, 459] on p "Your custom text goes here" at bounding box center [538, 469] width 194 height 20
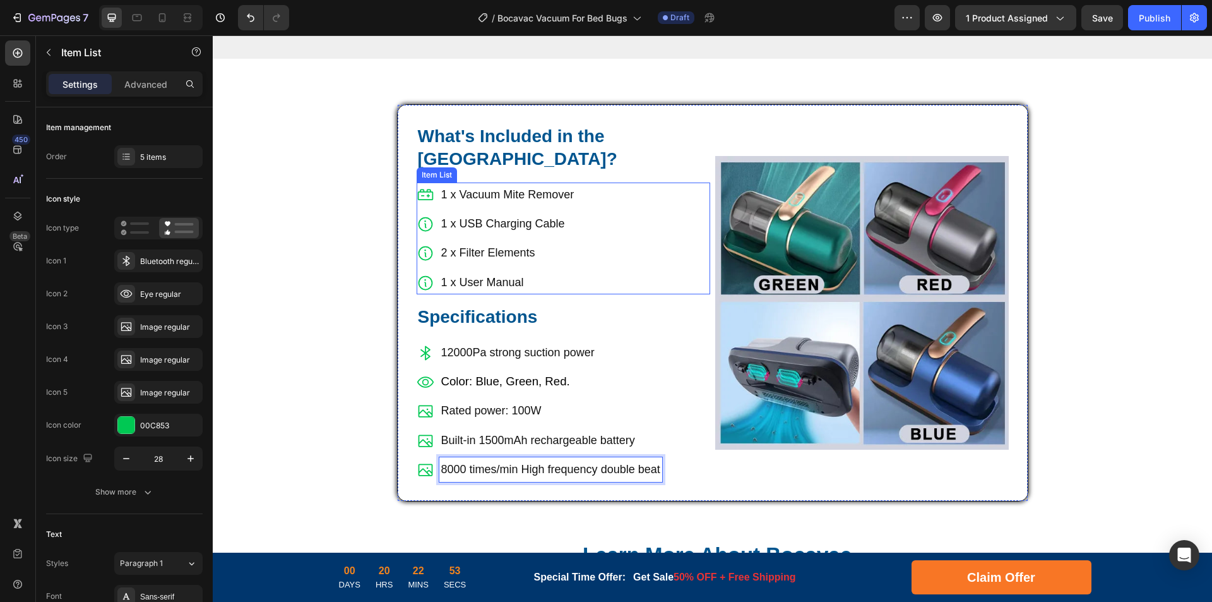
click at [464, 213] on p "1 x USB Charging Cable" at bounding box center [507, 223] width 133 height 20
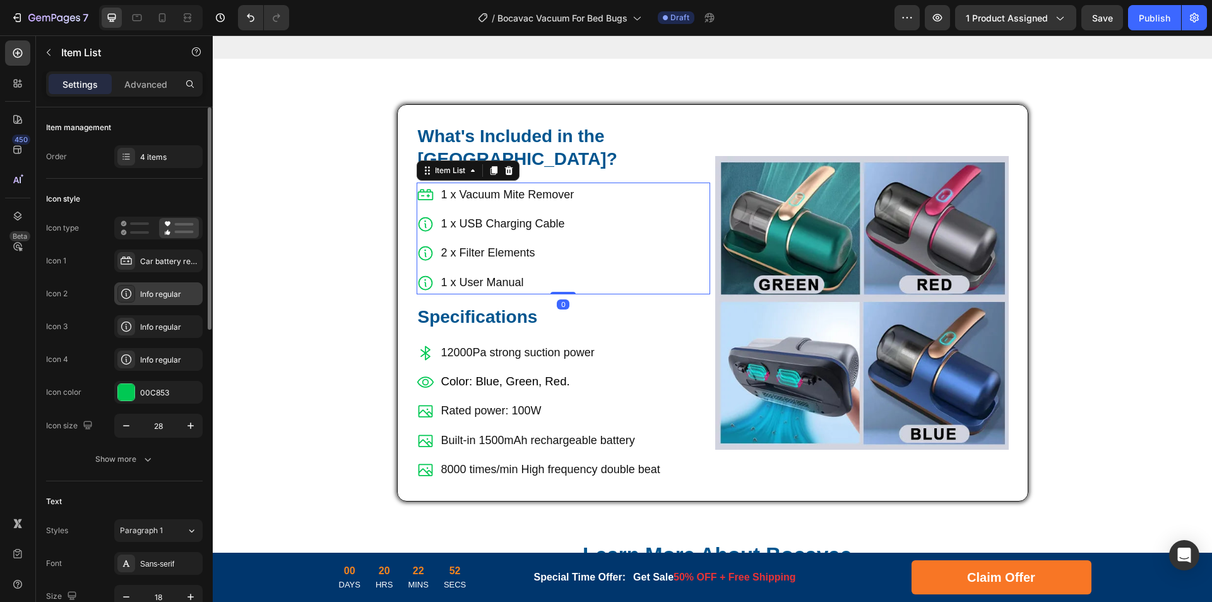
click at [140, 295] on div "Info regular" at bounding box center [158, 293] width 88 height 23
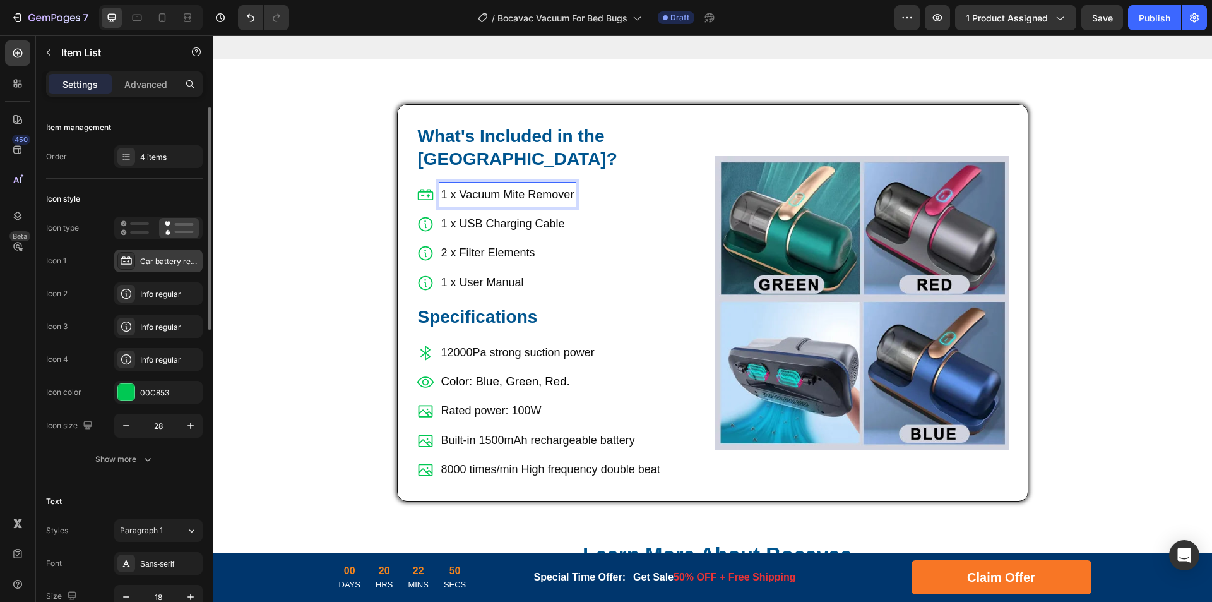
click at [162, 260] on div "Car battery regular" at bounding box center [169, 261] width 59 height 11
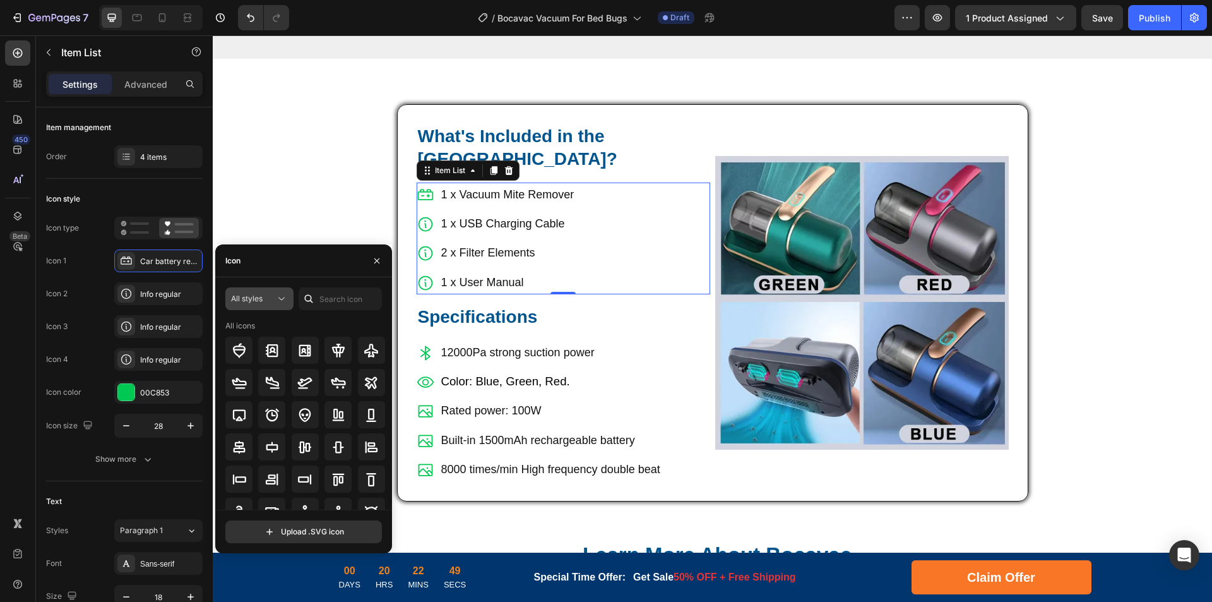
click at [262, 299] on span "All styles" at bounding box center [247, 298] width 32 height 9
click at [231, 374] on span "Regular" at bounding box center [225, 377] width 28 height 11
click at [345, 281] on div "Regular All icons Upload .SVG icon" at bounding box center [303, 415] width 177 height 276
click at [338, 302] on input "text" at bounding box center [340, 298] width 83 height 23
type input "vacuum"
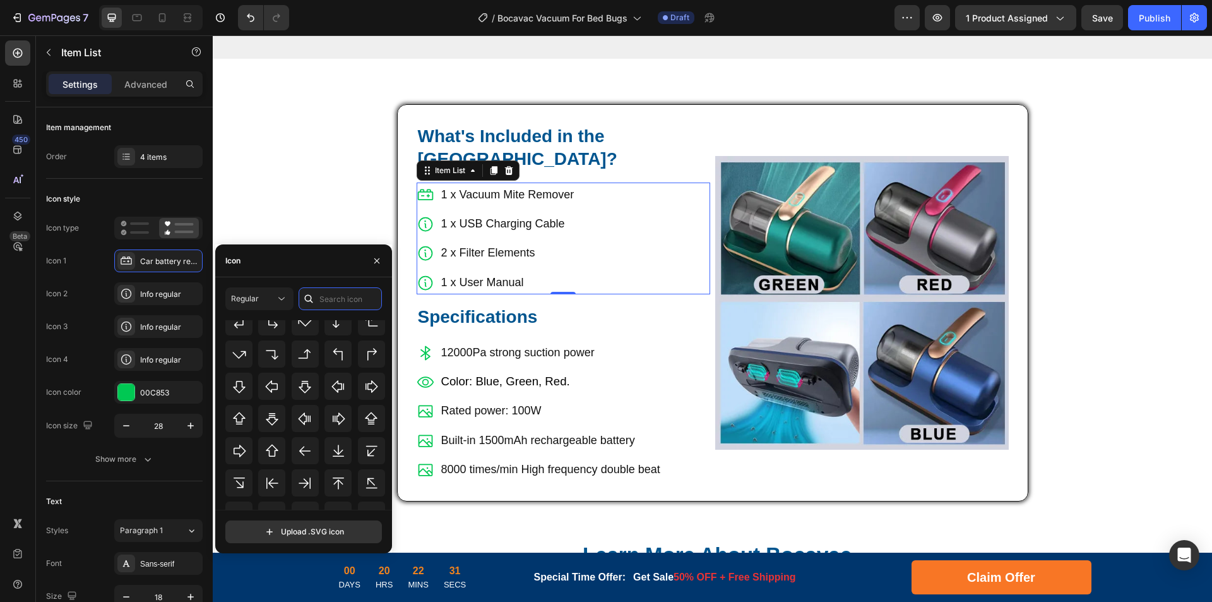
scroll to position [410, 0]
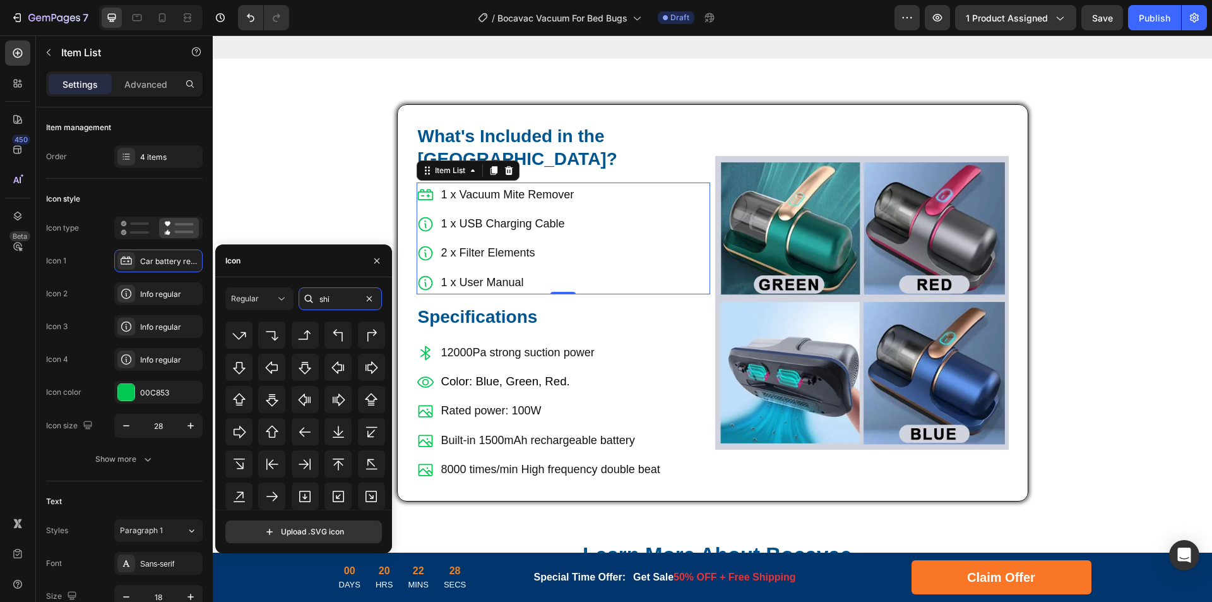
type input "[DEMOGRAPHIC_DATA]"
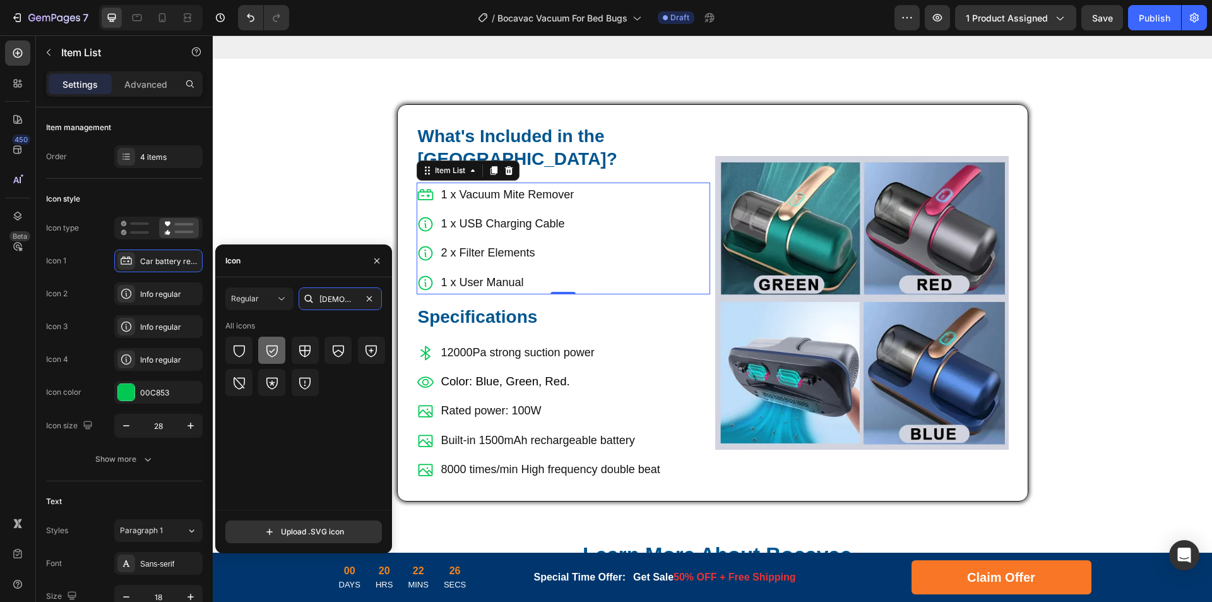
type input "[DEMOGRAPHIC_DATA]"
click at [269, 356] on icon at bounding box center [272, 350] width 15 height 15
click at [148, 294] on div "Info regular" at bounding box center [169, 294] width 59 height 11
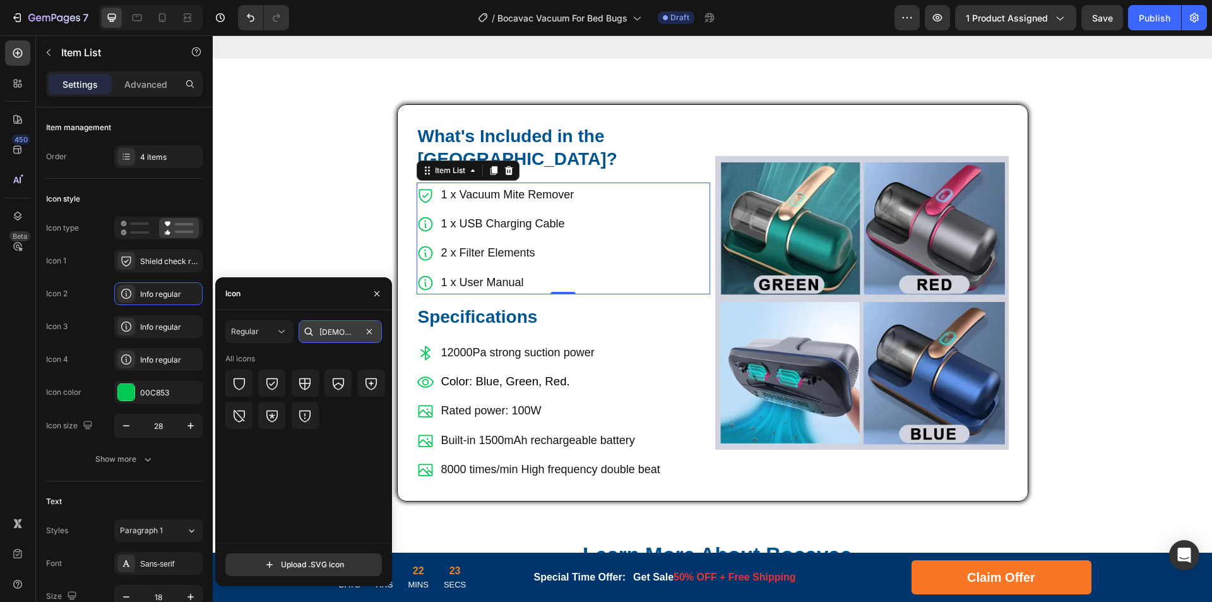
click at [334, 330] on input "[DEMOGRAPHIC_DATA]" at bounding box center [340, 331] width 83 height 23
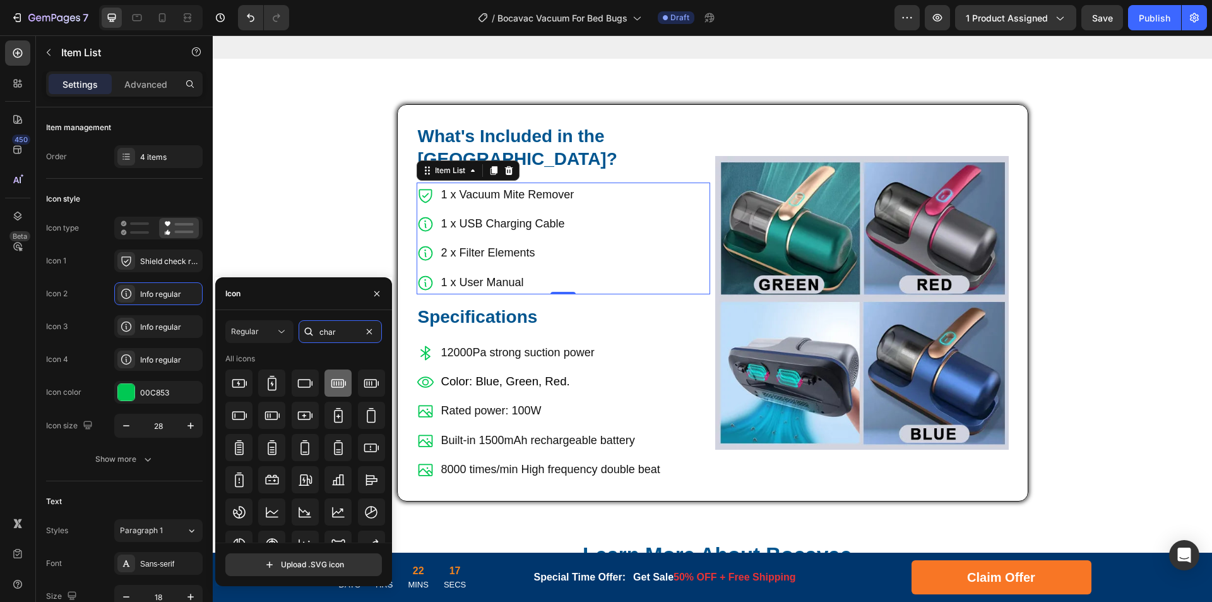
type input "char"
click at [340, 388] on icon at bounding box center [338, 383] width 15 height 15
click at [149, 330] on div "Info regular" at bounding box center [169, 326] width 59 height 11
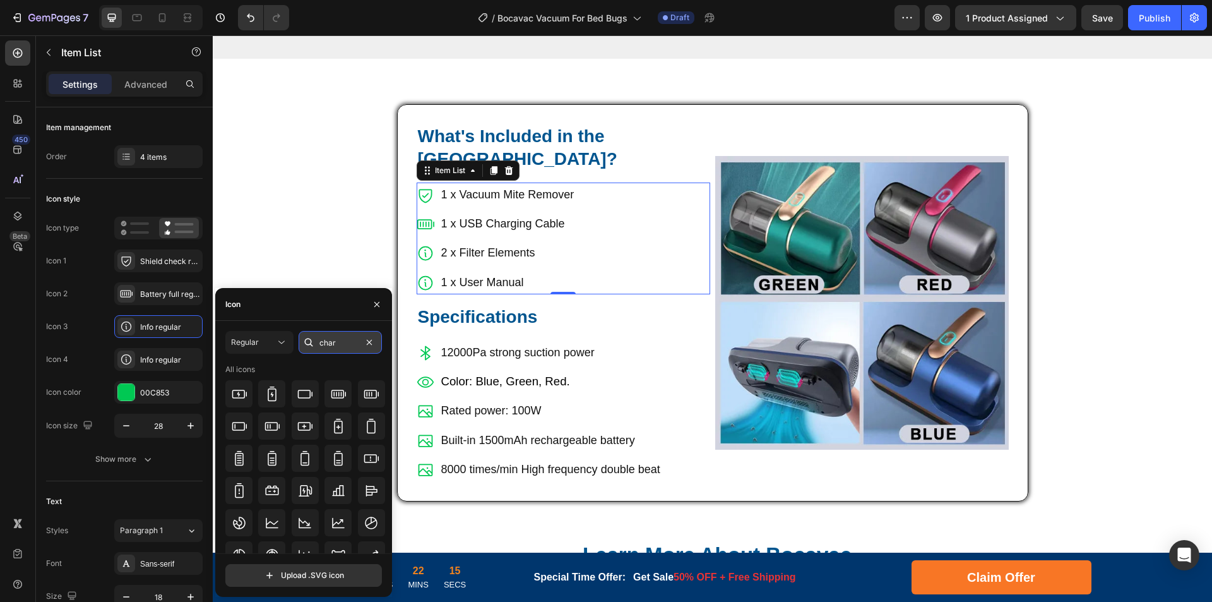
click at [337, 345] on input "char" at bounding box center [340, 342] width 83 height 23
type input "filte"
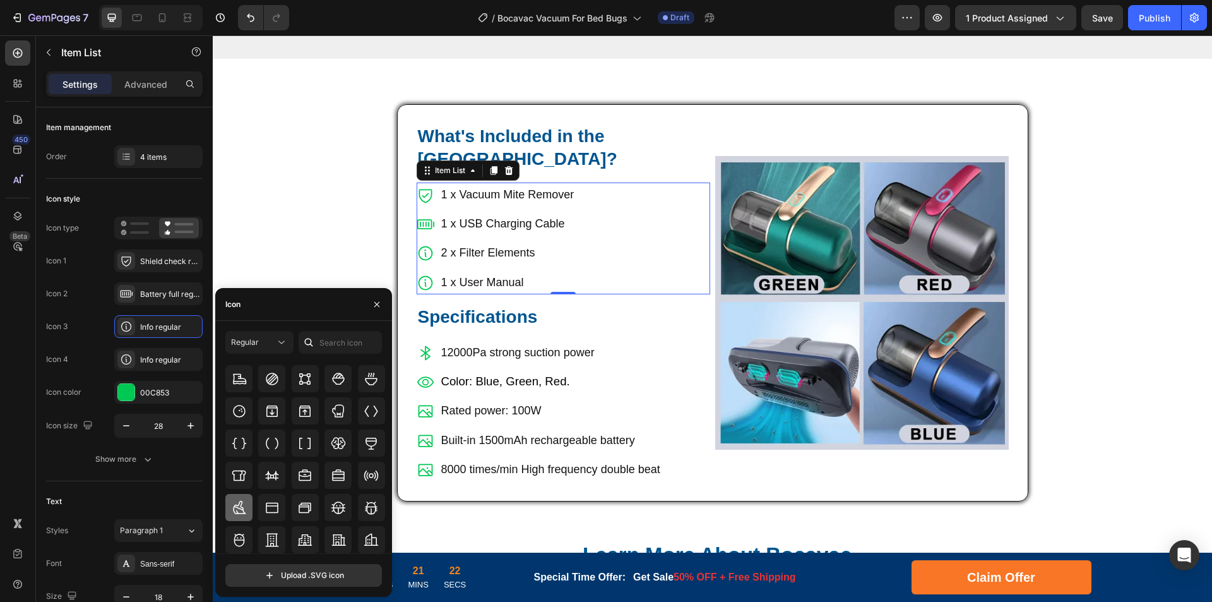
click at [237, 502] on icon at bounding box center [239, 507] width 15 height 15
click at [501, 342] on p "12000Pa strong suction power" at bounding box center [550, 352] width 219 height 20
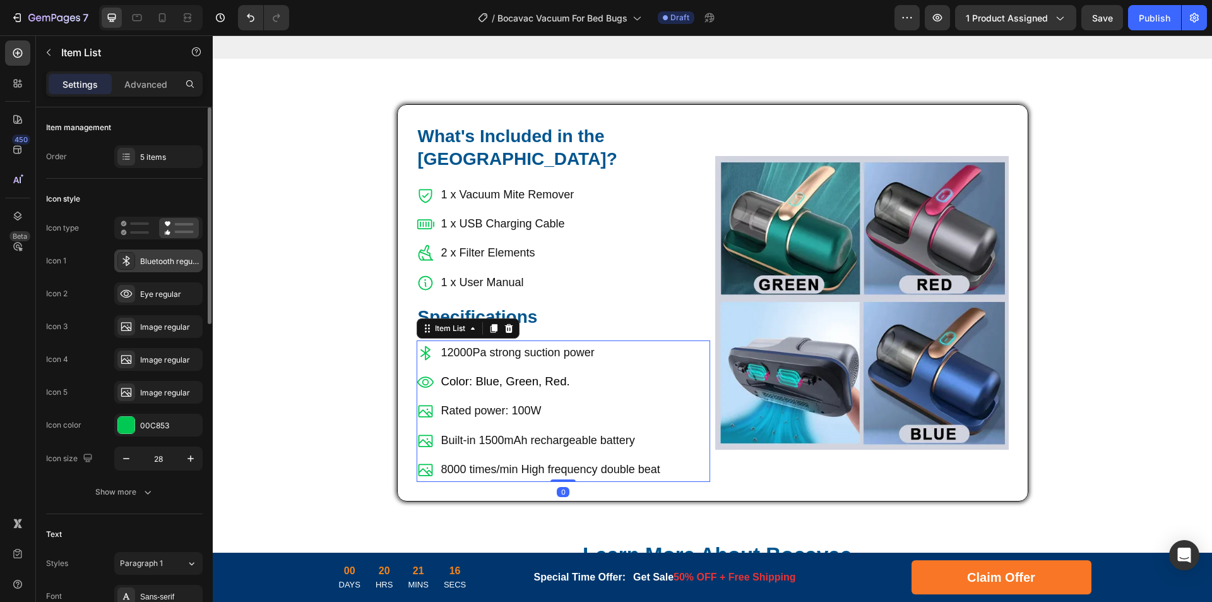
click at [154, 254] on div "Bluetooth regular" at bounding box center [158, 260] width 88 height 23
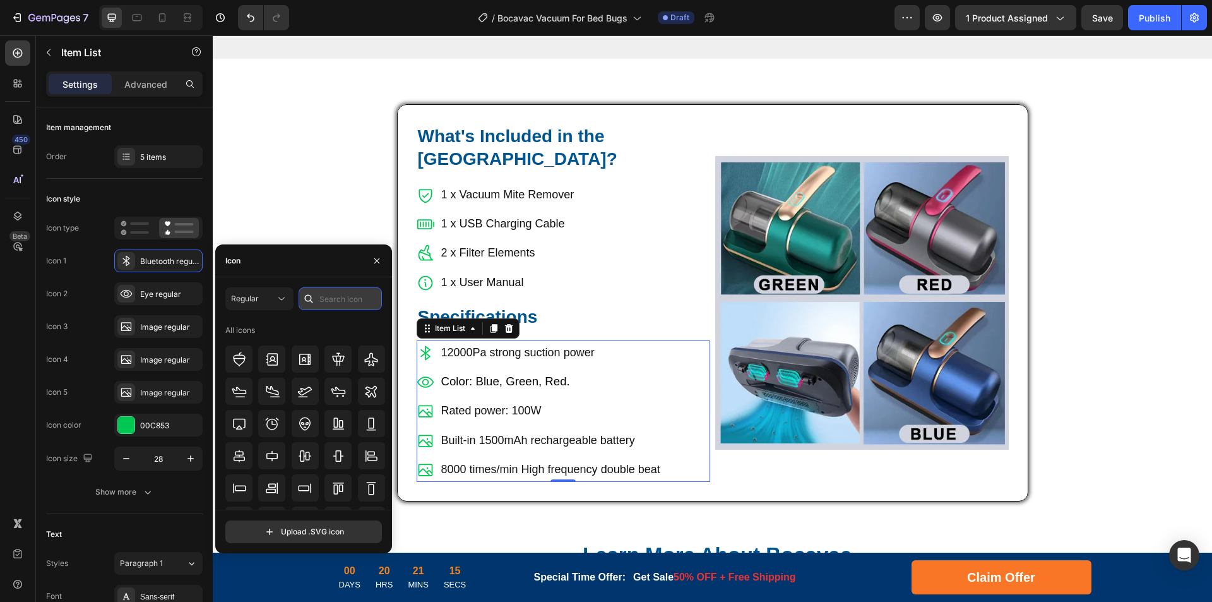
click at [330, 302] on input "text" at bounding box center [340, 298] width 83 height 23
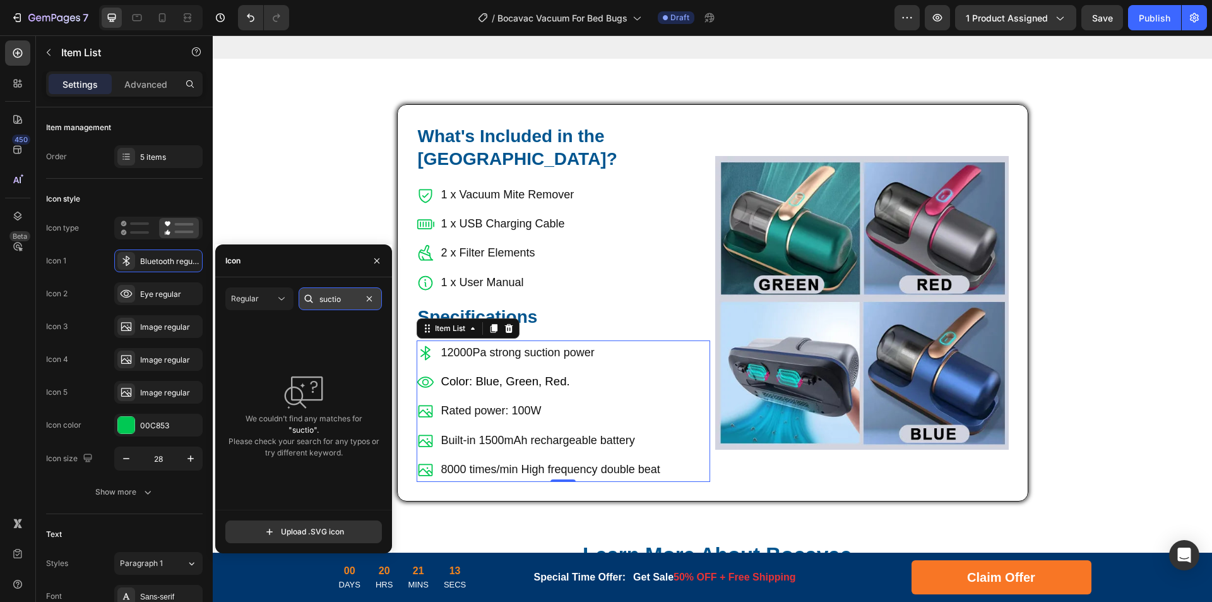
type input "suction"
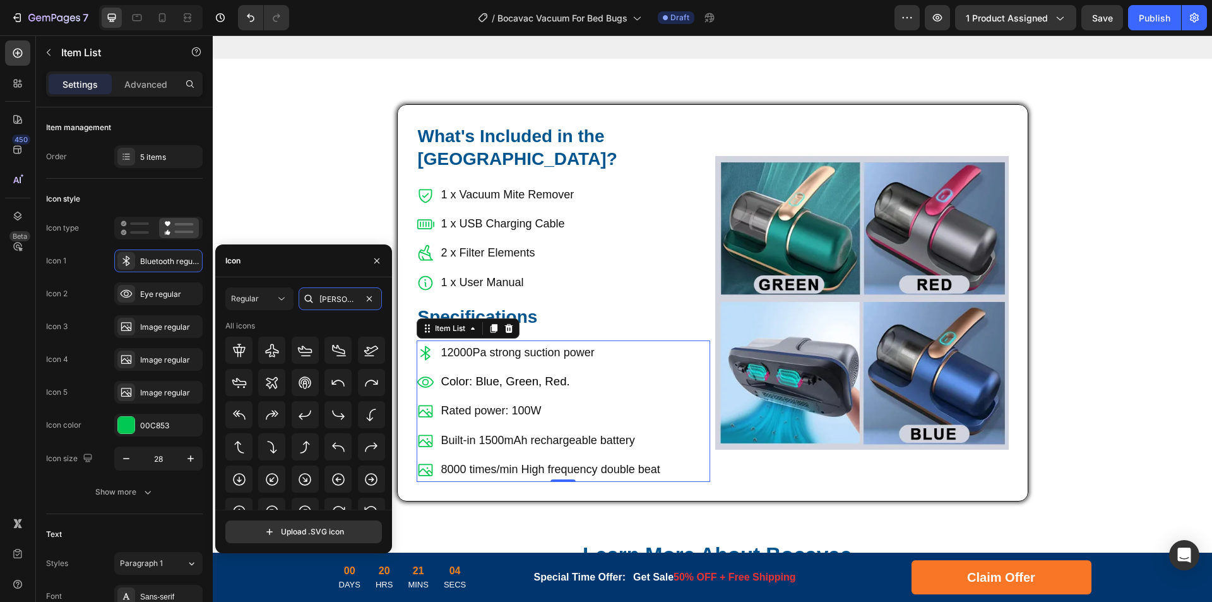
type input "power"
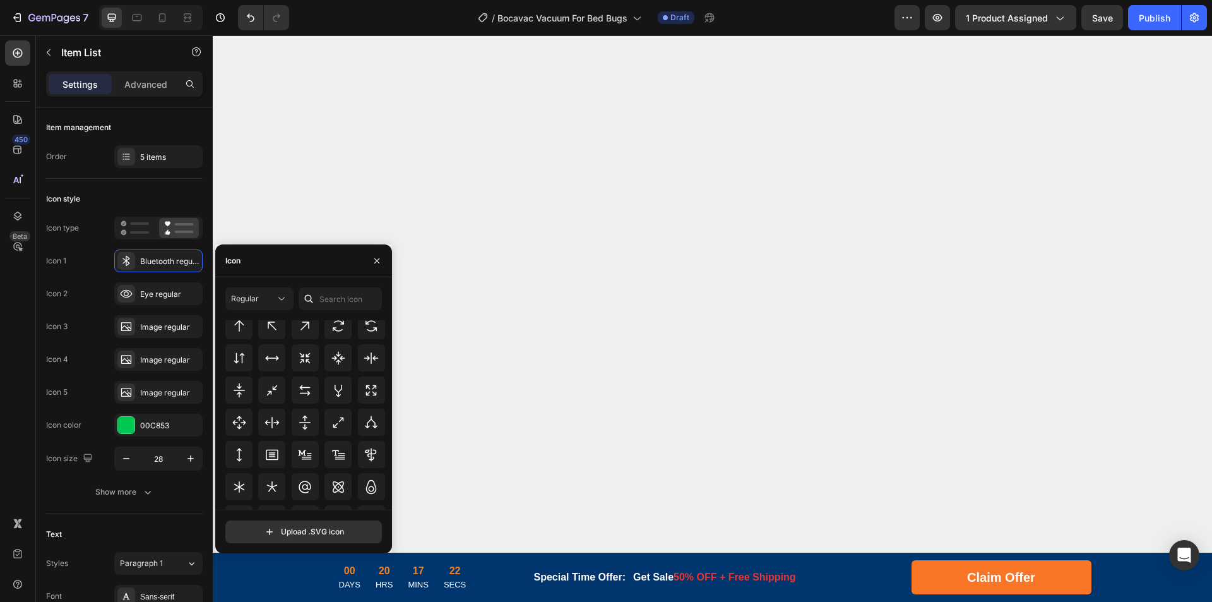
scroll to position [620, 0]
click at [338, 399] on div at bounding box center [338, 388] width 27 height 27
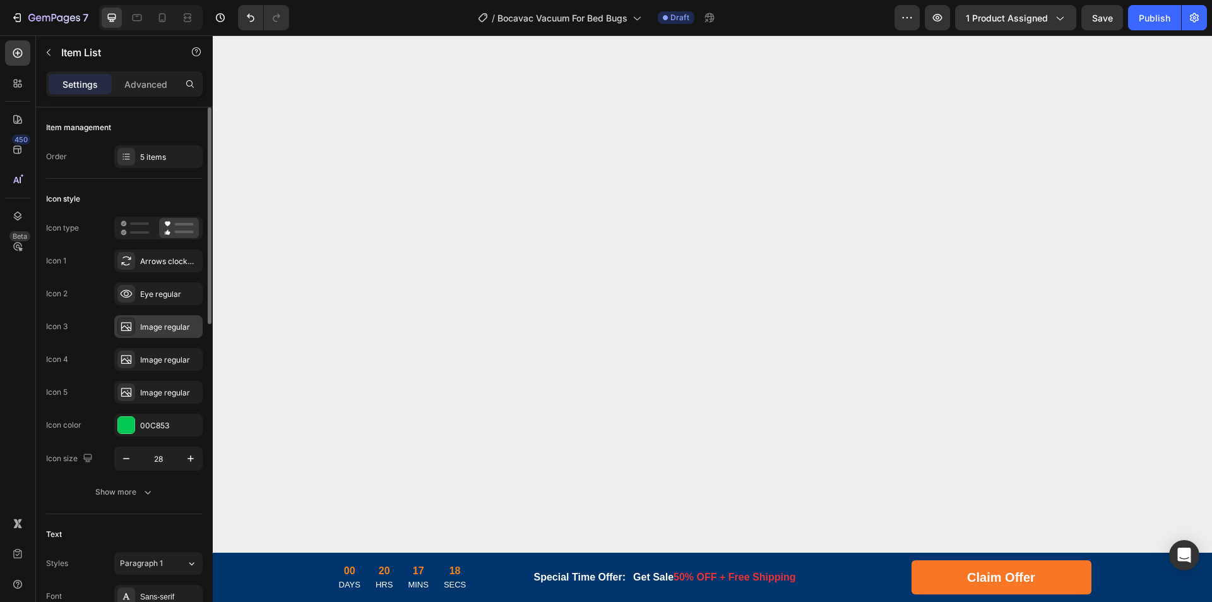
click at [155, 330] on div "Image regular" at bounding box center [169, 326] width 59 height 11
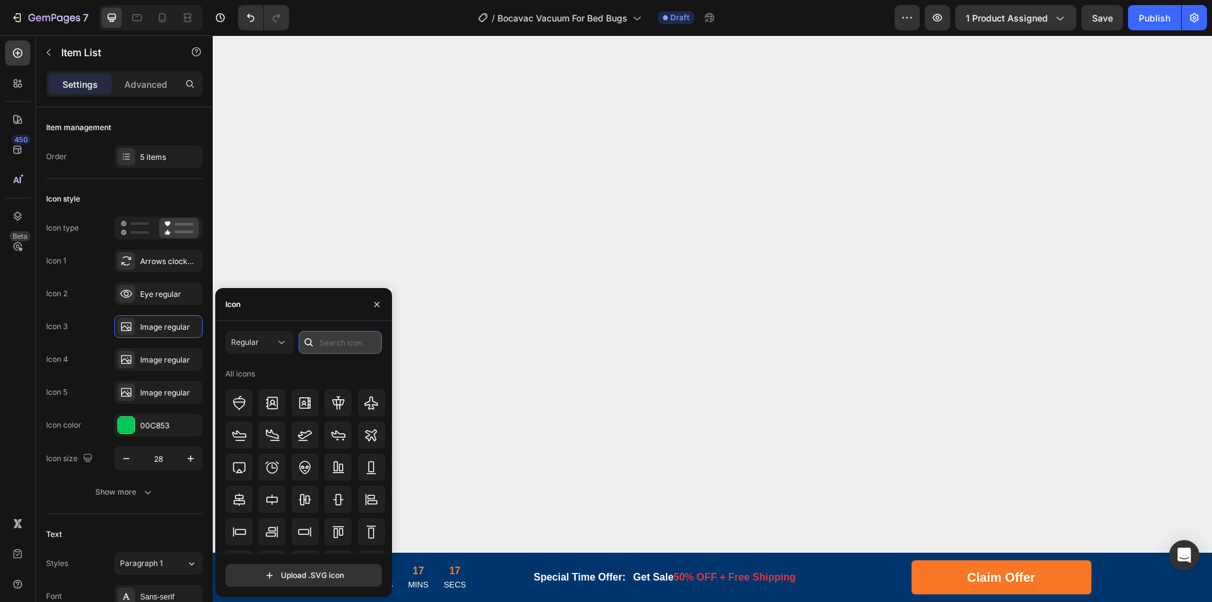
click at [347, 344] on input "text" at bounding box center [340, 342] width 83 height 23
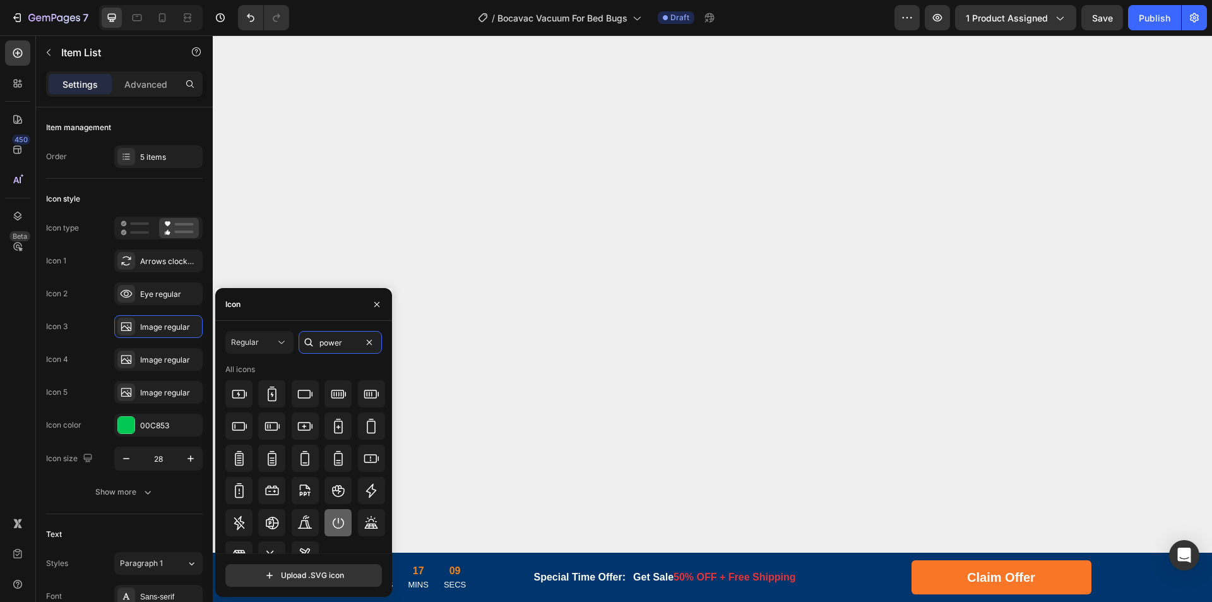
type input "power"
click at [332, 517] on icon at bounding box center [338, 522] width 15 height 15
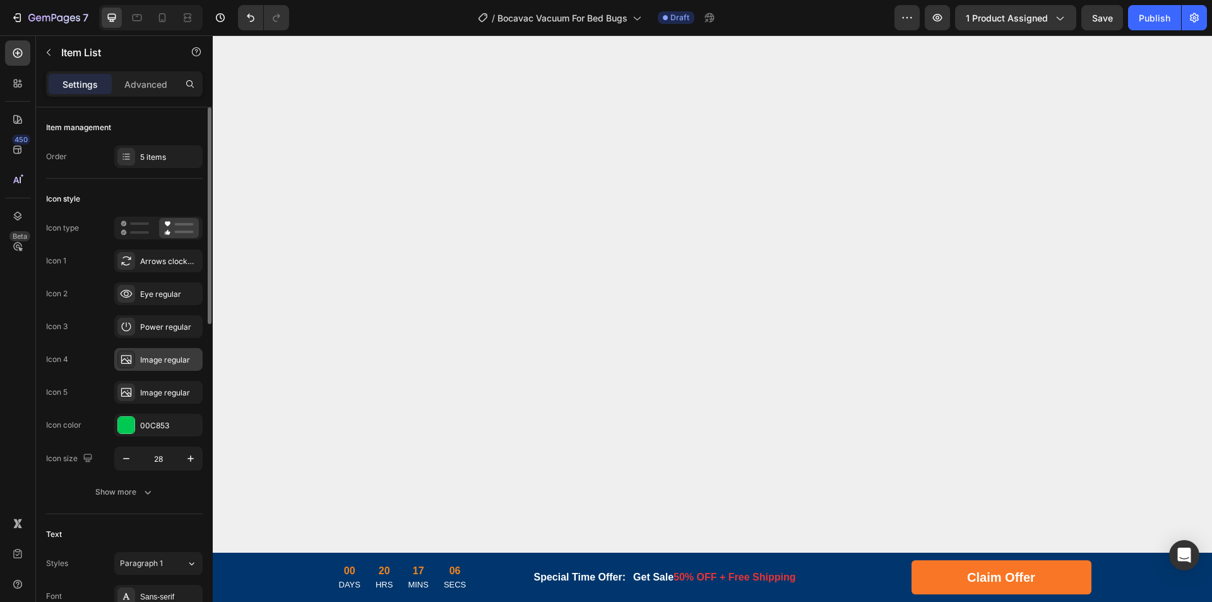
click at [145, 362] on div "Image regular" at bounding box center [169, 359] width 59 height 11
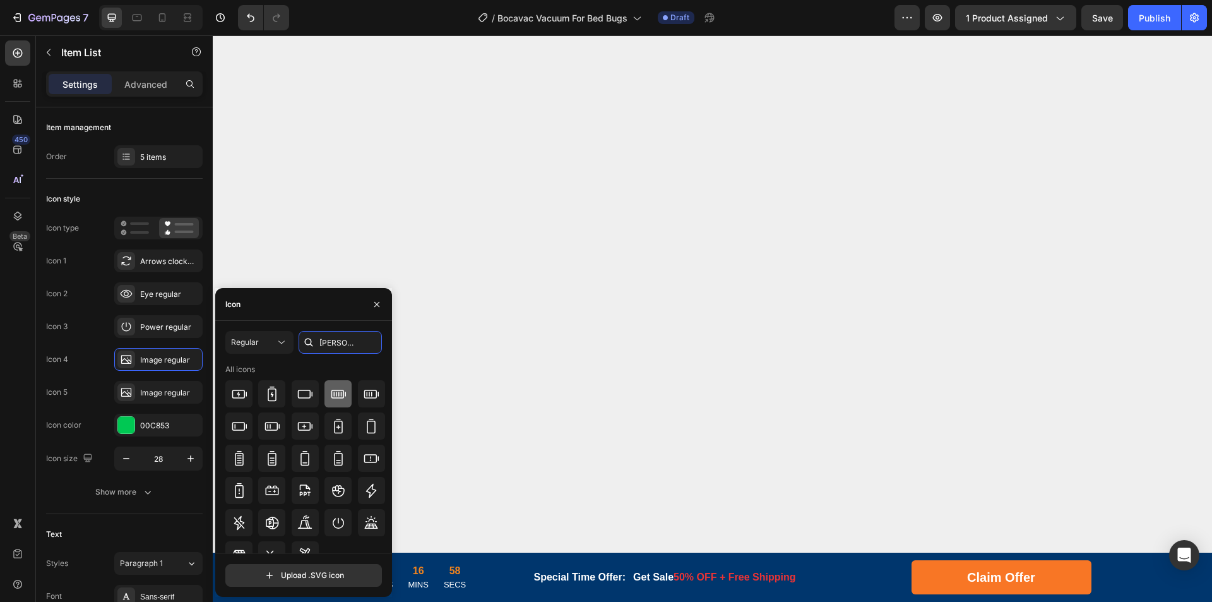
type input "[PERSON_NAME]"
click at [342, 396] on icon at bounding box center [338, 394] width 15 height 9
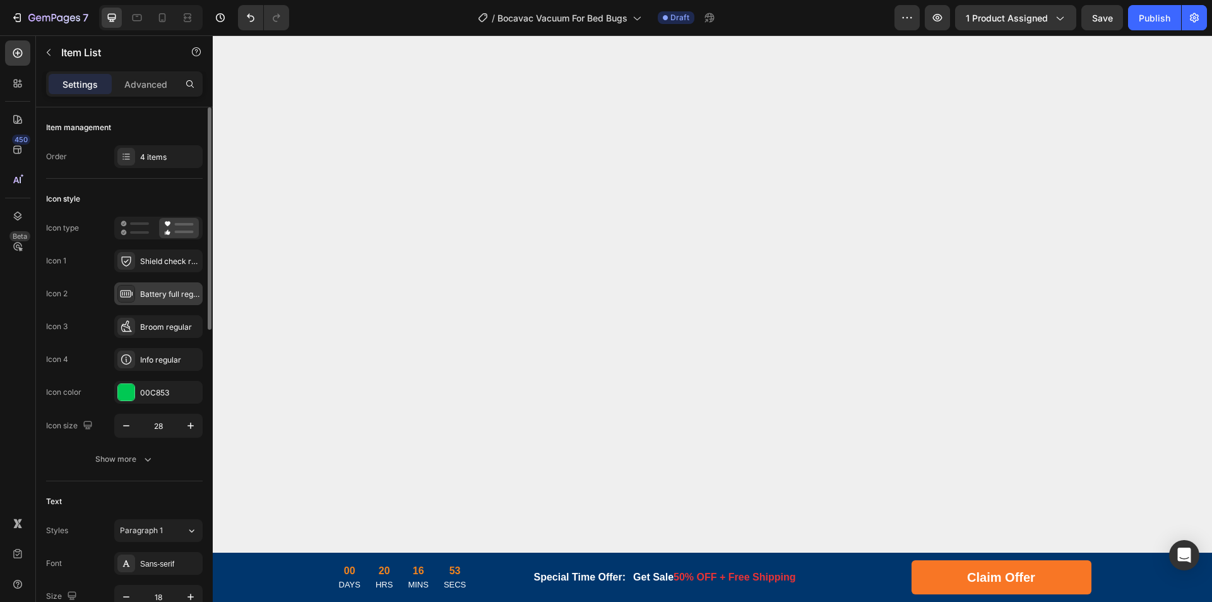
click at [158, 292] on div "Battery full regular" at bounding box center [169, 294] width 59 height 11
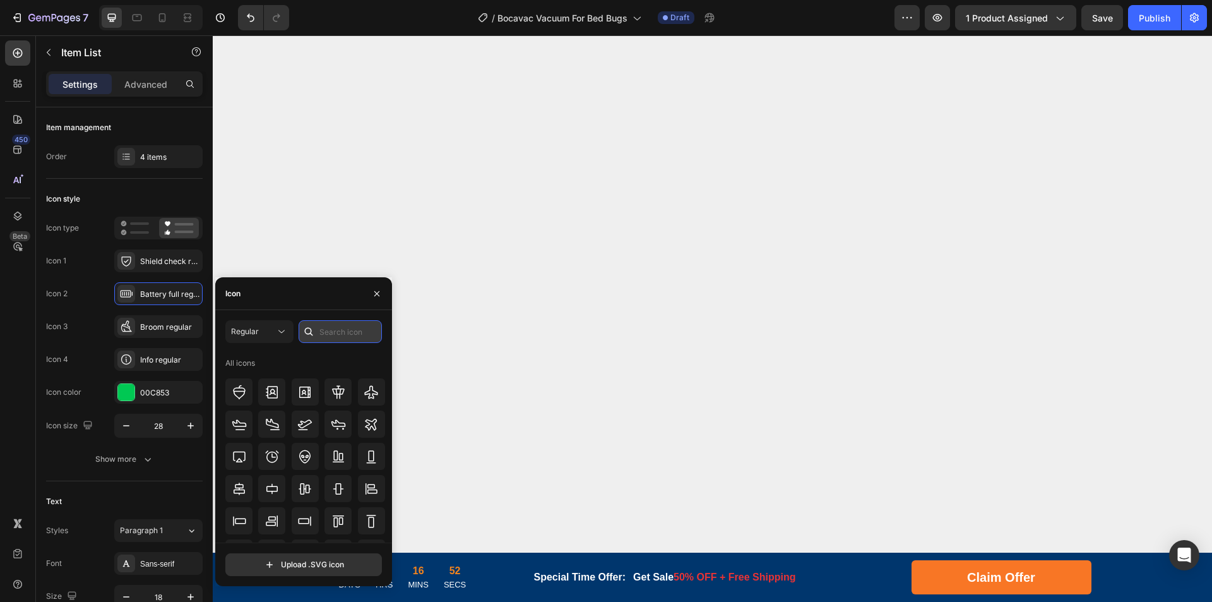
click at [328, 336] on input "text" at bounding box center [340, 331] width 83 height 23
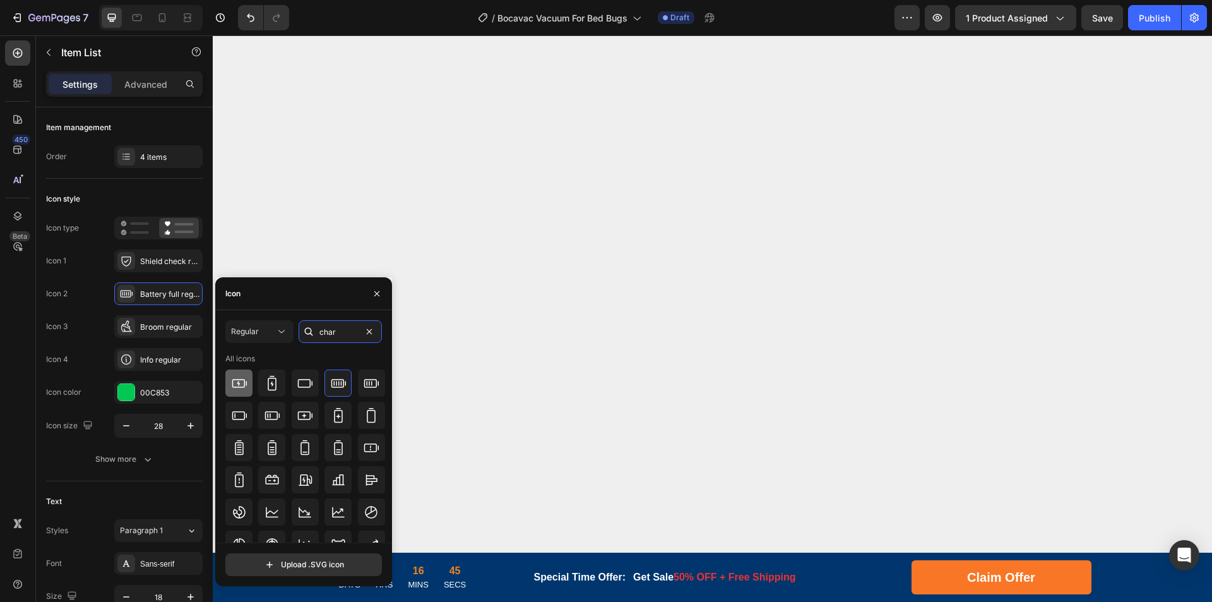
type input "char"
click at [248, 381] on div at bounding box center [238, 382] width 27 height 27
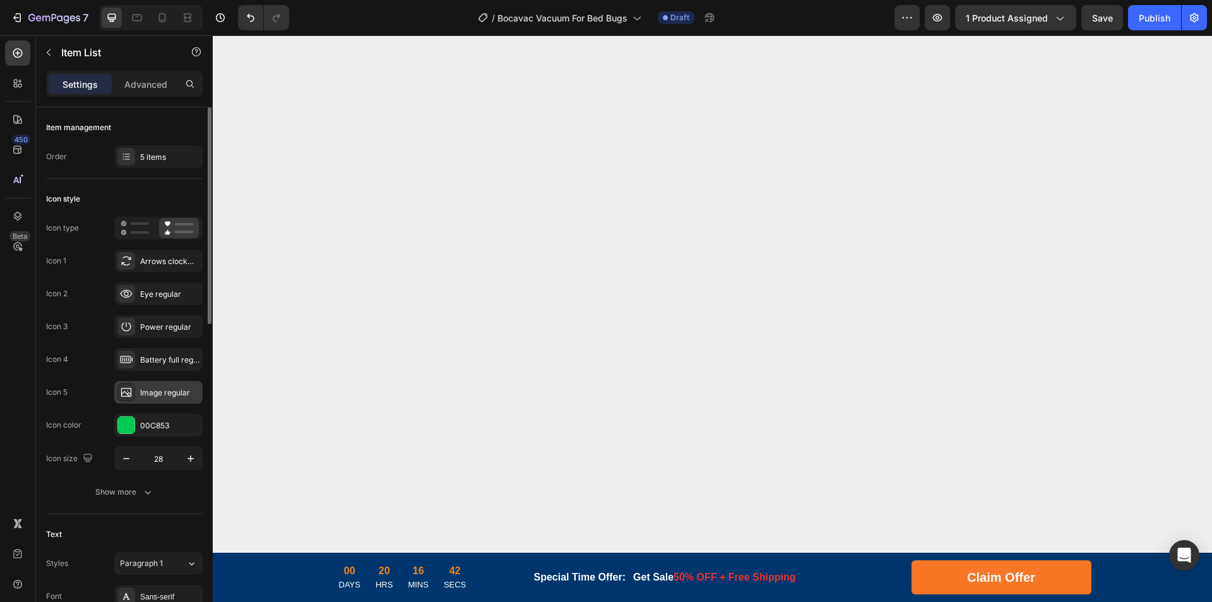
click at [172, 395] on div "Image regular" at bounding box center [169, 392] width 59 height 11
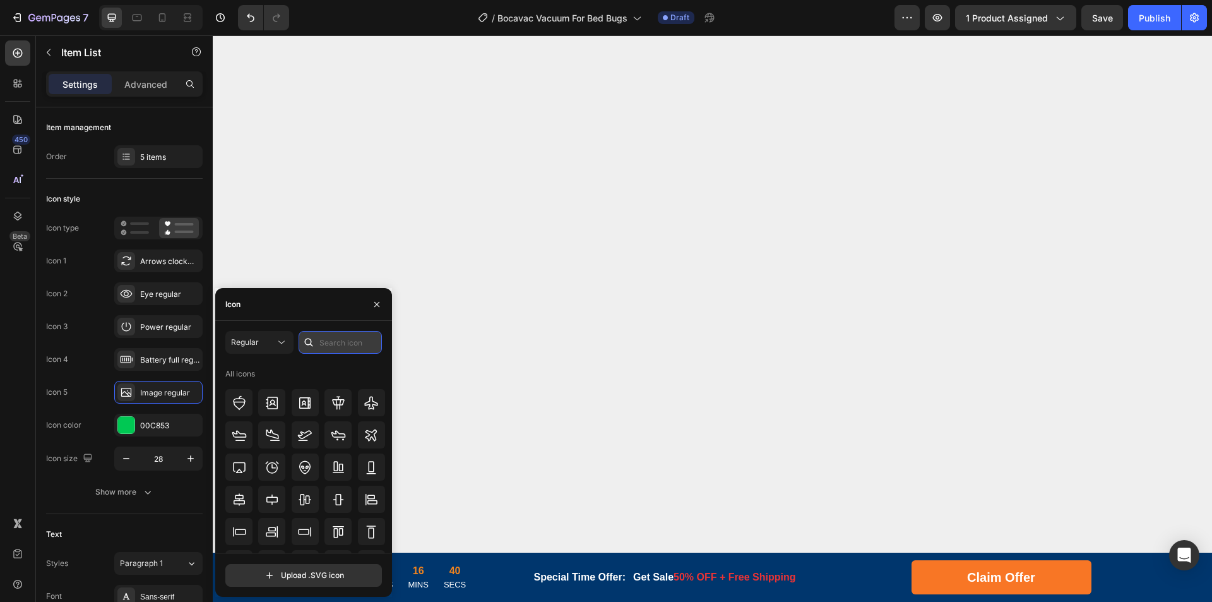
click at [350, 345] on input "text" at bounding box center [340, 342] width 83 height 23
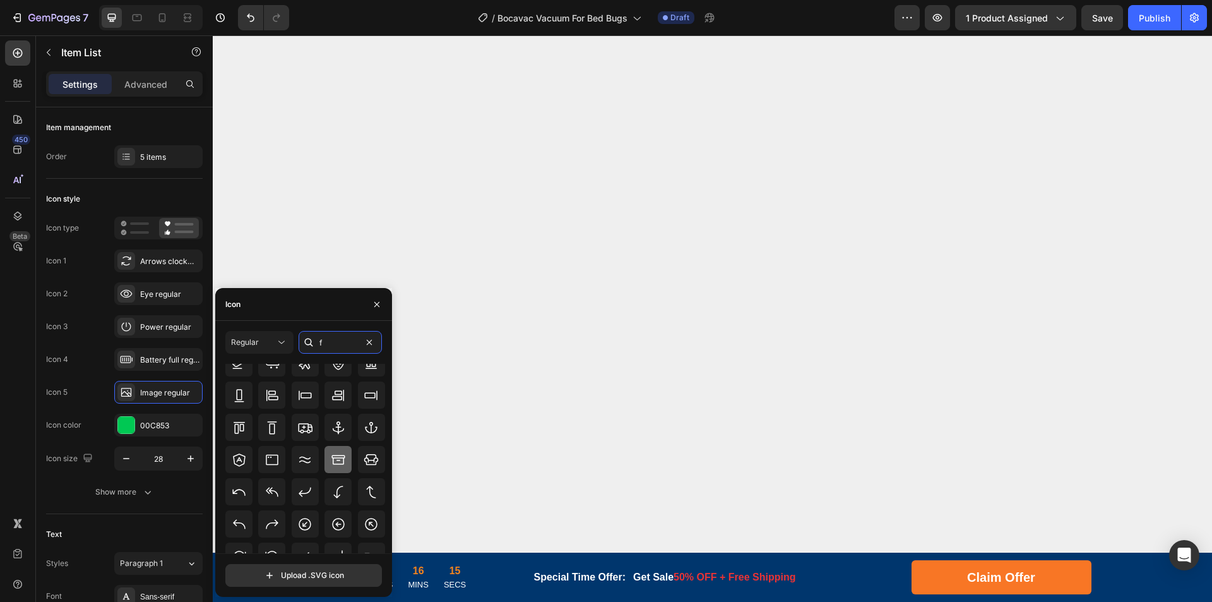
scroll to position [126, 0]
type input "f"
click at [308, 400] on icon at bounding box center [304, 396] width 15 height 15
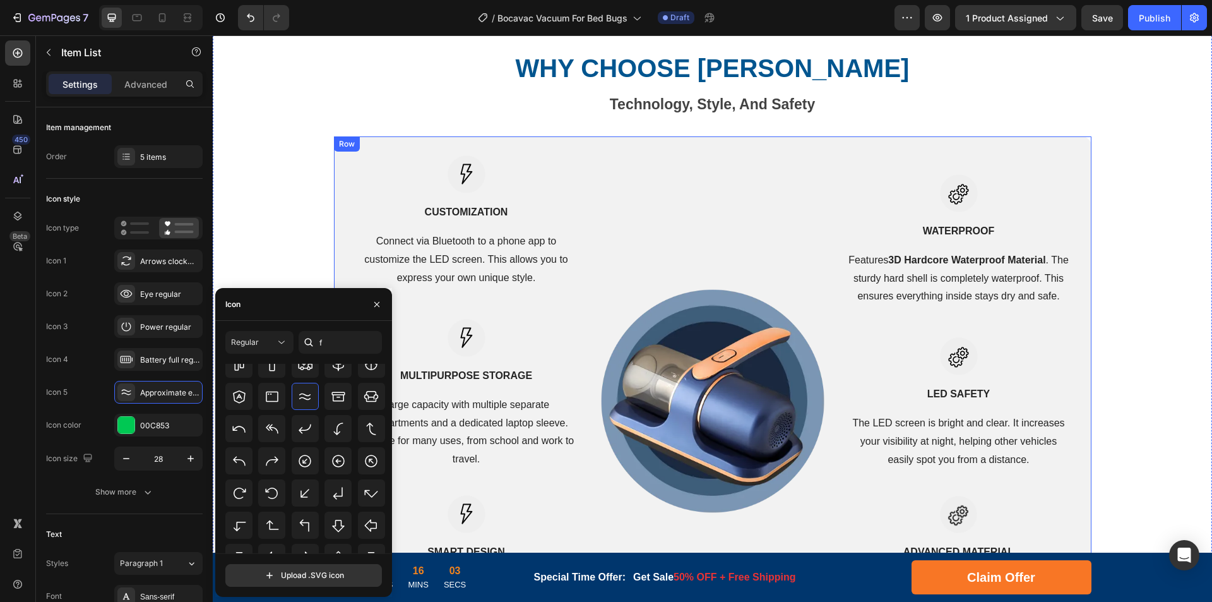
scroll to position [2209, 0]
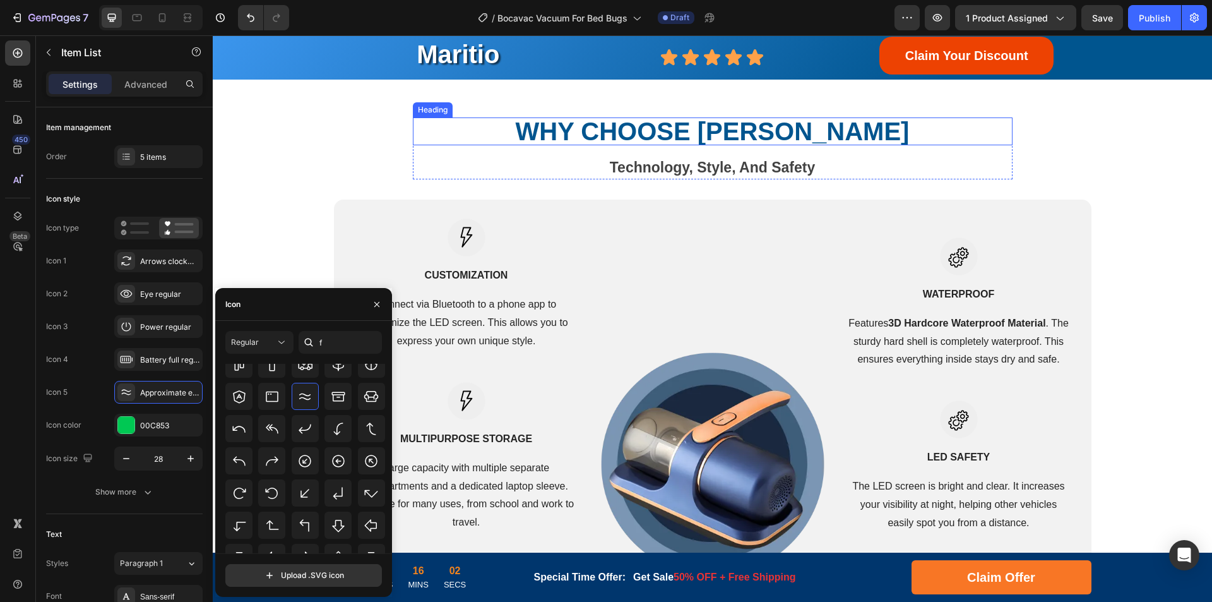
click at [769, 133] on strong "WHY CHOOSE [PERSON_NAME]" at bounding box center [713, 131] width 394 height 28
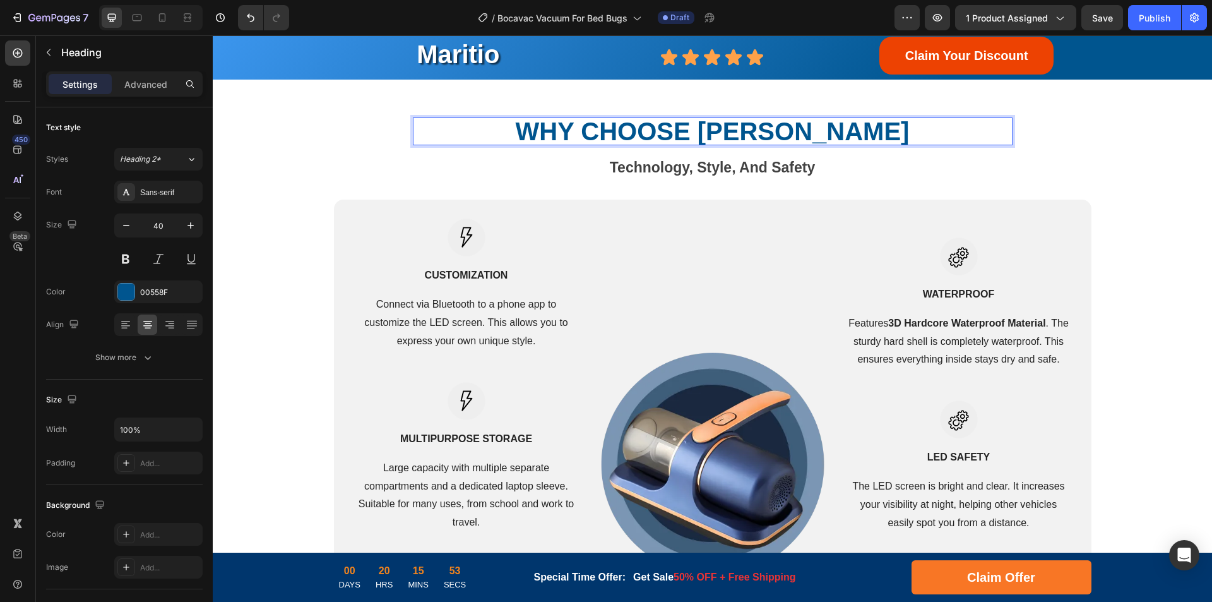
click at [819, 125] on strong "WHY CHOOSE [PERSON_NAME]" at bounding box center [713, 131] width 394 height 28
click at [786, 133] on strong "WHY CHOOSE [PERSON_NAME]" at bounding box center [713, 131] width 394 height 28
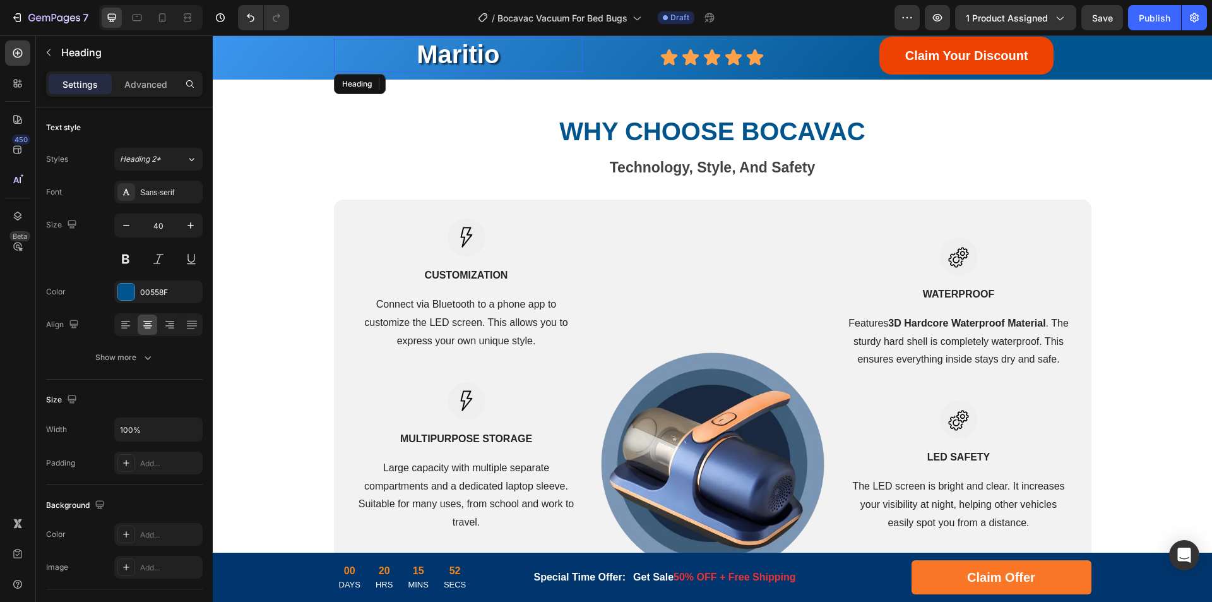
click at [455, 52] on h2 "Maritio" at bounding box center [458, 54] width 249 height 35
click at [465, 54] on h2 "Maritio" at bounding box center [458, 54] width 249 height 35
click at [468, 56] on p "Maritio" at bounding box center [458, 54] width 247 height 33
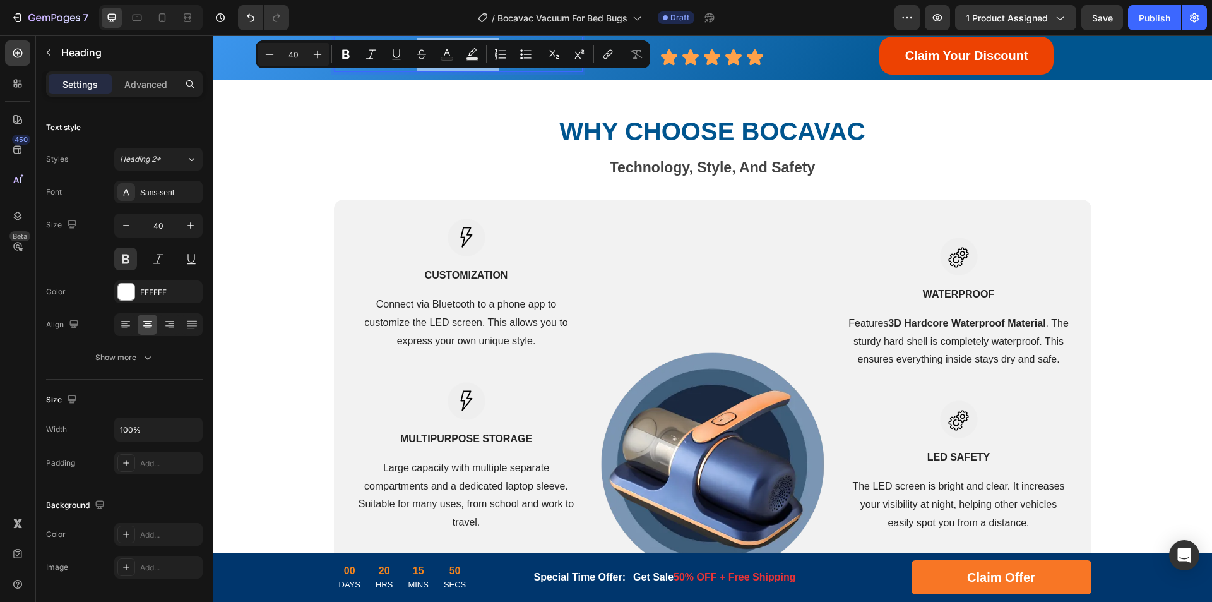
scroll to position [2201, 0]
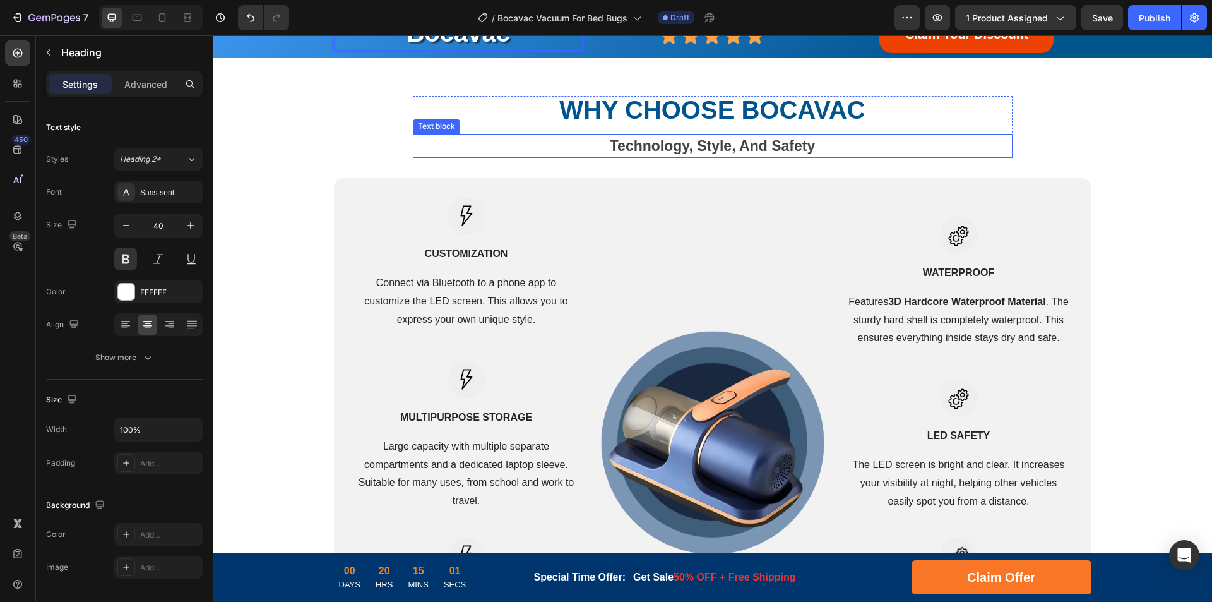
drag, startPoint x: 666, startPoint y: 167, endPoint x: 701, endPoint y: 177, distance: 36.2
click at [667, 154] on strong "Technology, Style, And Safety" at bounding box center [712, 146] width 205 height 16
click at [701, 154] on strong "Technology, Style, And Safety" at bounding box center [712, 146] width 205 height 16
click at [745, 154] on strong "Technology, Style, And Safety" at bounding box center [712, 146] width 205 height 16
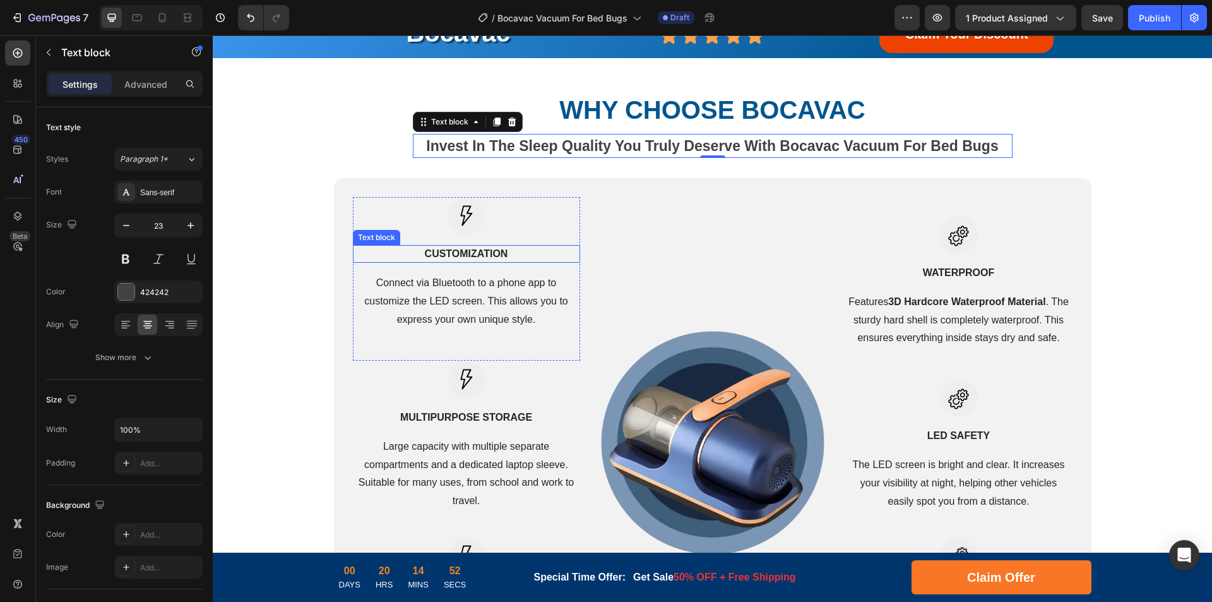
drag, startPoint x: 471, startPoint y: 277, endPoint x: 455, endPoint y: 284, distance: 17.6
click at [471, 261] on p "Customization" at bounding box center [466, 253] width 225 height 15
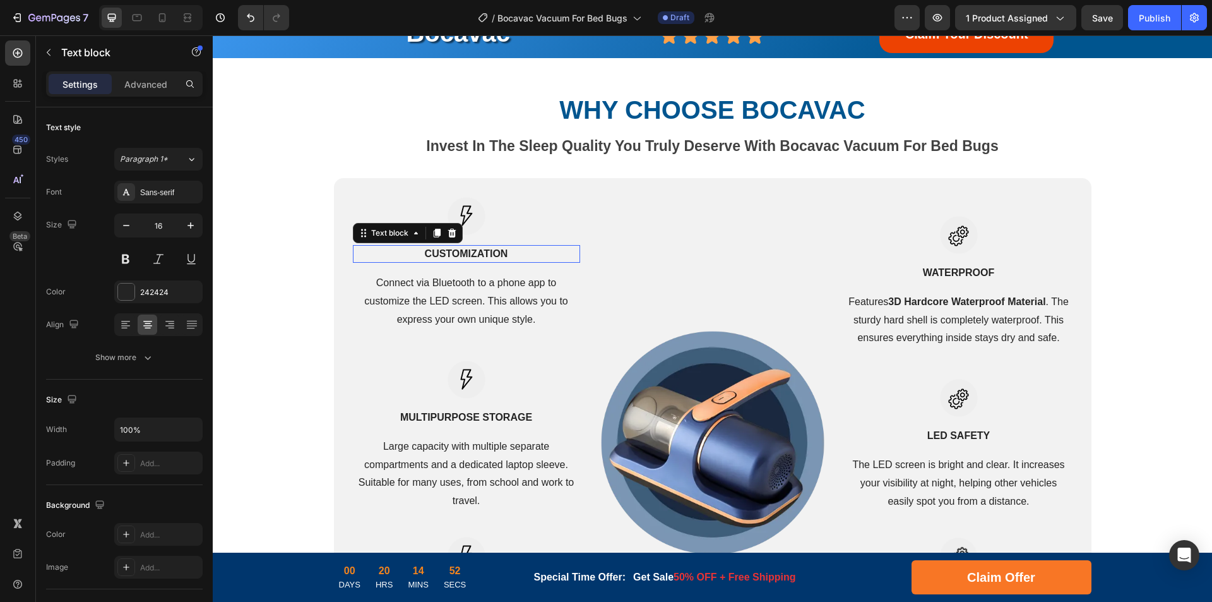
click at [455, 261] on p "Customization" at bounding box center [466, 253] width 225 height 15
click at [491, 261] on p "Customization" at bounding box center [466, 253] width 225 height 15
click at [440, 328] on p "Connect via Bluetooth to a phone app to customize the LED screen. This allows y…" at bounding box center [466, 301] width 225 height 54
click at [501, 324] on p "Connect via Bluetooth to a phone app to customize the LED screen. This allows y…" at bounding box center [466, 301] width 225 height 54
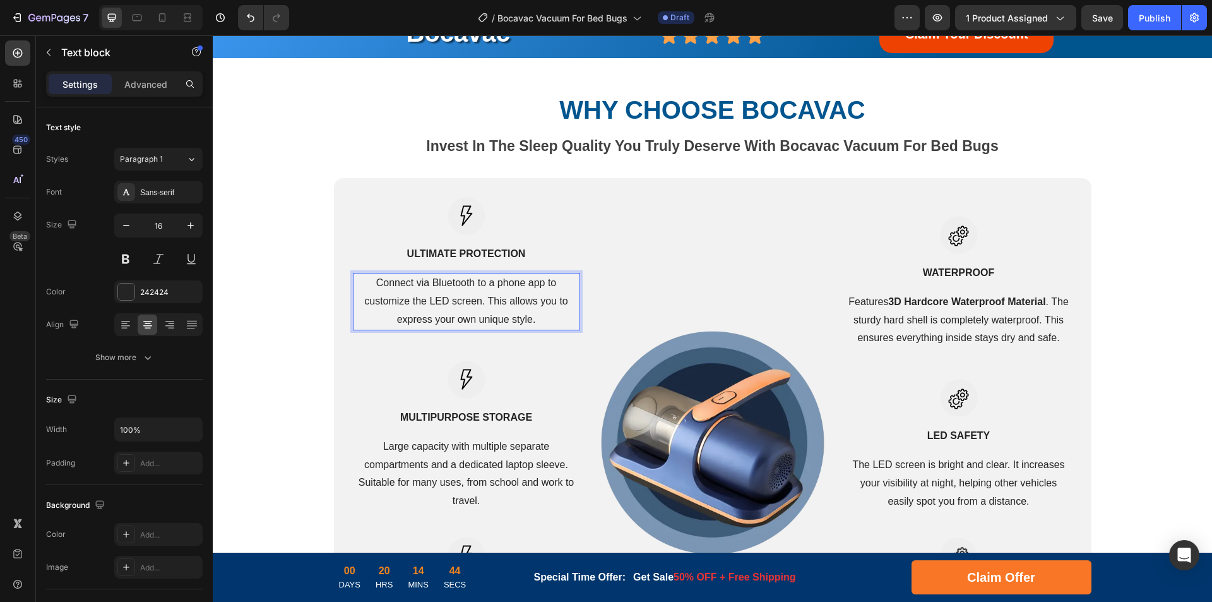
click at [501, 324] on p "Connect via Bluetooth to a phone app to customize the LED screen. This allows y…" at bounding box center [466, 301] width 225 height 54
click at [498, 328] on p "Connect via Bluetooth to a phone app to customize the LED screen. This allows y…" at bounding box center [466, 301] width 225 height 54
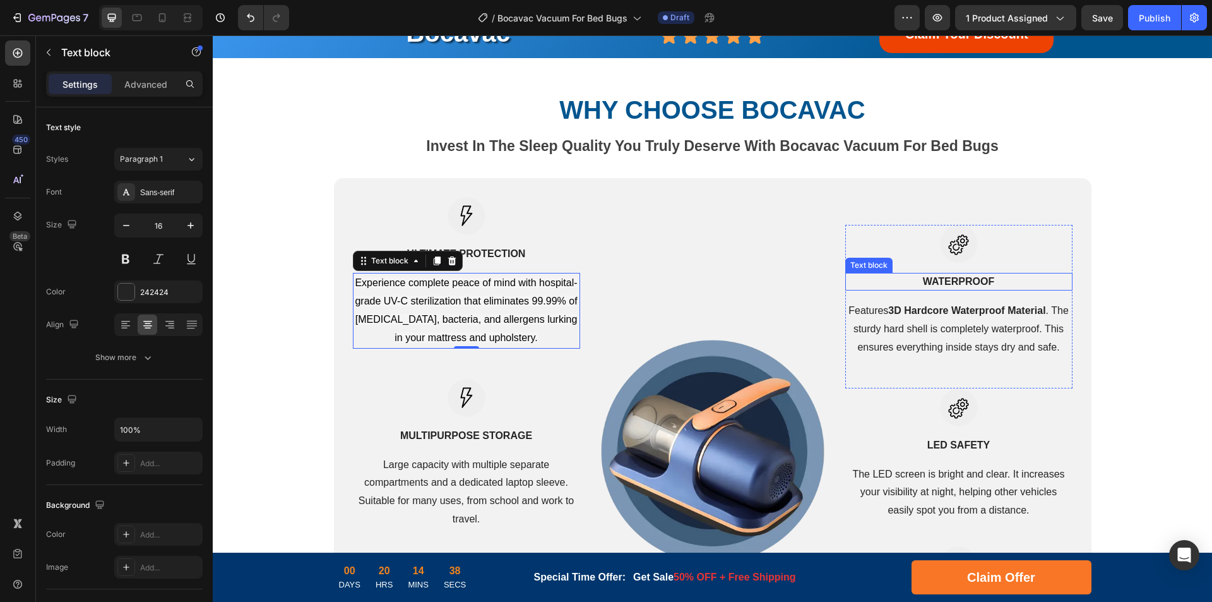
drag, startPoint x: 963, startPoint y: 308, endPoint x: 974, endPoint y: 308, distance: 10.7
click at [963, 289] on p "Waterproof" at bounding box center [959, 281] width 225 height 15
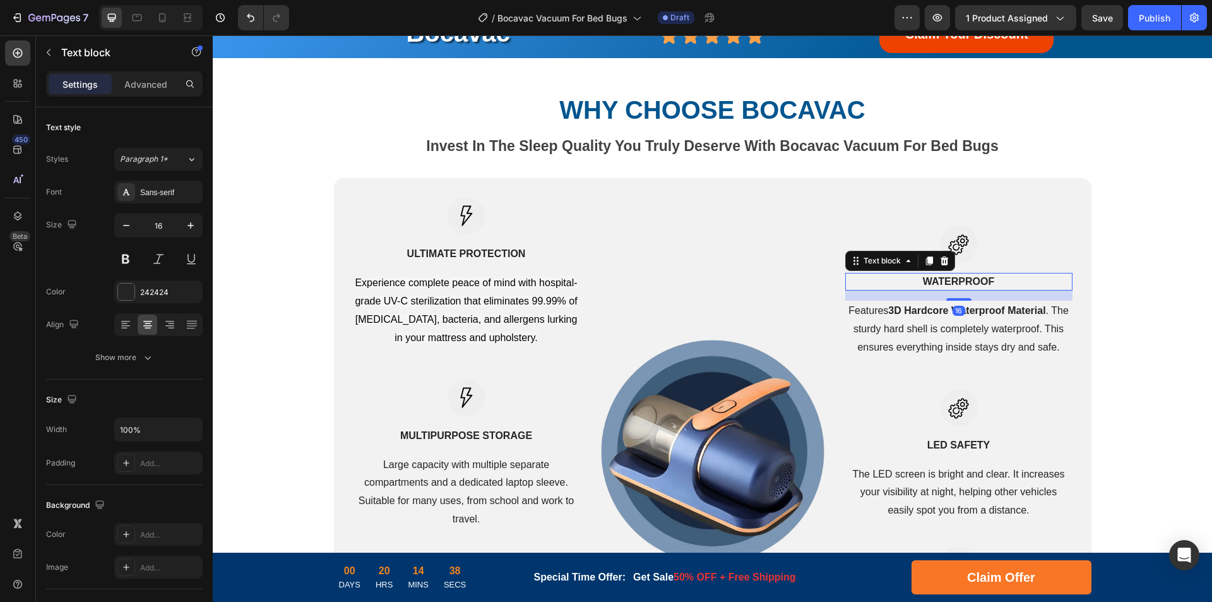
click at [975, 289] on p "Waterproof" at bounding box center [959, 281] width 225 height 15
click at [907, 354] on p "Features 3D Hardcore Waterproof Material . The sturdy hard shell is completely …" at bounding box center [959, 329] width 225 height 54
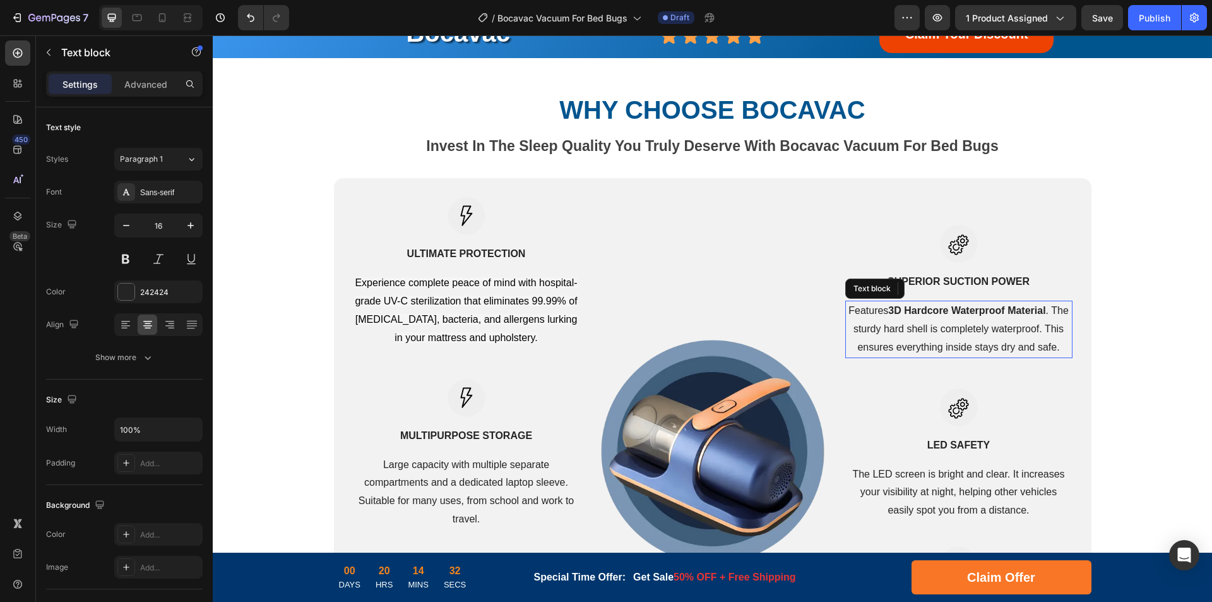
click at [959, 350] on p "Features 3D Hardcore Waterproof Material . The sturdy hard shell is completely …" at bounding box center [959, 329] width 225 height 54
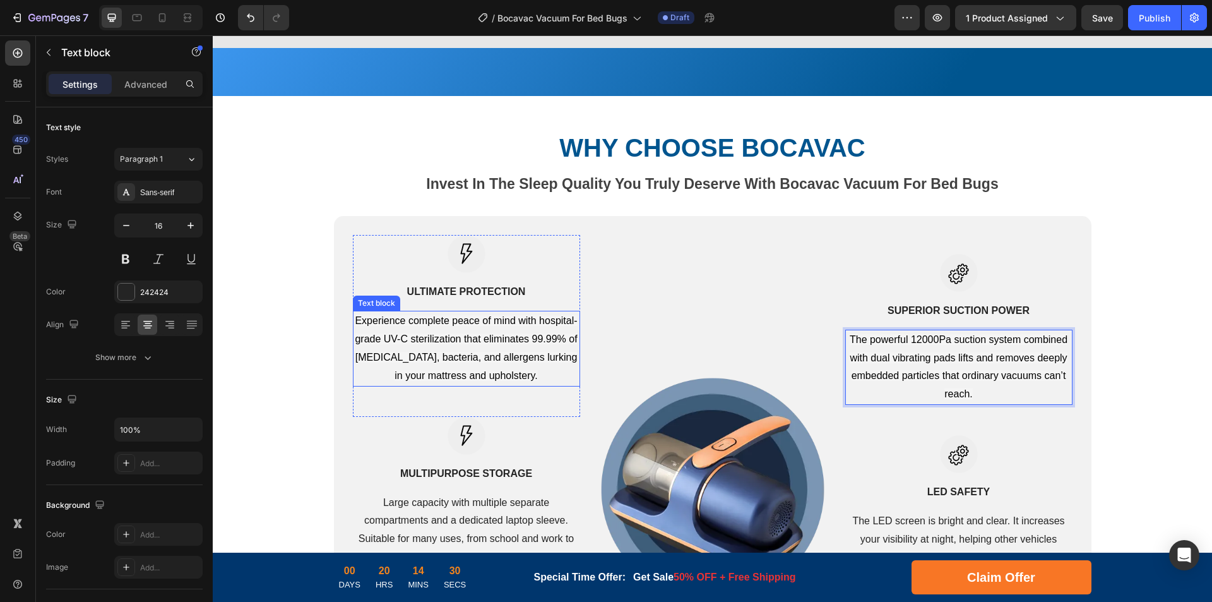
scroll to position [2319, 0]
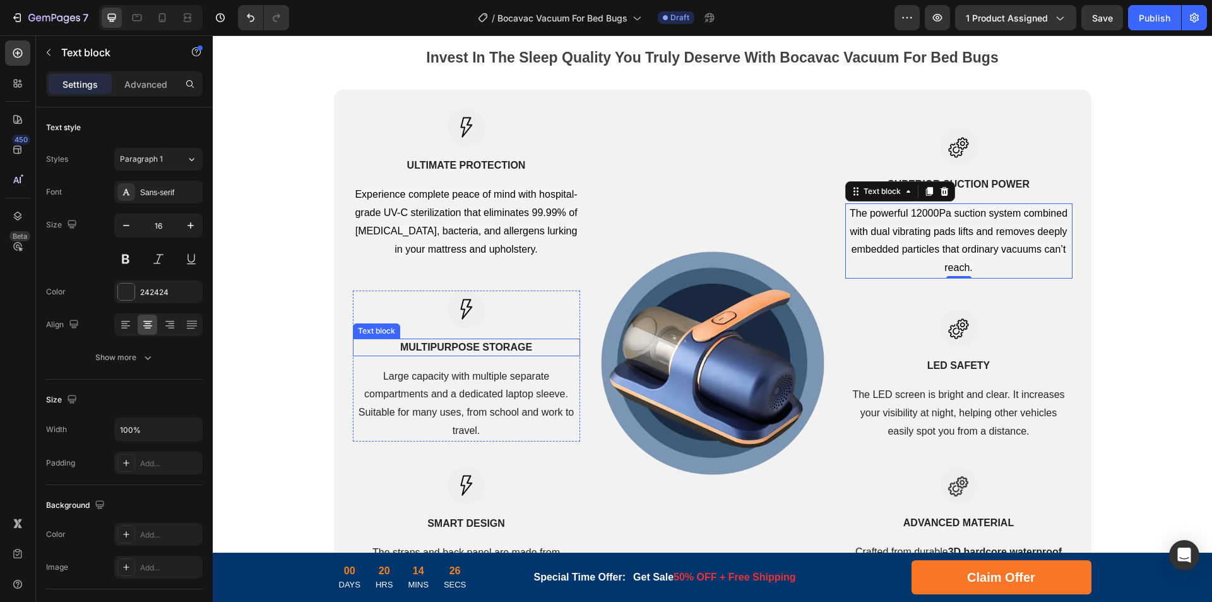
click at [455, 345] on strong "Multipurpose Storage" at bounding box center [466, 347] width 132 height 11
click at [478, 350] on strong "Multipurpose Storage" at bounding box center [466, 347] width 132 height 11
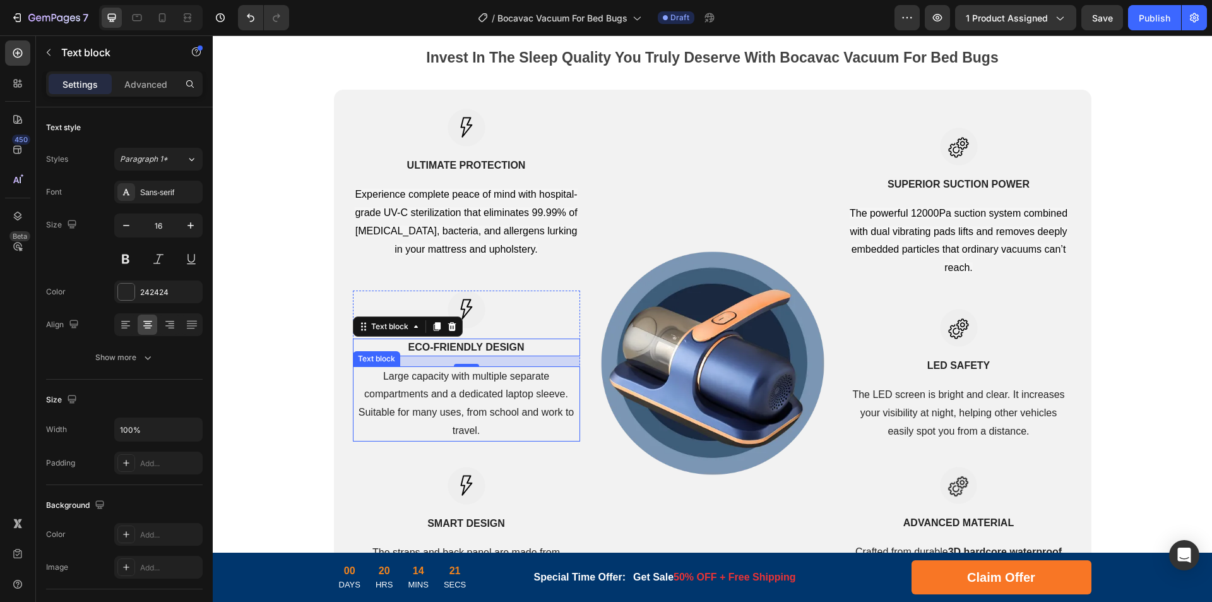
click at [460, 398] on p "Large capacity with multiple separate compartments and a dedicated laptop sleev…" at bounding box center [466, 404] width 225 height 73
click at [491, 391] on p "Large capacity with multiple separate compartments and a dedicated laptop sleev…" at bounding box center [466, 404] width 225 height 73
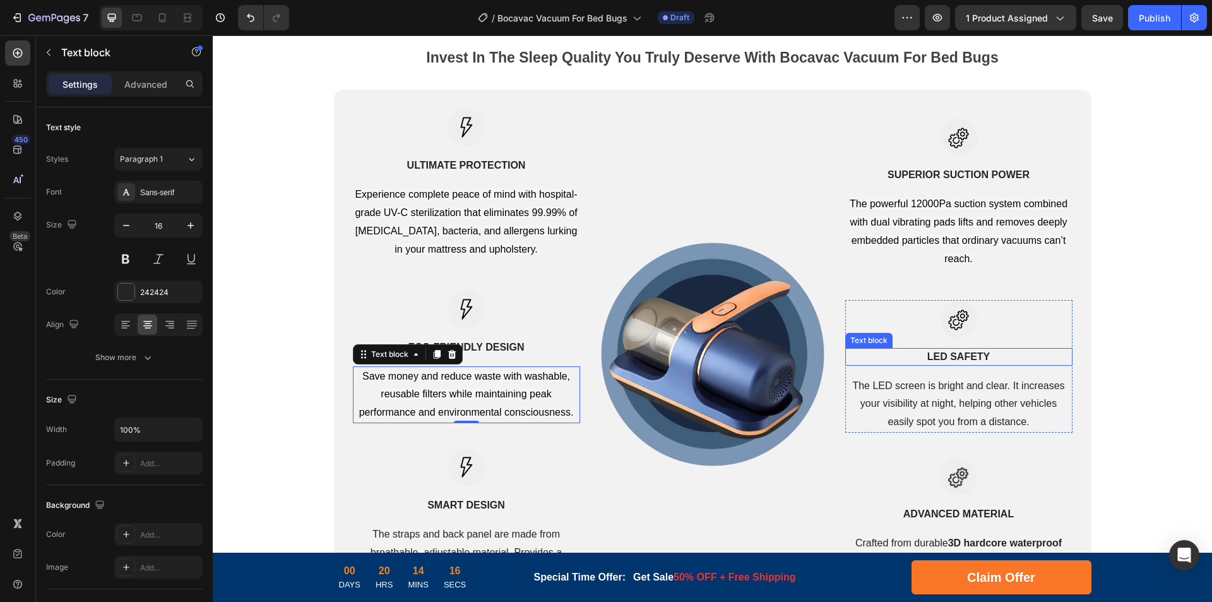
click at [950, 352] on p "LED Safety" at bounding box center [959, 356] width 225 height 15
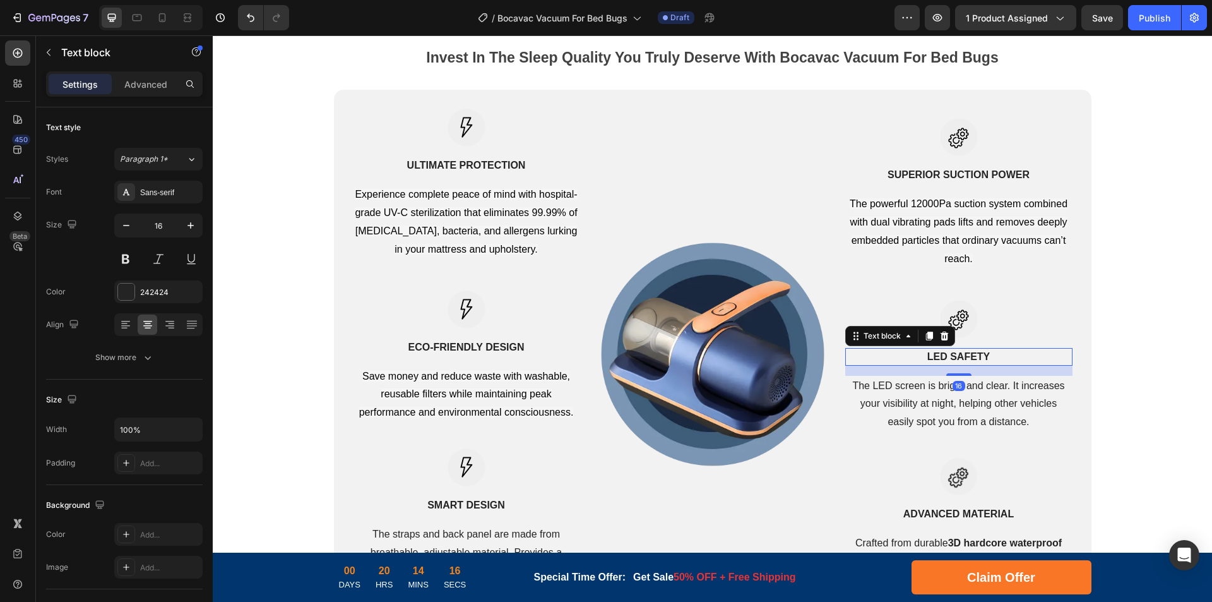
click at [973, 356] on p "LED Safety" at bounding box center [959, 356] width 225 height 15
drag, startPoint x: 936, startPoint y: 398, endPoint x: 992, endPoint y: 394, distance: 55.7
click at [936, 398] on p "The LED screen is bright and clear. It increases your visibility at night, help…" at bounding box center [959, 404] width 225 height 54
click at [992, 394] on p "The LED screen is bright and clear. It increases your visibility at night, help…" at bounding box center [959, 404] width 225 height 54
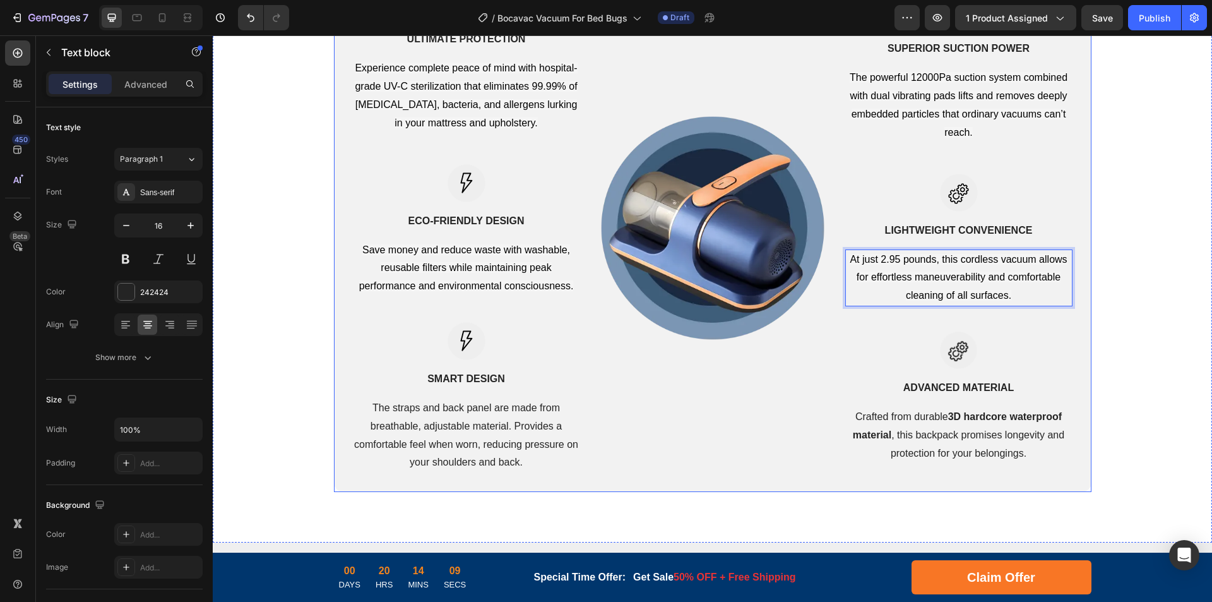
scroll to position [2508, 0]
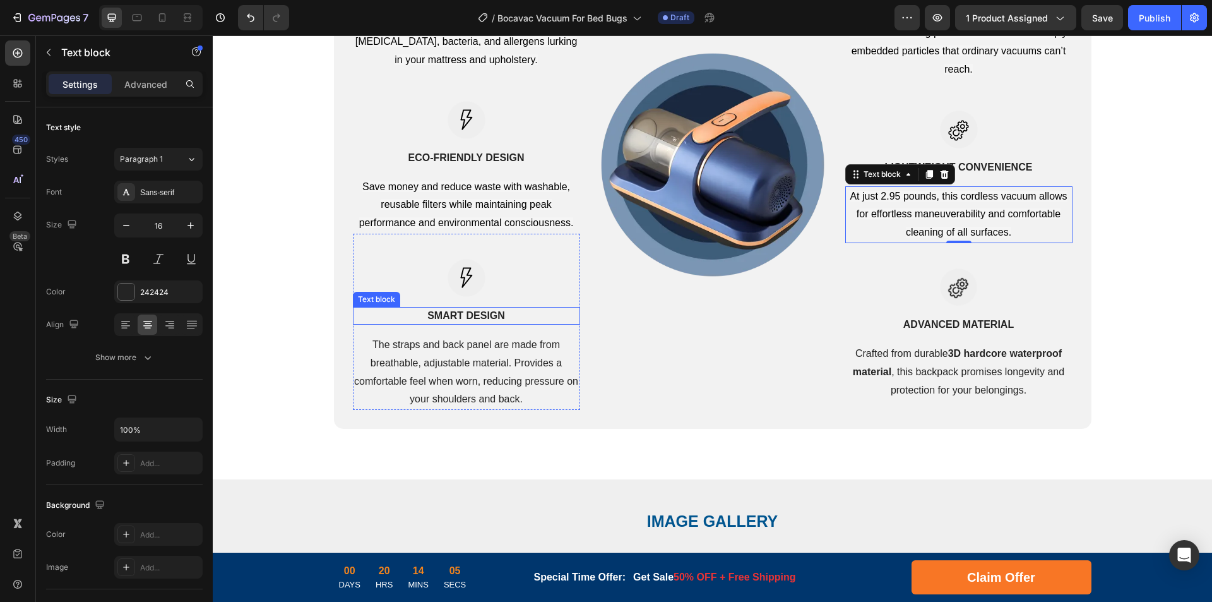
drag, startPoint x: 438, startPoint y: 311, endPoint x: 494, endPoint y: 315, distance: 57.0
click at [438, 311] on strong "Smart Design" at bounding box center [467, 315] width 78 height 11
click at [495, 315] on strong "Smart Design" at bounding box center [467, 315] width 78 height 11
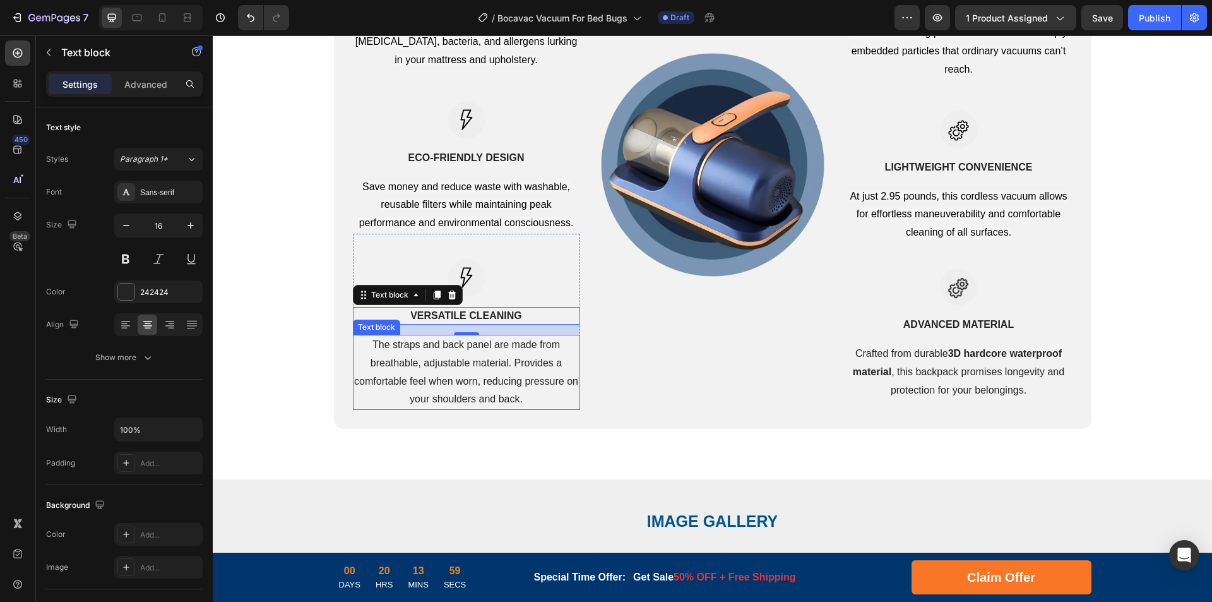
click at [449, 367] on p "The straps and back panel are made from breathable, adjustable material. Provid…" at bounding box center [466, 372] width 225 height 73
click at [526, 369] on p "The straps and back panel are made from breathable, adjustable material. Provid…" at bounding box center [466, 372] width 225 height 73
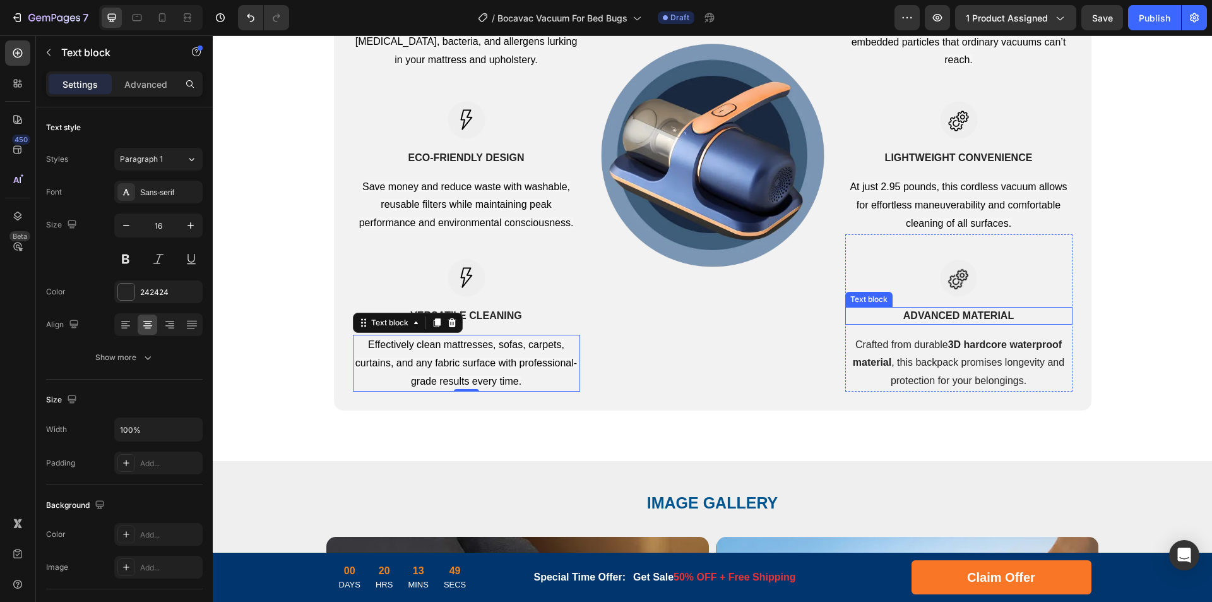
click at [957, 312] on p "Advanced Material" at bounding box center [959, 315] width 225 height 15
click at [986, 312] on p "Advanced Material" at bounding box center [959, 315] width 225 height 15
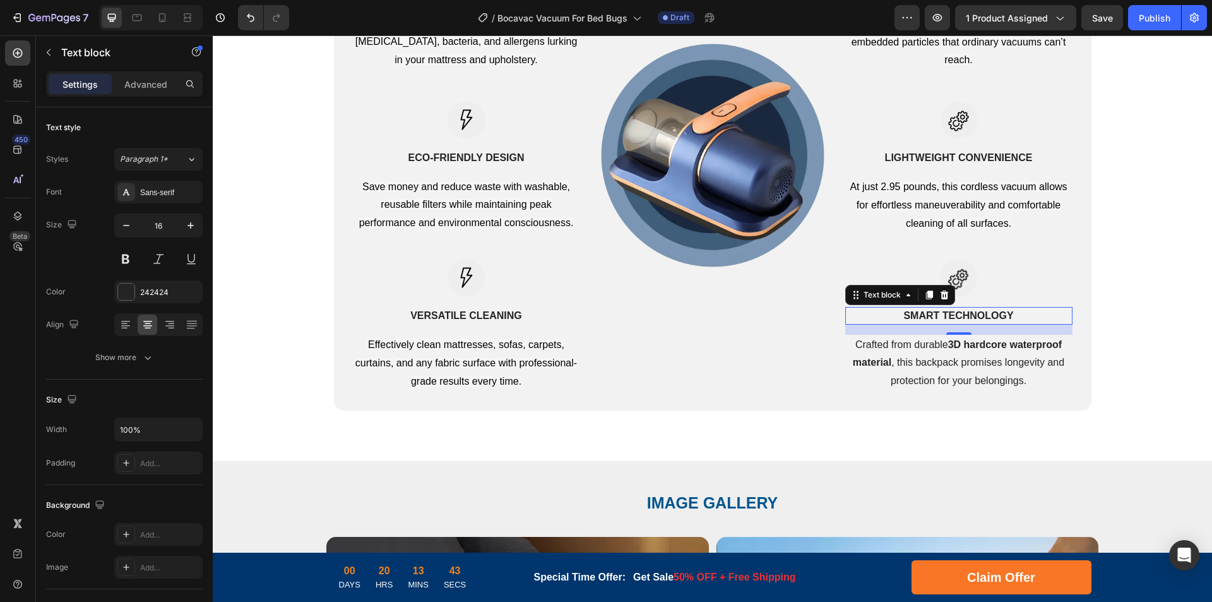
click at [907, 354] on p "Crafted from durable 3D hardcore waterproof material , this backpack promises l…" at bounding box center [959, 363] width 225 height 54
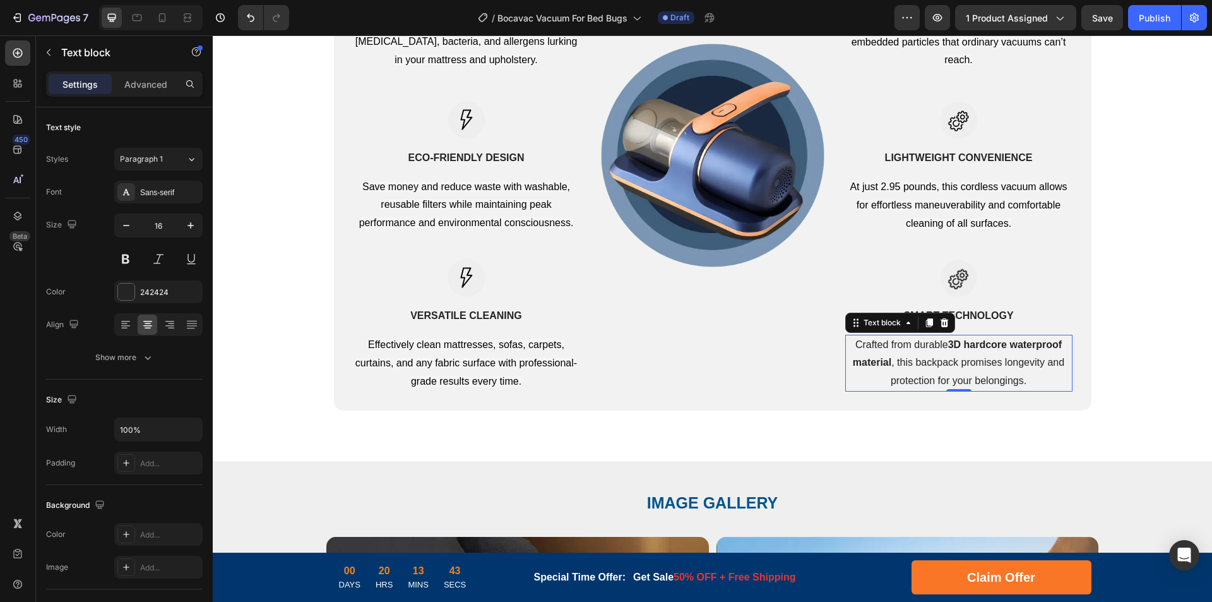
click at [950, 354] on p "Crafted from durable 3D hardcore waterproof material , this backpack promises l…" at bounding box center [959, 363] width 225 height 54
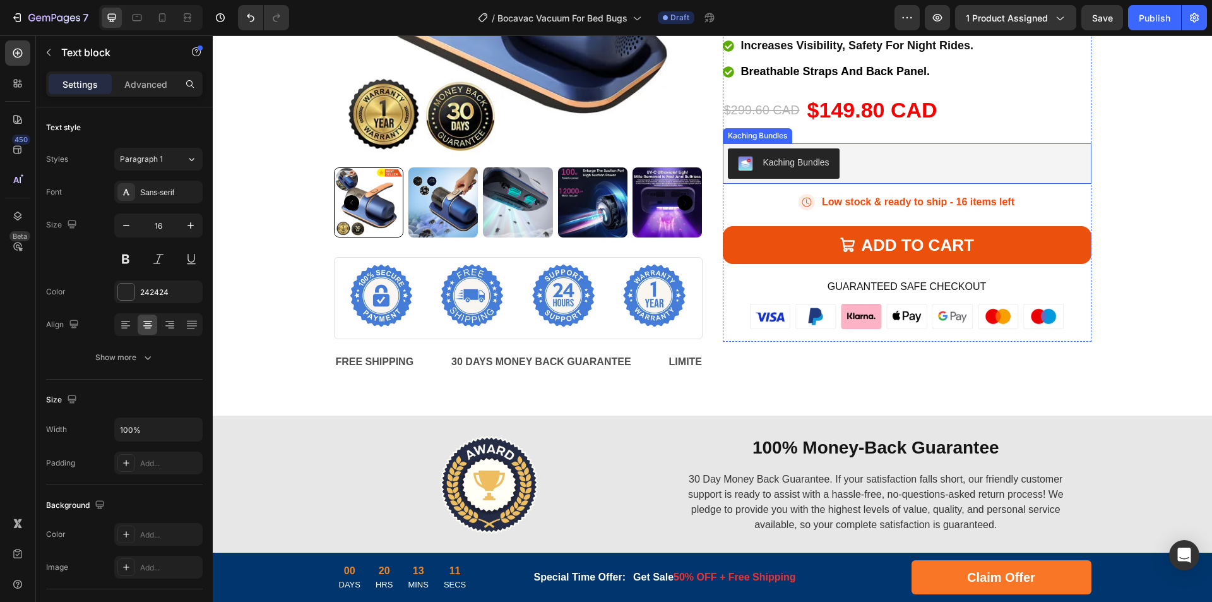
scroll to position [1435, 0]
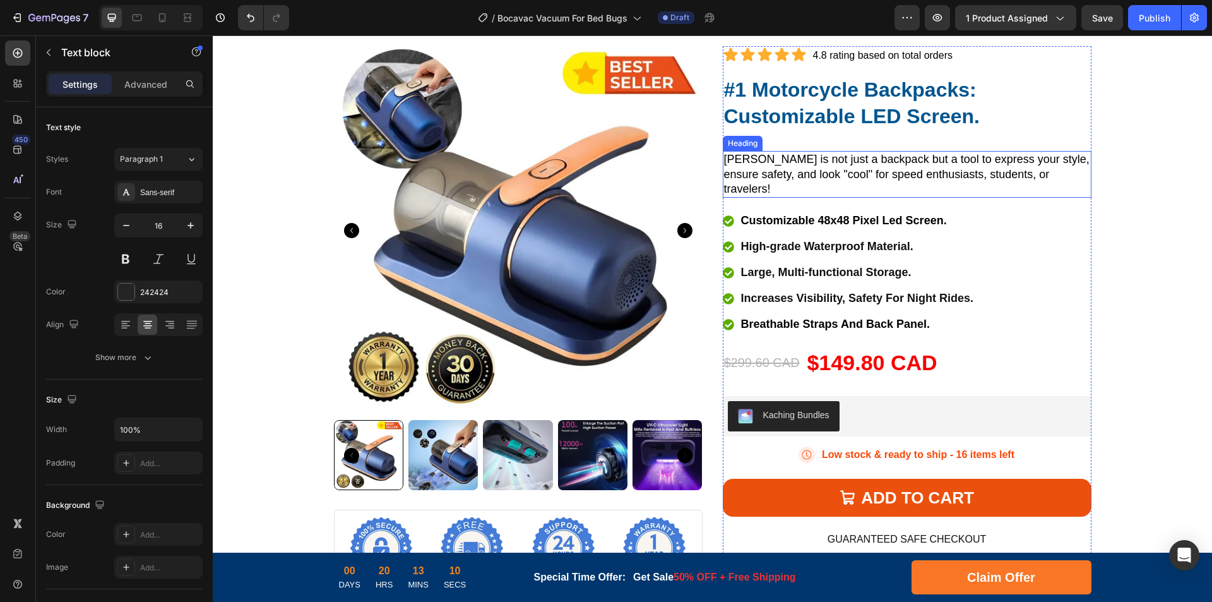
drag, startPoint x: 818, startPoint y: 164, endPoint x: 865, endPoint y: 165, distance: 47.4
click at [818, 164] on span "[PERSON_NAME] is not just a backpack but a tool to express your style, ensure s…" at bounding box center [907, 174] width 366 height 42
click at [911, 165] on p "[PERSON_NAME] is not just a backpack but a tool to express your style, ensure s…" at bounding box center [907, 174] width 366 height 44
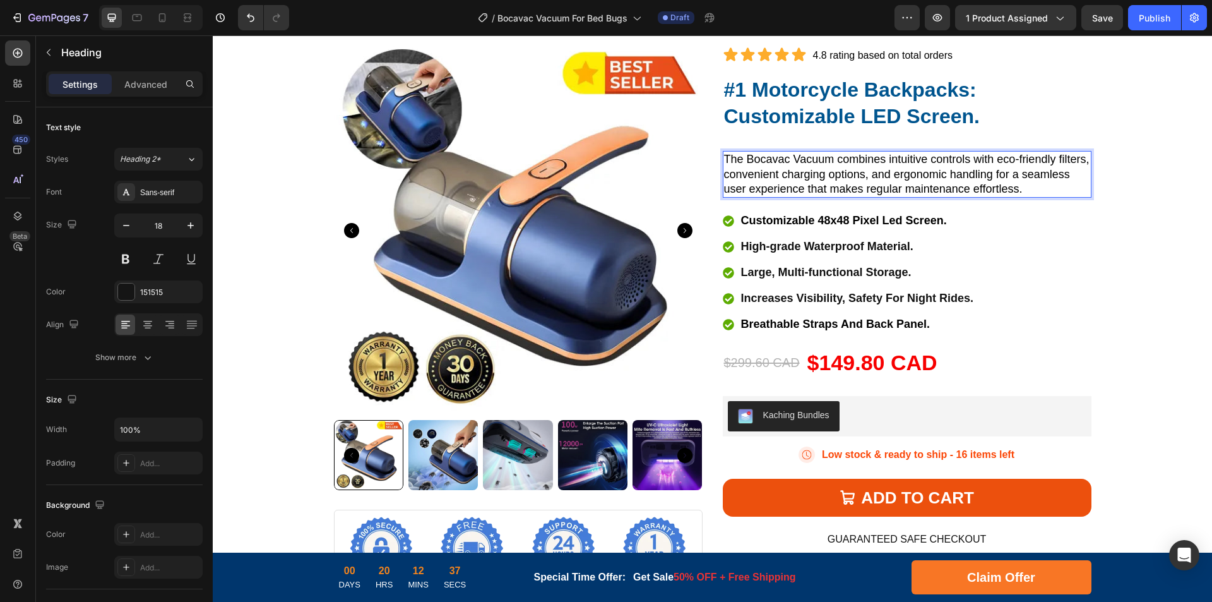
scroll to position [1245, 0]
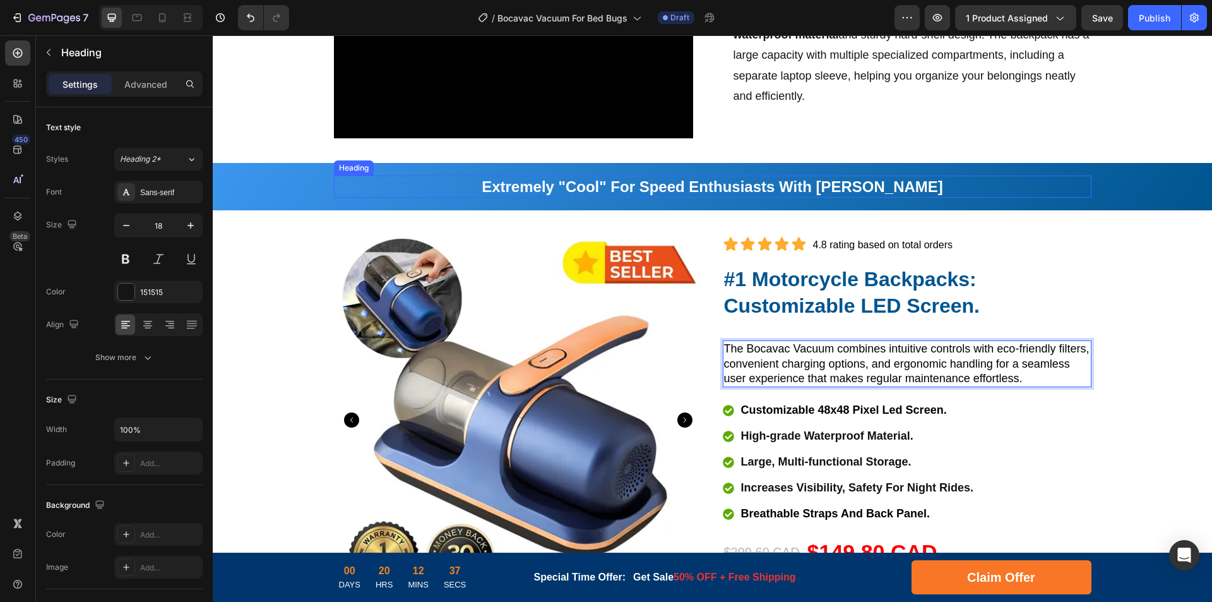
click at [698, 192] on strong "Extremely "Cool" For Speed Enthusiasts With [PERSON_NAME]" at bounding box center [713, 186] width 462 height 17
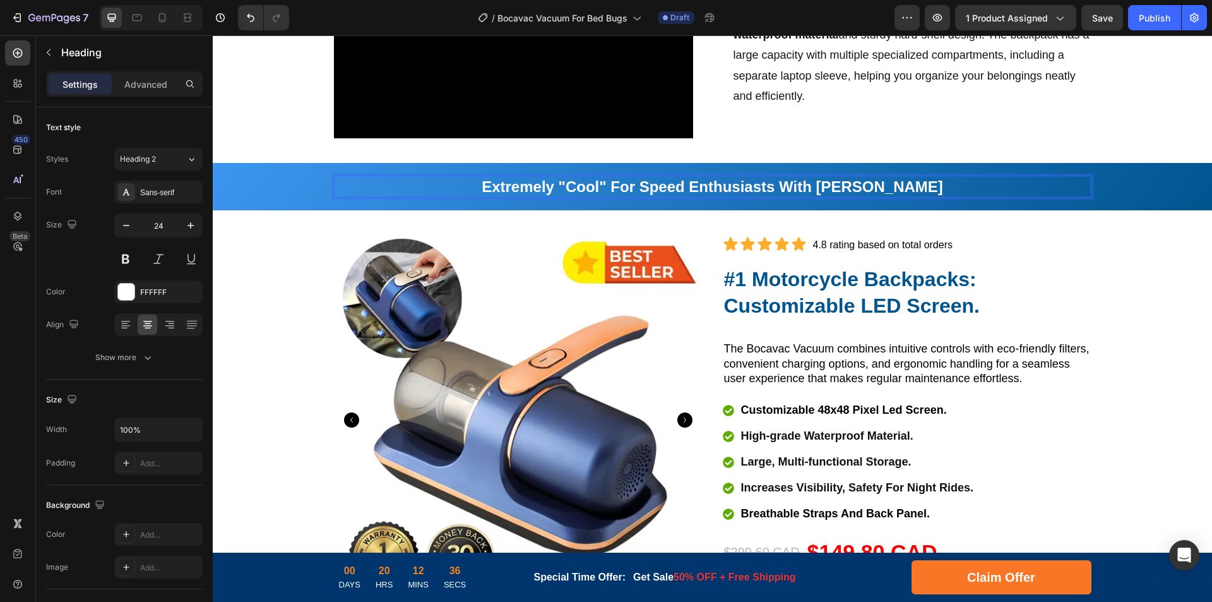
click at [794, 186] on strong "Extremely "Cool" For Speed Enthusiasts With [PERSON_NAME]" at bounding box center [713, 186] width 462 height 17
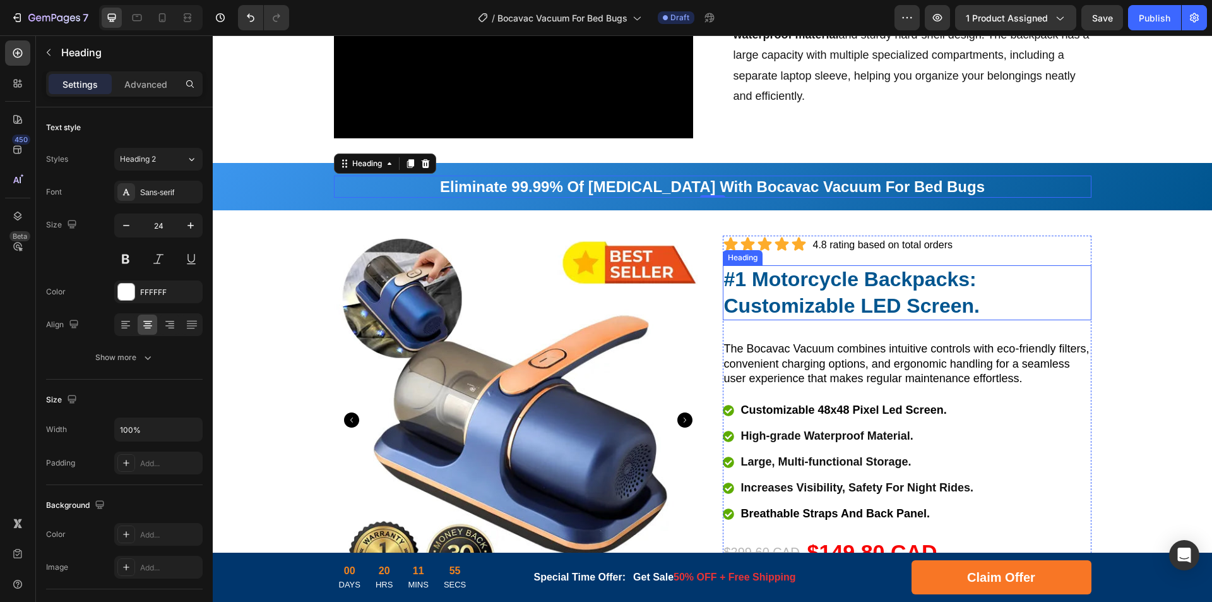
drag, startPoint x: 803, startPoint y: 282, endPoint x: 841, endPoint y: 276, distance: 38.3
click at [803, 282] on strong "#1 Motorcycle Backpacks: Customizable LED Screen." at bounding box center [852, 292] width 256 height 49
click at [858, 276] on strong "#1 Motorcycle Backpacks: Customizable LED Screen." at bounding box center [852, 292] width 256 height 49
click at [829, 284] on strong "#1 Motorcycle Backpacks: Customizable LED Screen." at bounding box center [852, 292] width 256 height 49
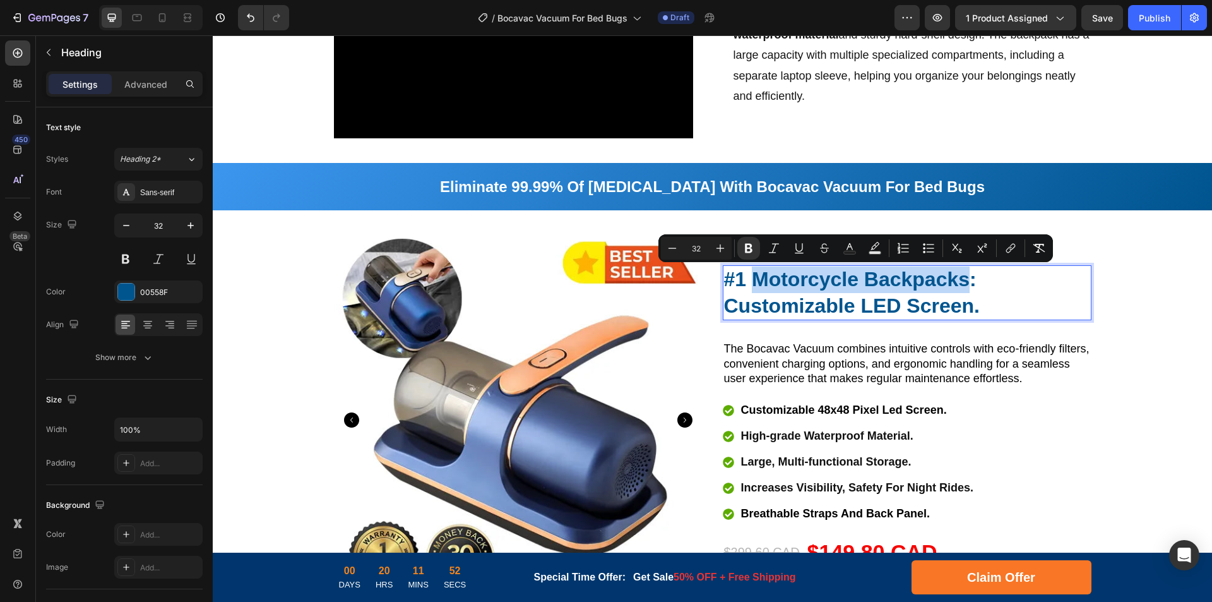
drag, startPoint x: 749, startPoint y: 280, endPoint x: 961, endPoint y: 284, distance: 212.2
click at [961, 284] on strong "#1 Motorcycle Backpacks: Customizable LED Screen." at bounding box center [852, 292] width 256 height 49
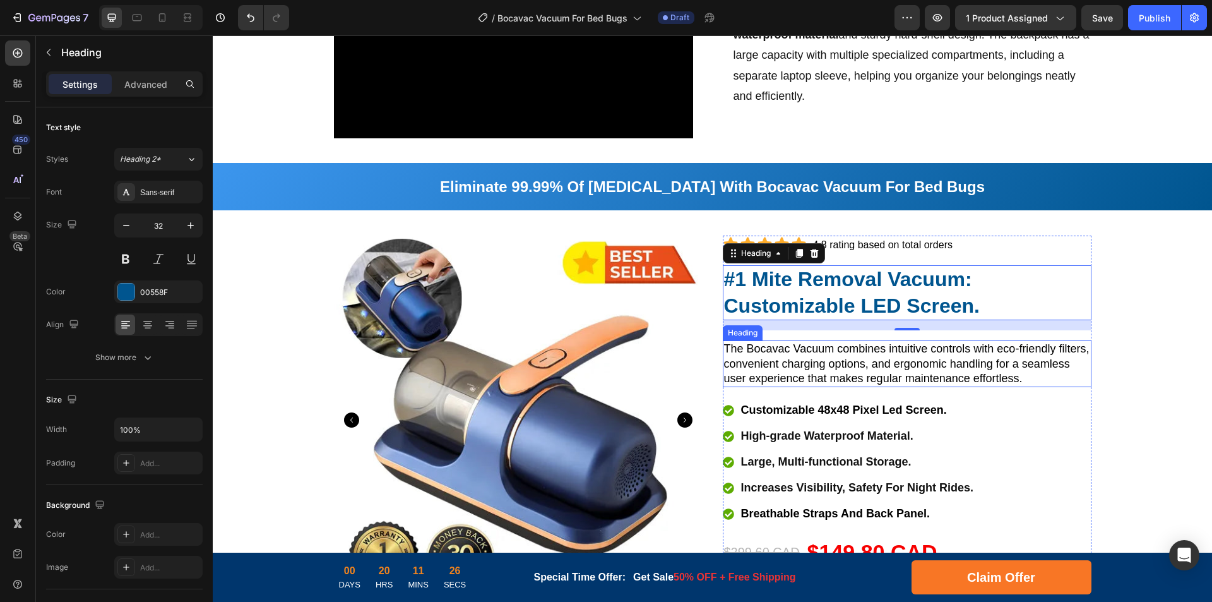
click at [737, 357] on span "The Bocavac Vacuum combines intuitive controls with eco-friendly filters, conve…" at bounding box center [907, 363] width 366 height 42
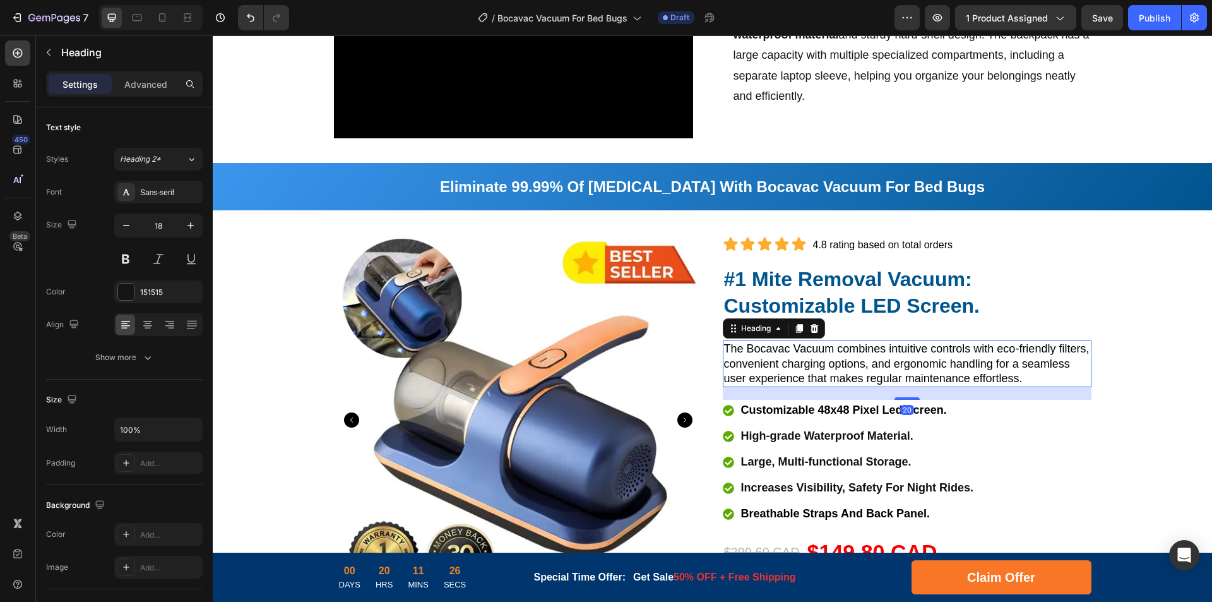
scroll to position [1308, 0]
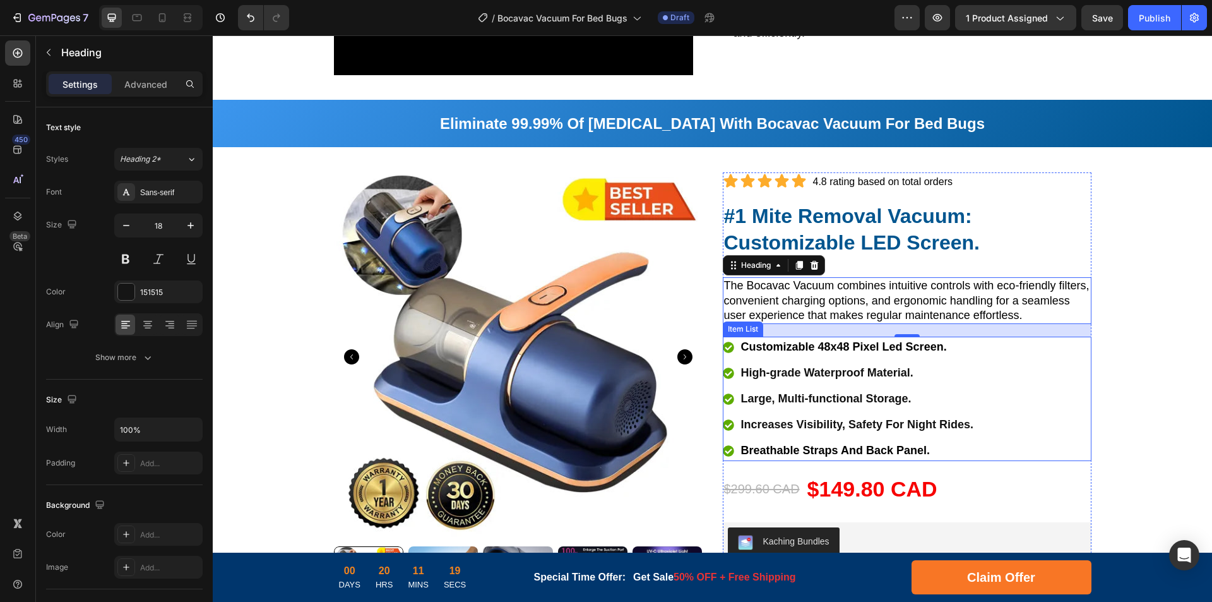
drag, startPoint x: 813, startPoint y: 349, endPoint x: 846, endPoint y: 347, distance: 32.3
click at [813, 349] on span "Customizable 48x48 Pixel Led Screen." at bounding box center [844, 346] width 206 height 13
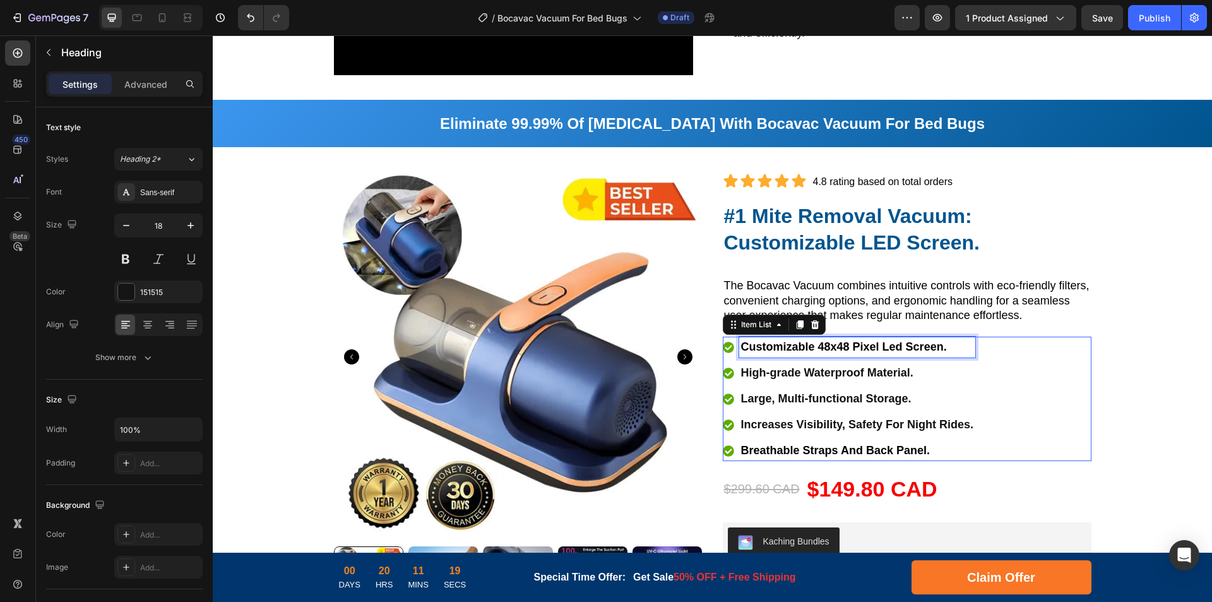
click at [846, 347] on span "Customizable 48x48 Pixel Led Screen." at bounding box center [844, 346] width 206 height 13
click at [868, 348] on span "Customizable 48x48 Pixel Led Screen." at bounding box center [844, 346] width 206 height 13
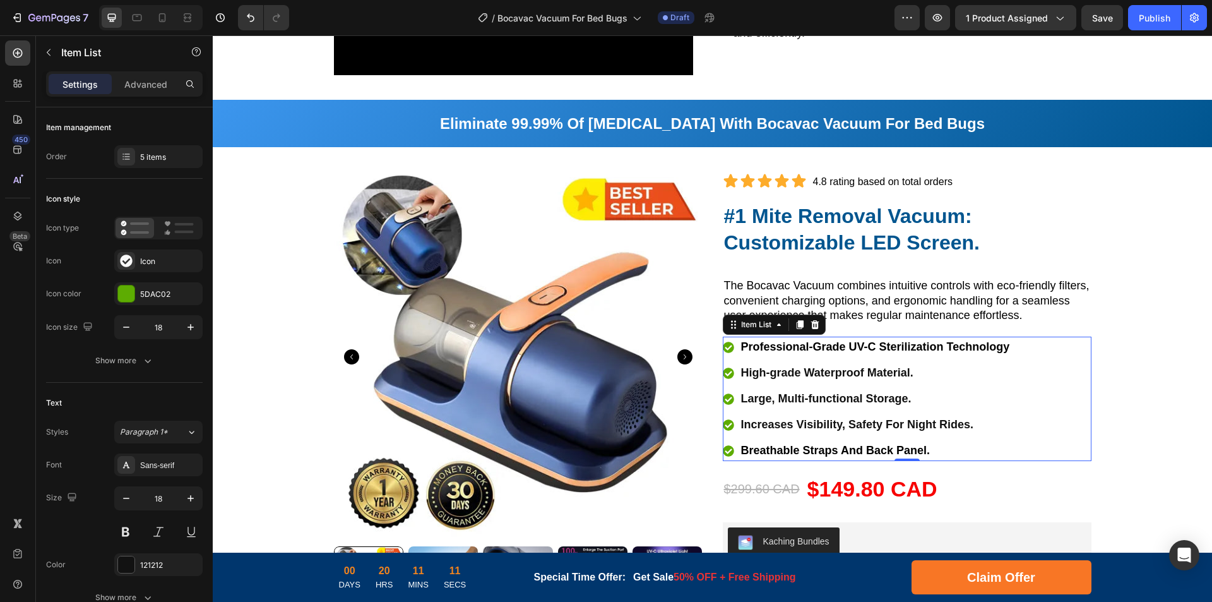
drag, startPoint x: 827, startPoint y: 373, endPoint x: 835, endPoint y: 373, distance: 7.6
click at [827, 373] on p "High-grade Waterproof Material." at bounding box center [875, 372] width 269 height 17
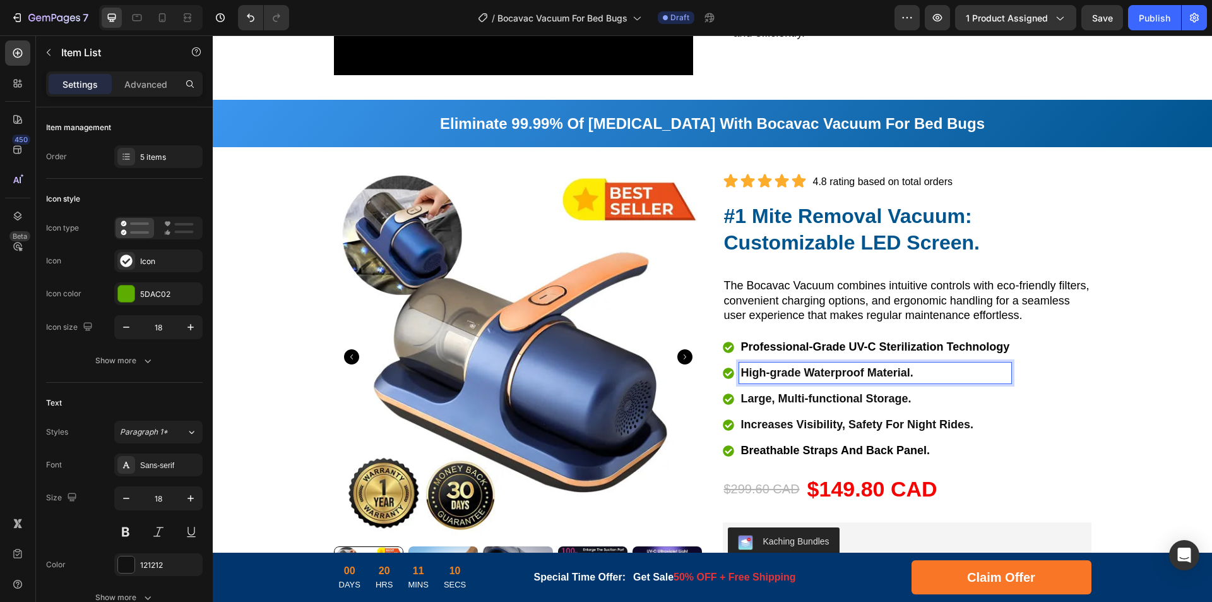
click at [844, 374] on p "High-grade Waterproof Material." at bounding box center [875, 372] width 269 height 17
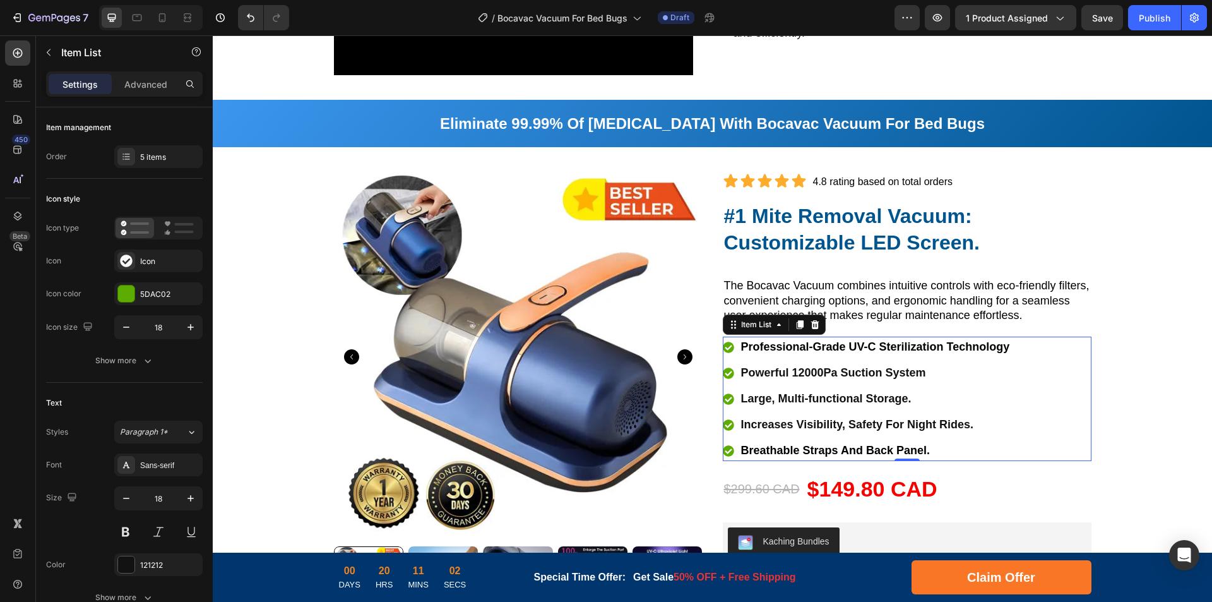
drag, startPoint x: 806, startPoint y: 403, endPoint x: 837, endPoint y: 403, distance: 30.9
click at [806, 403] on p "Large, Multi-functional Storage." at bounding box center [875, 398] width 269 height 17
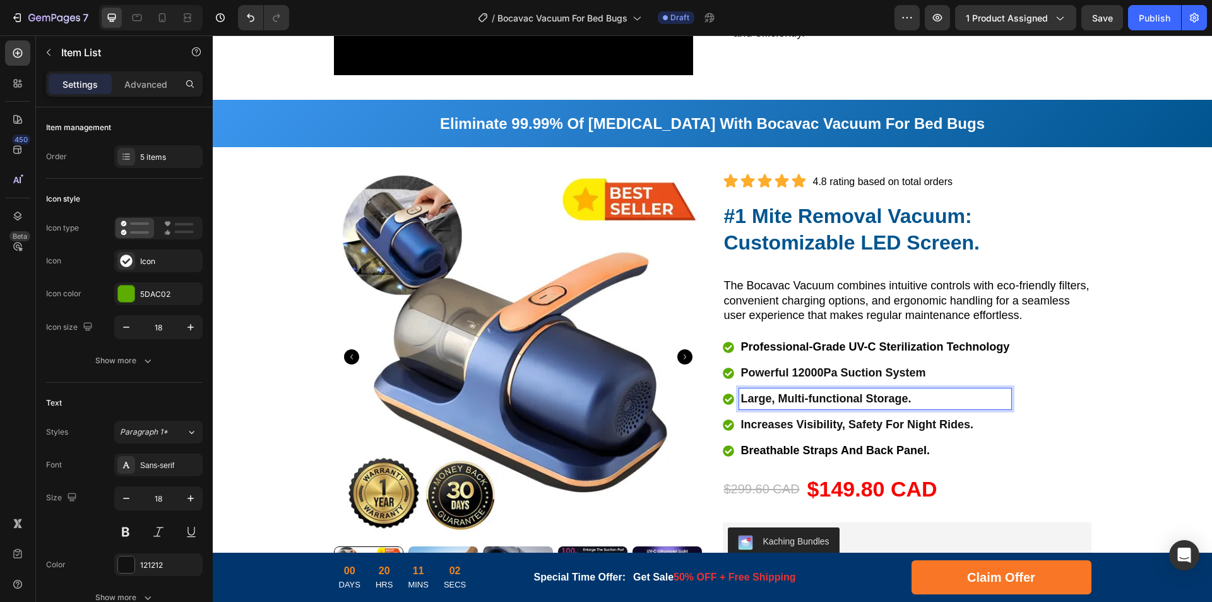
click at [854, 404] on p "Large, Multi-functional Storage." at bounding box center [875, 398] width 269 height 17
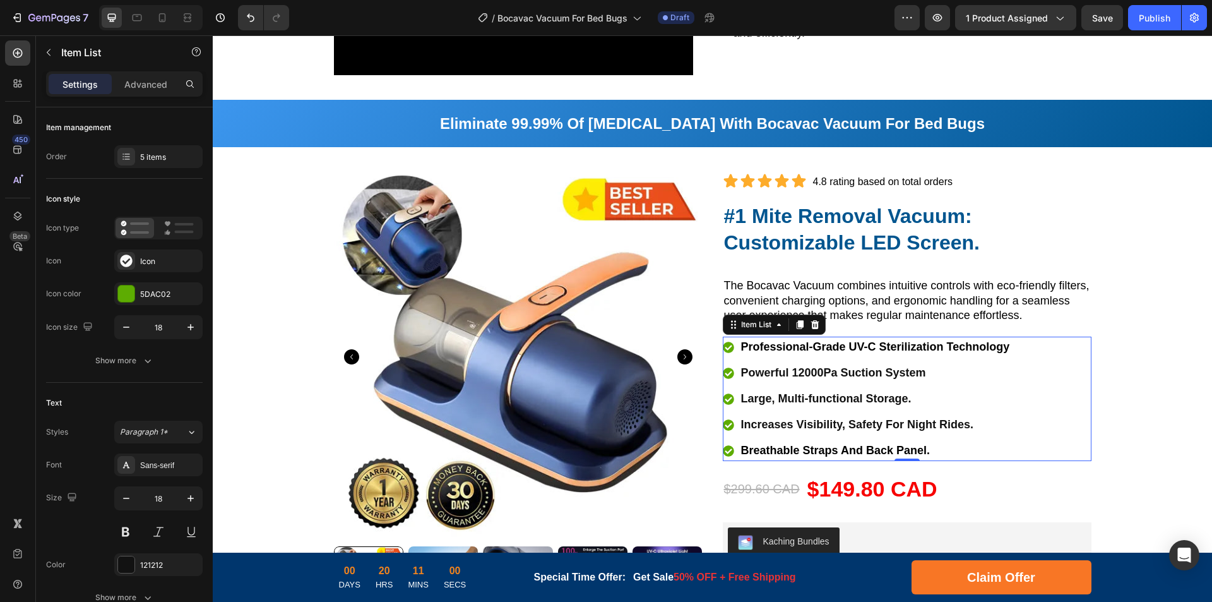
click at [832, 398] on p "Large, Multi-functional Storage." at bounding box center [875, 398] width 269 height 17
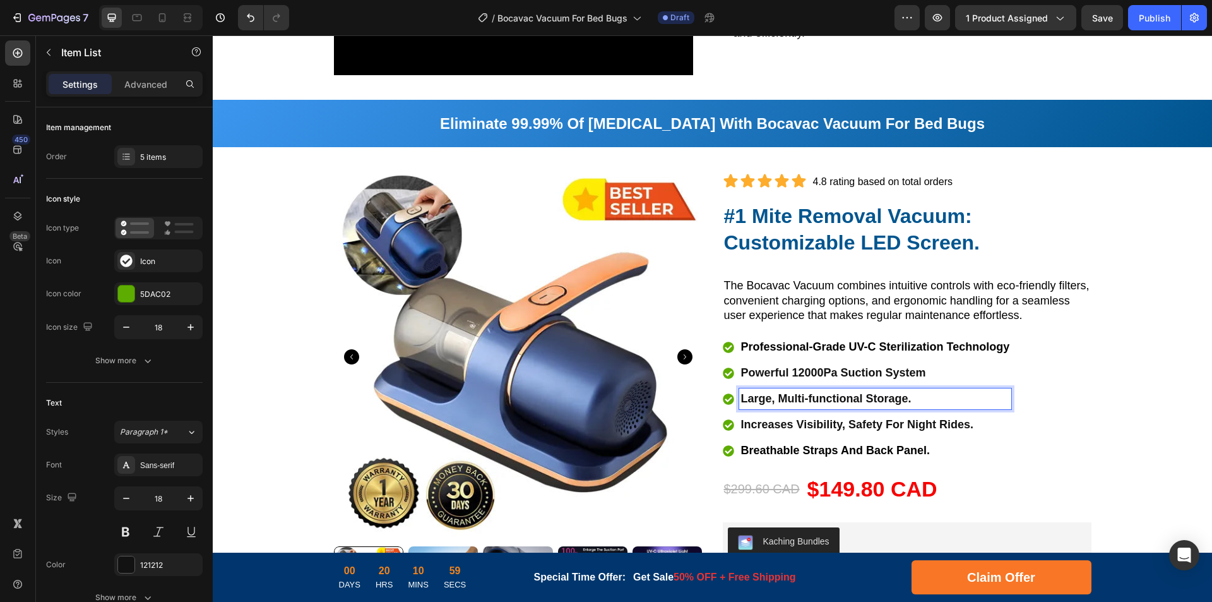
click at [806, 397] on p "Large, Multi-functional Storage." at bounding box center [875, 398] width 269 height 17
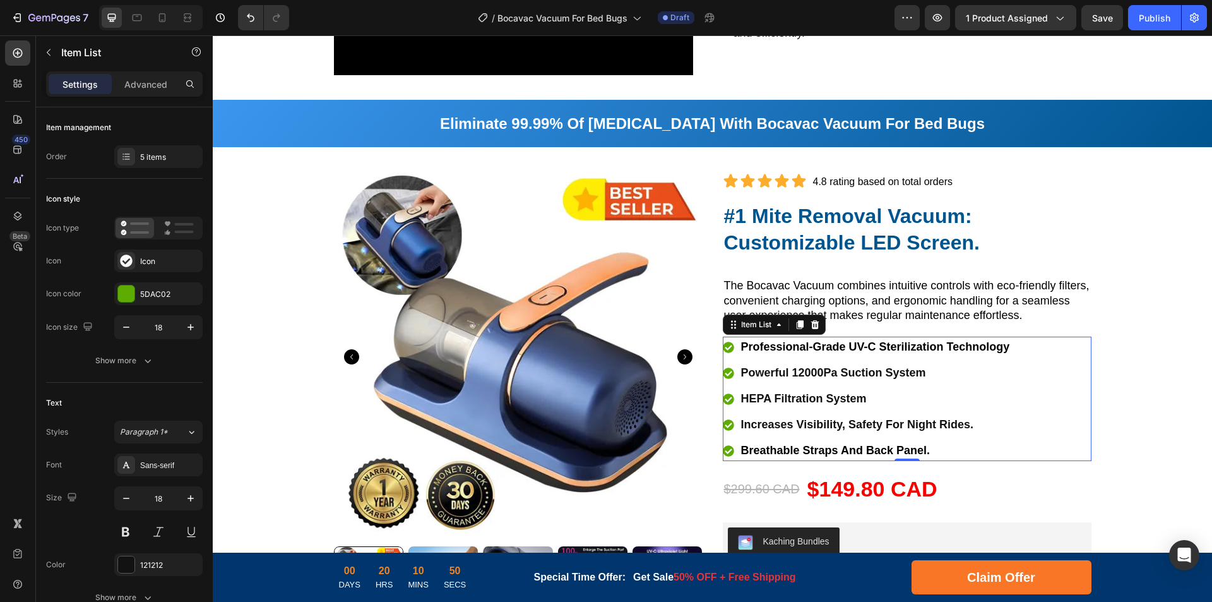
drag, startPoint x: 810, startPoint y: 448, endPoint x: 823, endPoint y: 447, distance: 12.7
click at [810, 448] on span "Breathable Straps And Back Panel." at bounding box center [835, 450] width 189 height 13
click at [844, 446] on span "Breathable Straps And Back Panel." at bounding box center [835, 450] width 189 height 13
click at [823, 423] on p "Increases Visibility, Safety For Night Rides." at bounding box center [875, 424] width 269 height 17
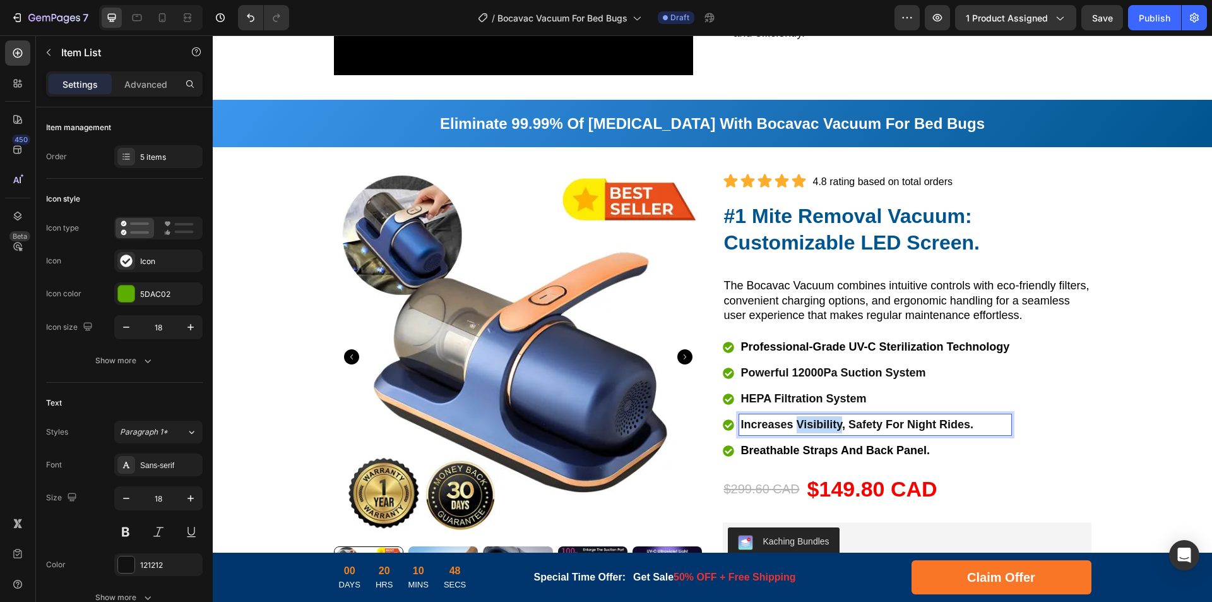
click at [823, 423] on p "Increases Visibility, Safety For Night Rides." at bounding box center [875, 424] width 269 height 17
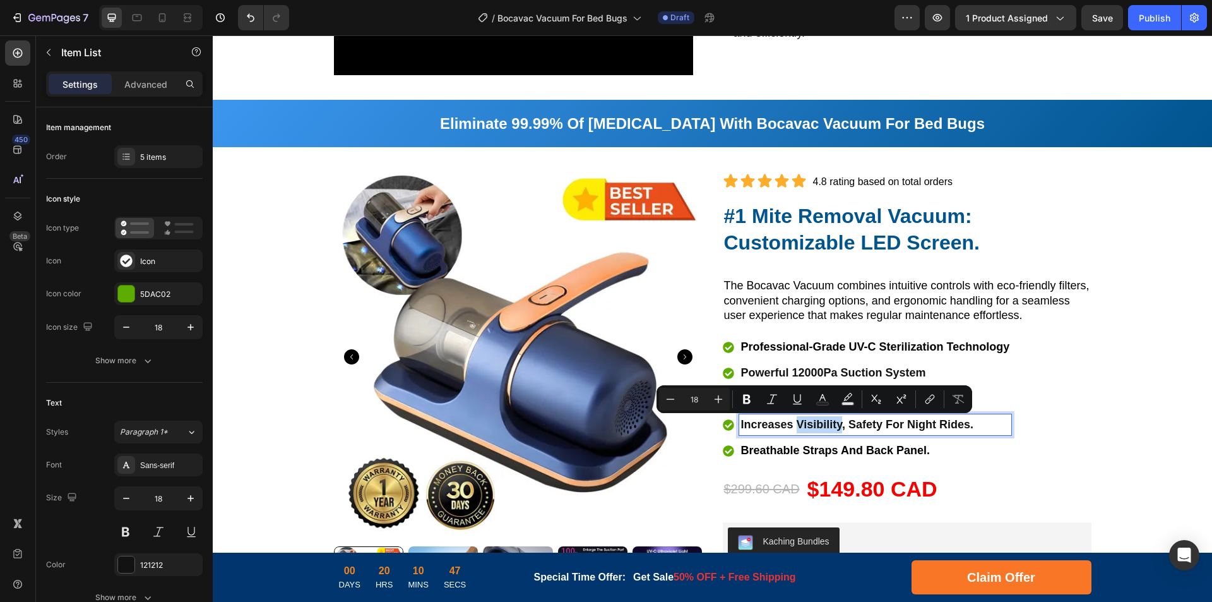
click at [802, 448] on span "Breathable Straps And Back Panel." at bounding box center [835, 450] width 189 height 13
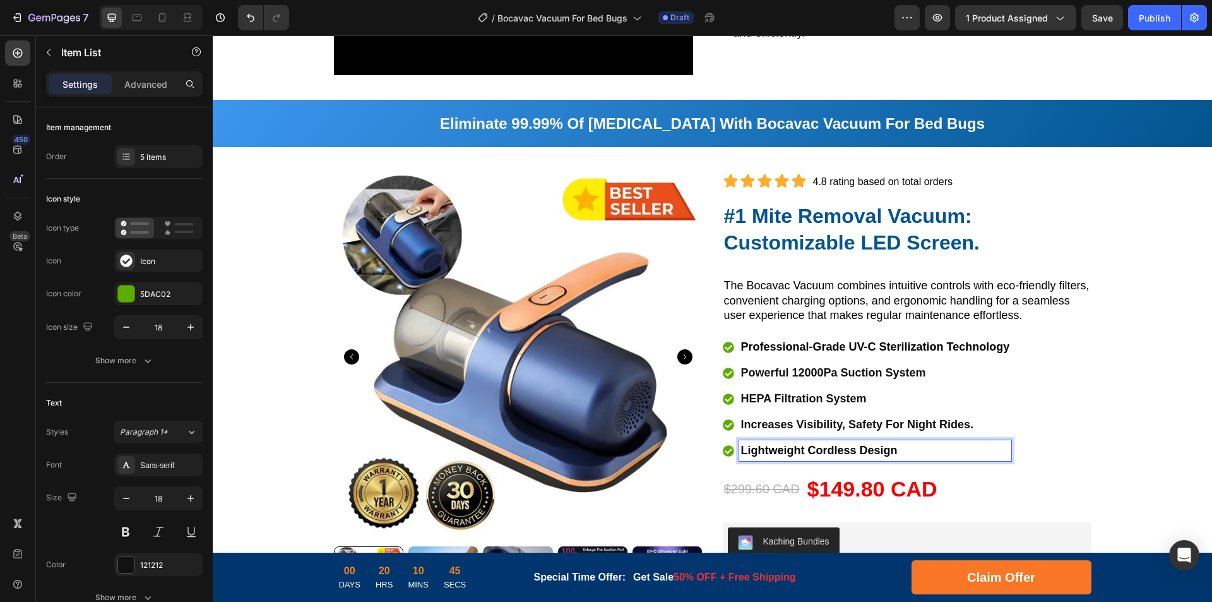
click at [787, 398] on p "HEPA Filtration System" at bounding box center [875, 398] width 269 height 17
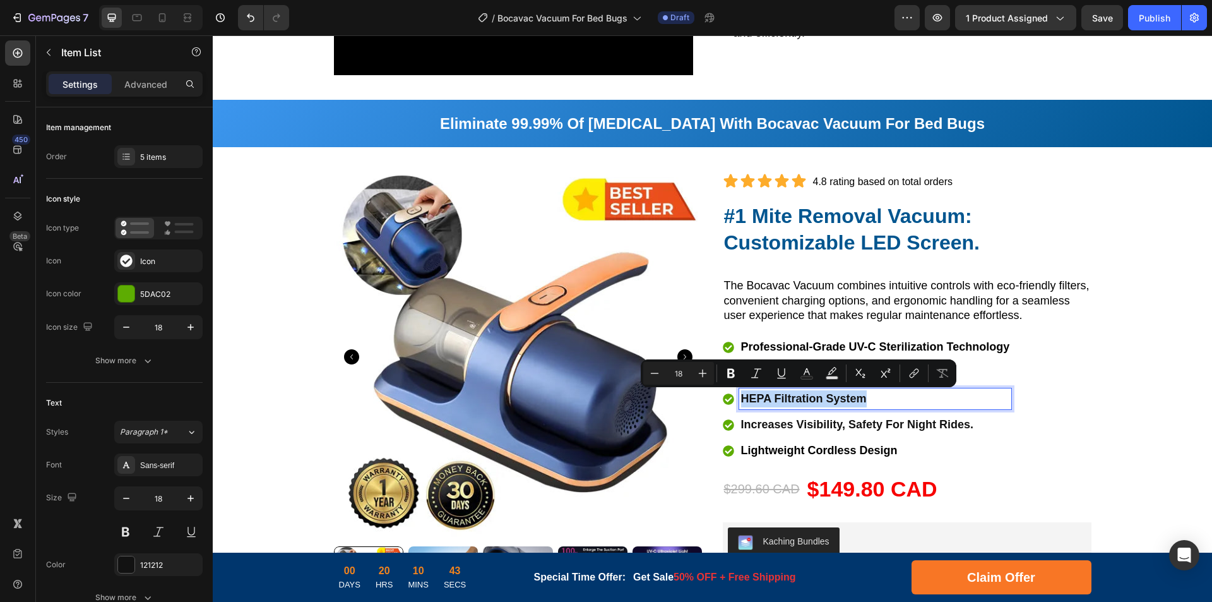
copy p "HEPA Filtration System"
click at [782, 419] on p "Increases Visibility, Safety For Night Rides." at bounding box center [875, 424] width 269 height 17
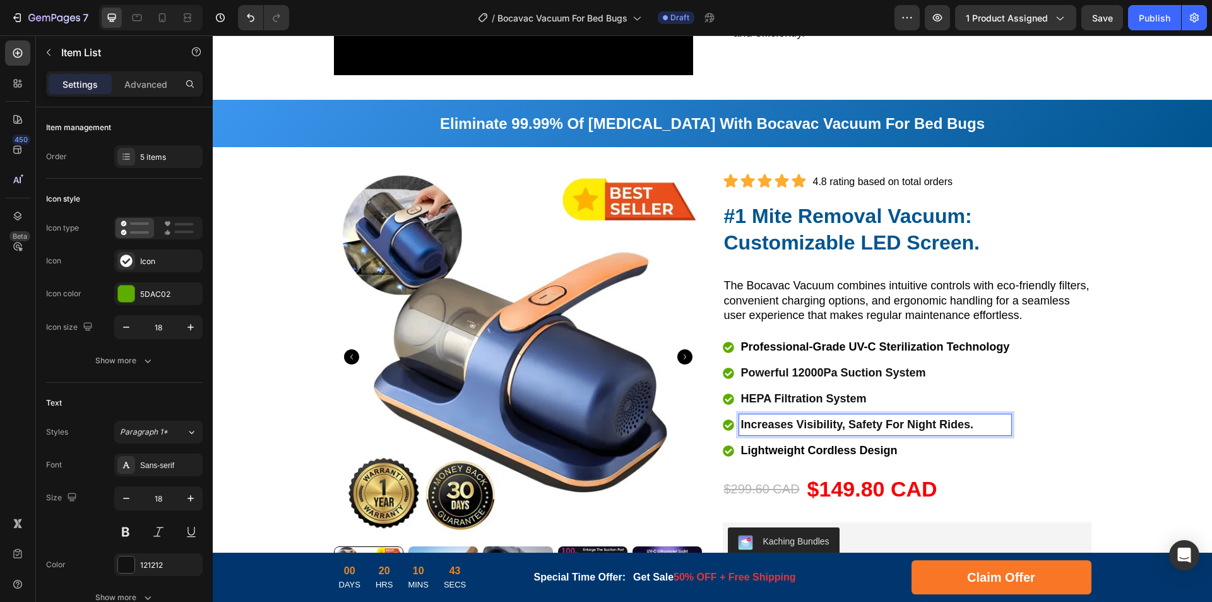
click at [811, 423] on p "Increases Visibility, Safety For Night Rides." at bounding box center [875, 424] width 269 height 17
click at [794, 403] on p "HEPA Filtration System" at bounding box center [875, 398] width 269 height 17
click at [822, 400] on p "HEPA Filtration System" at bounding box center [875, 398] width 269 height 17
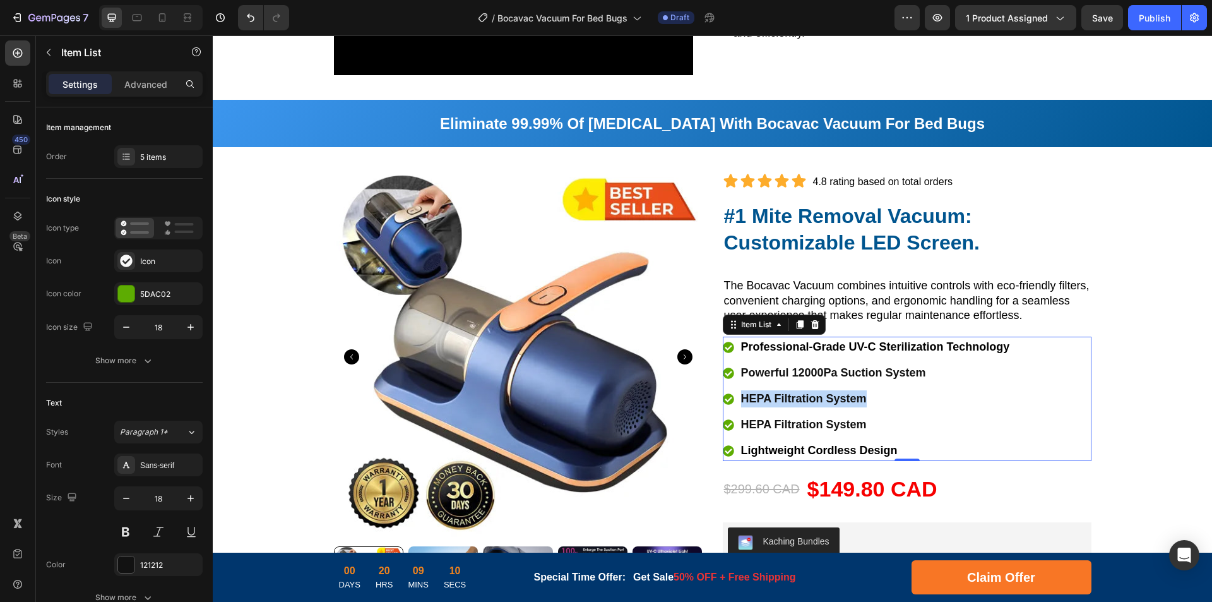
click at [770, 395] on p "HEPA Filtration System" at bounding box center [875, 398] width 269 height 17
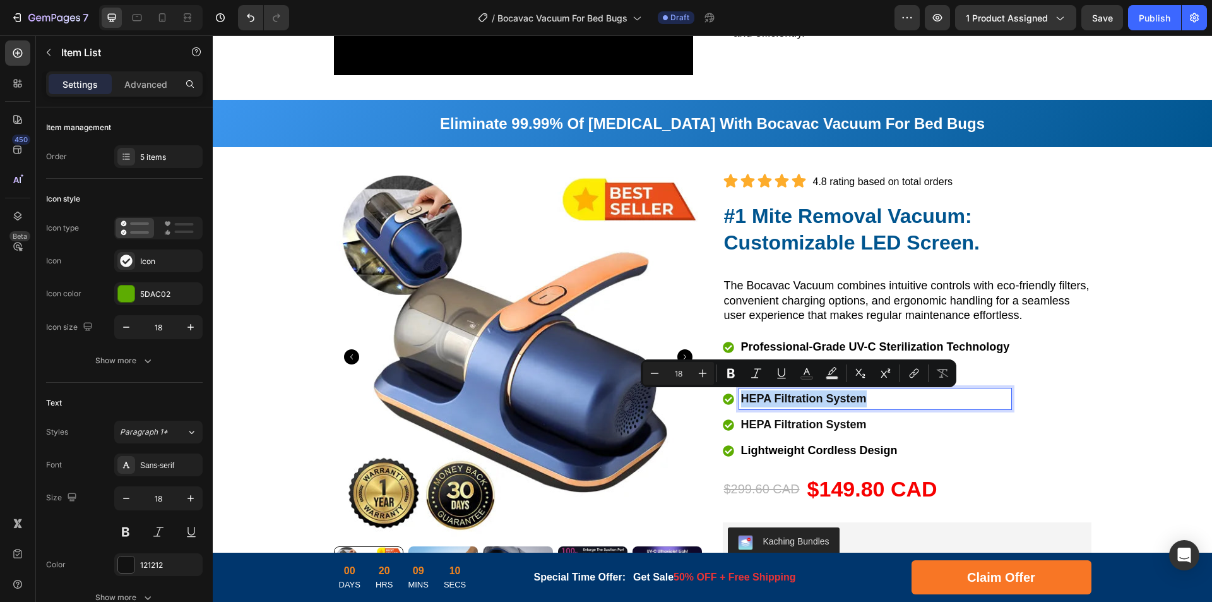
click at [822, 397] on p "HEPA Filtration System" at bounding box center [875, 398] width 269 height 17
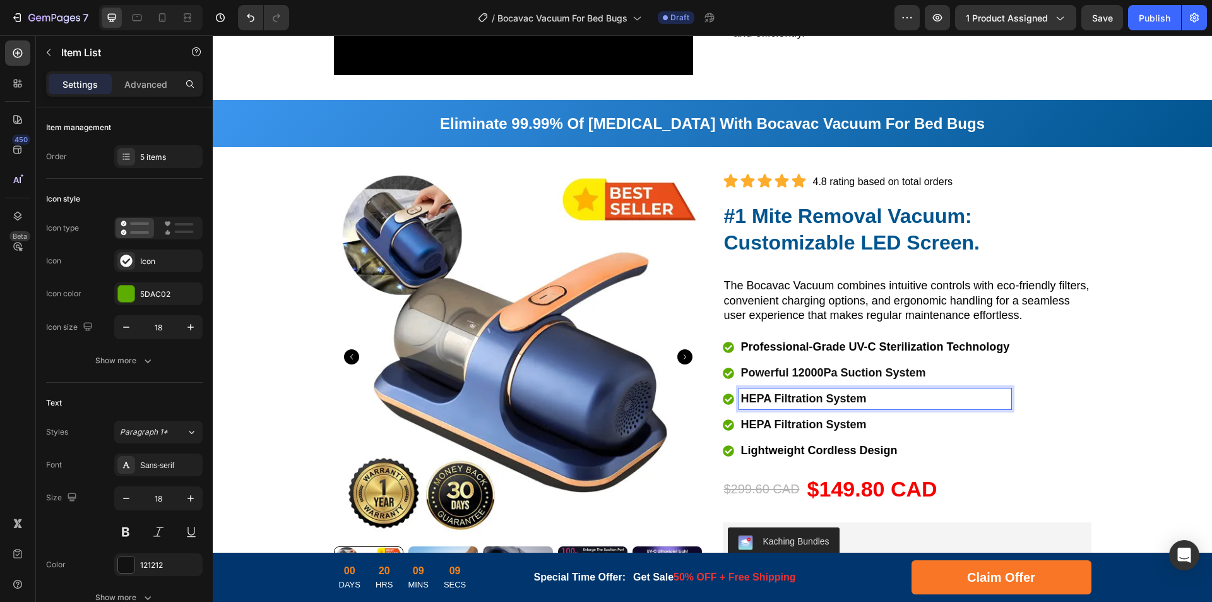
click at [817, 401] on p "HEPA Filtration System" at bounding box center [875, 398] width 269 height 17
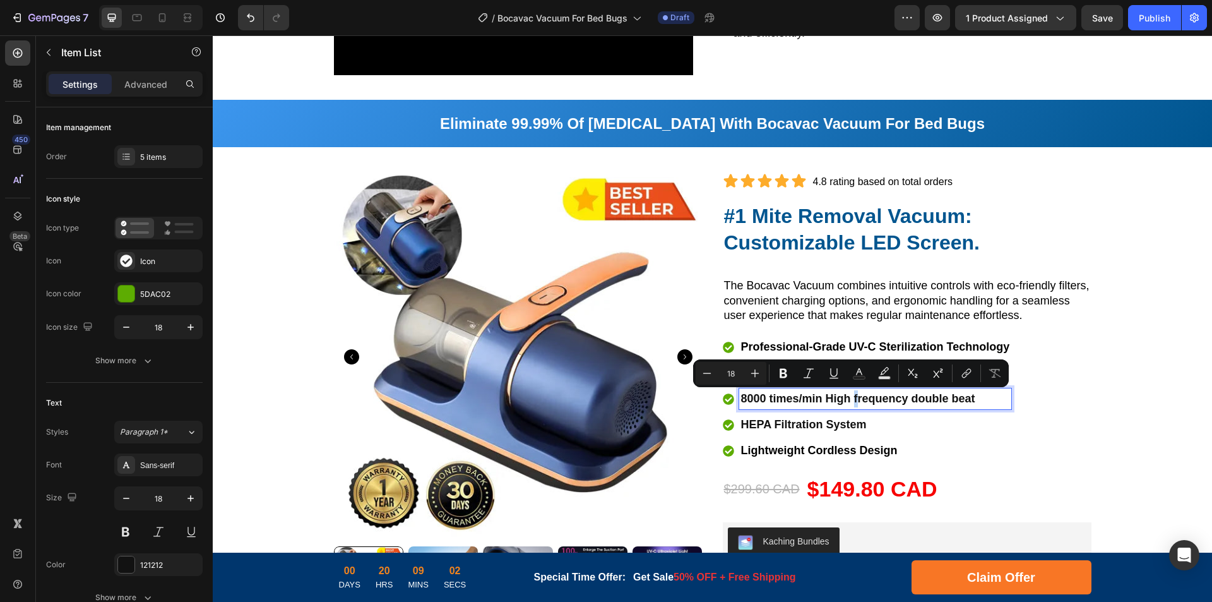
click at [854, 400] on p "8000 times/min High frequency double beat" at bounding box center [875, 398] width 269 height 17
click at [914, 400] on p "8000 times/min High Frequency double beat" at bounding box center [875, 398] width 269 height 17
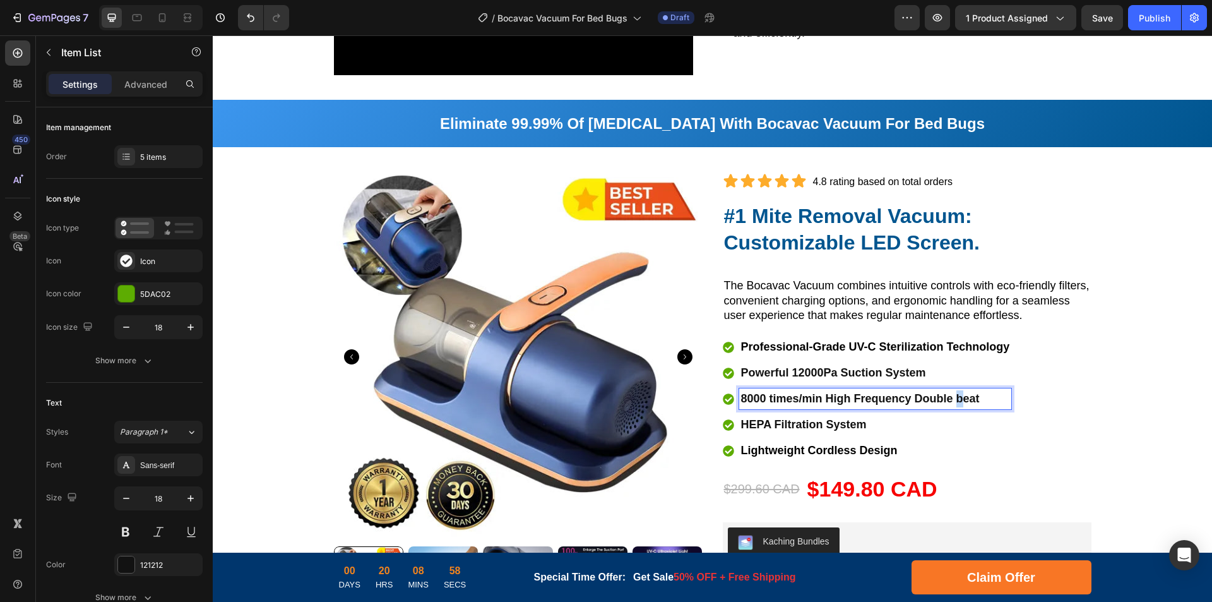
click at [957, 401] on p "8000 times/min High Frequency Double beat" at bounding box center [875, 398] width 269 height 17
click at [894, 402] on p "8000 times/min High Frequency Double Beat" at bounding box center [875, 398] width 269 height 17
click at [834, 400] on p "8000 times/min High Frequency Double Beat" at bounding box center [875, 398] width 269 height 17
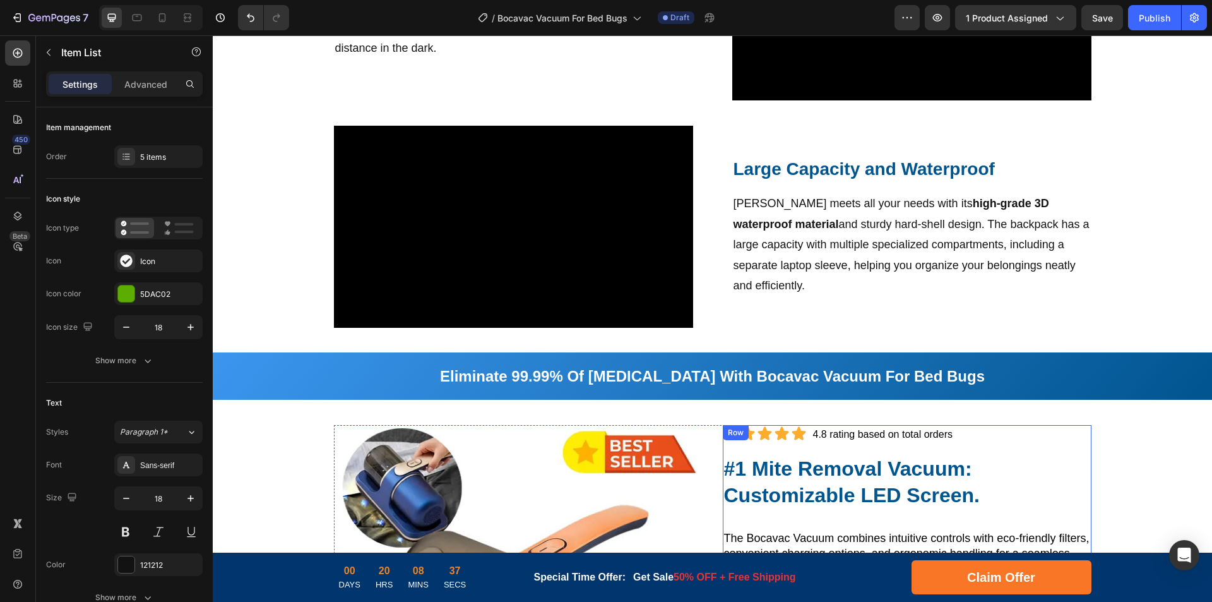
scroll to position [930, 0]
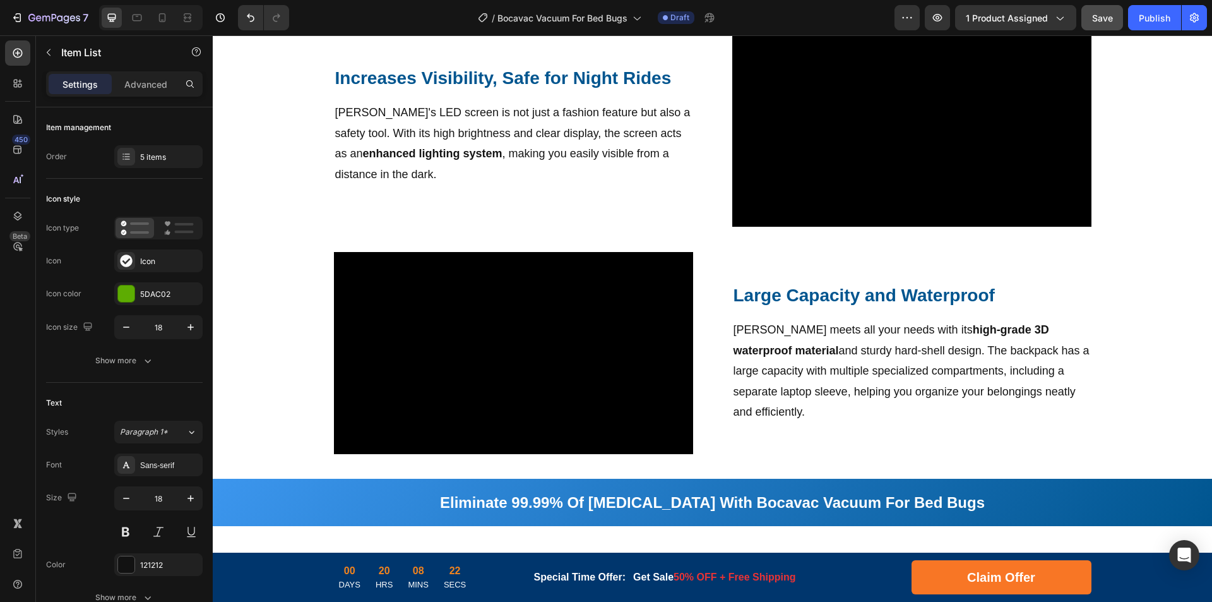
click at [1106, 23] on div "Save" at bounding box center [1102, 17] width 21 height 13
click at [832, 292] on h2 "Large Capacity and Waterproof" at bounding box center [912, 295] width 359 height 25
click at [866, 292] on h2 "Large Capacity and Waterproof" at bounding box center [912, 295] width 359 height 25
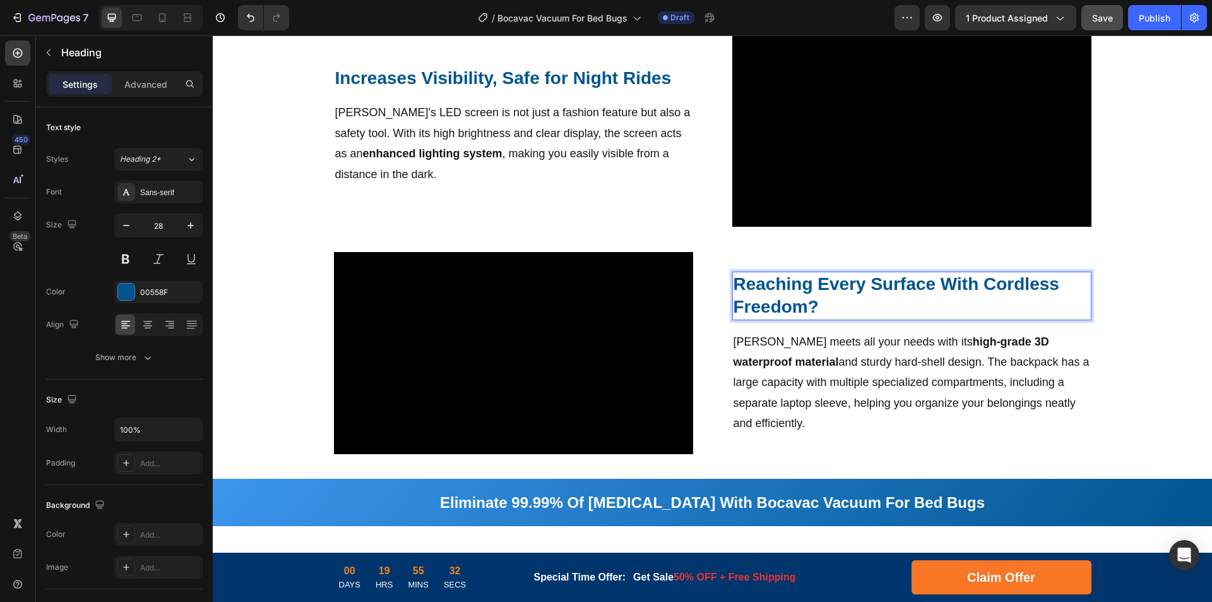
scroll to position [918, 0]
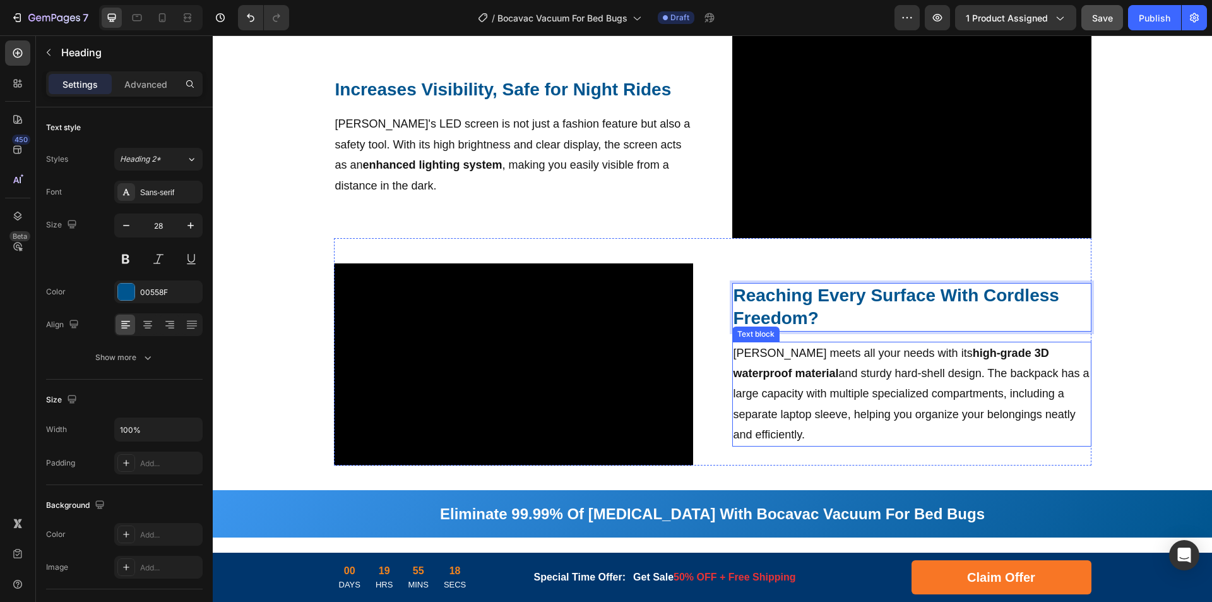
click at [794, 366] on p "Maritio meets all your needs with its high-grade 3D waterproof material and stu…" at bounding box center [912, 394] width 357 height 102
click at [896, 374] on p "Maritio meets all your needs with its high-grade 3D waterproof material and stu…" at bounding box center [912, 394] width 357 height 102
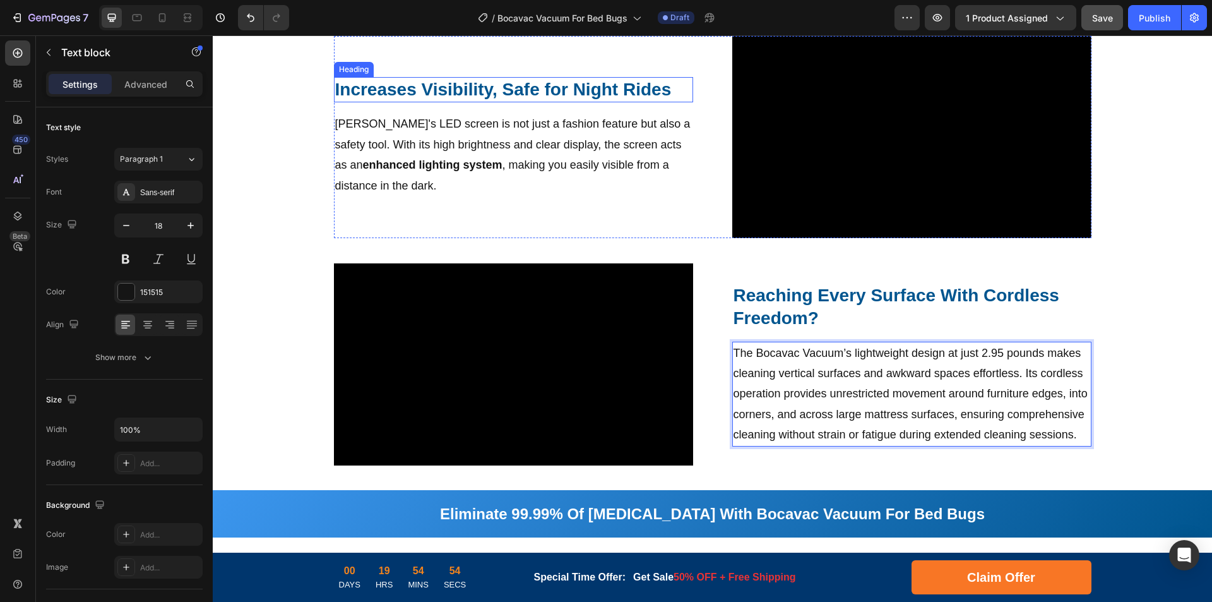
click at [503, 90] on strong "Increases Visibility, Safe for Night Rides" at bounding box center [503, 90] width 337 height 20
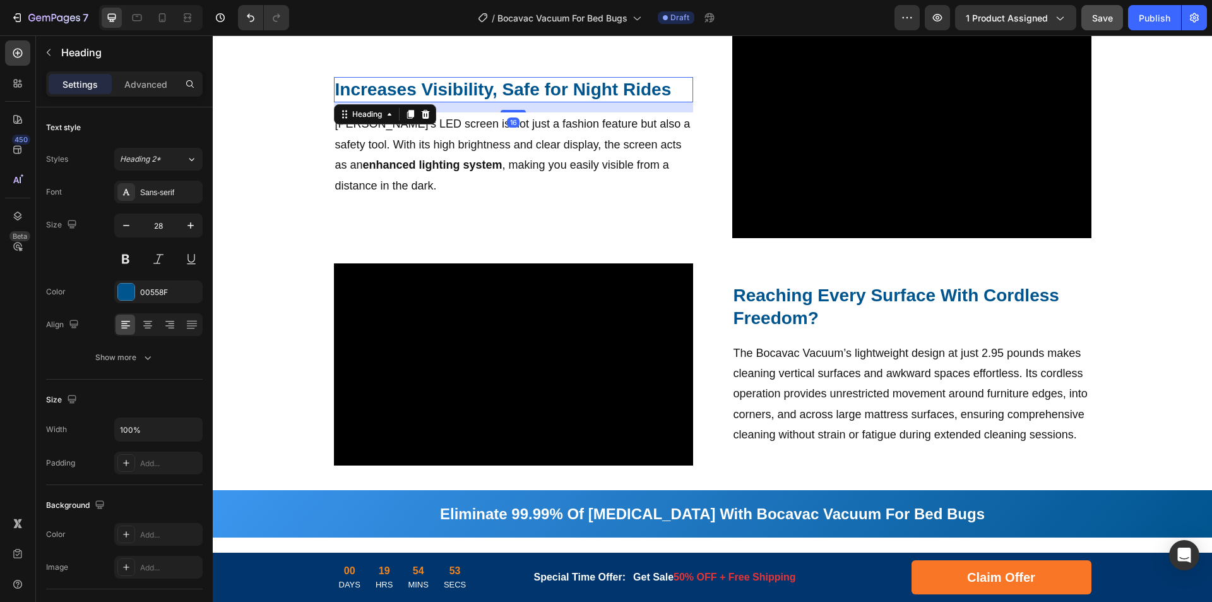
click at [567, 90] on strong "Increases Visibility, Safe for Night Rides" at bounding box center [503, 90] width 337 height 20
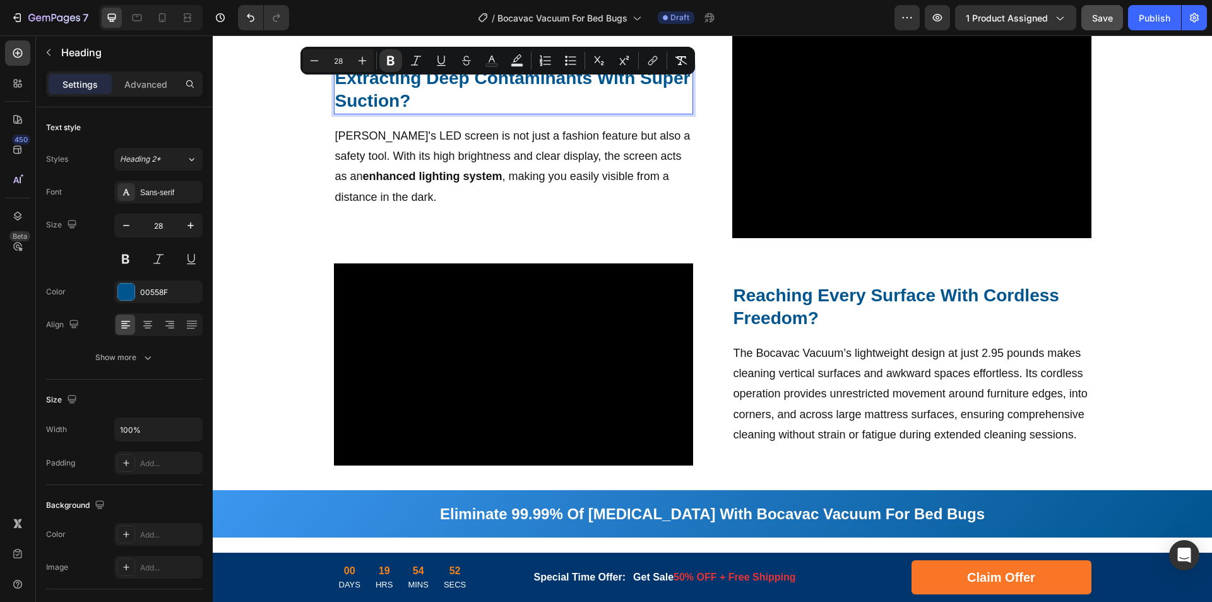
scroll to position [907, 0]
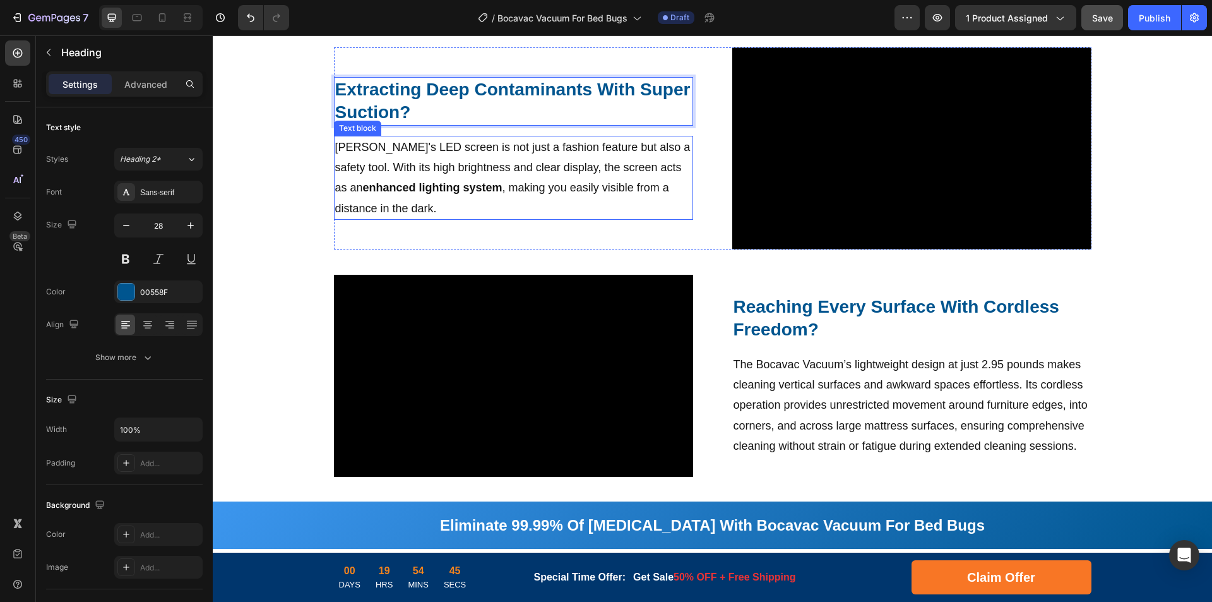
click at [507, 150] on p "Maritio's LED screen is not just a fashion feature but also a safety tool. With…" at bounding box center [513, 178] width 357 height 82
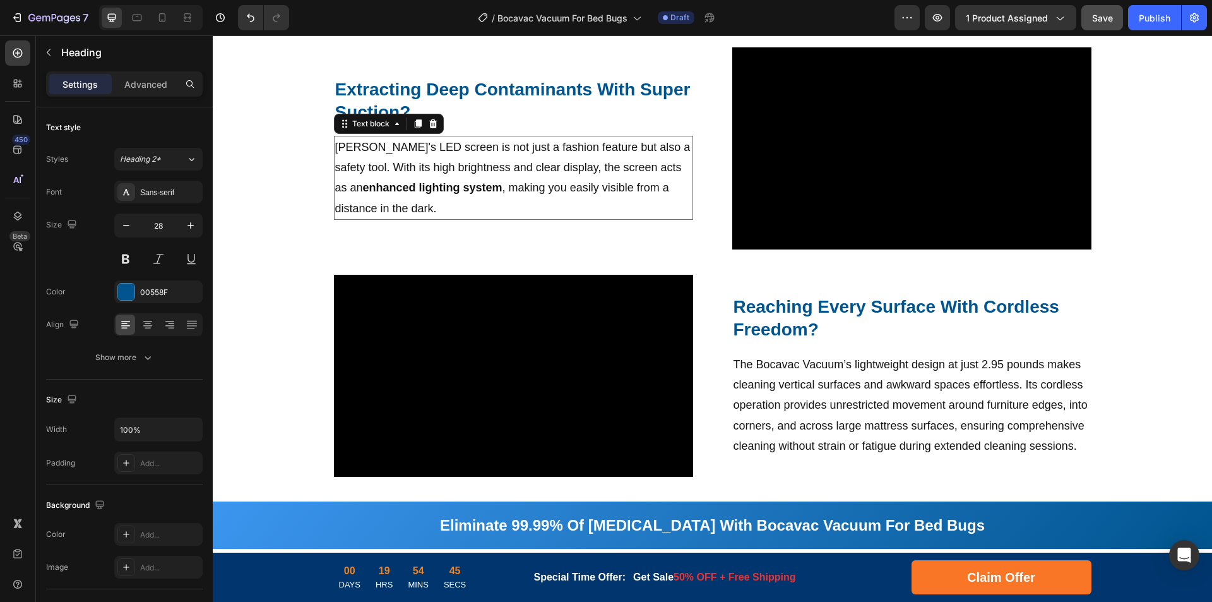
click at [580, 155] on p "Maritio's LED screen is not just a fashion feature but also a safety tool. With…" at bounding box center [513, 178] width 357 height 82
click at [585, 165] on p "Maritio's LED screen is not just a fashion feature but also a safety tool. With…" at bounding box center [513, 178] width 357 height 82
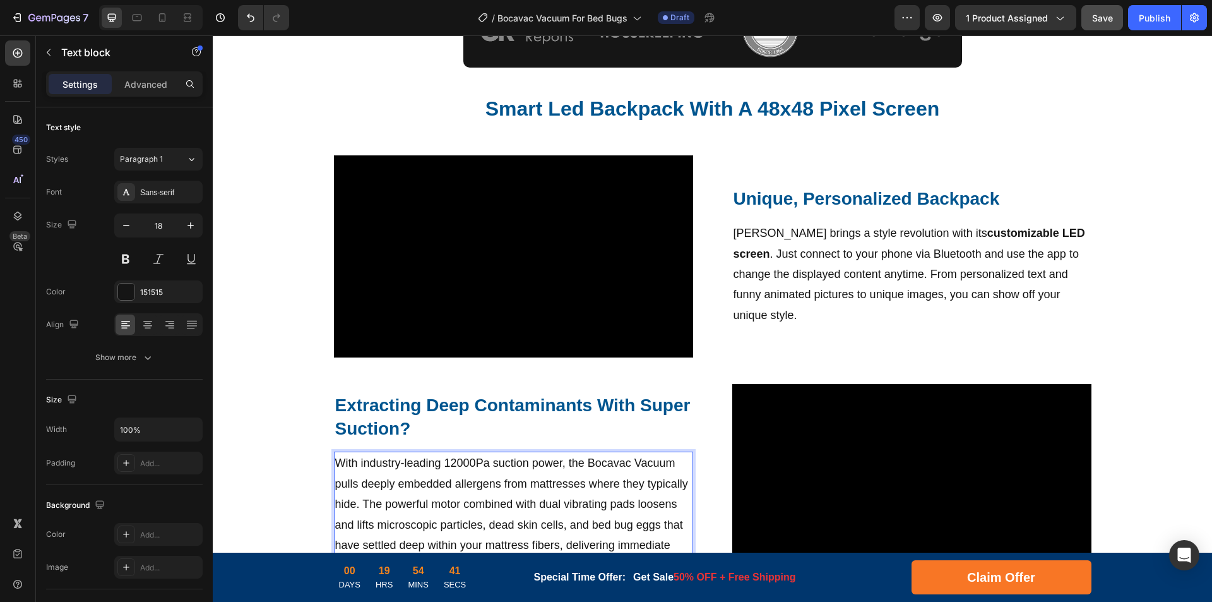
scroll to position [507, 0]
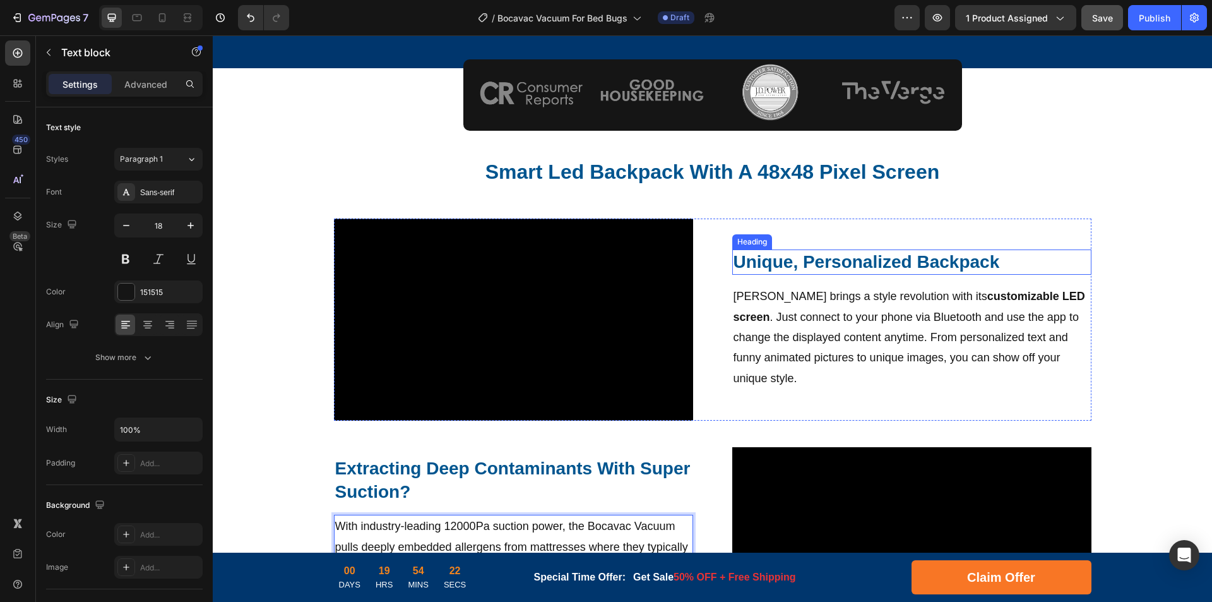
click at [800, 268] on h2 "Unique, Personalized Backpack" at bounding box center [912, 261] width 359 height 25
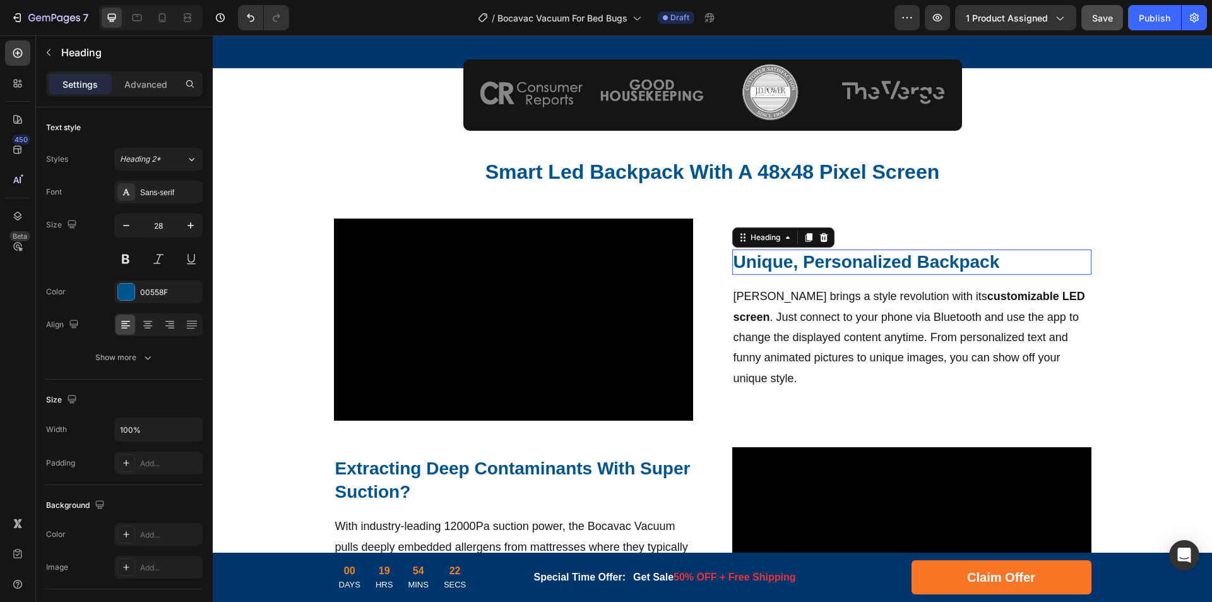
click at [895, 260] on h2 "Unique, Personalized Backpack" at bounding box center [912, 261] width 359 height 25
click at [937, 260] on p "Unique, Personalized Backpack" at bounding box center [912, 262] width 357 height 23
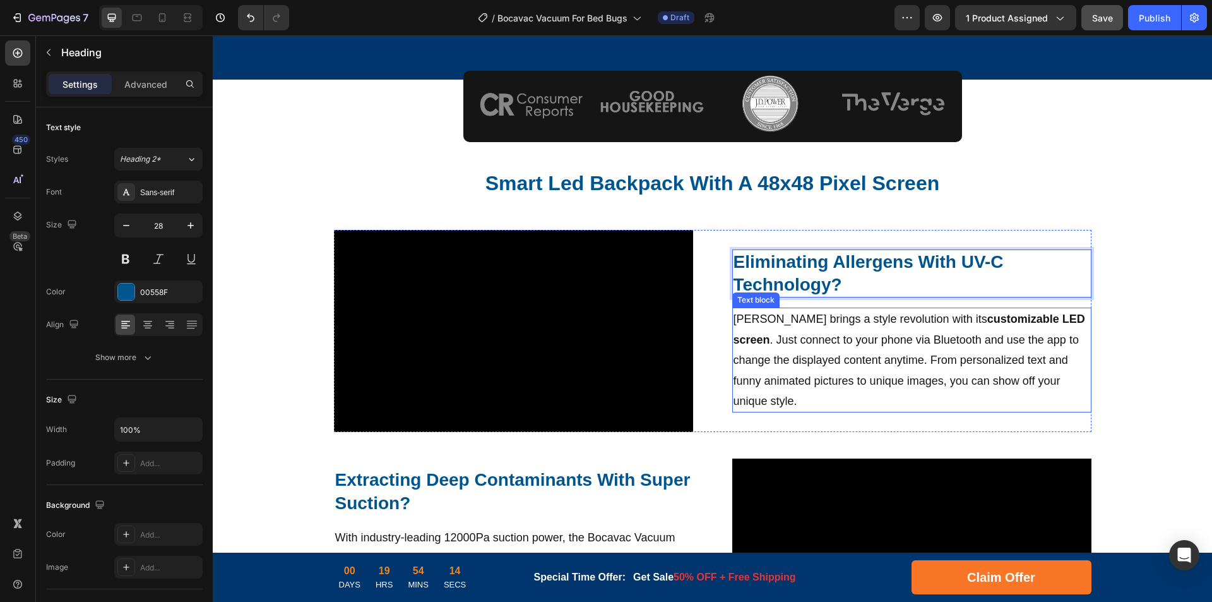
click at [779, 336] on p "Maritio brings a style revolution with its customizable LED screen . Just conne…" at bounding box center [912, 360] width 357 height 102
click at [864, 326] on p "Maritio brings a style revolution with its customizable LED screen . Just conne…" at bounding box center [912, 360] width 357 height 102
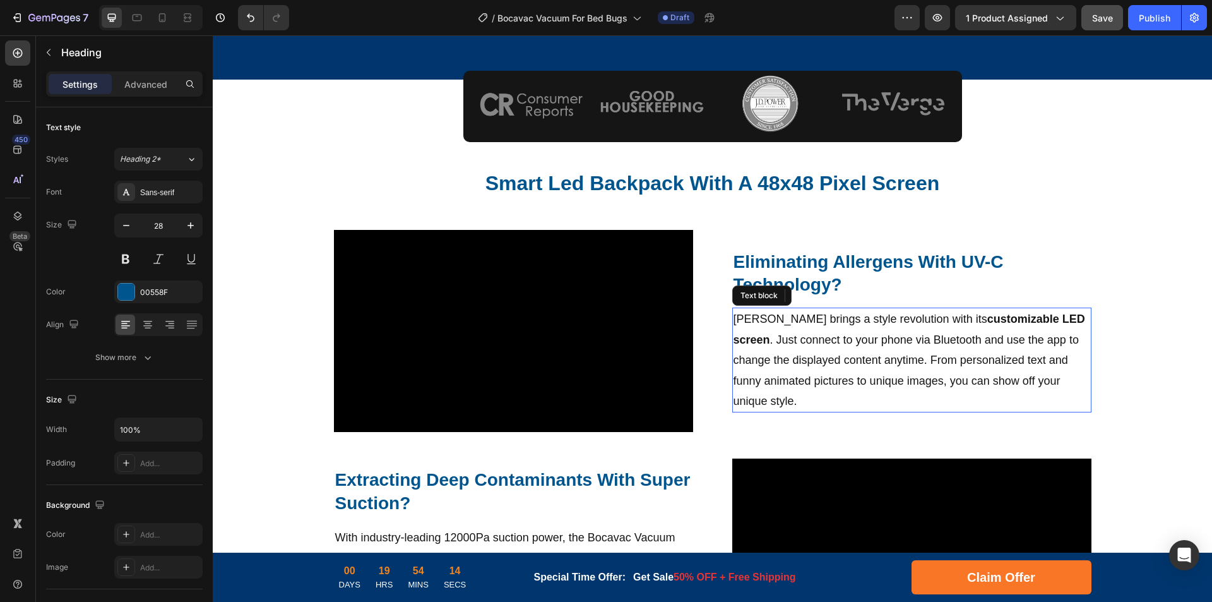
click at [887, 333] on p "Maritio brings a style revolution with its customizable LED screen . Just conne…" at bounding box center [912, 360] width 357 height 102
click at [880, 349] on p "Maritio brings a style revolution with its customizable LED screen . Just conne…" at bounding box center [912, 360] width 357 height 102
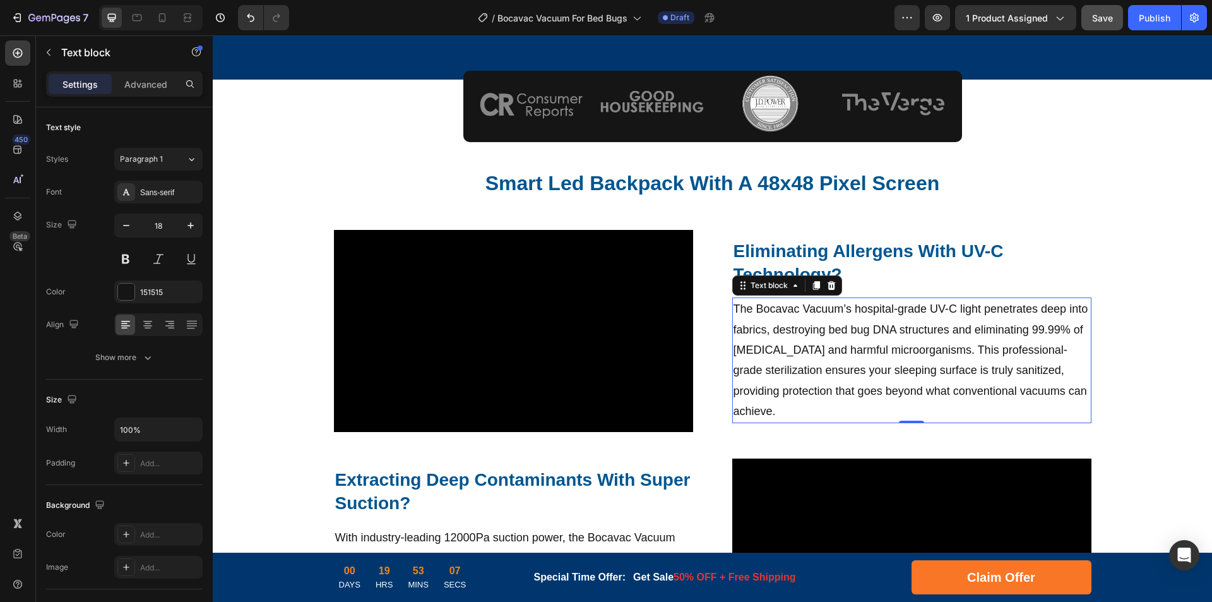
click at [567, 179] on strong "Smart Led Backpack With A 48x48 Pixel Screen" at bounding box center [713, 183] width 454 height 23
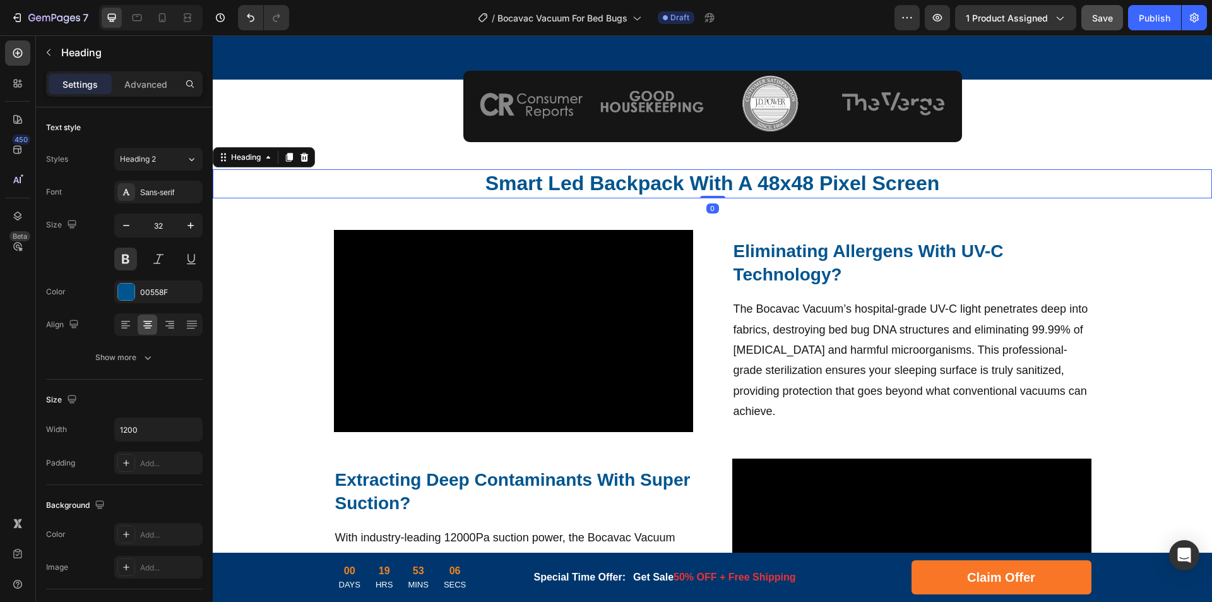
click at [659, 177] on strong "Smart Led Backpack With A 48x48 Pixel Screen" at bounding box center [713, 183] width 454 height 23
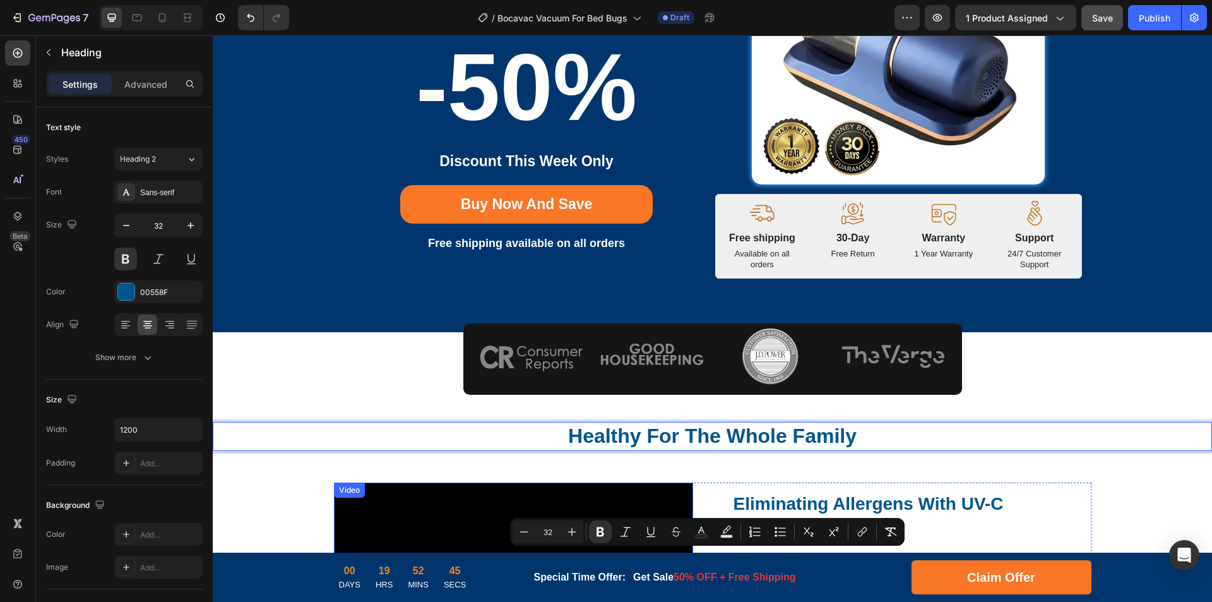
scroll to position [54, 0]
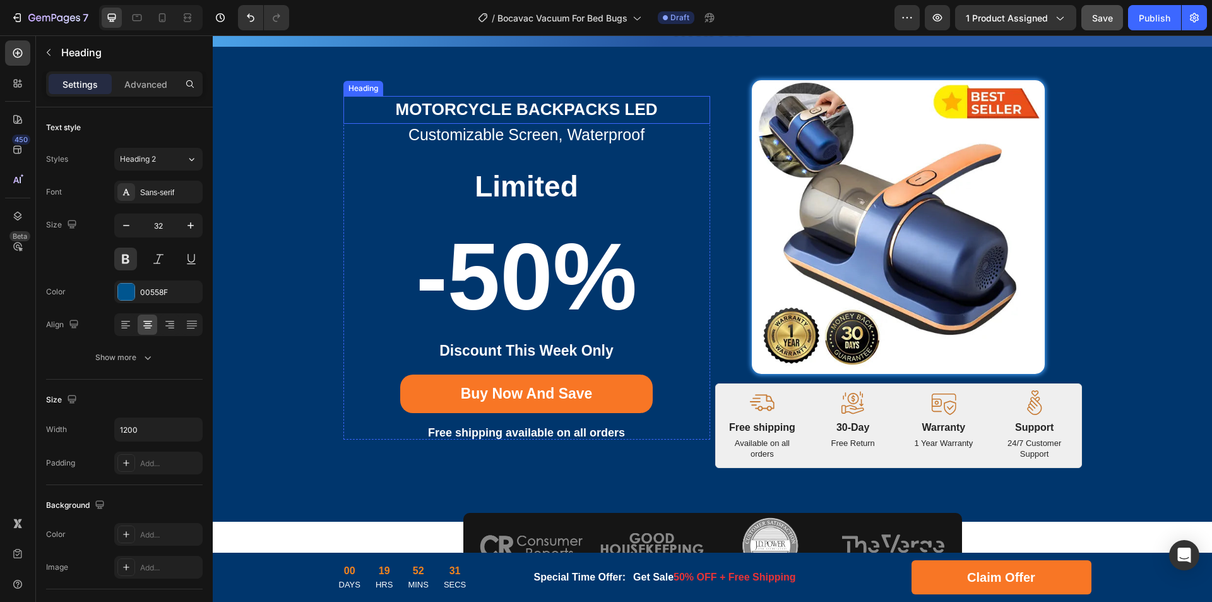
drag, startPoint x: 539, startPoint y: 113, endPoint x: 573, endPoint y: 105, distance: 34.9
click at [539, 113] on strong "Motorcycle Backpacks LED" at bounding box center [526, 109] width 262 height 19
click at [597, 107] on strong "Motorcycle Backpacks LED" at bounding box center [526, 109] width 262 height 19
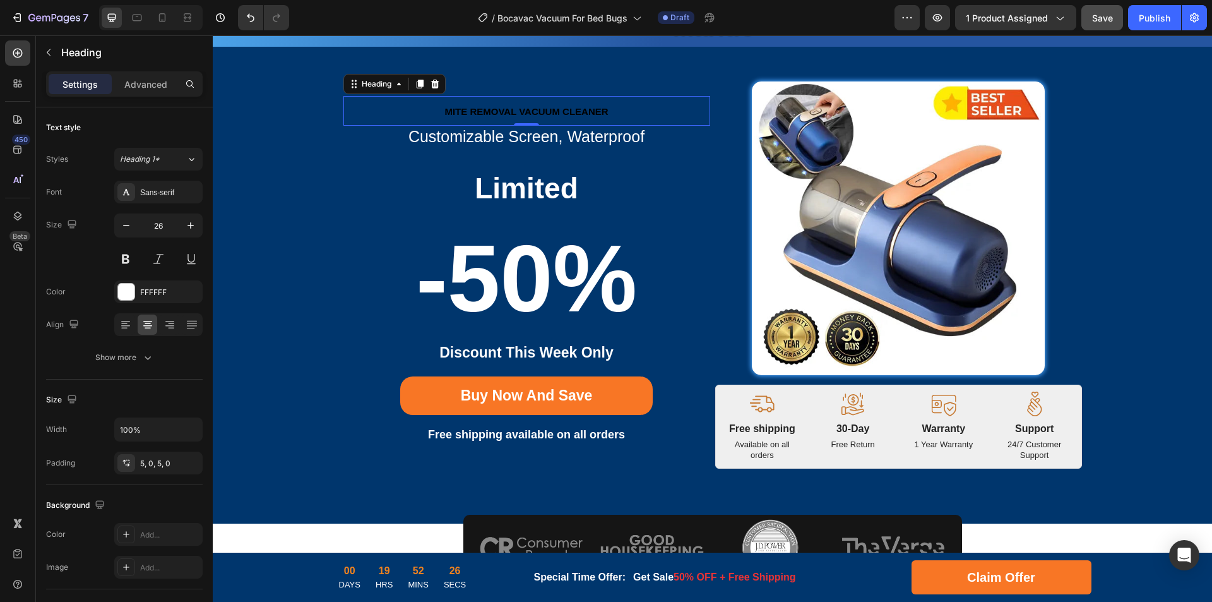
click at [571, 116] on strong "Mite Removal Vacuum Cleaner" at bounding box center [527, 111] width 164 height 11
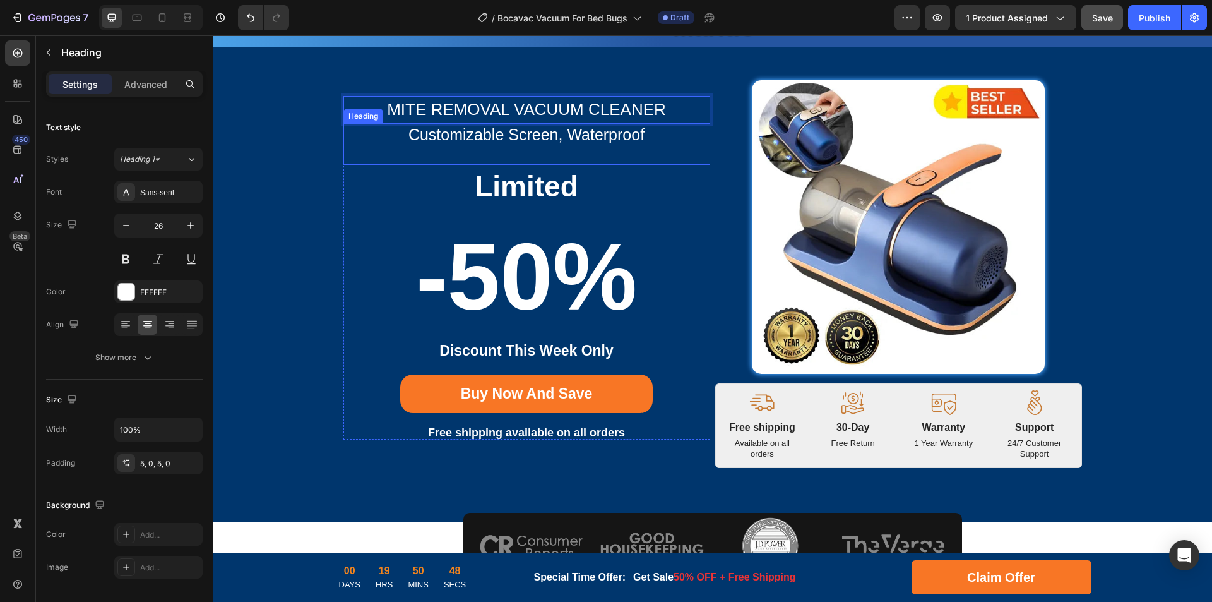
click at [542, 131] on h2 "customizable screen, waterproof" at bounding box center [527, 135] width 367 height 22
click at [521, 140] on h2 "customizable screen, waterproof" at bounding box center [527, 135] width 367 height 22
click at [552, 138] on p "customizable screen, waterproof" at bounding box center [527, 135] width 364 height 16
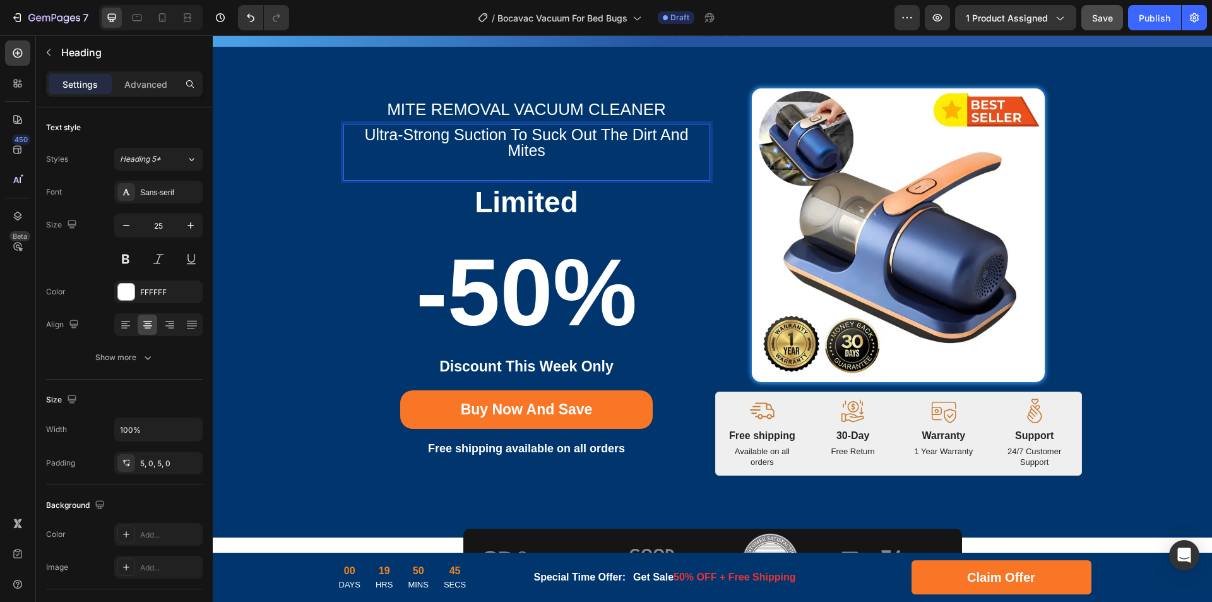
click at [578, 130] on p "Ultra-strong Suction To Suck Out The Dirt And Mites" at bounding box center [527, 143] width 364 height 32
click at [519, 142] on p "Ultra-strong Suction To Suck Out The Dirt And Mites" at bounding box center [527, 143] width 364 height 32
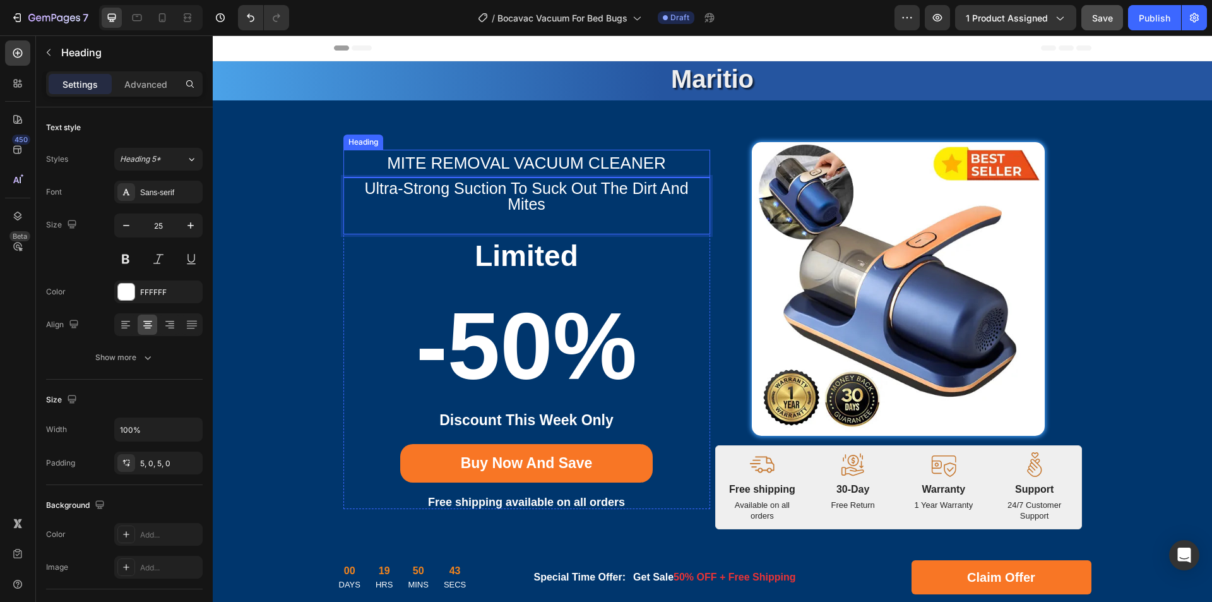
click at [631, 172] on p "Mite Removal Vacuum Cleaner" at bounding box center [527, 163] width 364 height 21
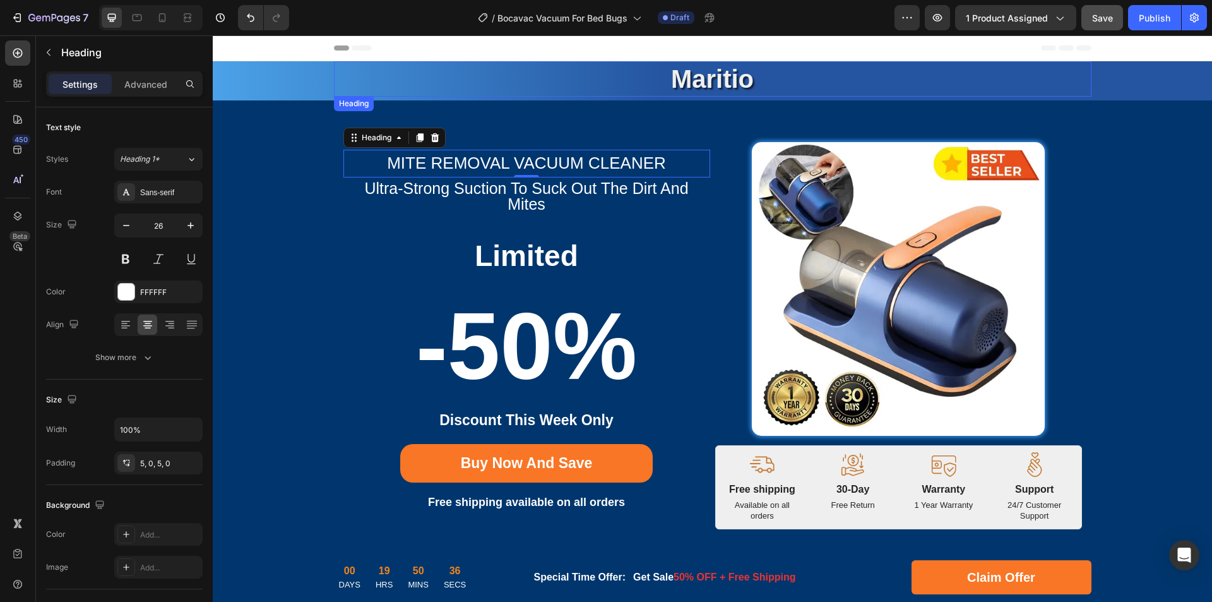
click at [730, 80] on strong "Maritio" at bounding box center [712, 79] width 83 height 28
click at [710, 80] on strong "Maritio" at bounding box center [712, 79] width 83 height 28
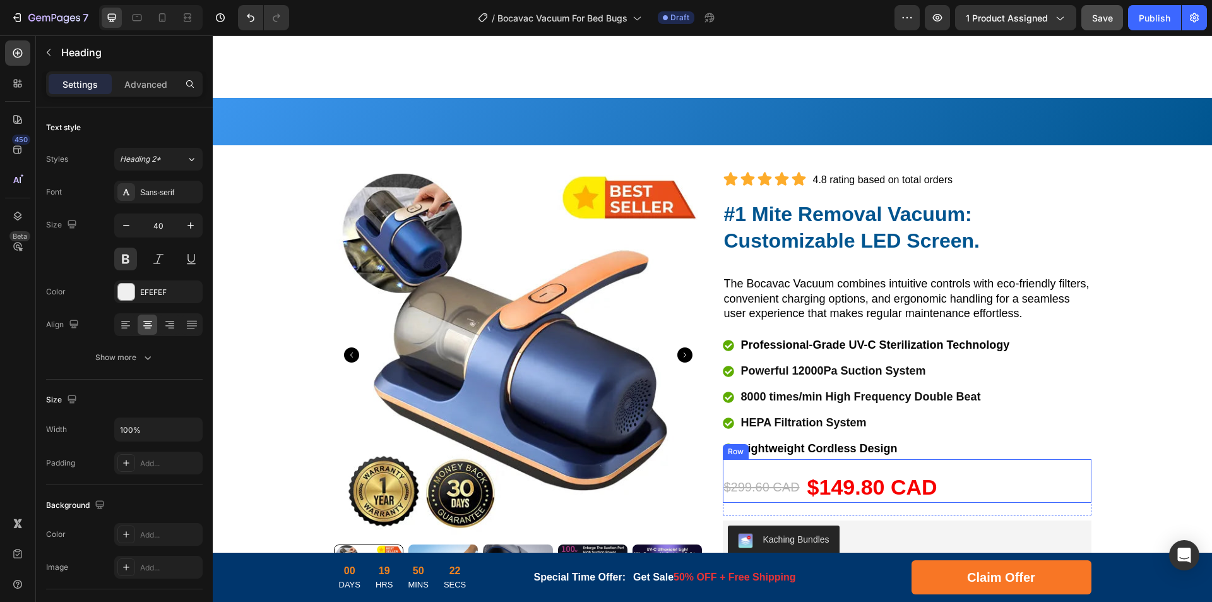
scroll to position [1705, 0]
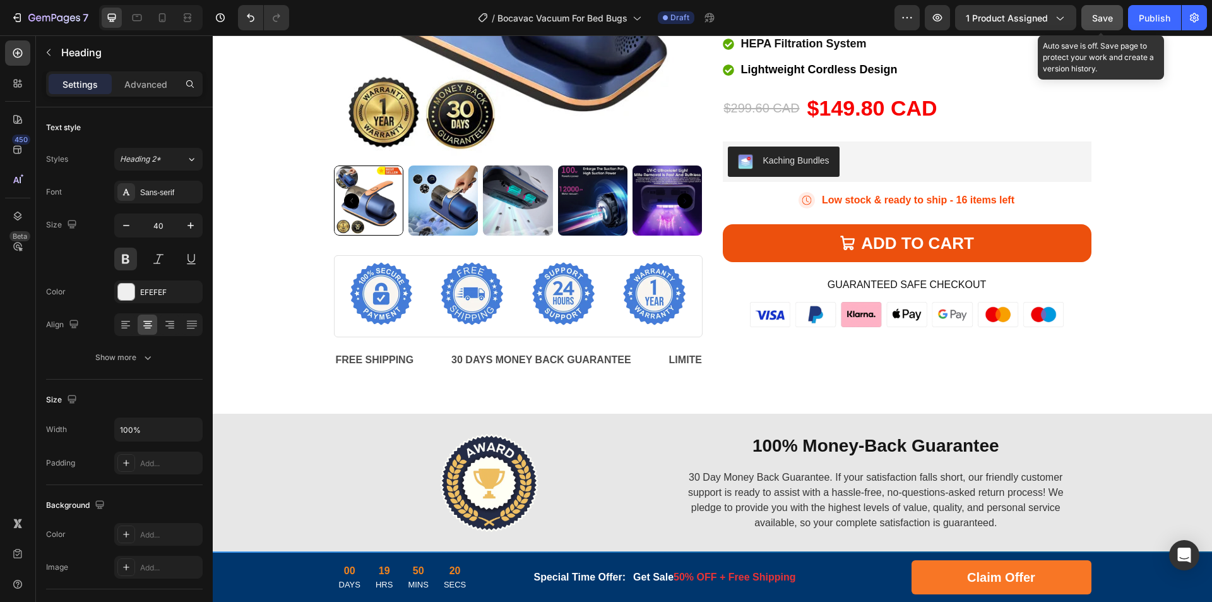
click at [1106, 14] on span "Save" at bounding box center [1102, 18] width 21 height 11
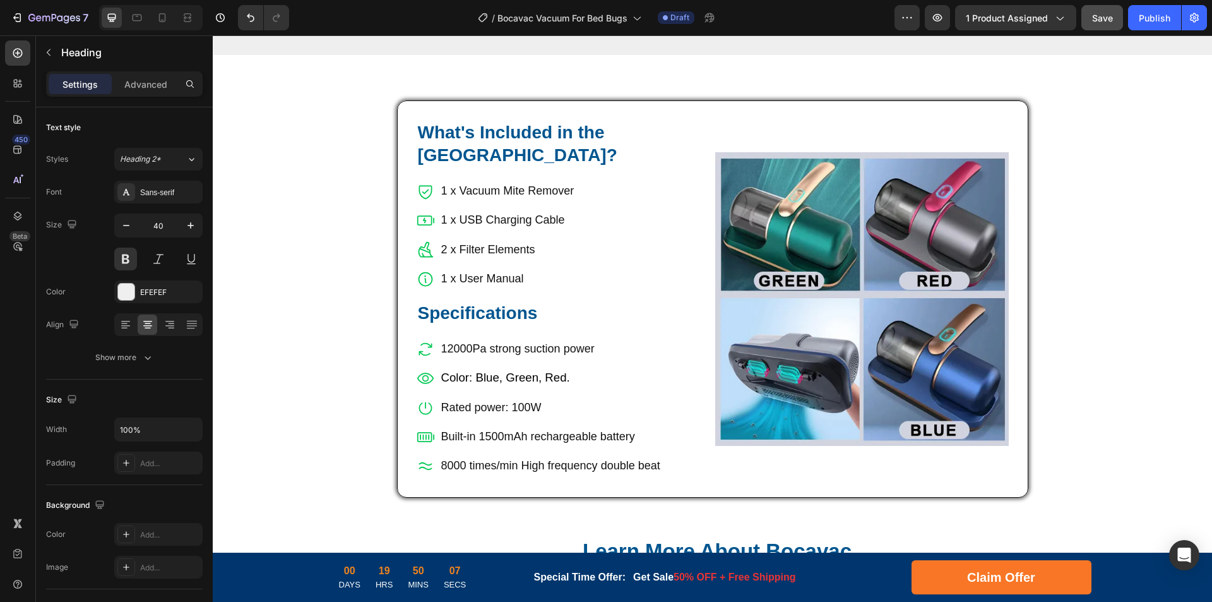
scroll to position [4547, 0]
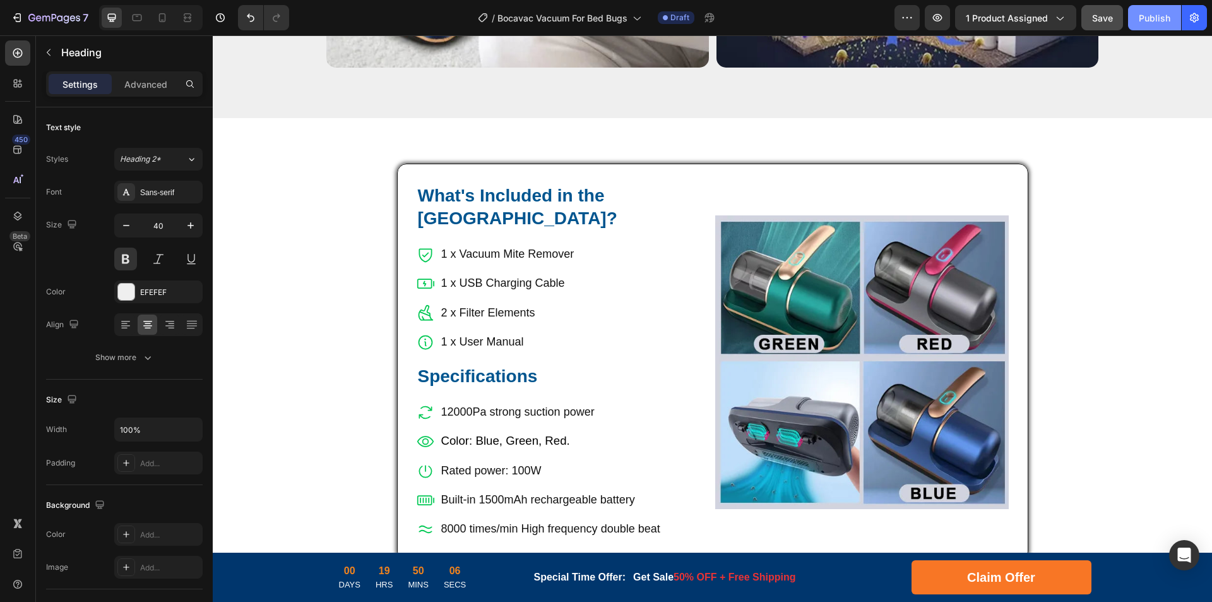
click at [1151, 19] on div "Publish" at bounding box center [1155, 17] width 32 height 13
click at [633, 571] on div "View live page" at bounding box center [630, 573] width 72 height 18
